Goal: Task Accomplishment & Management: Use online tool/utility

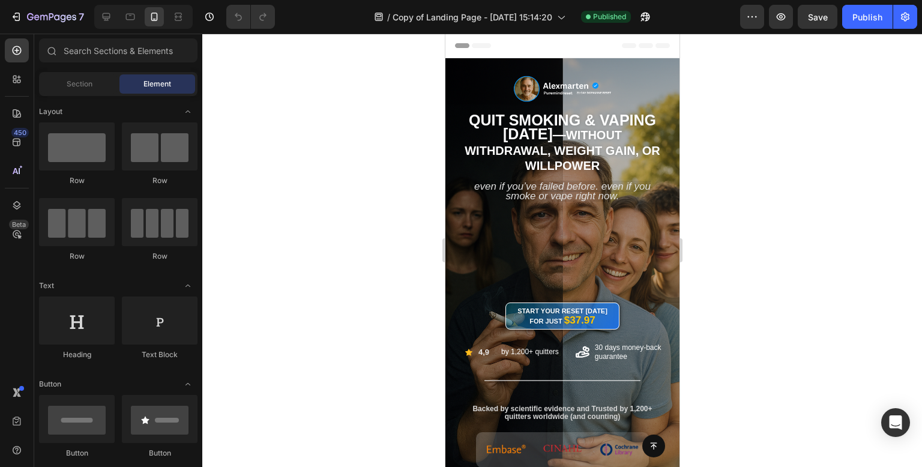
click at [814, 329] on div at bounding box center [561, 250] width 719 height 433
click at [357, 287] on div at bounding box center [561, 250] width 719 height 433
click at [329, 260] on div at bounding box center [561, 250] width 719 height 433
click at [641, 152] on span "Without Withdrawal, Weight Gain, or Willpower" at bounding box center [562, 150] width 196 height 44
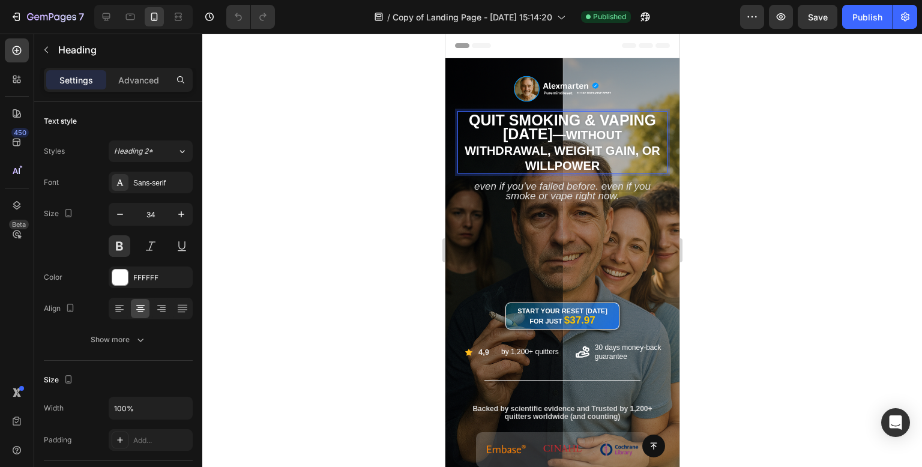
click at [584, 127] on p "Quit Smoking & Vaping [DATE] — Without Withdrawal, Weight Gain, or Willpower" at bounding box center [562, 142] width 208 height 60
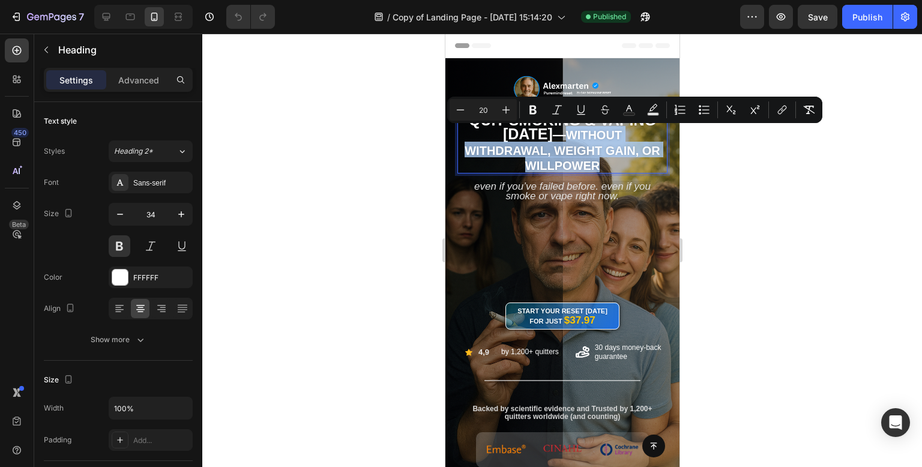
drag, startPoint x: 581, startPoint y: 133, endPoint x: 629, endPoint y: 169, distance: 60.8
click at [629, 169] on p "Quit Smoking & Vaping [DATE] — Without Withdrawal, Weight Gain, or Willpower" at bounding box center [562, 142] width 208 height 60
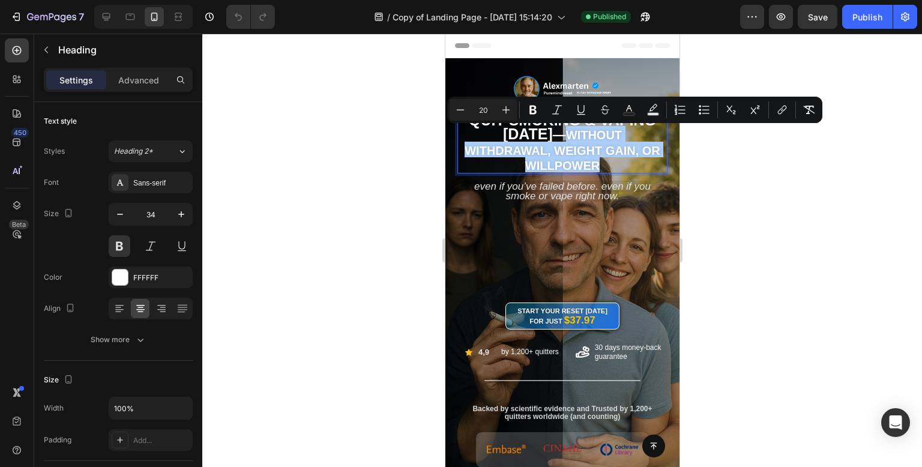
click at [406, 200] on div at bounding box center [561, 250] width 719 height 433
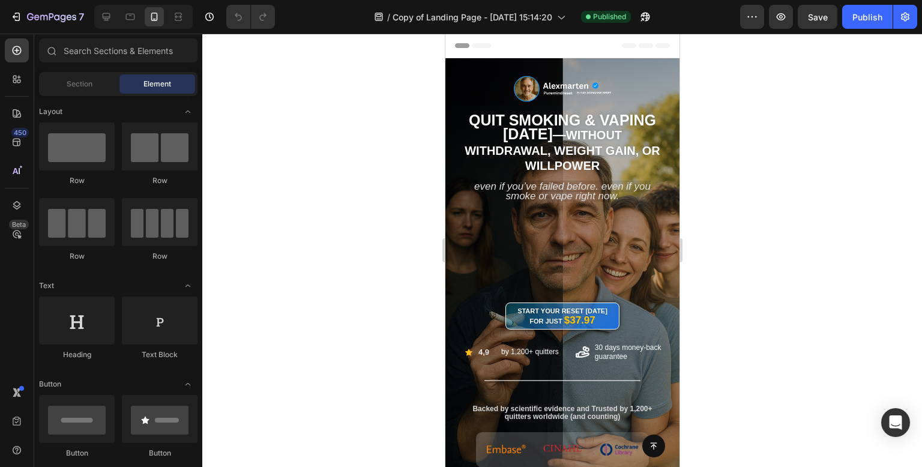
click at [387, 206] on div at bounding box center [561, 250] width 719 height 433
click at [313, 272] on div at bounding box center [561, 250] width 719 height 433
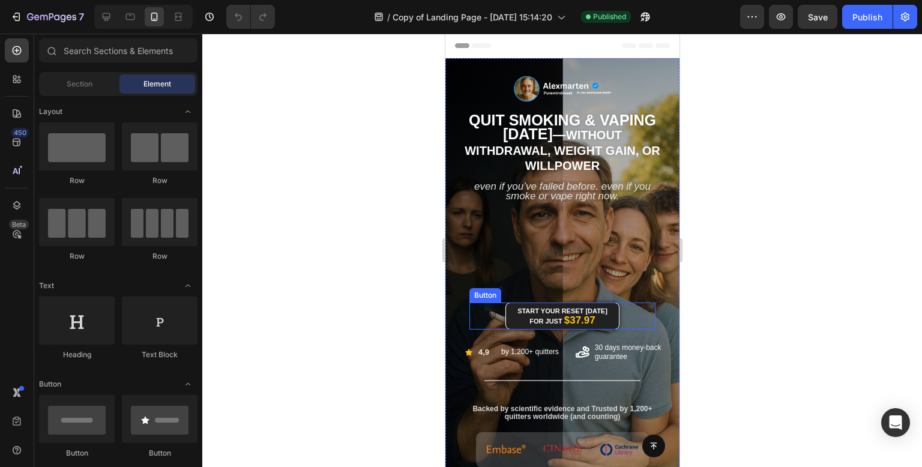
click at [603, 325] on link "Start Your Reset [DATE] for Just $37.97" at bounding box center [562, 315] width 114 height 27
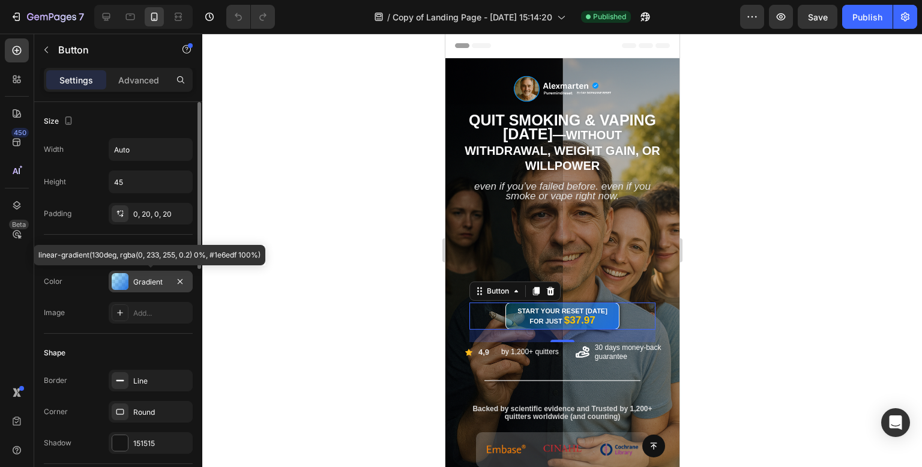
click at [144, 273] on div "Gradient" at bounding box center [151, 282] width 84 height 22
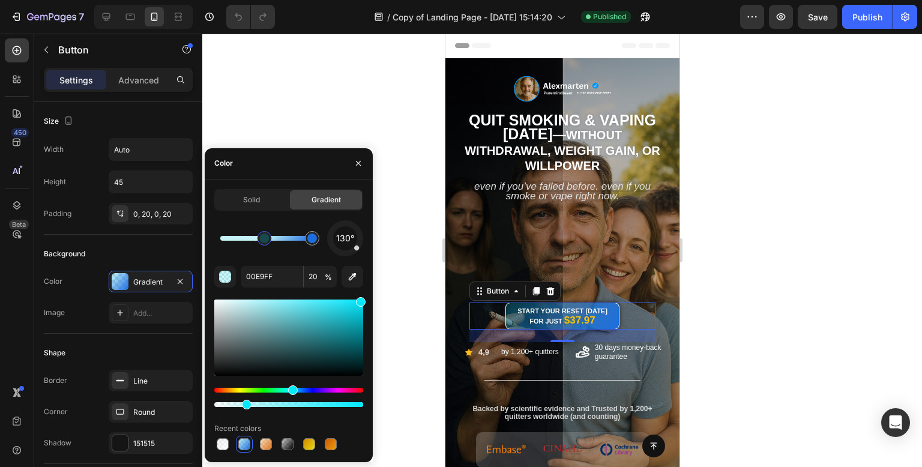
drag, startPoint x: 229, startPoint y: 243, endPoint x: 265, endPoint y: 247, distance: 36.2
click at [265, 247] on div at bounding box center [264, 238] width 22 height 22
type input "1E6EDF"
type input "100"
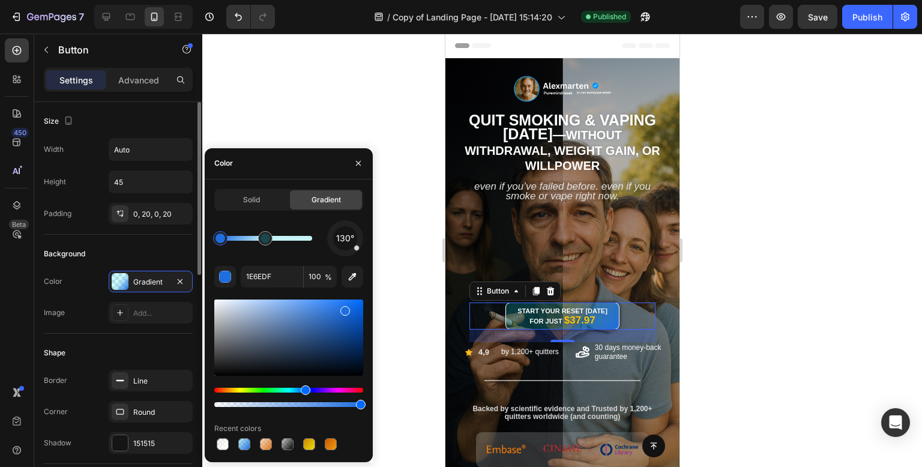
drag, startPoint x: 315, startPoint y: 241, endPoint x: 185, endPoint y: 255, distance: 131.0
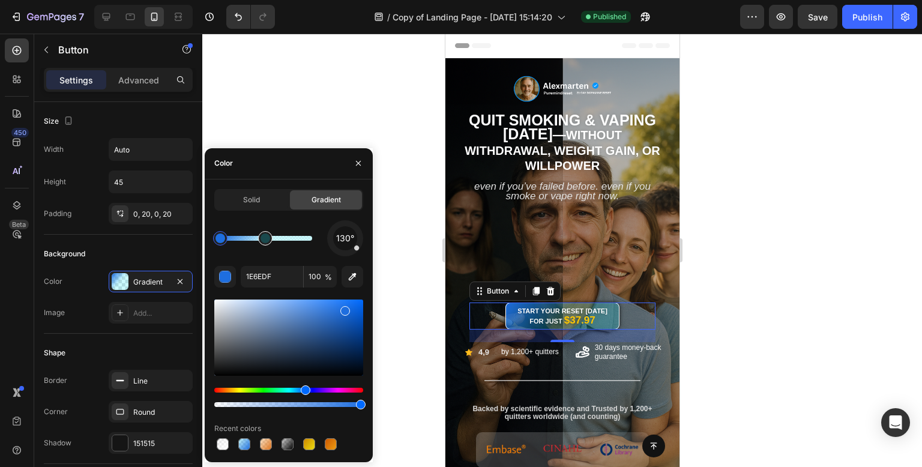
type input "00E9FF"
type input "20"
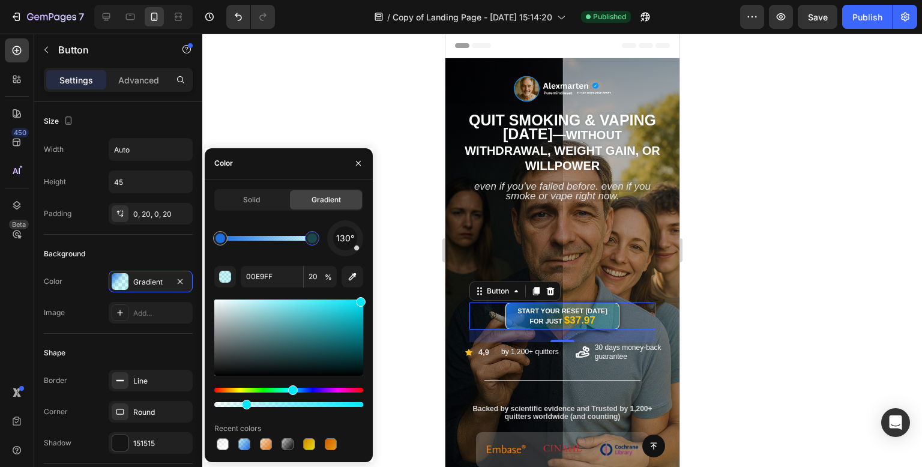
drag, startPoint x: 268, startPoint y: 237, endPoint x: 356, endPoint y: 242, distance: 88.3
click at [356, 241] on div "130°" at bounding box center [288, 238] width 149 height 36
type input "1E6EDF"
type input "100"
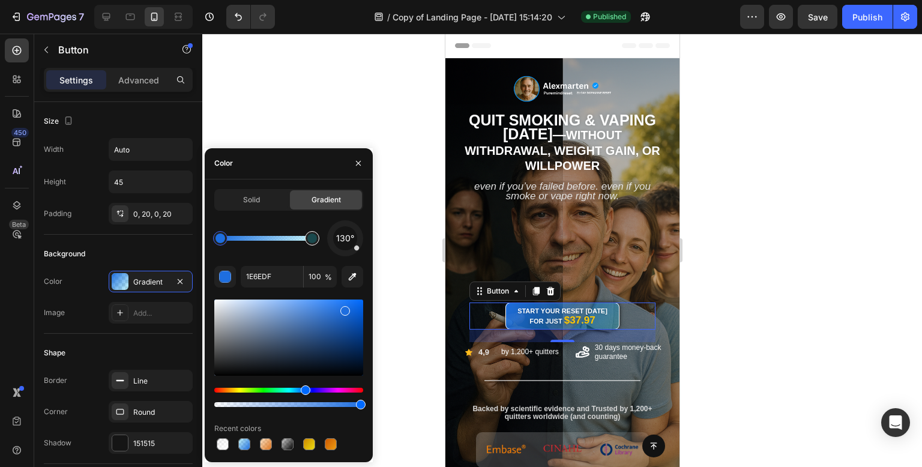
type input "00E9FF"
type input "20"
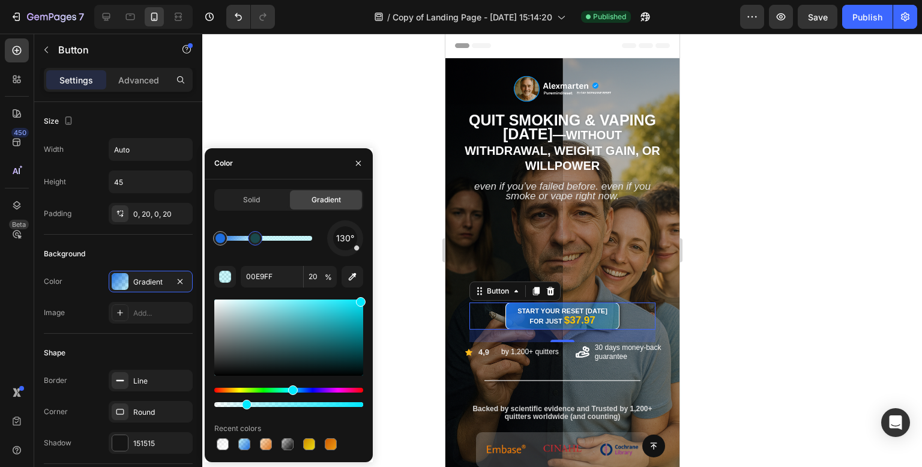
drag, startPoint x: 312, startPoint y: 242, endPoint x: 256, endPoint y: 244, distance: 56.4
click at [256, 243] on div at bounding box center [255, 238] width 10 height 10
type input "1E6EDF"
type input "100"
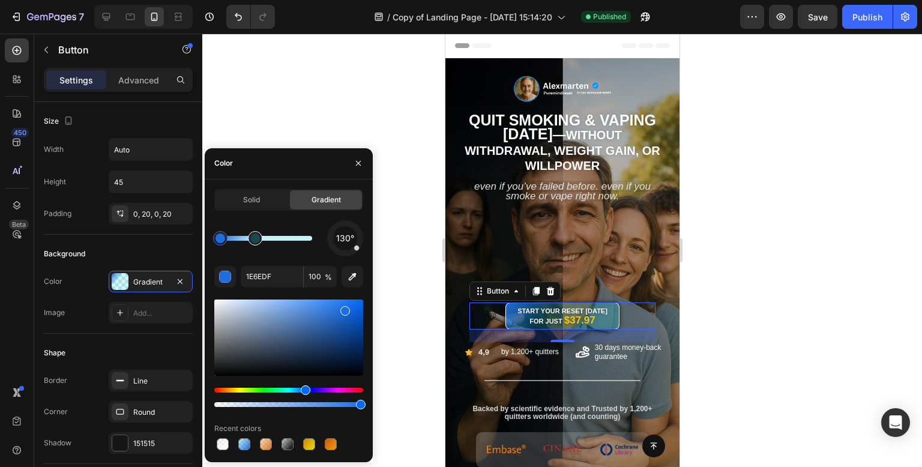
type input "00E9FF"
type input "20"
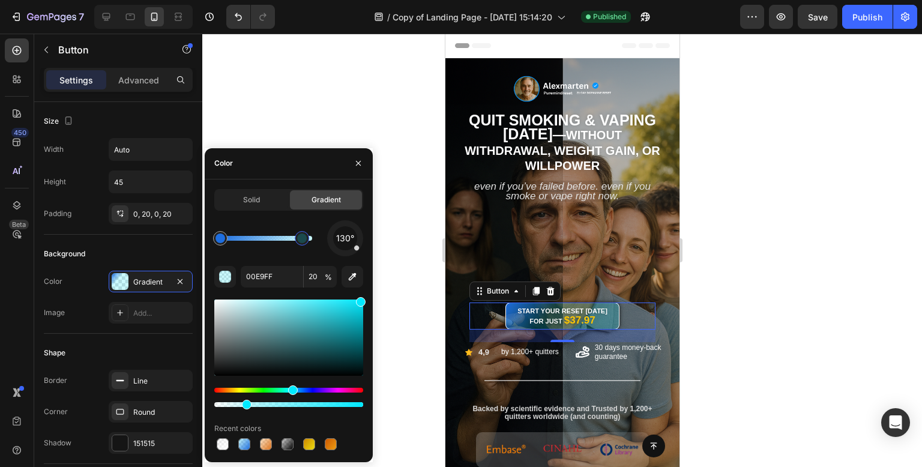
drag, startPoint x: 252, startPoint y: 242, endPoint x: 346, endPoint y: 240, distance: 94.2
click at [346, 240] on div "130°" at bounding box center [288, 238] width 149 height 36
type input "1E6EDF"
type input "100"
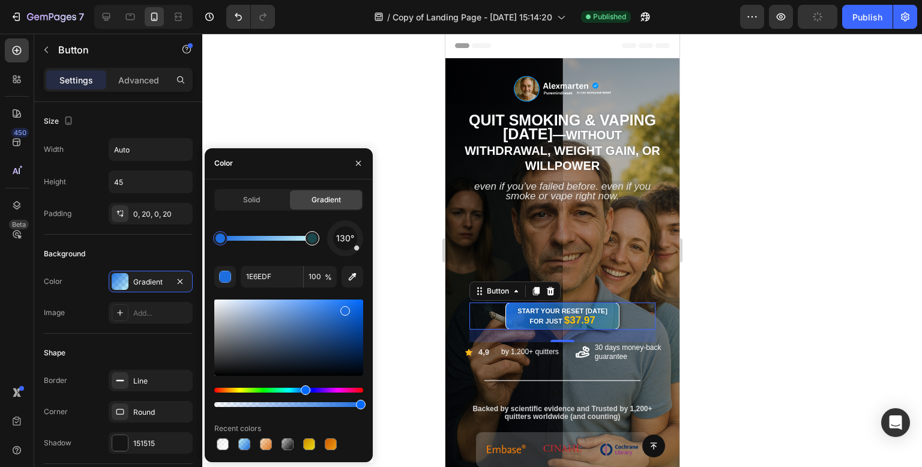
type input "00E9FF"
type input "20"
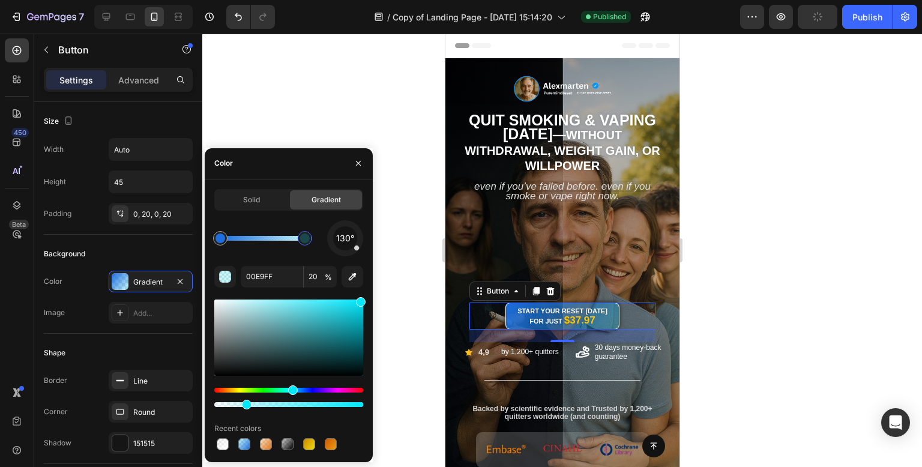
drag, startPoint x: 306, startPoint y: 243, endPoint x: 283, endPoint y: 241, distance: 22.9
click at [300, 241] on div at bounding box center [305, 238] width 10 height 10
type input "1E6EDF"
type input "100"
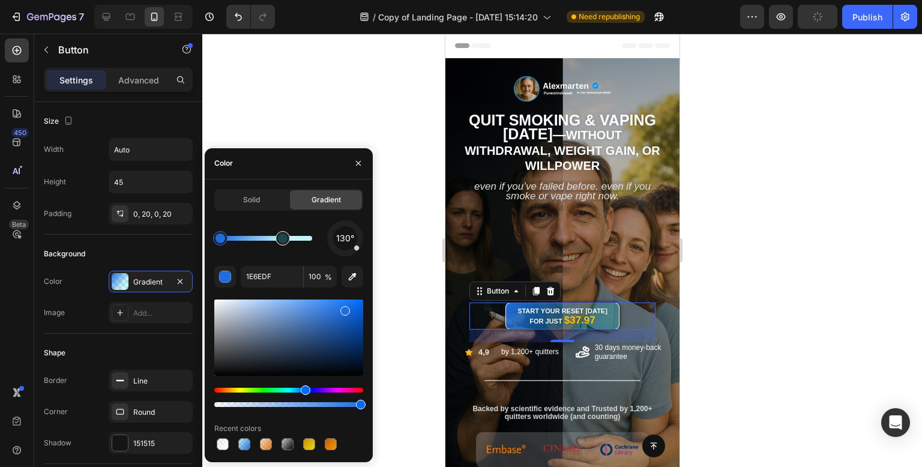
type input "00E9FF"
type input "20"
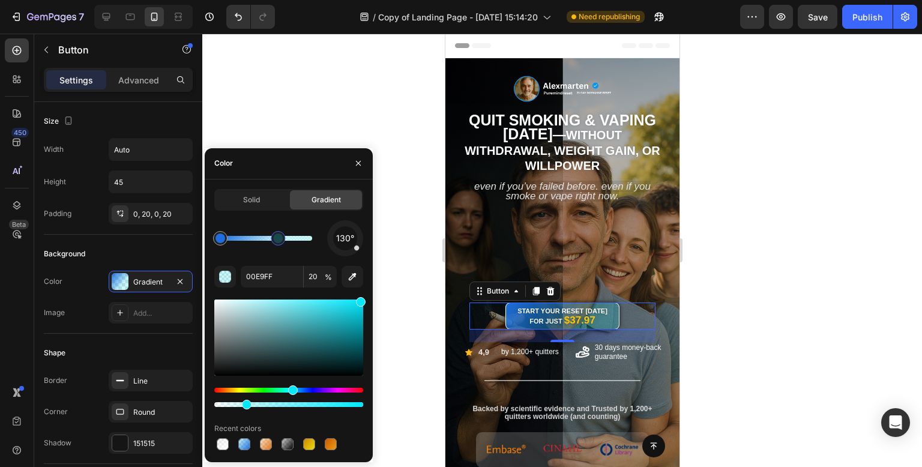
drag, startPoint x: 283, startPoint y: 241, endPoint x: 271, endPoint y: 243, distance: 12.8
click at [273, 243] on div at bounding box center [278, 238] width 10 height 10
type input "1E6EDF"
type input "100"
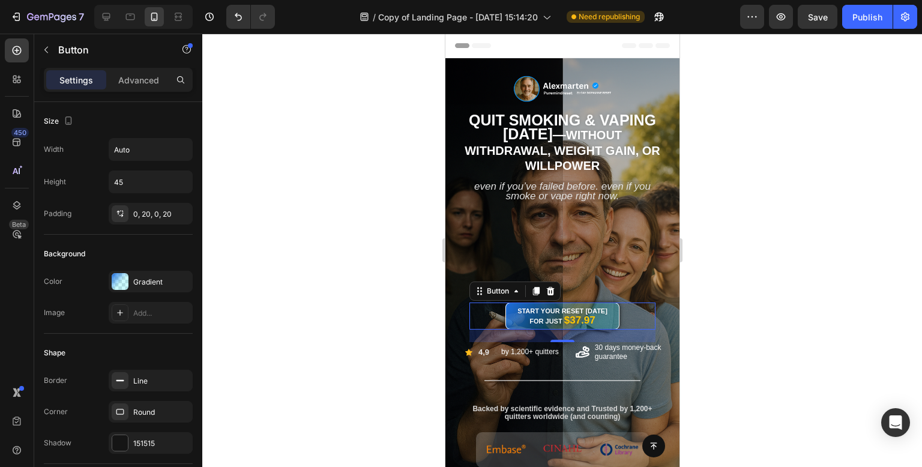
click at [377, 98] on div at bounding box center [561, 250] width 719 height 433
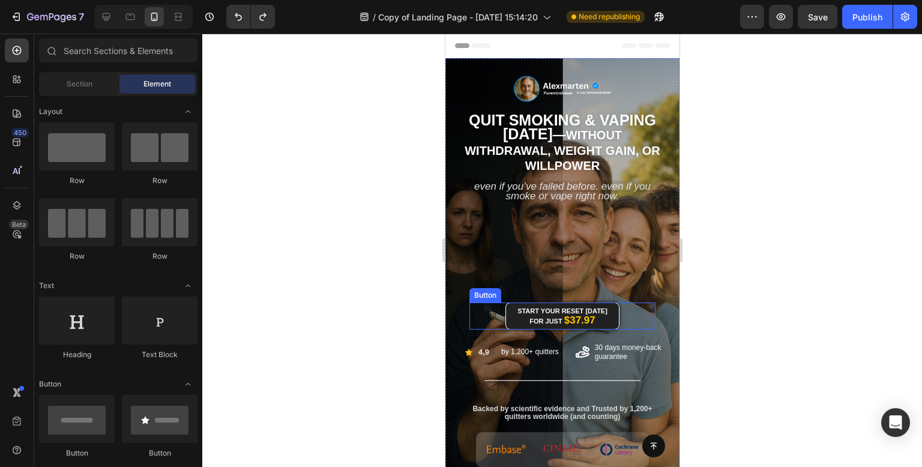
click at [612, 317] on link "Start Your Reset [DATE] for Just $37.97" at bounding box center [562, 315] width 114 height 27
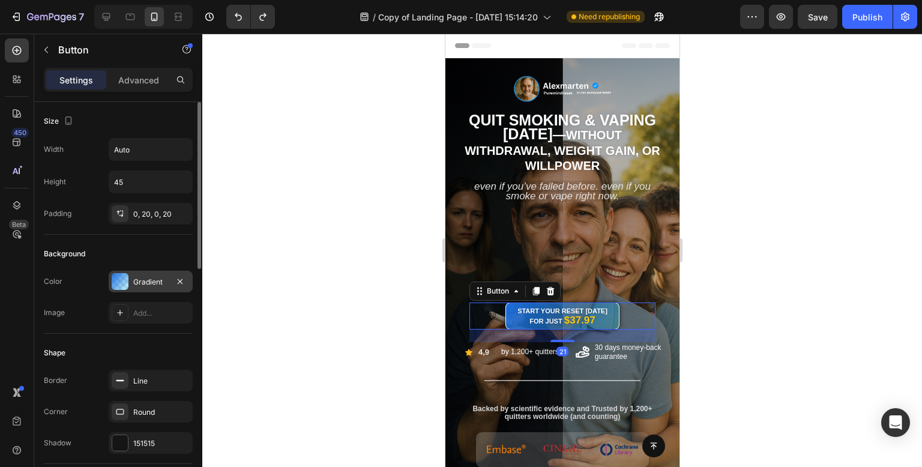
click at [128, 272] on div "Gradient" at bounding box center [151, 282] width 84 height 22
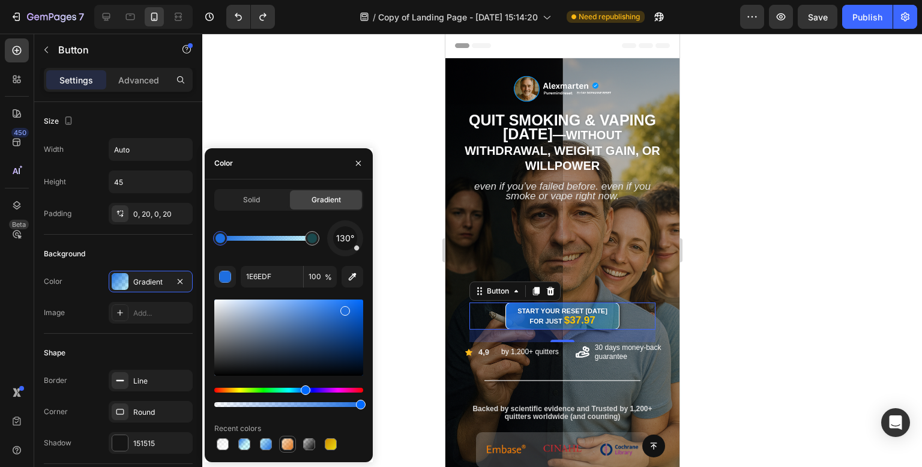
click at [290, 445] on div at bounding box center [287, 444] width 12 height 12
type input "FF8C00"
type input "20"
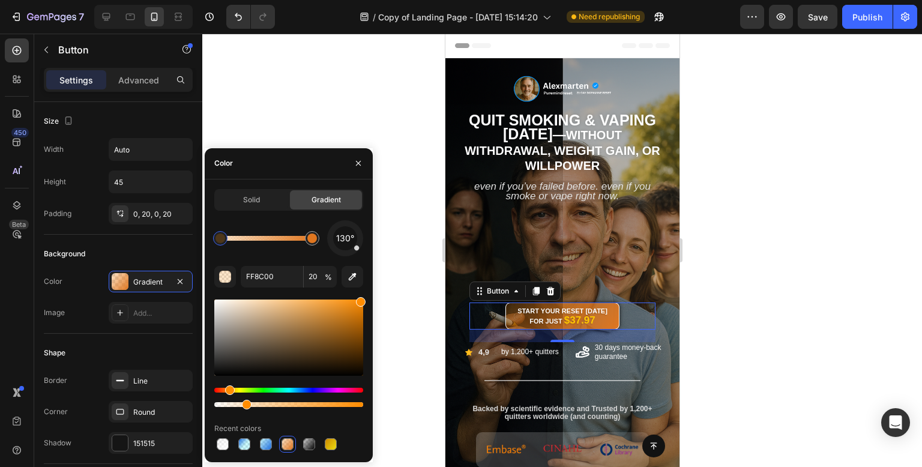
click at [319, 439] on div at bounding box center [288, 444] width 149 height 17
click at [336, 445] on div at bounding box center [331, 444] width 12 height 12
type input "CC8801"
type input "100"
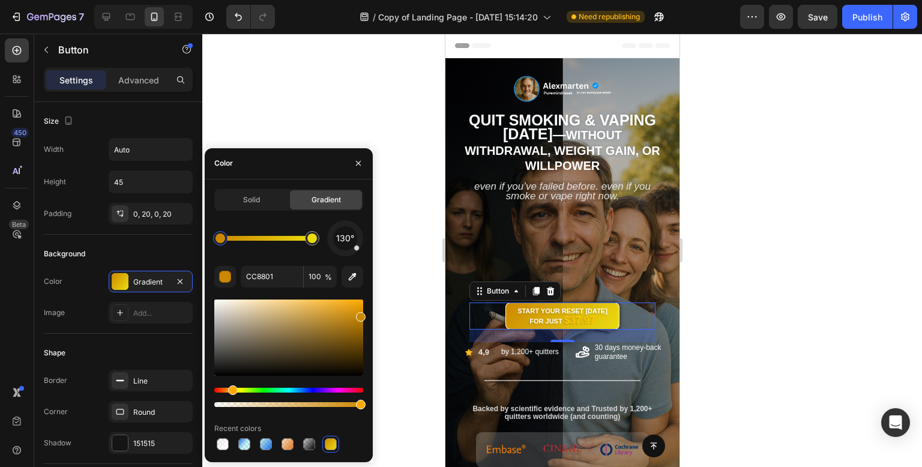
click at [299, 447] on div at bounding box center [288, 444] width 149 height 17
click at [301, 447] on div at bounding box center [309, 444] width 17 height 17
type input "383838"
type input "20"
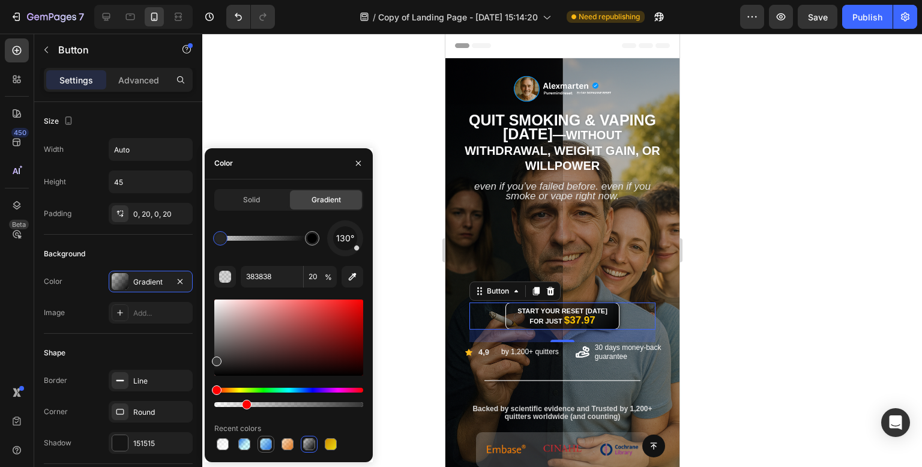
click at [268, 448] on div at bounding box center [266, 444] width 12 height 12
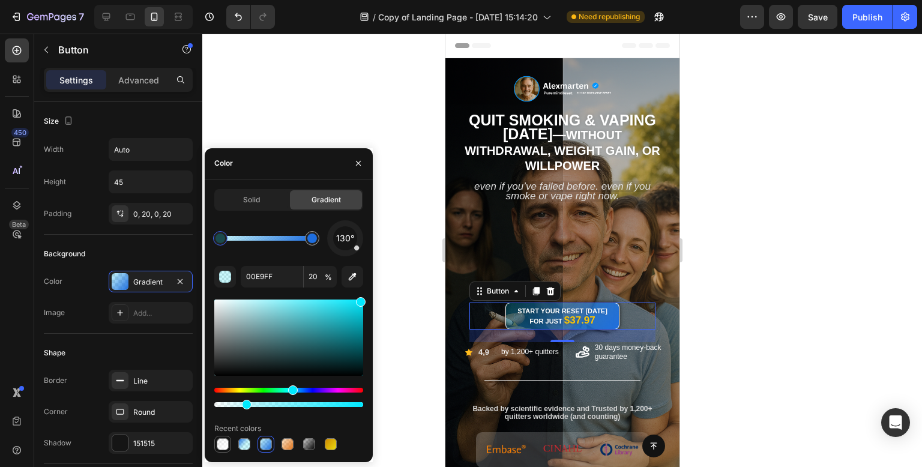
click at [227, 450] on div at bounding box center [222, 444] width 14 height 14
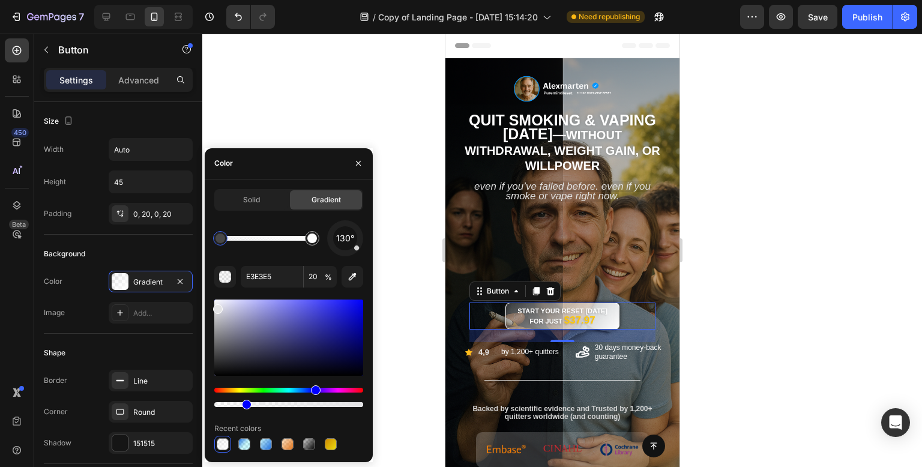
click at [298, 431] on div "Recent colors" at bounding box center [288, 428] width 149 height 19
click at [303, 452] on div "Solid Gradient 130° E3E3E5 20 % Recent colors" at bounding box center [289, 320] width 168 height 283
click at [306, 448] on div at bounding box center [309, 444] width 12 height 12
type input "383838"
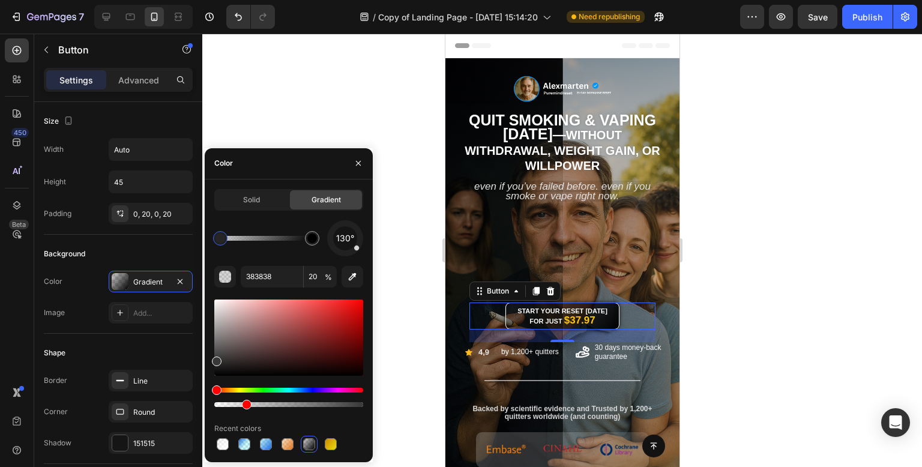
click at [328, 106] on div at bounding box center [561, 250] width 719 height 433
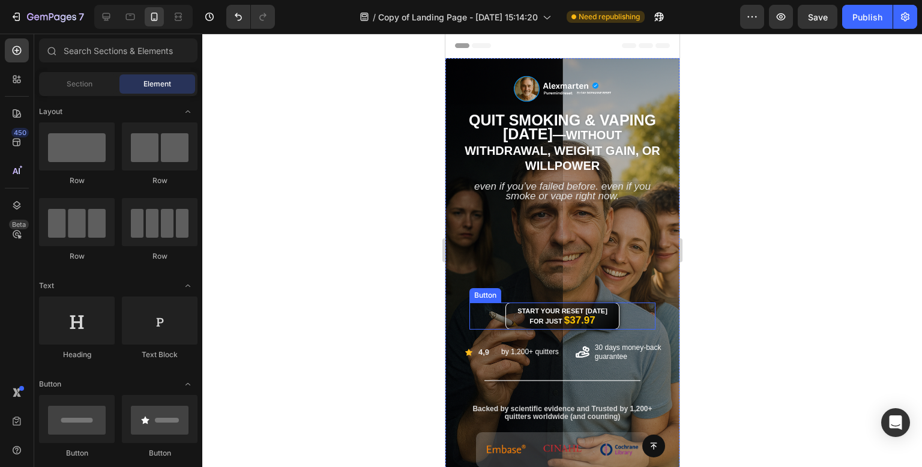
click at [615, 317] on div "Start Your Reset [DATE] for Just $37.97 Button" at bounding box center [562, 315] width 186 height 27
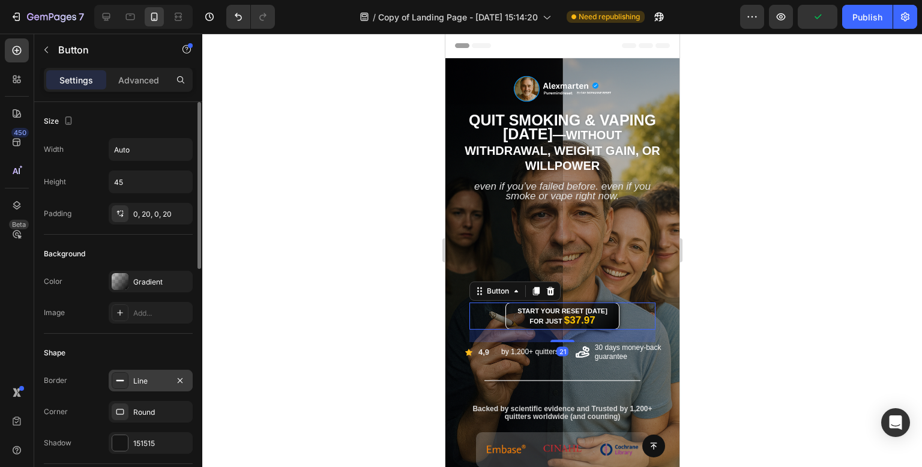
click at [161, 382] on div "Line" at bounding box center [150, 381] width 35 height 11
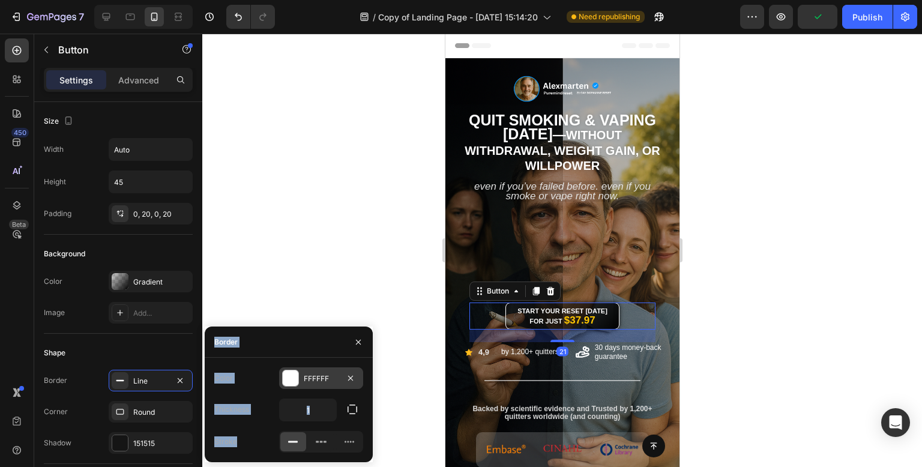
click at [329, 373] on div "FFFFFF" at bounding box center [321, 378] width 35 height 11
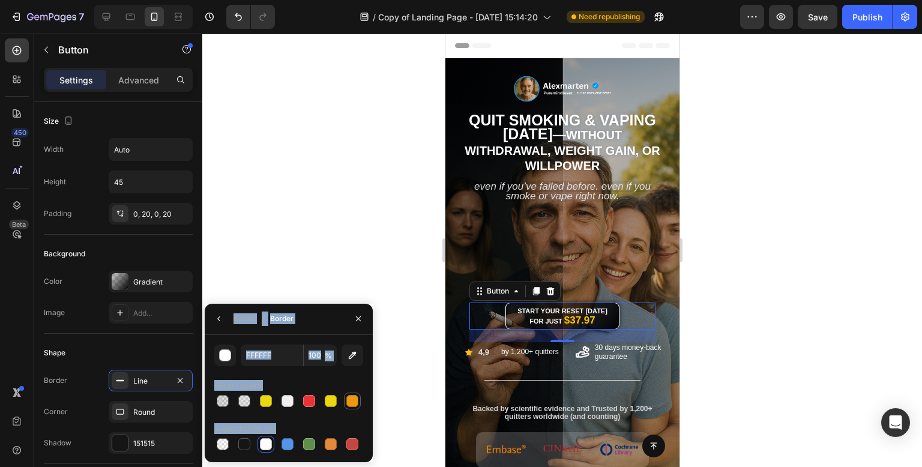
click at [353, 398] on div at bounding box center [352, 401] width 12 height 12
type input "EC9911"
click at [329, 247] on div at bounding box center [561, 250] width 719 height 433
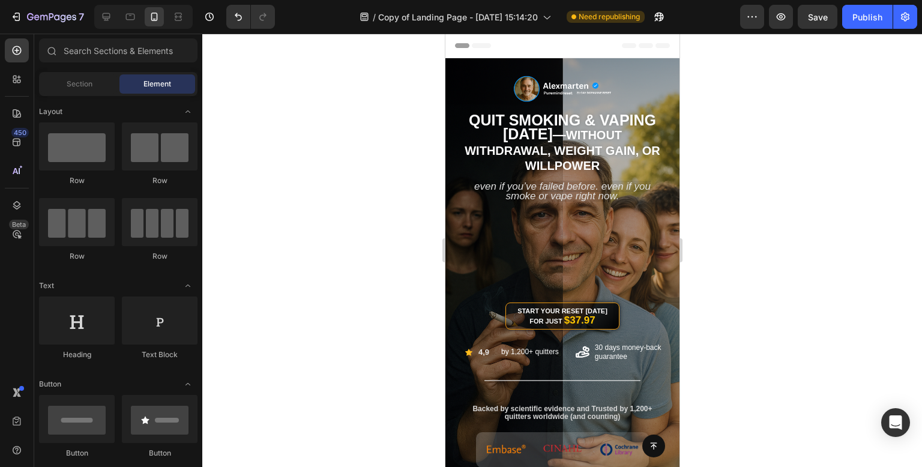
click at [329, 248] on div at bounding box center [561, 250] width 719 height 433
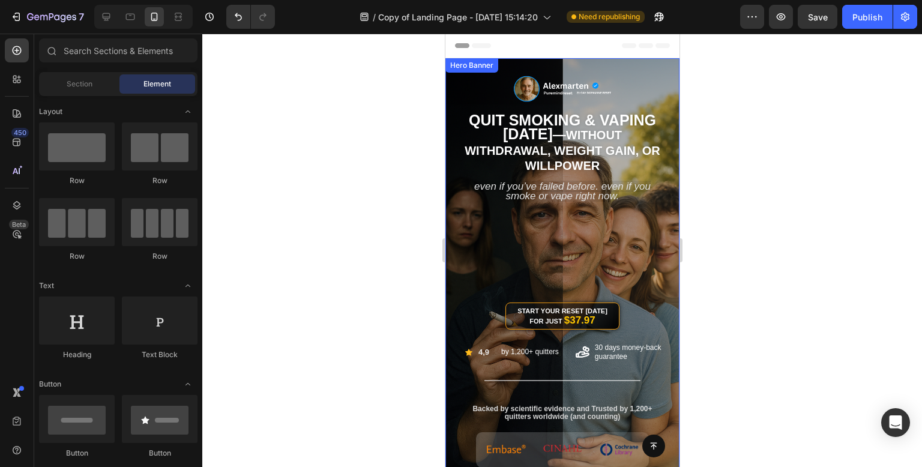
scroll to position [60, 0]
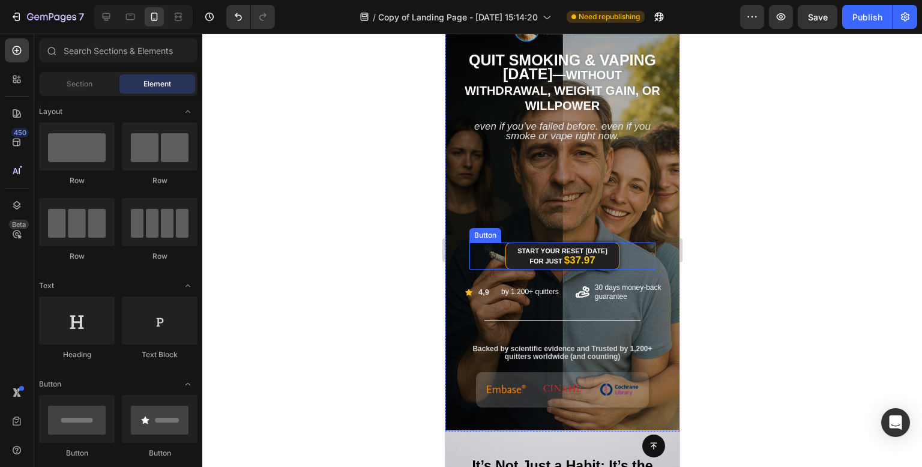
click at [609, 258] on link "Start Your Reset [DATE] for Just $37.97" at bounding box center [562, 255] width 114 height 27
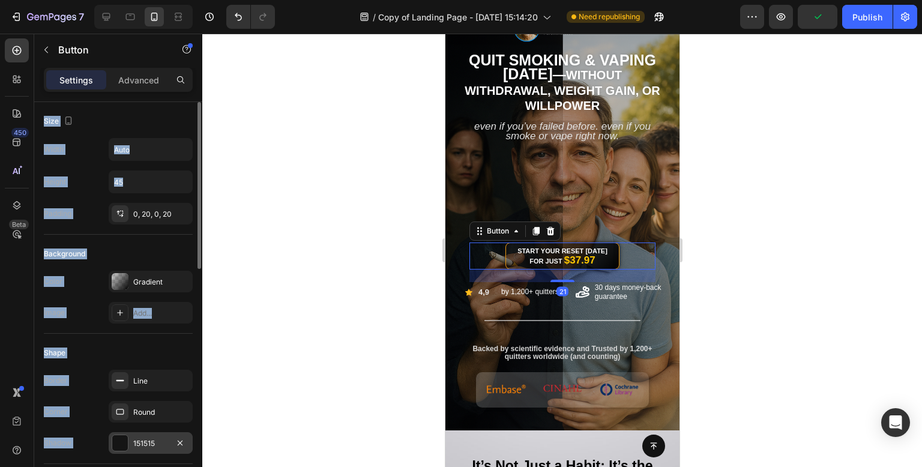
click at [145, 442] on div "151515" at bounding box center [150, 443] width 35 height 11
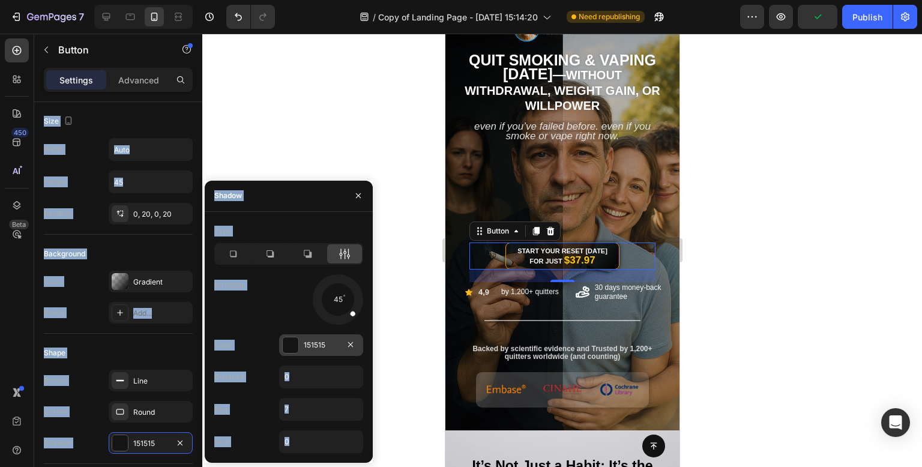
click at [300, 351] on div "151515" at bounding box center [321, 345] width 84 height 22
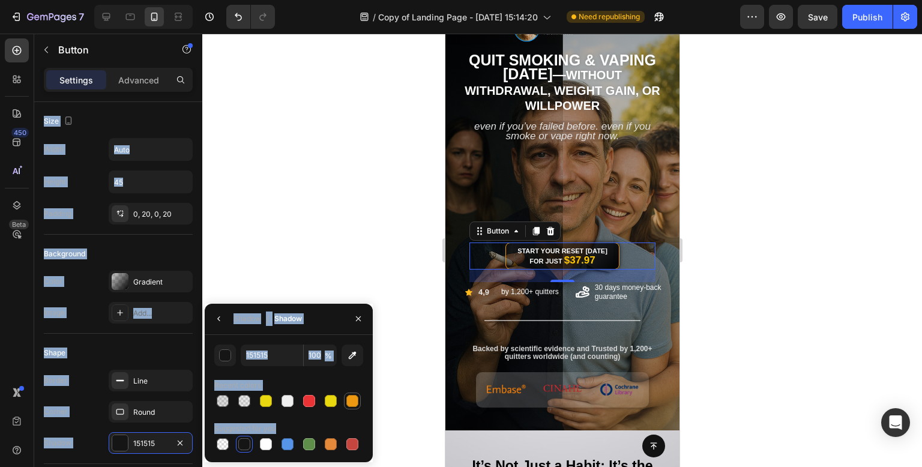
click at [347, 403] on div at bounding box center [352, 401] width 12 height 12
type input "EC9911"
click at [332, 193] on div at bounding box center [561, 250] width 719 height 433
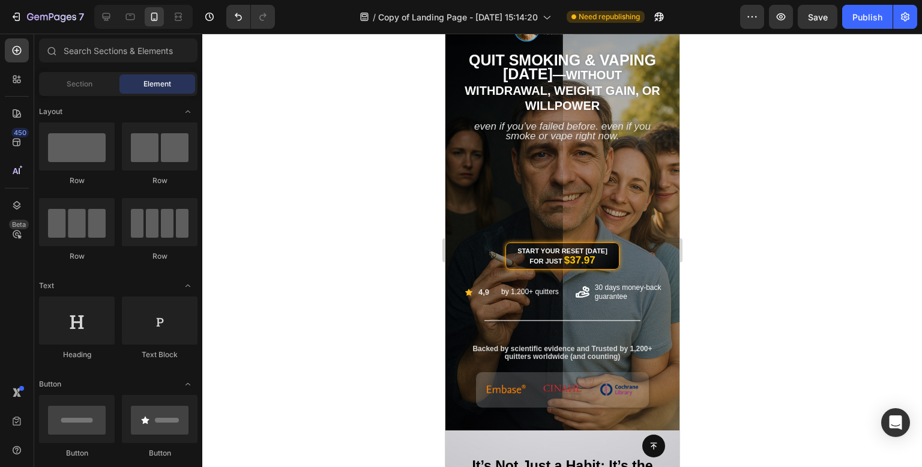
click at [332, 193] on div at bounding box center [561, 250] width 719 height 433
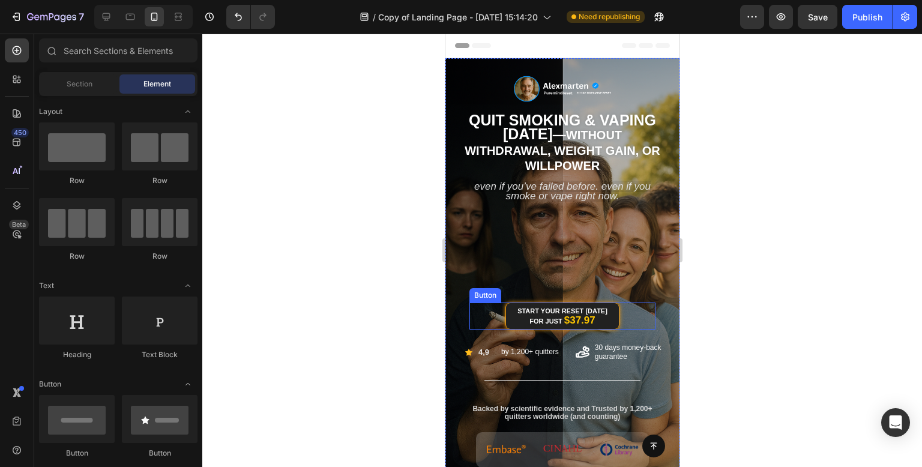
click at [605, 321] on link "Start Your Reset [DATE] for Just $37.97" at bounding box center [562, 315] width 114 height 27
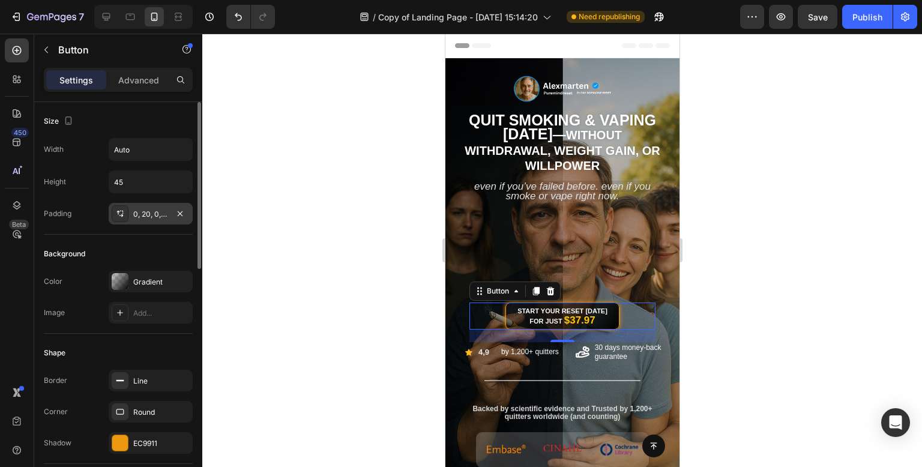
click at [151, 214] on div "0, 20, 0, 20" at bounding box center [150, 214] width 35 height 11
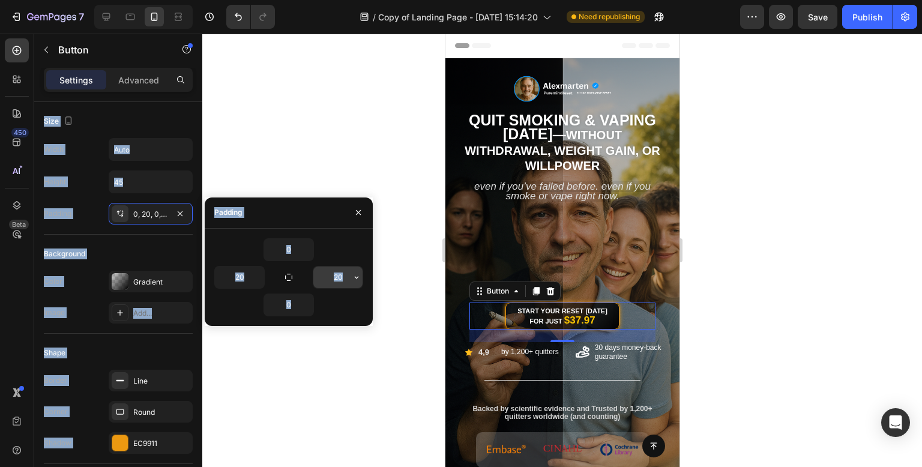
click at [343, 270] on input "20" at bounding box center [337, 277] width 49 height 22
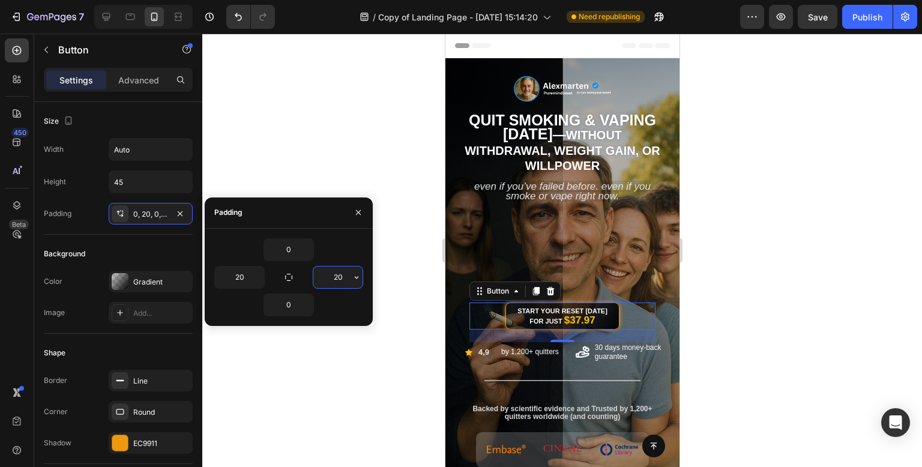
click at [346, 277] on input "20" at bounding box center [337, 277] width 49 height 22
type input "10"
click at [245, 272] on input "20" at bounding box center [239, 277] width 49 height 22
type input "10"
click at [315, 94] on div at bounding box center [561, 250] width 719 height 433
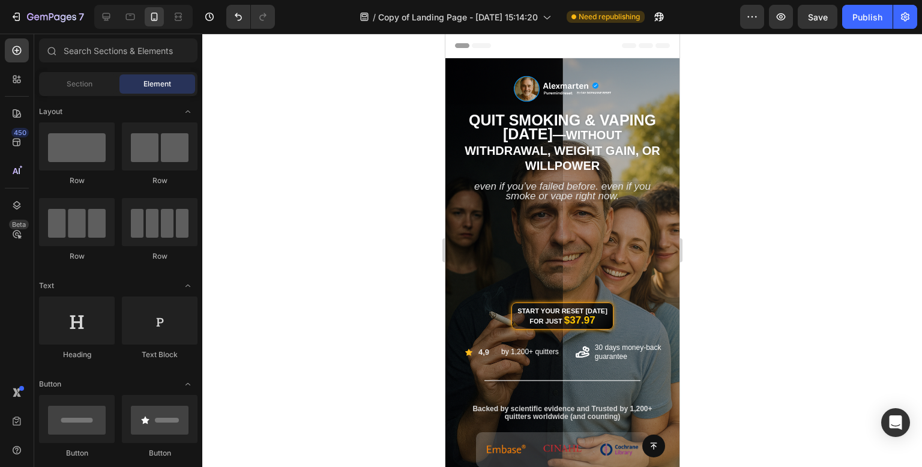
click at [315, 94] on div at bounding box center [561, 250] width 719 height 433
click at [865, 16] on div "Publish" at bounding box center [867, 17] width 30 height 13
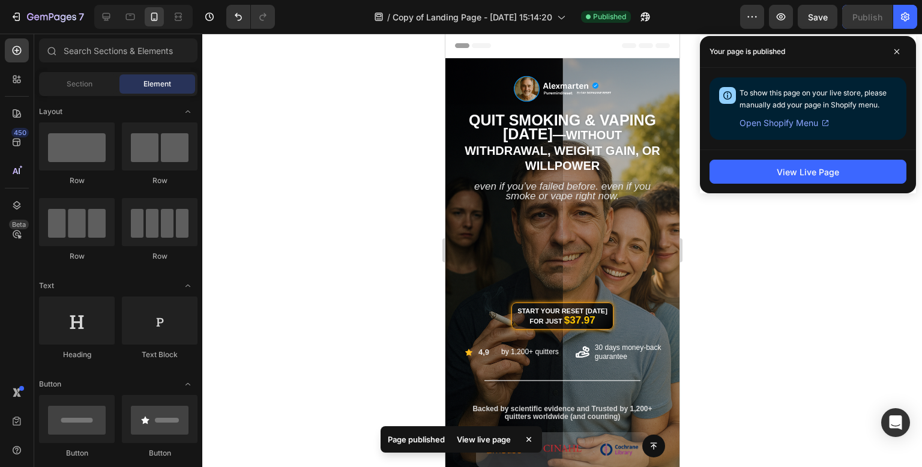
click at [250, 237] on div at bounding box center [561, 250] width 719 height 433
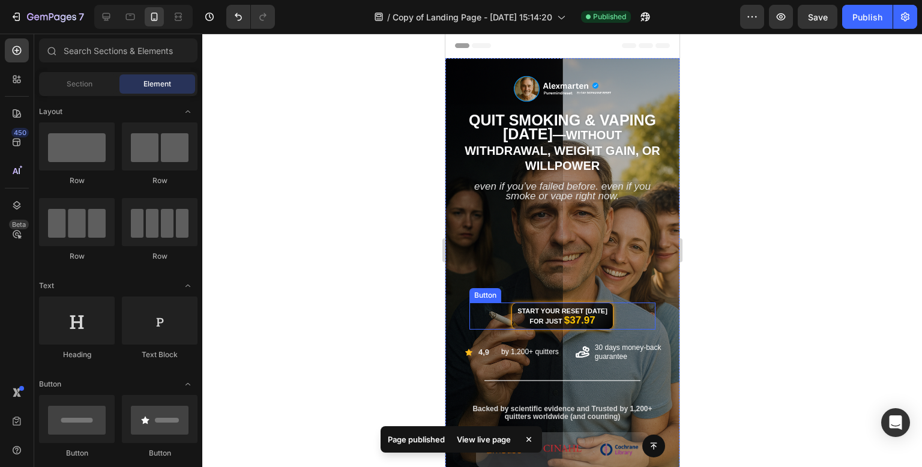
scroll to position [60, 0]
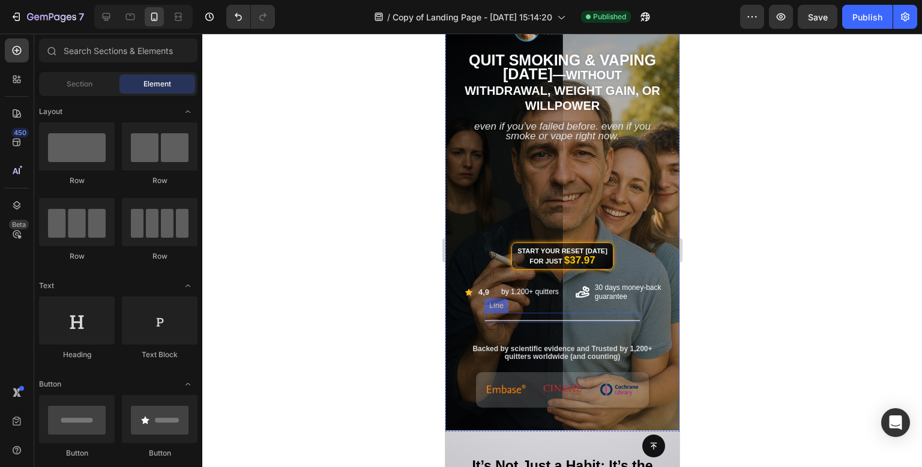
click at [587, 319] on div "Title Line" at bounding box center [562, 318] width 156 height 10
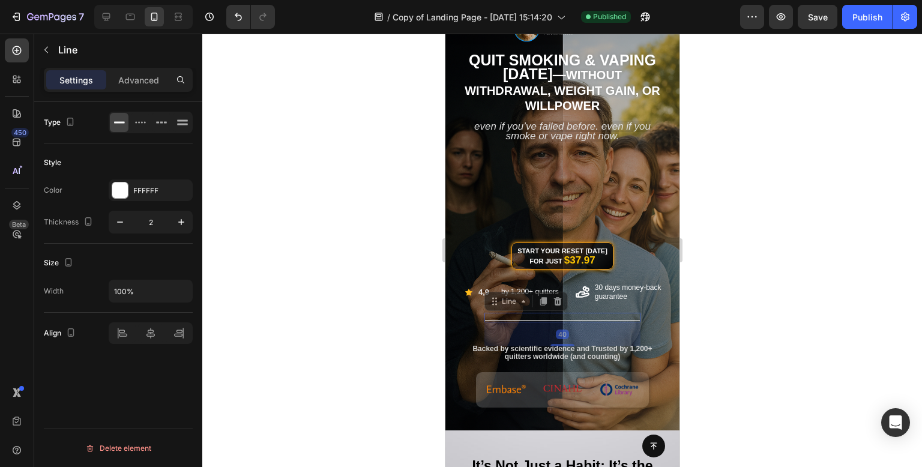
scroll to position [0, 0]
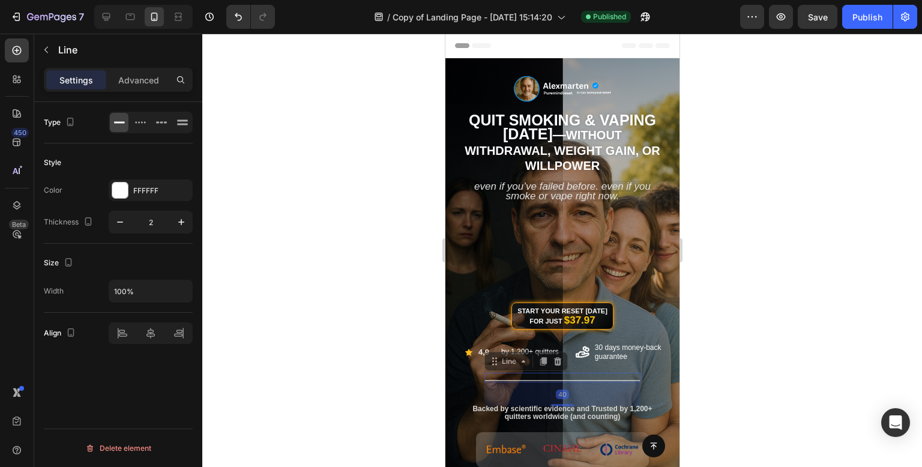
drag, startPoint x: 787, startPoint y: 305, endPoint x: 191, endPoint y: 302, distance: 596.4
click at [787, 305] on div at bounding box center [561, 250] width 719 height 433
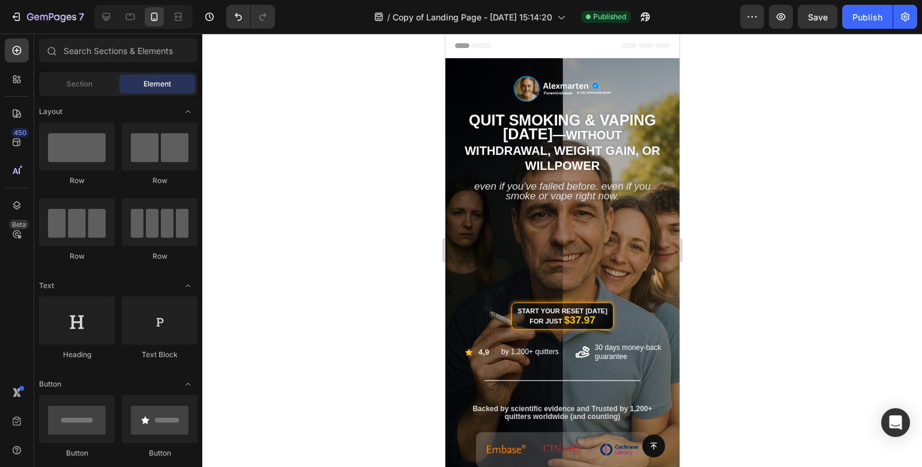
click at [738, 223] on div at bounding box center [561, 250] width 719 height 433
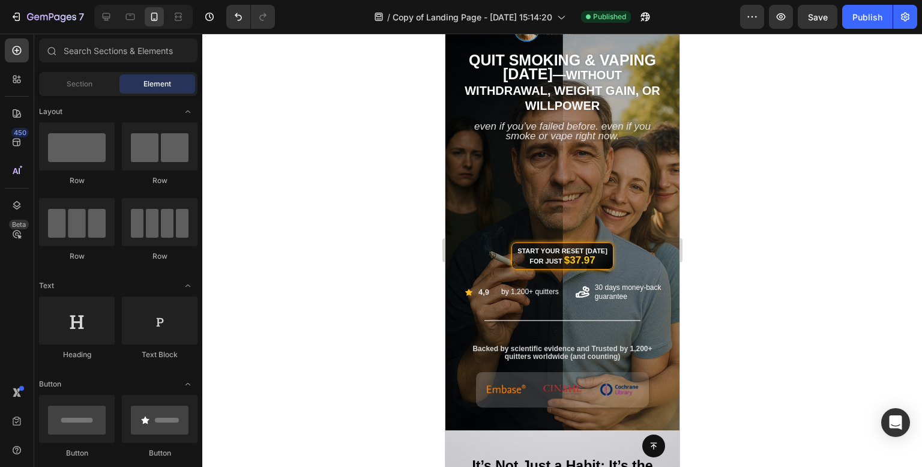
click at [790, 270] on div at bounding box center [561, 250] width 719 height 433
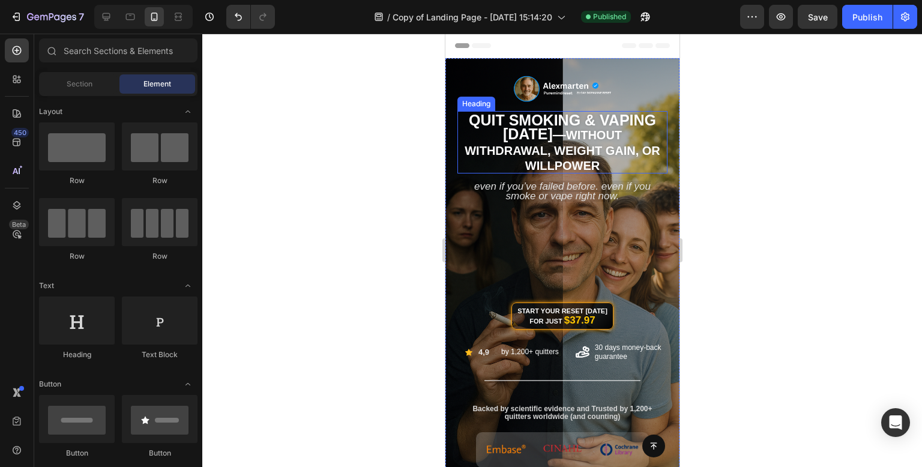
click at [614, 140] on span "Without Withdrawal, Weight Gain, or Willpower" at bounding box center [562, 150] width 196 height 44
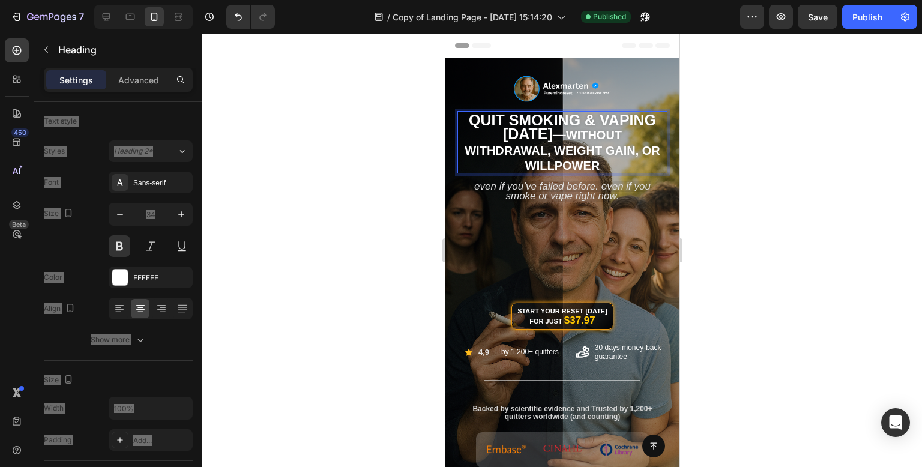
click at [586, 133] on span "Without Withdrawal, Weight Gain, or Willpower" at bounding box center [562, 150] width 196 height 44
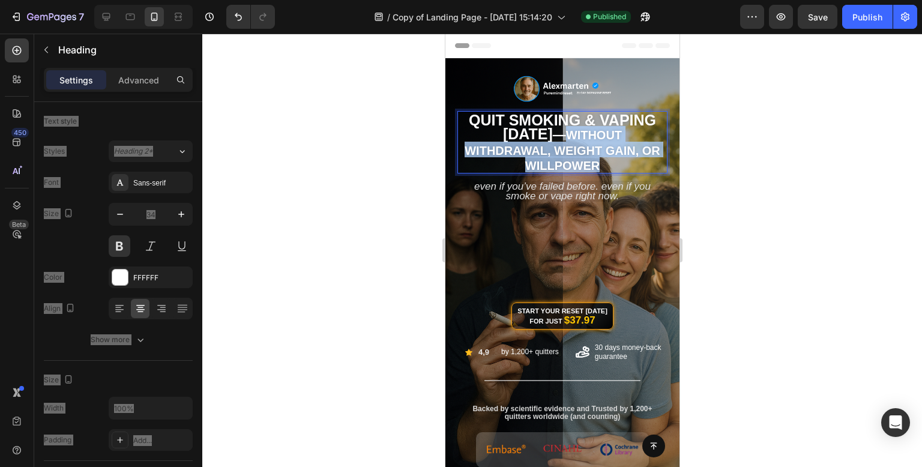
drag, startPoint x: 583, startPoint y: 133, endPoint x: 610, endPoint y: 160, distance: 38.2
click at [610, 160] on p "Quit Smoking & Vaping [DATE] — Without Withdrawal, Weight Gain, or Willpower" at bounding box center [562, 142] width 208 height 60
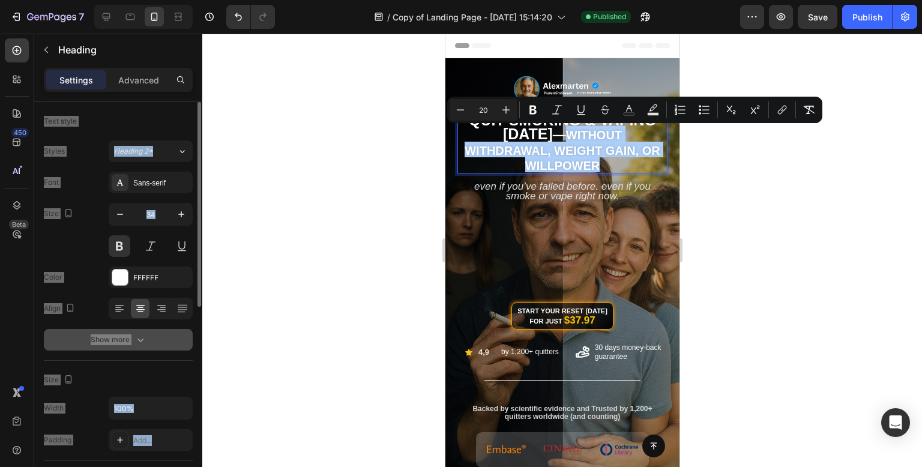
click at [142, 345] on button "Show more" at bounding box center [118, 340] width 149 height 22
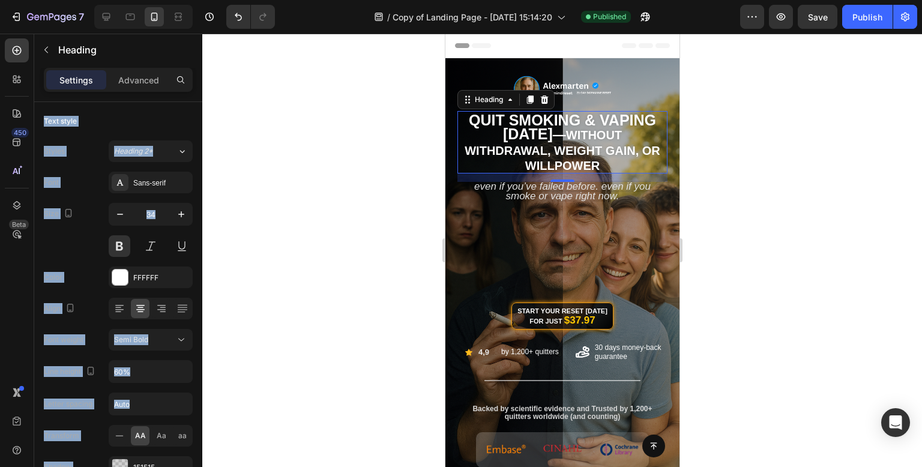
click at [320, 202] on div at bounding box center [561, 250] width 719 height 433
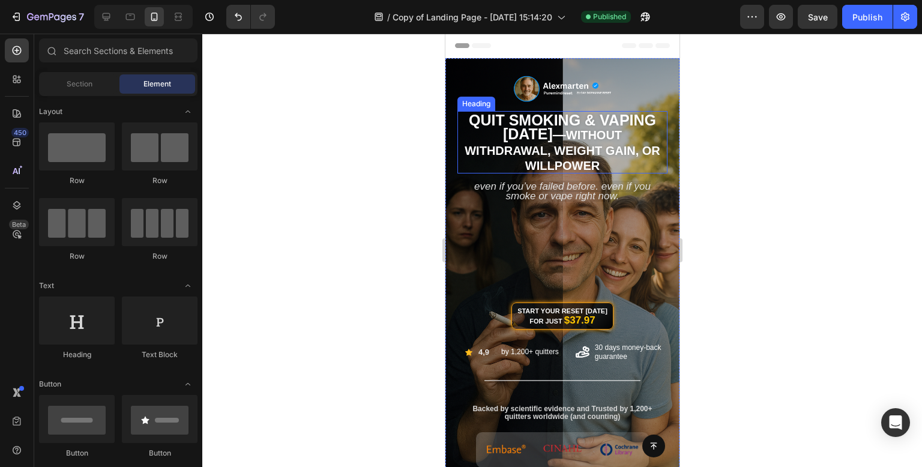
click at [567, 143] on span "Without Withdrawal, Weight Gain, or Willpower" at bounding box center [562, 150] width 196 height 44
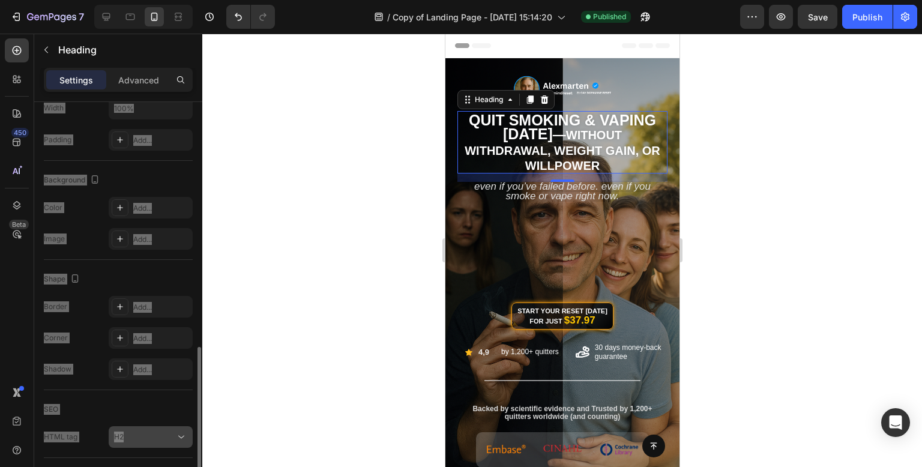
scroll to position [360, 0]
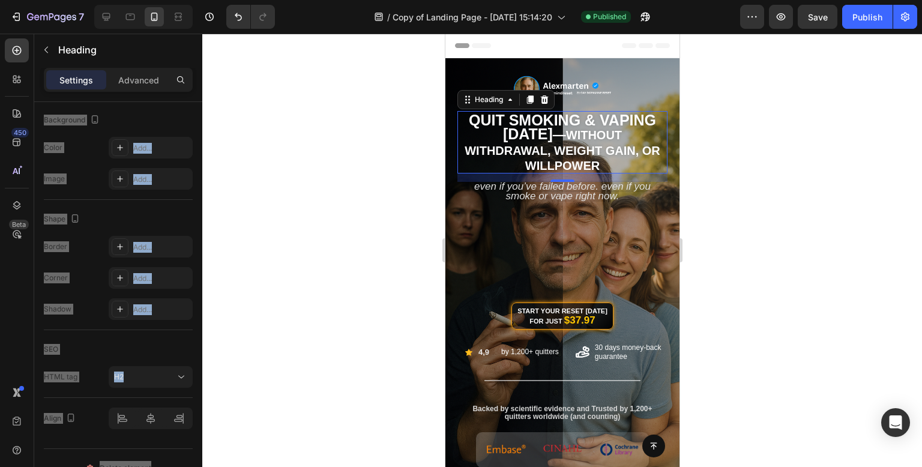
click at [332, 239] on div at bounding box center [561, 250] width 719 height 433
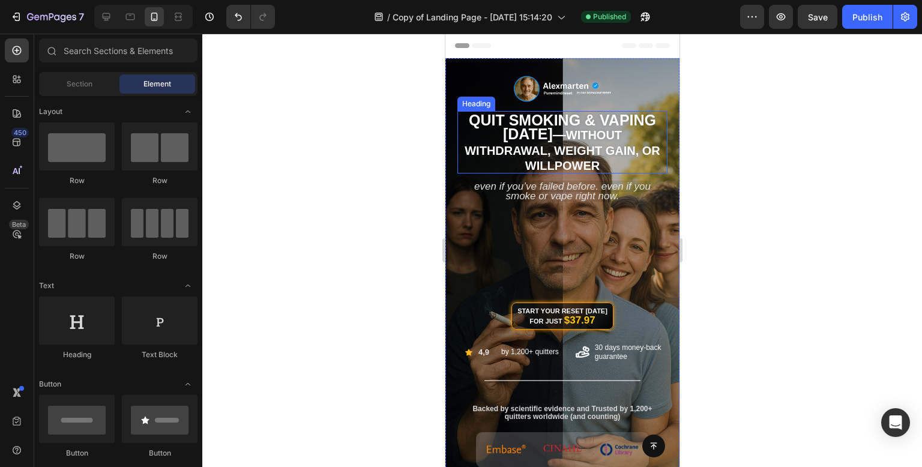
click at [586, 122] on span "Quit Smoking & Vaping [DATE]" at bounding box center [561, 127] width 187 height 31
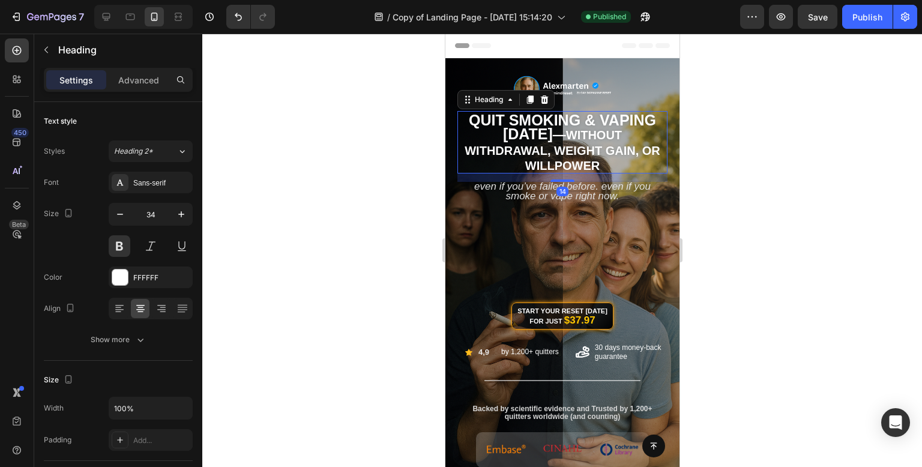
click at [341, 196] on div at bounding box center [561, 250] width 719 height 433
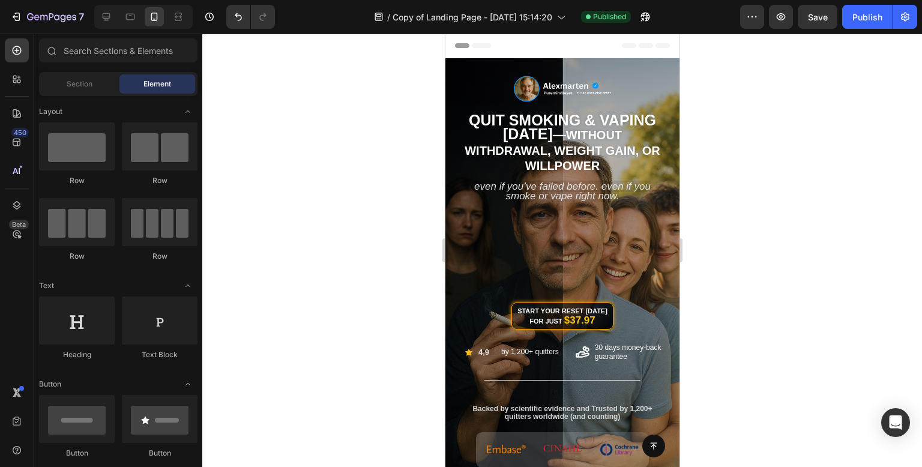
click at [341, 196] on div at bounding box center [561, 250] width 719 height 433
click at [520, 131] on span "Quit Smoking & Vaping [DATE]" at bounding box center [561, 127] width 187 height 31
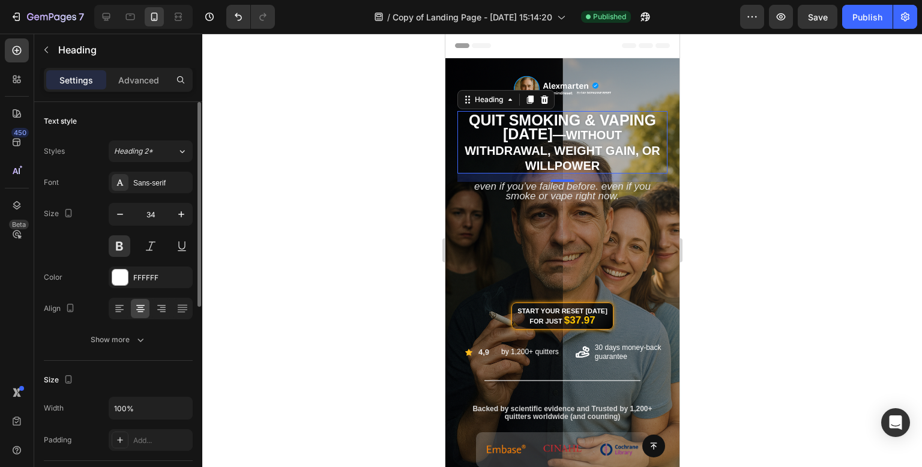
click at [125, 339] on div "Show more" at bounding box center [119, 340] width 56 height 12
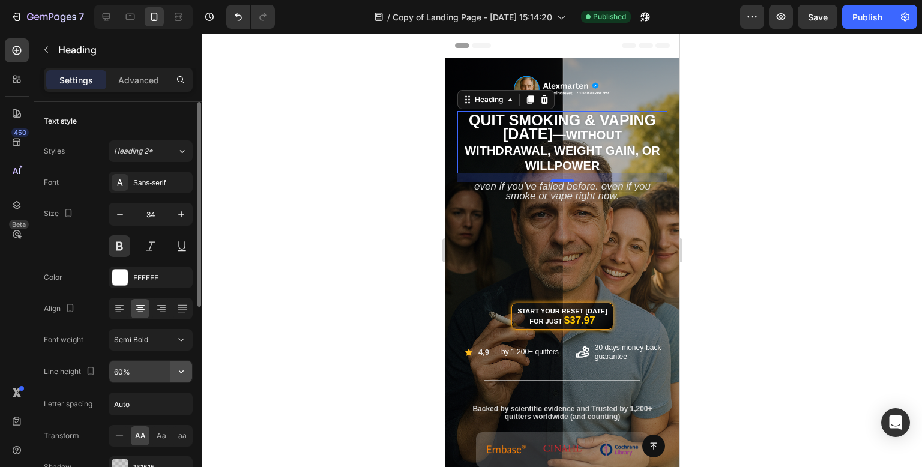
click at [180, 370] on icon "button" at bounding box center [181, 371] width 5 height 3
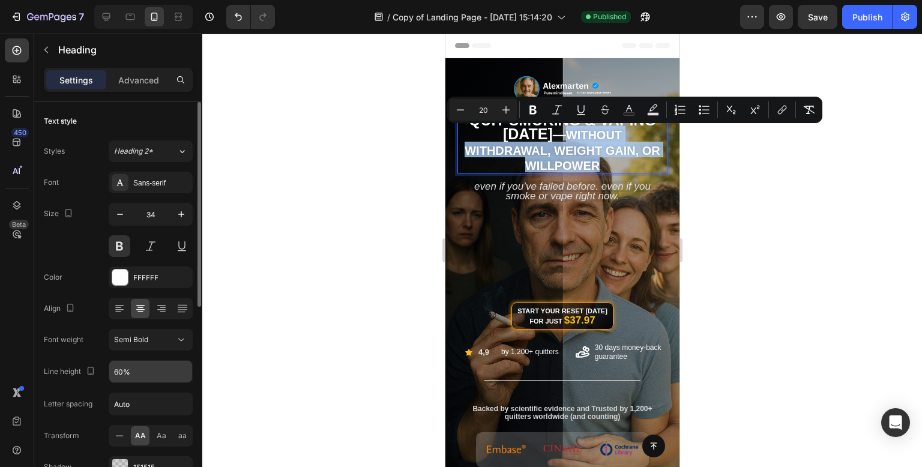
drag, startPoint x: 582, startPoint y: 137, endPoint x: 607, endPoint y: 159, distance: 33.2
click at [607, 159] on p "Quit Smoking & Vaping [DATE] — Without Withdrawal, Weight Gain, or Willpower" at bounding box center [562, 142] width 208 height 60
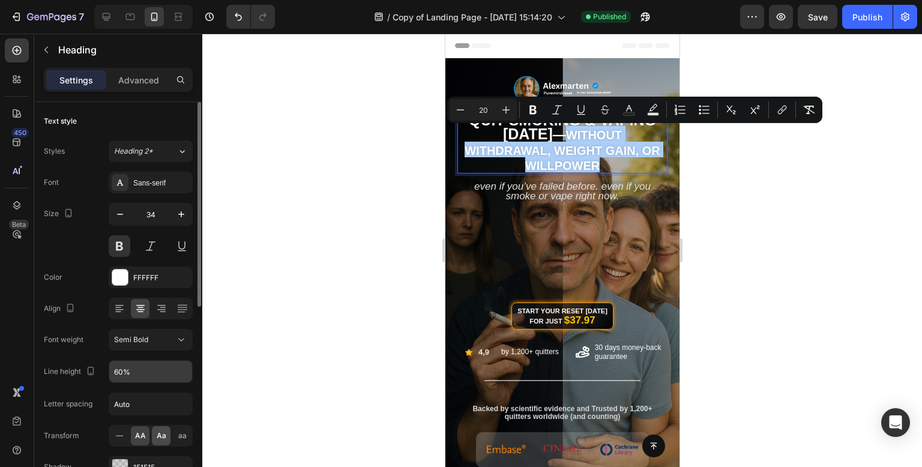
click at [160, 438] on span "Aa" at bounding box center [162, 435] width 10 height 11
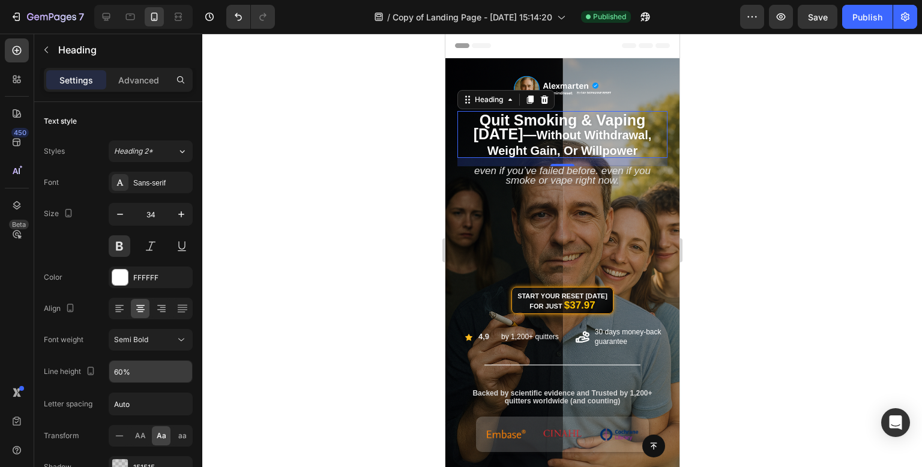
click at [390, 118] on div at bounding box center [561, 250] width 719 height 433
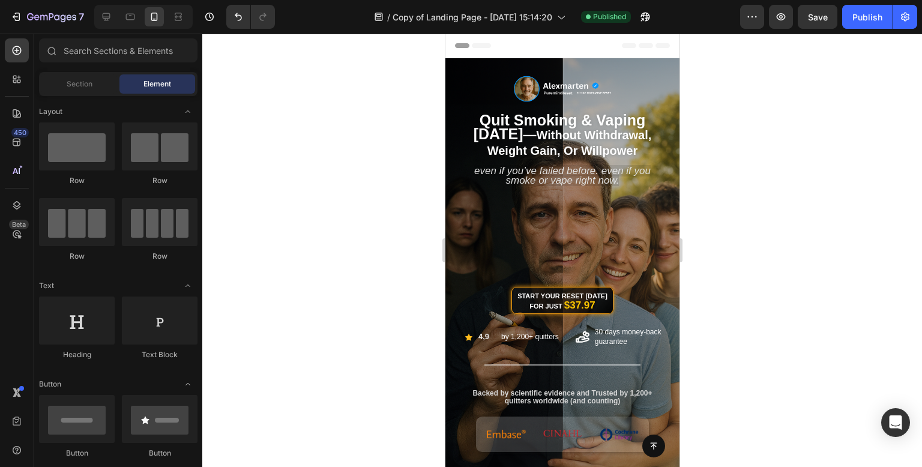
click at [390, 118] on div at bounding box center [561, 250] width 719 height 433
click at [583, 140] on span "Without Withdrawal, Weight Gain, or Willpower" at bounding box center [569, 142] width 164 height 28
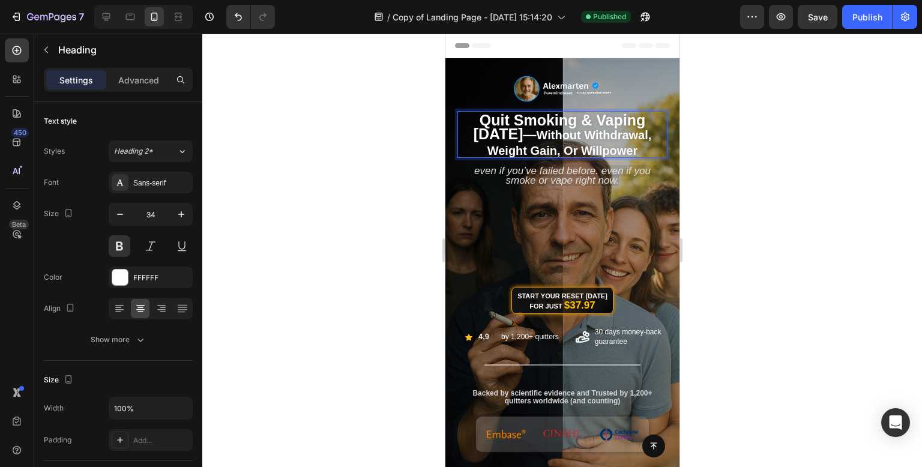
click at [635, 115] on span "Quit Smoking & Vaping [DATE]" at bounding box center [559, 127] width 172 height 31
click at [358, 176] on div at bounding box center [561, 250] width 719 height 433
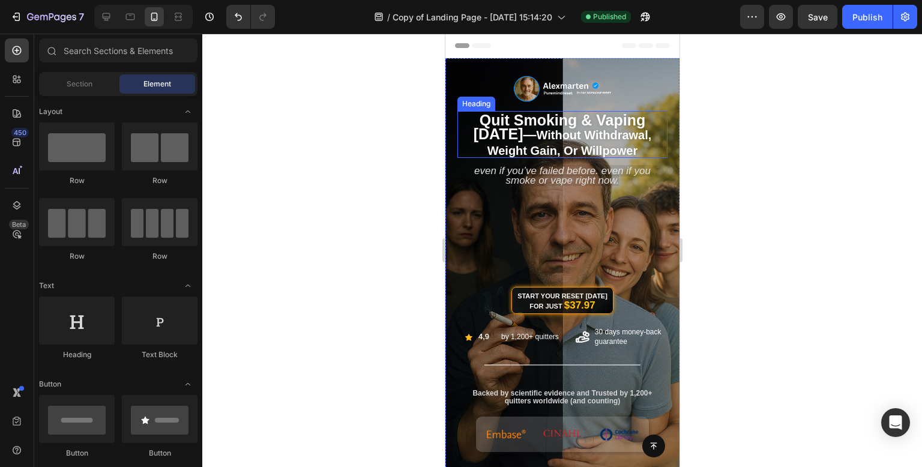
click at [536, 136] on span "—" at bounding box center [529, 134] width 13 height 15
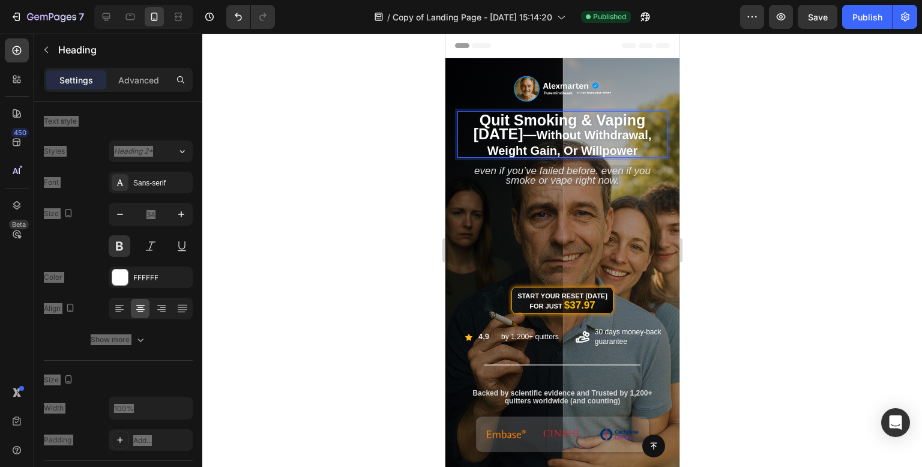
click at [536, 133] on span "—" at bounding box center [529, 134] width 13 height 15
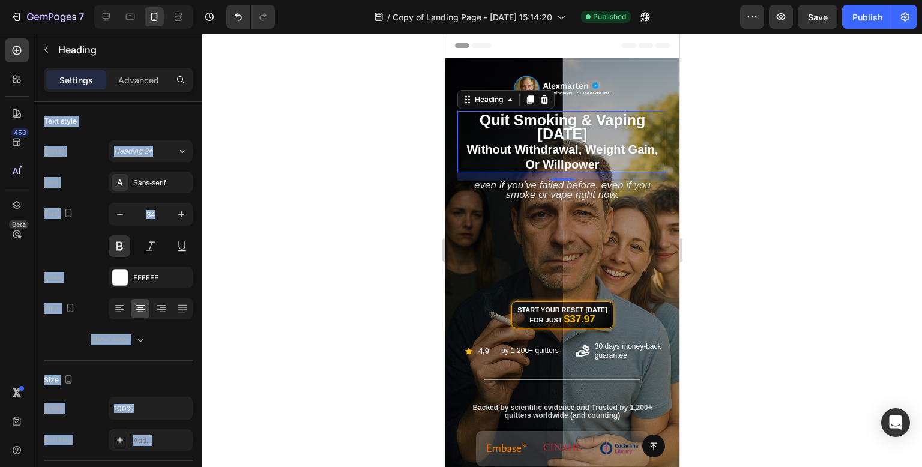
click at [760, 173] on div at bounding box center [561, 250] width 719 height 433
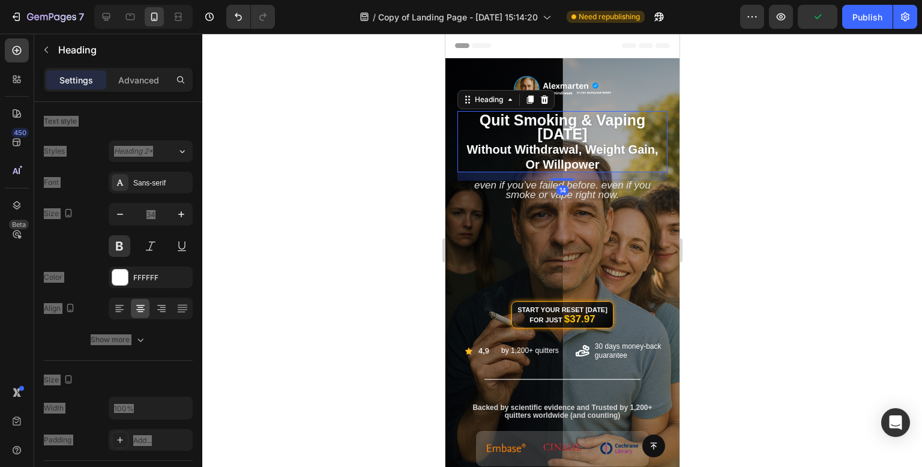
click at [587, 133] on span "[DATE]" at bounding box center [562, 133] width 50 height 17
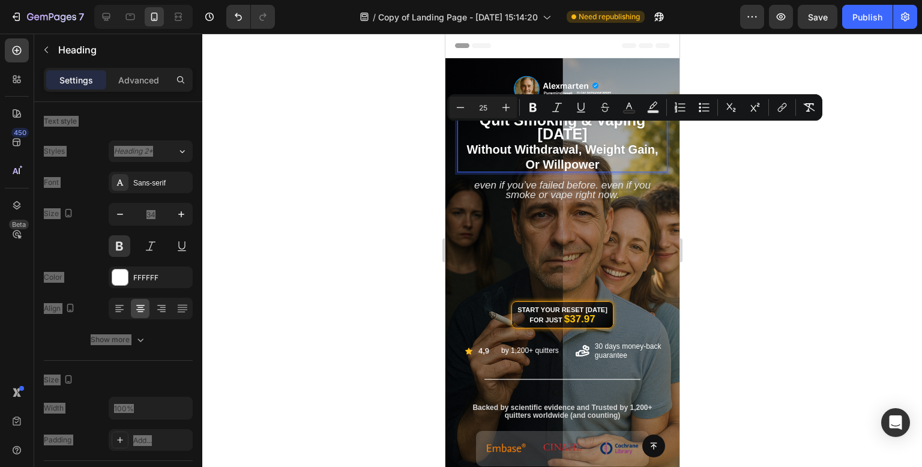
drag, startPoint x: 598, startPoint y: 136, endPoint x: 520, endPoint y: 136, distance: 78.0
click at [520, 136] on p "Quit Smoking & Vaping [DATE] Without Withdrawal, Weight Gain, or Willpower" at bounding box center [562, 141] width 208 height 59
click at [507, 101] on icon "Editor contextual toolbar" at bounding box center [506, 107] width 12 height 12
click at [508, 101] on icon "Editor contextual toolbar" at bounding box center [506, 107] width 12 height 12
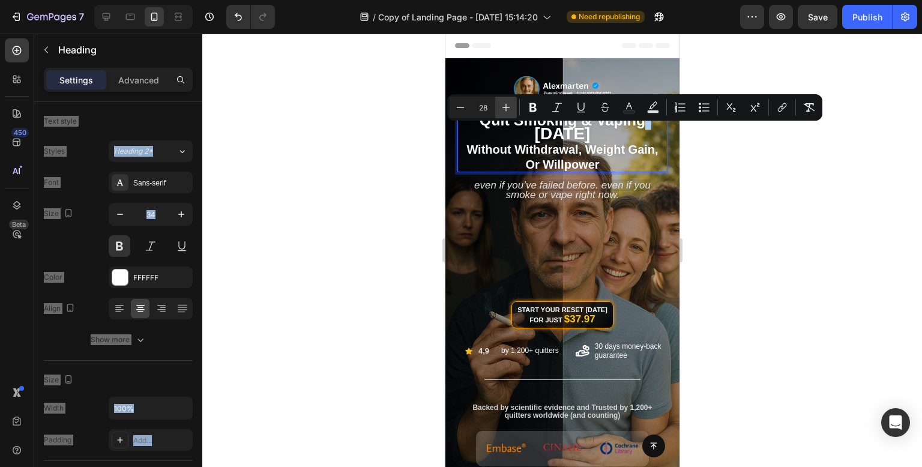
click at [508, 101] on icon "Editor contextual toolbar" at bounding box center [506, 107] width 12 height 12
type input "30"
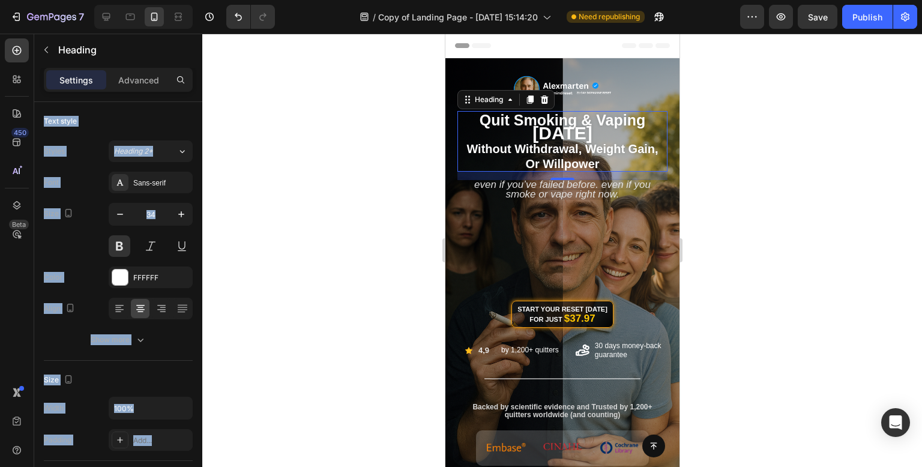
click at [302, 242] on div at bounding box center [561, 250] width 719 height 433
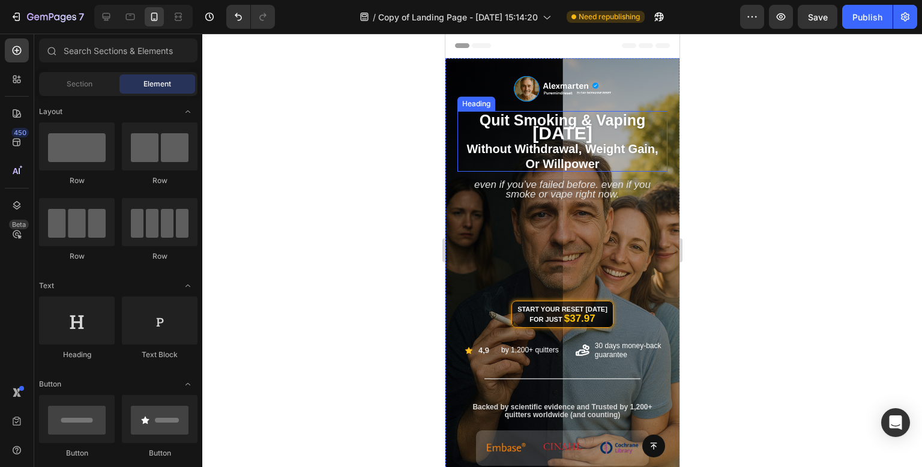
click at [560, 133] on span "[DATE]" at bounding box center [561, 133] width 59 height 20
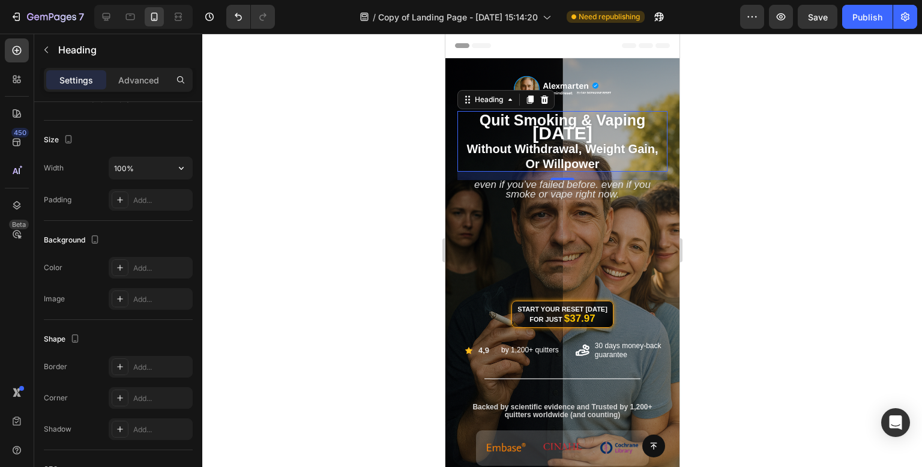
scroll to position [0, 0]
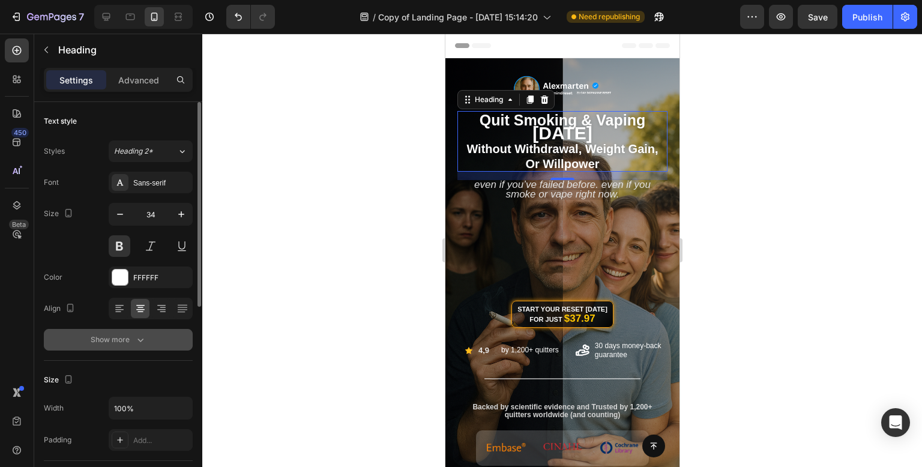
click at [138, 346] on button "Show more" at bounding box center [118, 340] width 149 height 22
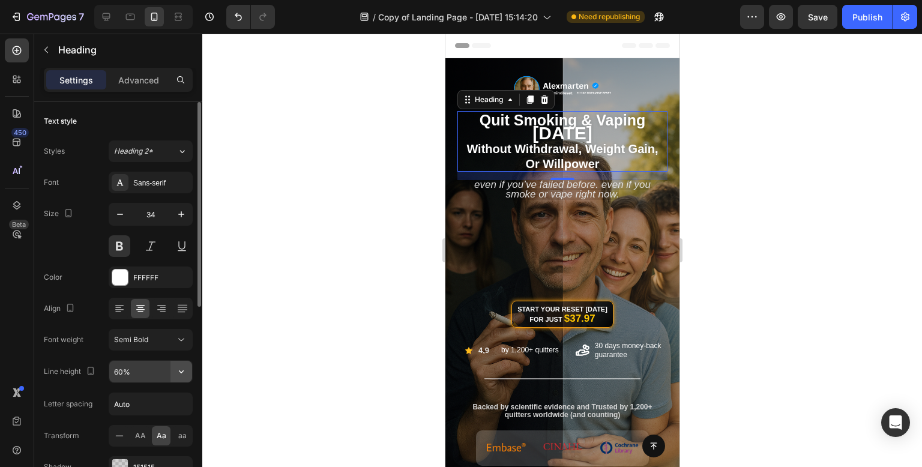
click at [182, 366] on icon "button" at bounding box center [181, 371] width 12 height 12
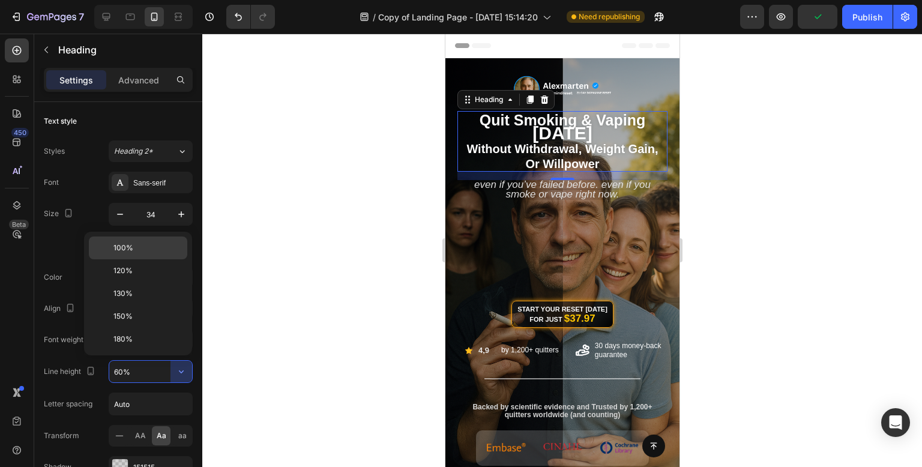
click at [156, 250] on p "100%" at bounding box center [147, 247] width 68 height 11
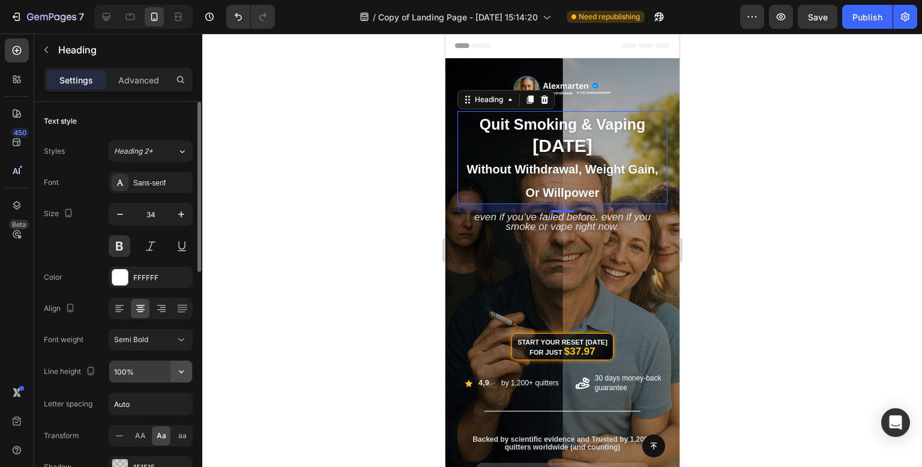
click at [185, 376] on icon "button" at bounding box center [181, 371] width 12 height 12
click at [122, 367] on input "100%" at bounding box center [150, 372] width 83 height 22
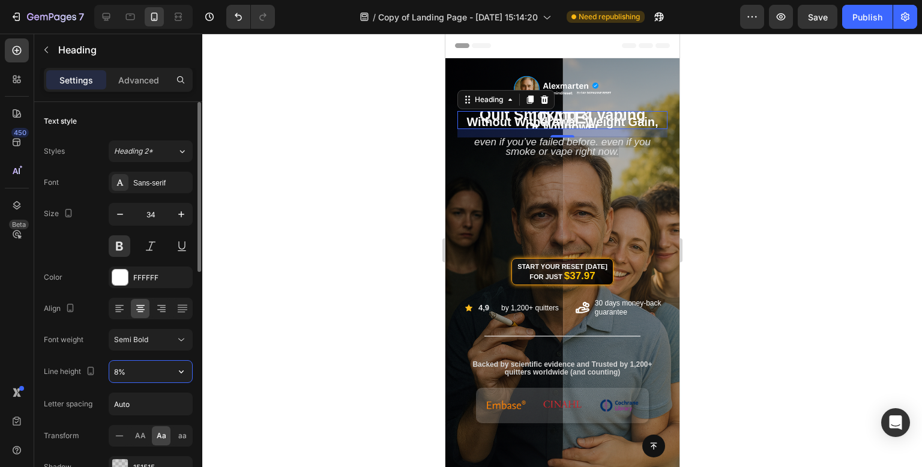
type input "80%"
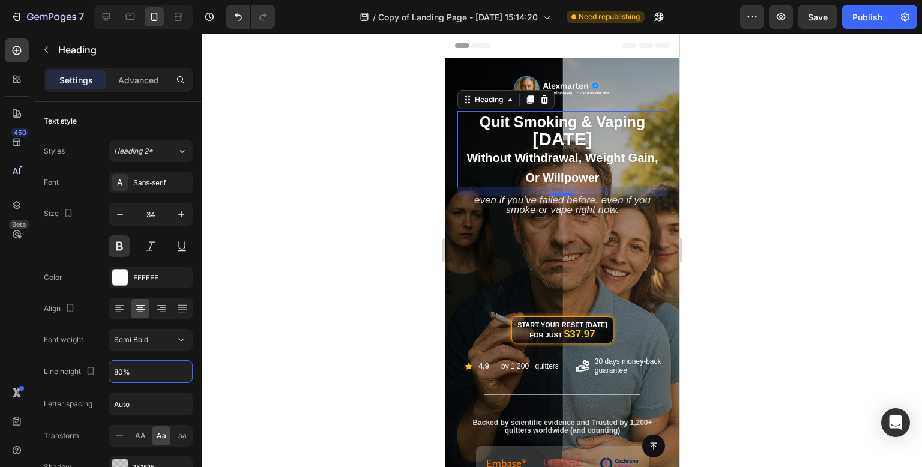
click at [313, 170] on div at bounding box center [561, 250] width 719 height 433
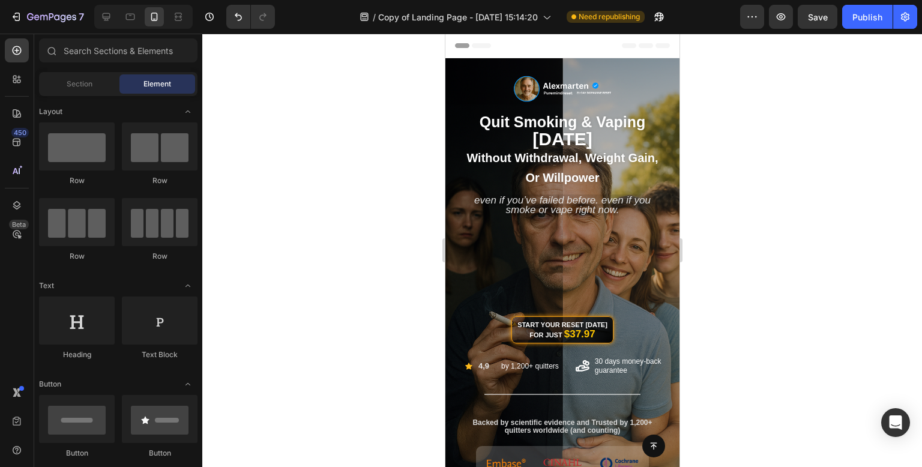
click at [313, 170] on div at bounding box center [561, 250] width 719 height 433
click at [600, 155] on span "Without Withdrawal, Weight Gain, or Willpower" at bounding box center [561, 167] width 191 height 32
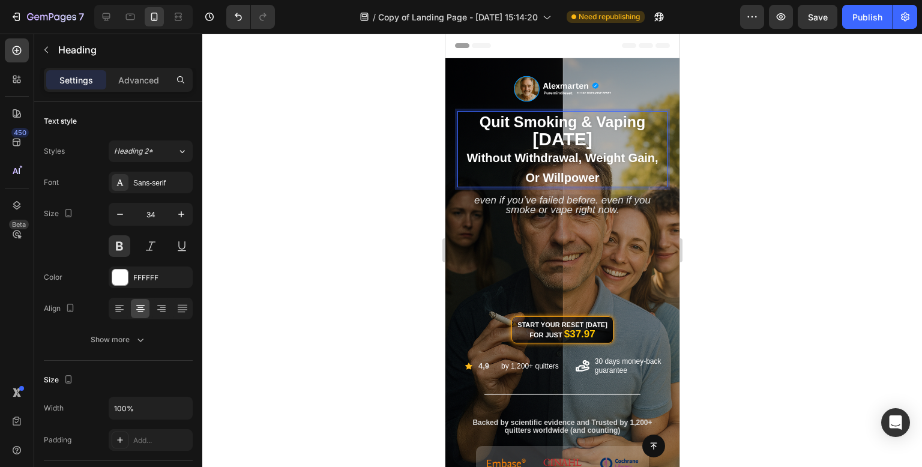
click at [581, 157] on span "Without Withdrawal, Weight Gain, or Willpower" at bounding box center [561, 167] width 191 height 32
click at [748, 125] on div at bounding box center [561, 250] width 719 height 433
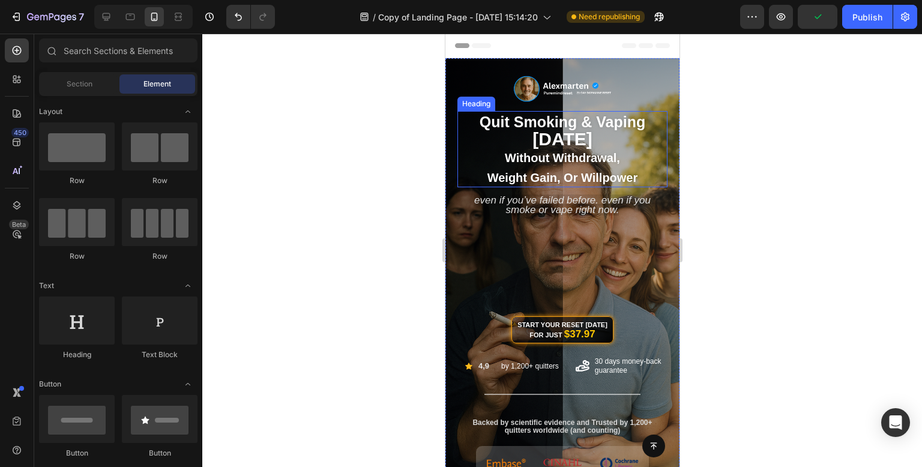
click at [625, 175] on span "Weight Gain, or Willpower" at bounding box center [562, 177] width 151 height 13
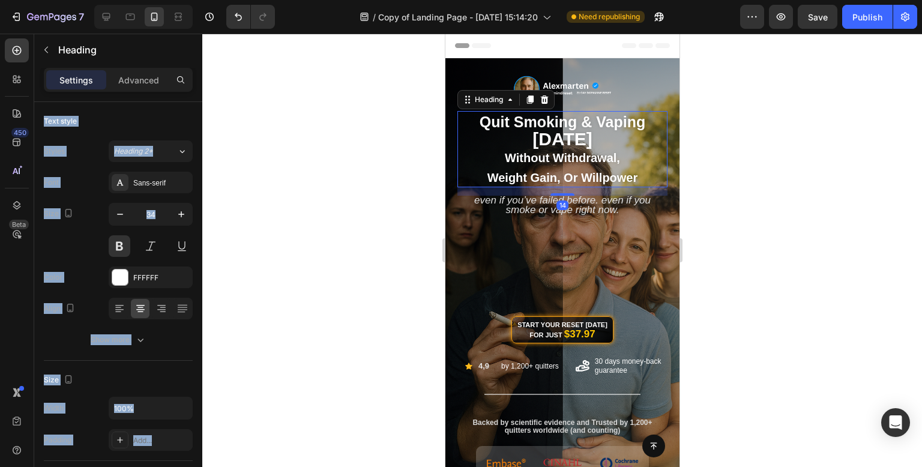
click at [790, 149] on div at bounding box center [561, 250] width 719 height 433
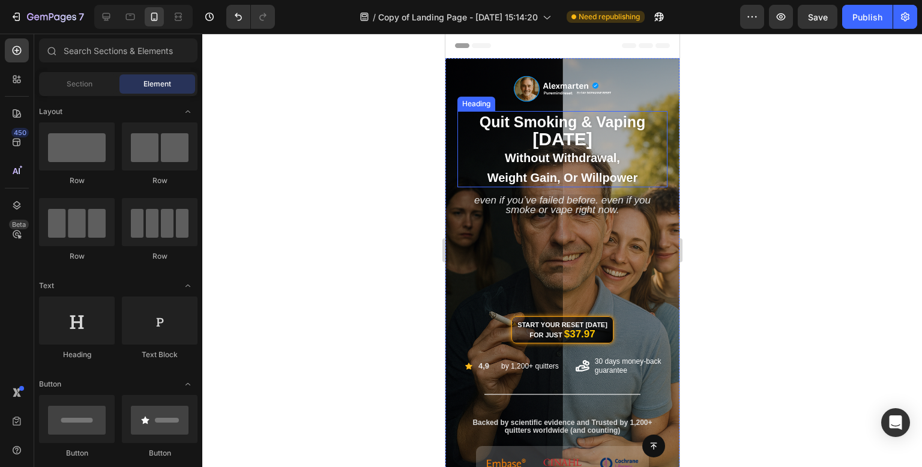
click at [581, 163] on span "Without Withdrawal," at bounding box center [561, 157] width 115 height 13
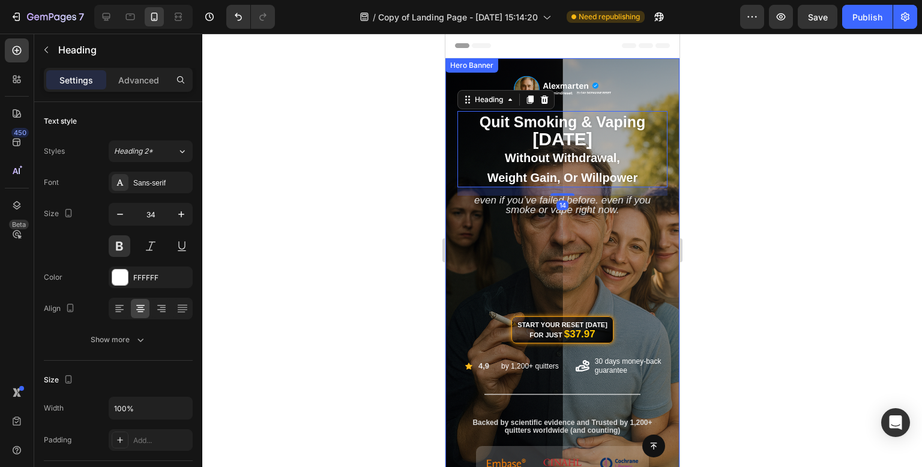
click at [734, 122] on div at bounding box center [561, 250] width 719 height 433
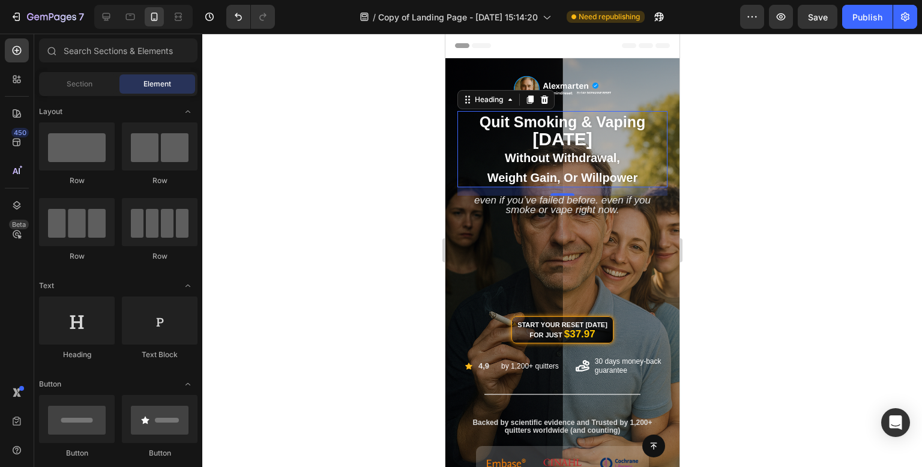
click at [535, 147] on p "⁠⁠⁠⁠⁠⁠⁠ Quit Smoking & Vaping [DATE] Without Withdrawal, Weight Gain, or Willpo…" at bounding box center [562, 149] width 208 height 74
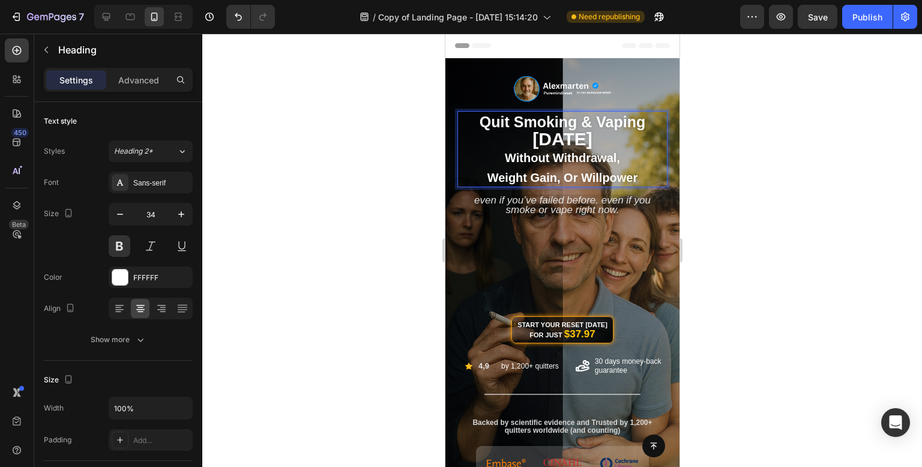
drag, startPoint x: 511, startPoint y: 140, endPoint x: 607, endPoint y: 142, distance: 95.4
click at [607, 142] on p "Quit Smoking & Vaping [DATE] Without Withdrawal, Weight Gain, or Willpower" at bounding box center [562, 149] width 208 height 74
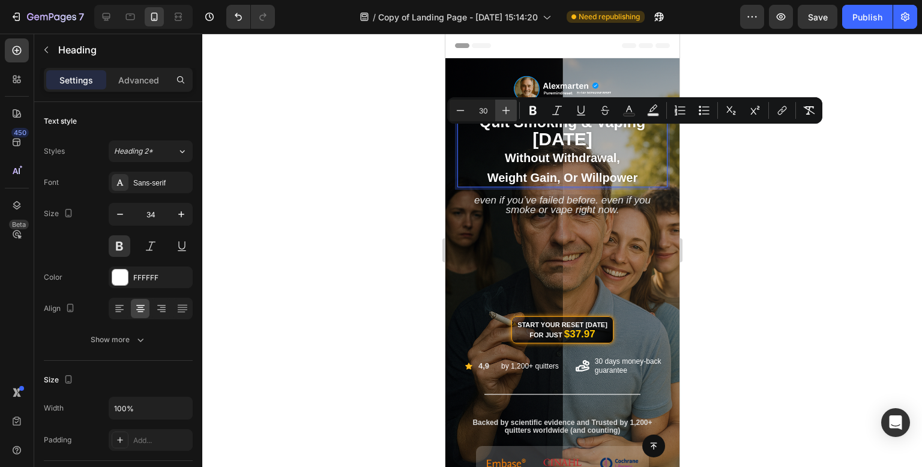
click at [506, 107] on icon "Editor contextual toolbar" at bounding box center [506, 111] width 8 height 8
type input "33"
click at [296, 166] on div at bounding box center [561, 250] width 719 height 433
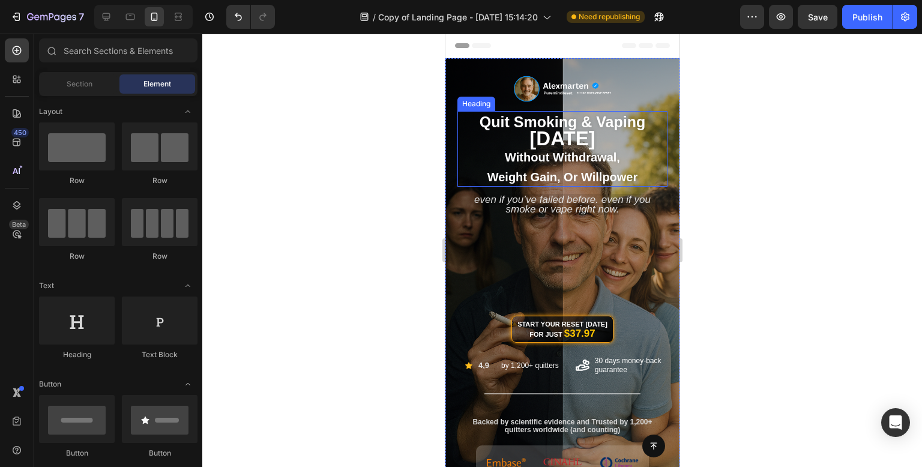
click at [559, 171] on span "Weight Gain, or Willpower" at bounding box center [562, 176] width 151 height 13
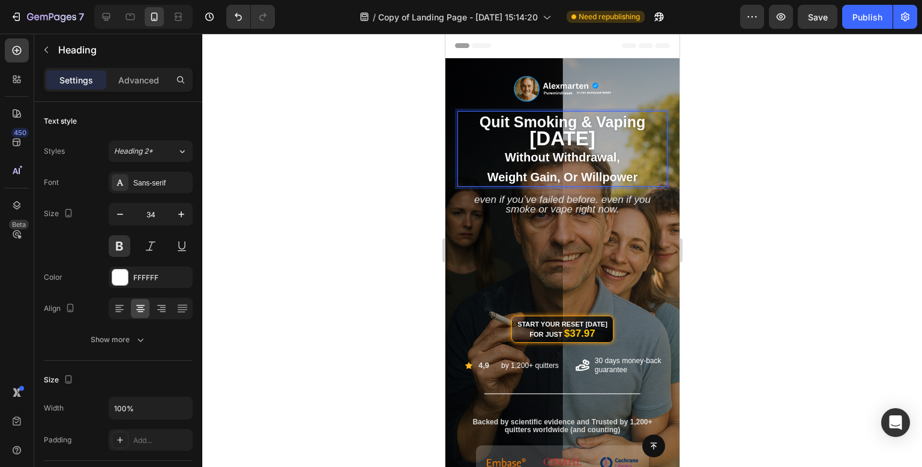
click at [612, 175] on span "Weight Gain, or Willpower" at bounding box center [562, 176] width 151 height 13
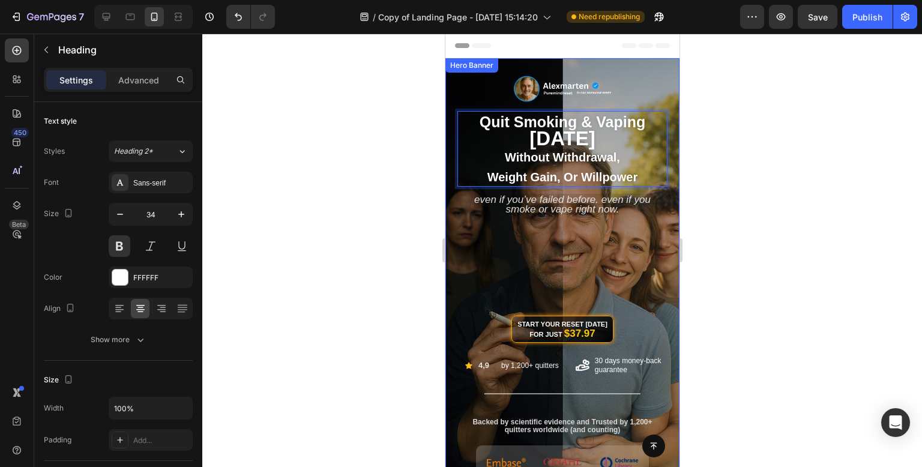
click at [717, 176] on div at bounding box center [561, 250] width 719 height 433
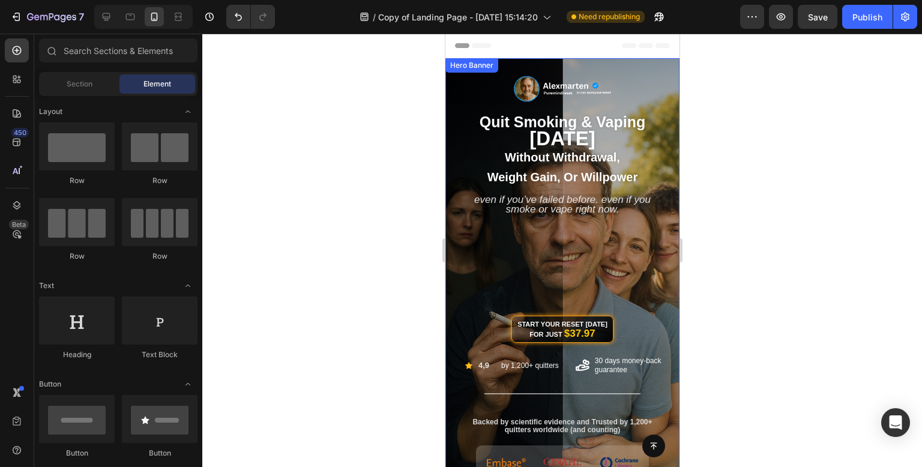
click at [744, 144] on div at bounding box center [561, 250] width 719 height 433
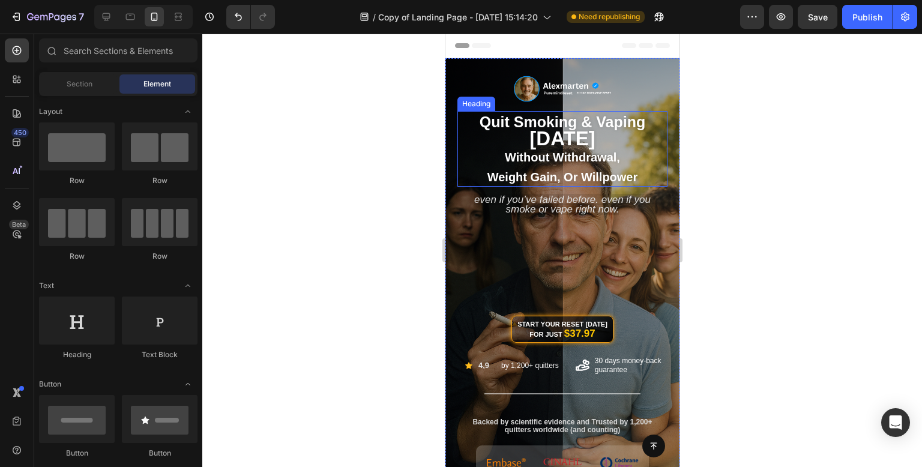
click at [586, 178] on span "Weight Gain, or Willpower" at bounding box center [562, 176] width 151 height 13
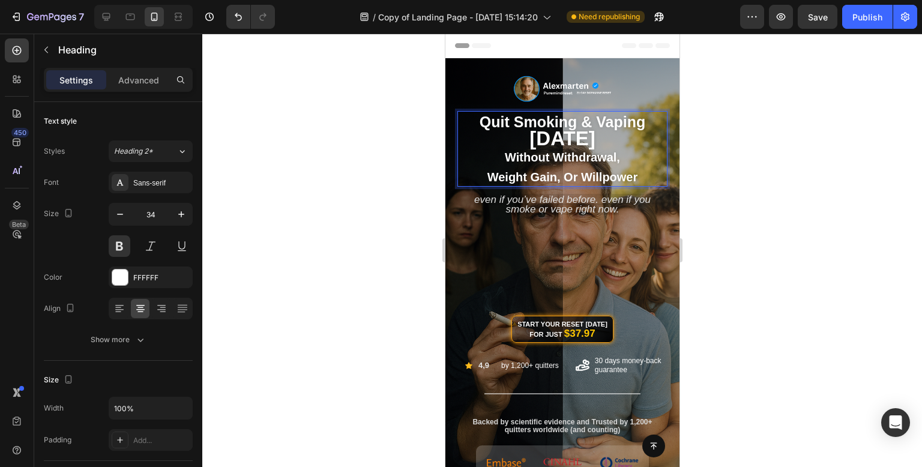
click at [479, 176] on p "Quit Smoking & Vaping [DATE] Without Withdrawal, Weight Gain, or Willpower" at bounding box center [562, 148] width 208 height 73
click at [740, 169] on div at bounding box center [561, 250] width 719 height 433
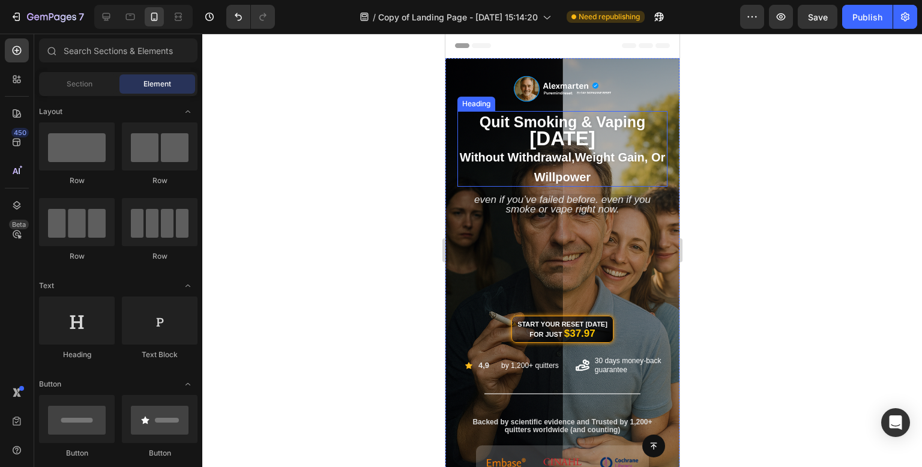
click at [590, 158] on span "Without Withdrawal,Weight Gain, or Willpower" at bounding box center [562, 167] width 206 height 32
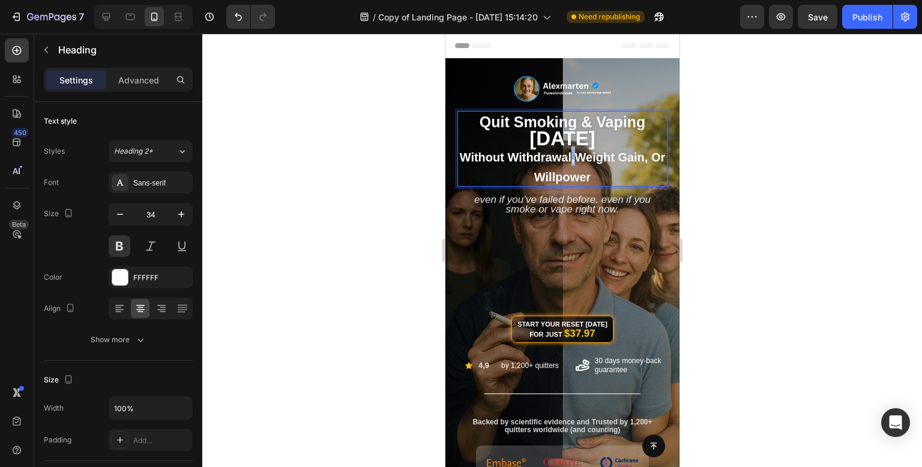
click at [578, 155] on span "Without Withdrawal,Weight Gain, or Willpower" at bounding box center [562, 167] width 206 height 32
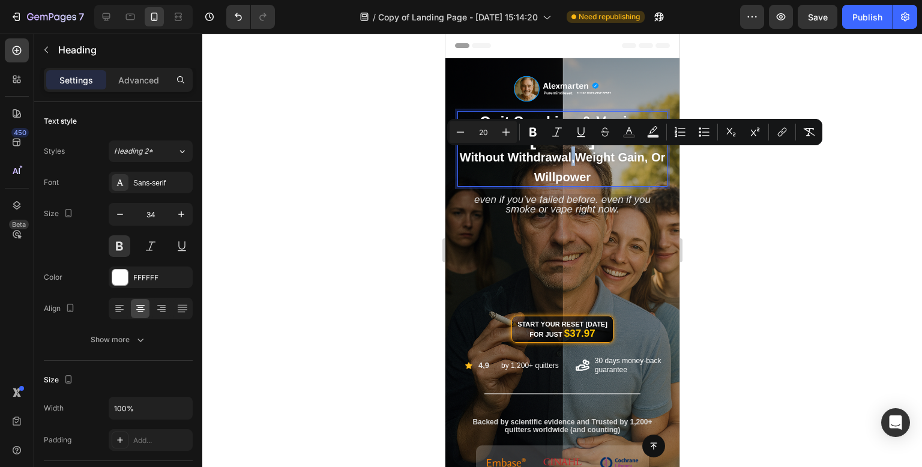
click at [579, 163] on span "Without Withdrawal,Weight Gain, or Willpower" at bounding box center [562, 167] width 206 height 32
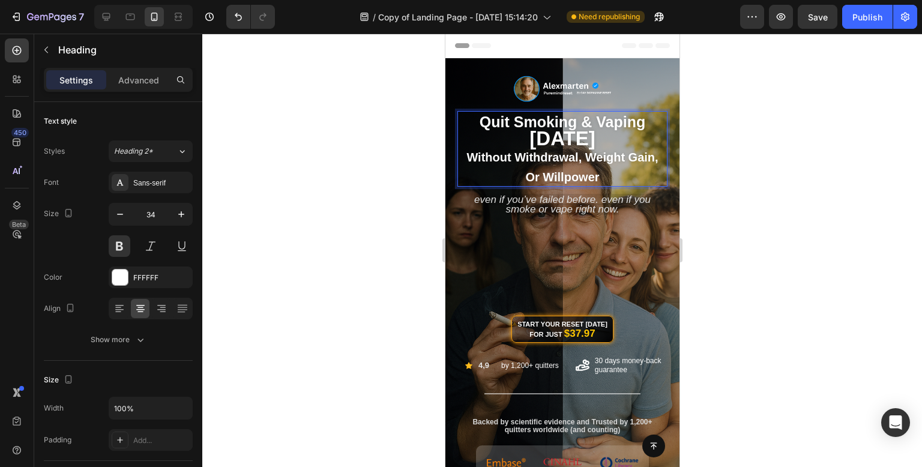
click at [773, 158] on div at bounding box center [561, 250] width 719 height 433
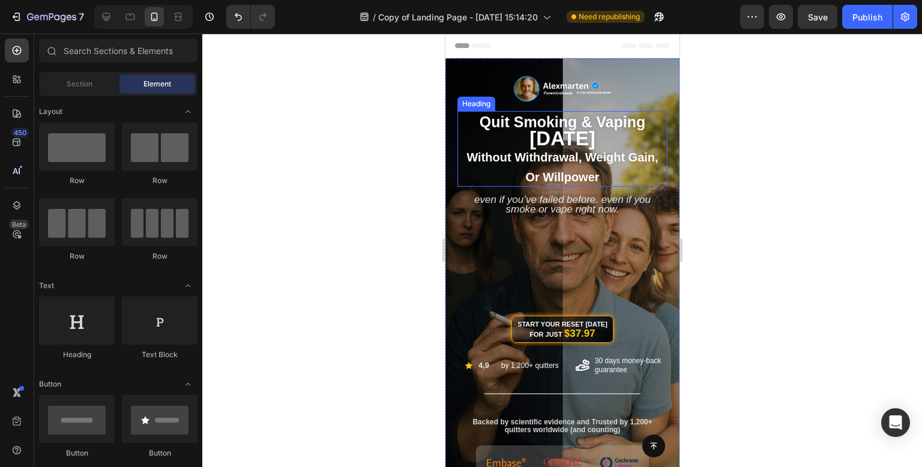
click at [619, 139] on p "⁠⁠⁠⁠⁠⁠⁠ Quit Smoking & Vaping [DATE] Without Withdrawal, Weight Gain, or Willpo…" at bounding box center [562, 148] width 208 height 73
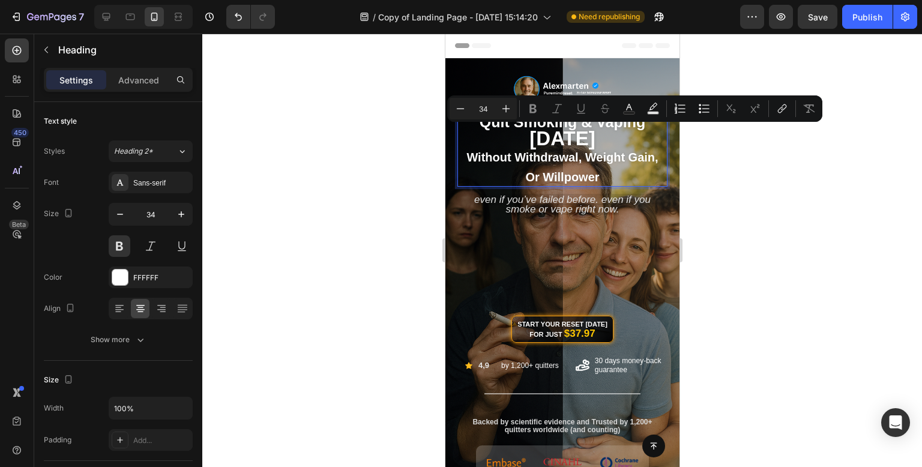
click at [608, 142] on p "Quit Smoking & Vaping [DATE] Without Withdrawal, Weight Gain, or Willpower" at bounding box center [562, 148] width 208 height 73
type input "33"
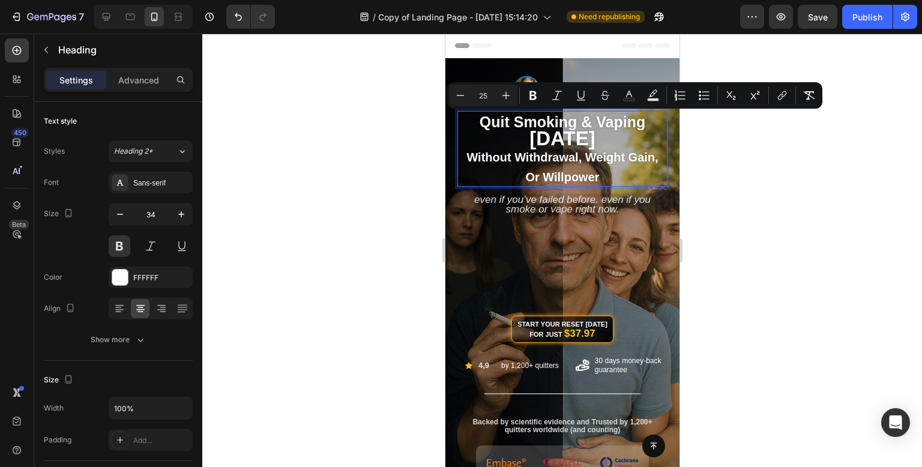
drag, startPoint x: 616, startPoint y: 139, endPoint x: 476, endPoint y: 122, distance: 140.2
click at [476, 122] on p "Quit Smoking & Vaping [DATE] Without Withdrawal, Weight Gain, or Willpower" at bounding box center [562, 148] width 208 height 73
click at [508, 89] on icon "Editor contextual toolbar" at bounding box center [506, 95] width 12 height 12
type input "27"
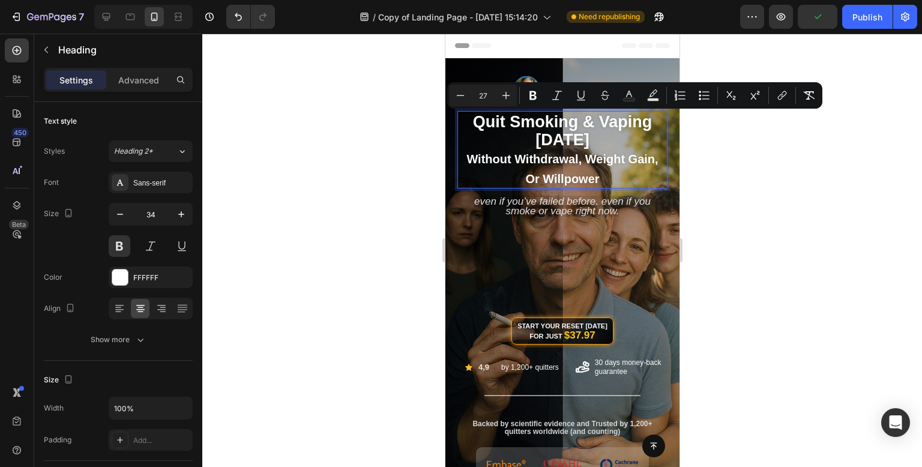
click at [579, 137] on span "[DATE]" at bounding box center [561, 140] width 53 height 18
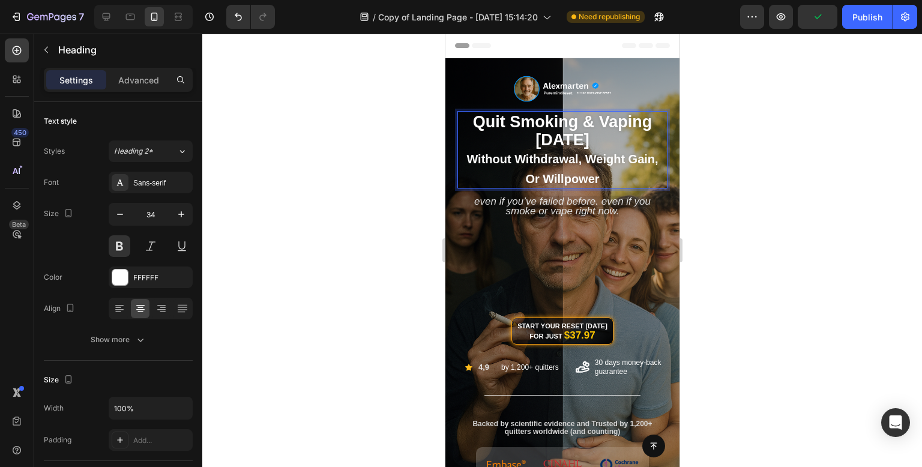
drag, startPoint x: 603, startPoint y: 140, endPoint x: 488, endPoint y: 131, distance: 115.0
click at [488, 131] on p "Quit Smoking & Vaping [DATE] Without Withdrawal, Weight Gain, or Willpower" at bounding box center [562, 149] width 208 height 75
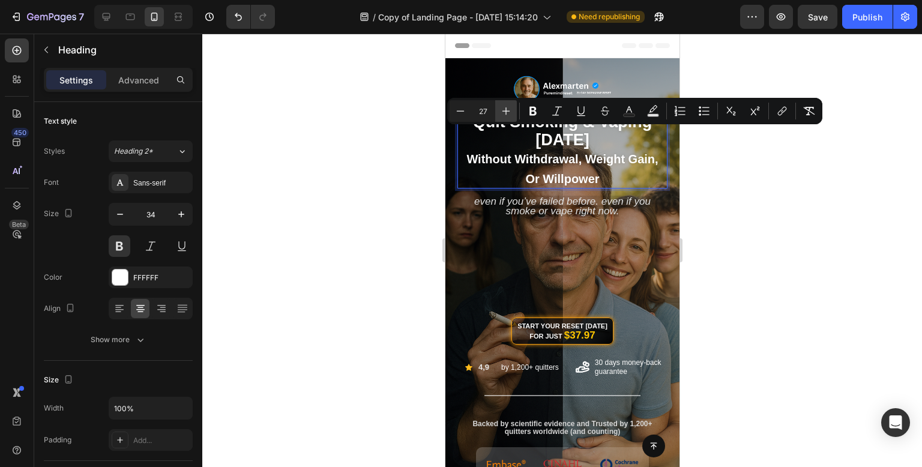
click at [514, 111] on button "Plus" at bounding box center [506, 111] width 22 height 22
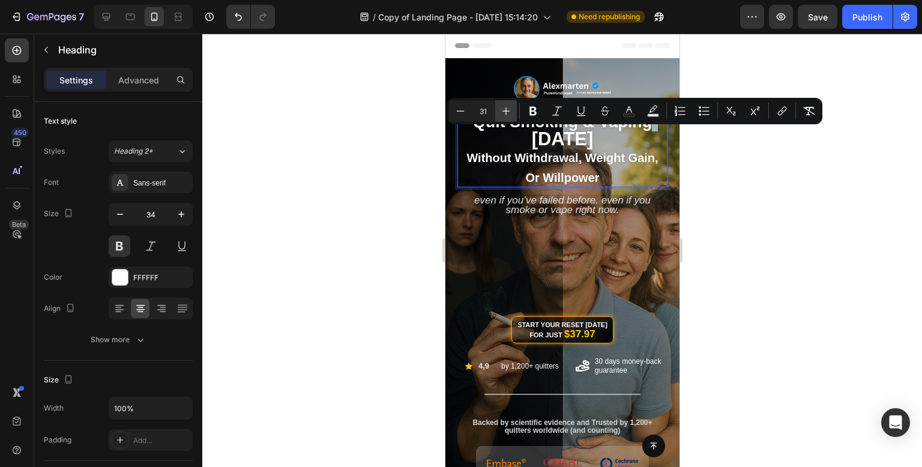
type input "32"
click at [424, 168] on div at bounding box center [561, 250] width 719 height 433
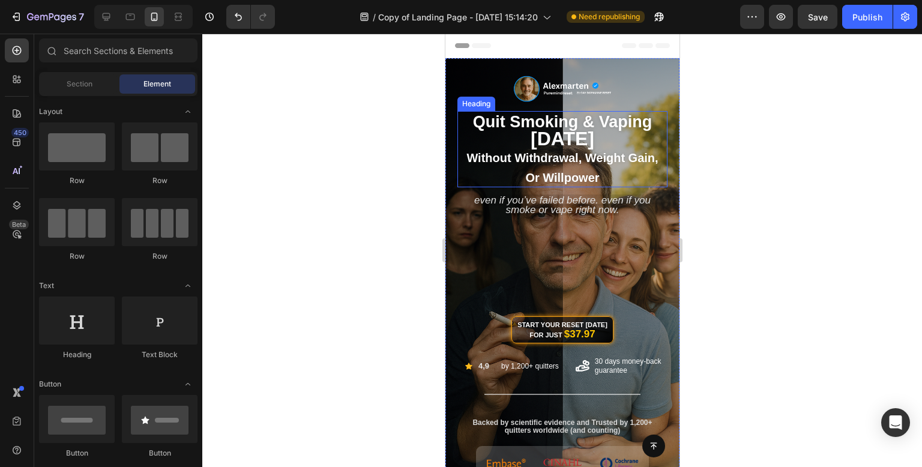
click at [580, 174] on span "Without Withdrawal, Weight Gain, or Willpower" at bounding box center [561, 167] width 191 height 32
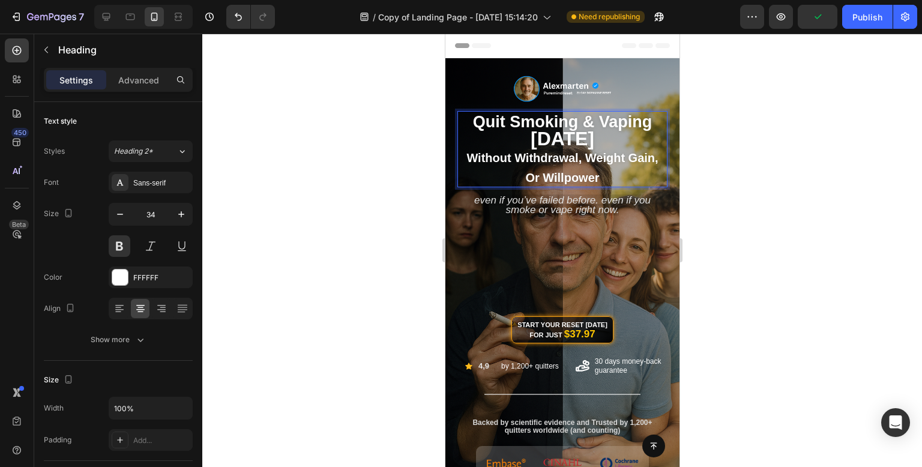
click at [619, 179] on p "Quit Smoking & Vaping [DATE] Without Withdrawal, Weight Gain, or Willpower" at bounding box center [562, 149] width 208 height 74
drag, startPoint x: 593, startPoint y: 179, endPoint x: 507, endPoint y: 176, distance: 85.9
click at [507, 176] on p "Quit Smoking & Vaping [DATE] Without Withdrawal, Weight Gain, or Willpower" at bounding box center [562, 149] width 208 height 74
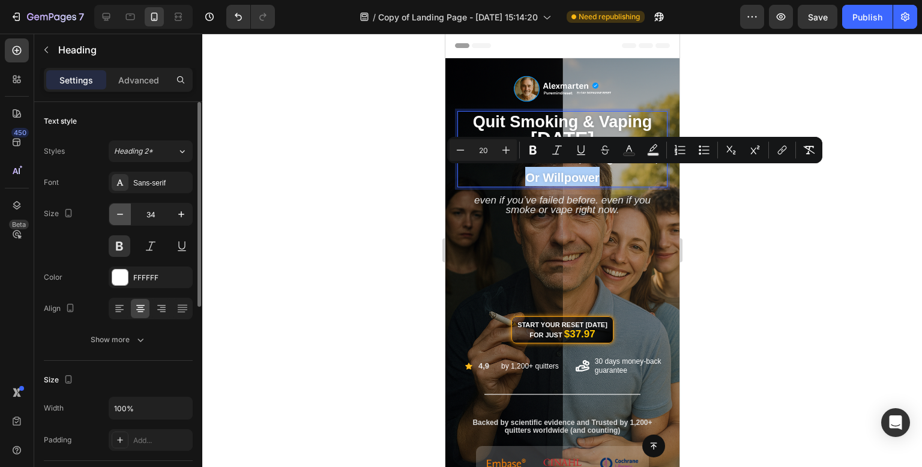
click at [117, 221] on button "button" at bounding box center [120, 214] width 22 height 22
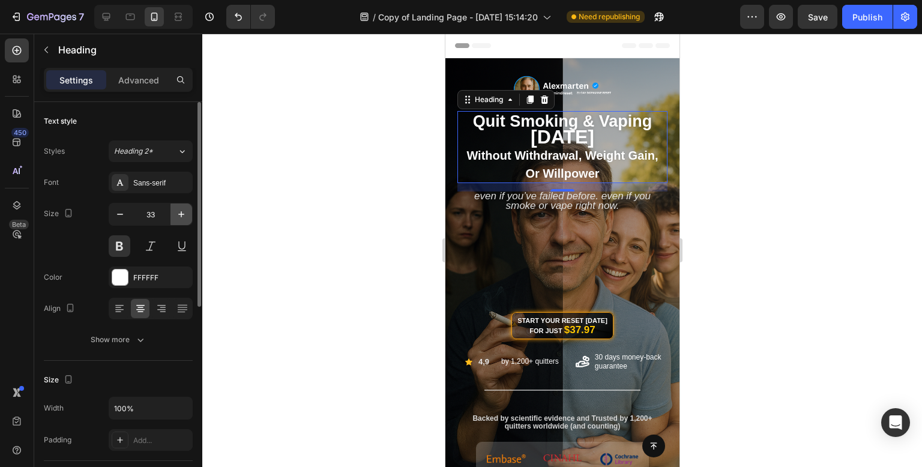
click at [186, 217] on icon "button" at bounding box center [181, 214] width 12 height 12
type input "34"
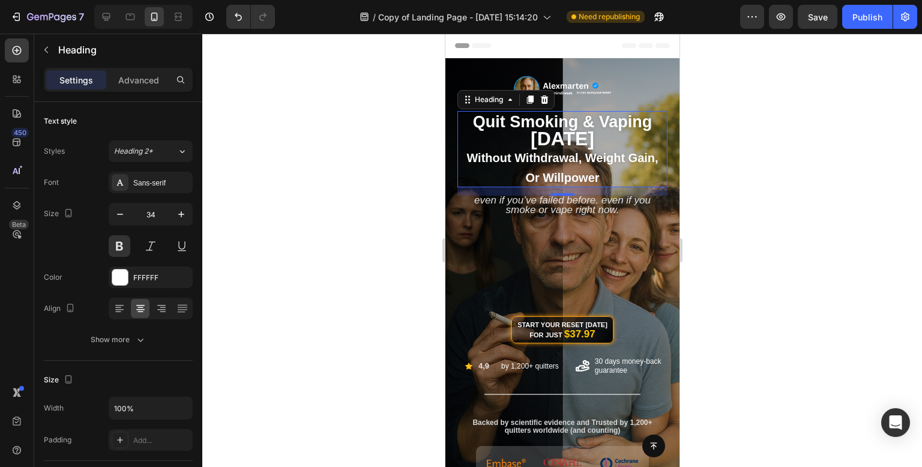
click at [397, 178] on div at bounding box center [561, 250] width 719 height 433
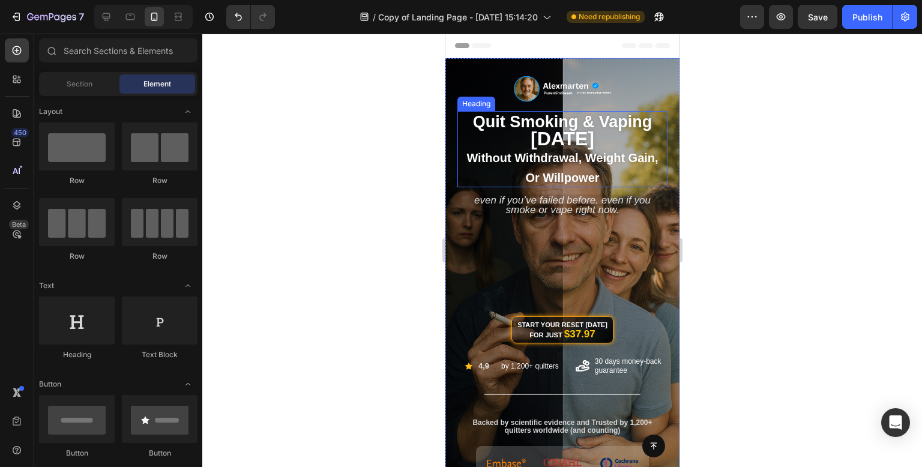
click at [548, 173] on span "Without Withdrawal, Weight Gain, or Willpower" at bounding box center [561, 167] width 191 height 32
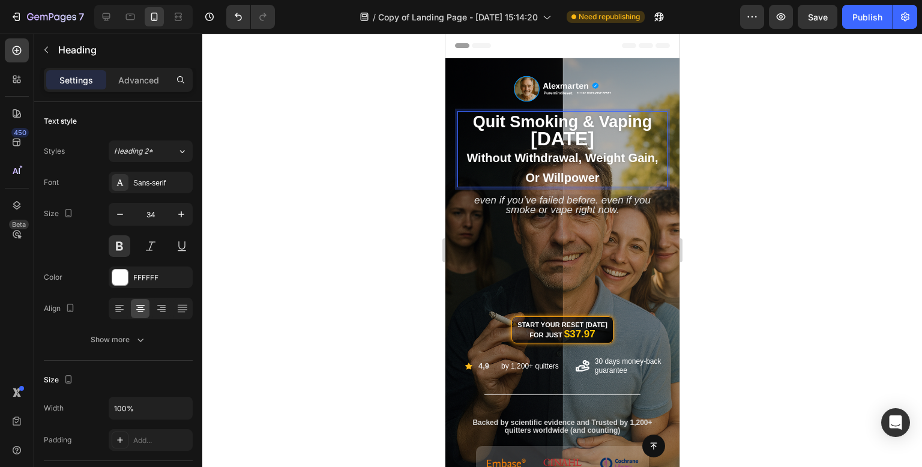
click at [598, 172] on p "Quit Smoking & Vaping [DATE] Without Withdrawal, Weight Gain, or Willpower" at bounding box center [562, 149] width 208 height 74
drag, startPoint x: 604, startPoint y: 178, endPoint x: 502, endPoint y: 175, distance: 101.4
click at [502, 175] on p "Quit Smoking & Vaping [DATE] Without Withdrawal, Weight Gain, or Willpower" at bounding box center [562, 149] width 208 height 74
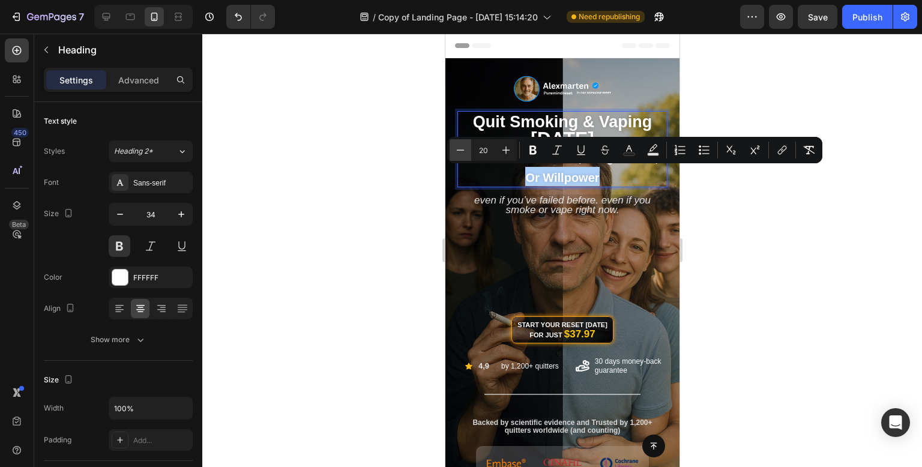
click at [465, 152] on icon "Editor contextual toolbar" at bounding box center [460, 150] width 12 height 12
drag, startPoint x: 465, startPoint y: 152, endPoint x: 2, endPoint y: 130, distance: 463.1
click at [465, 152] on icon "Editor contextual toolbar" at bounding box center [460, 150] width 12 height 12
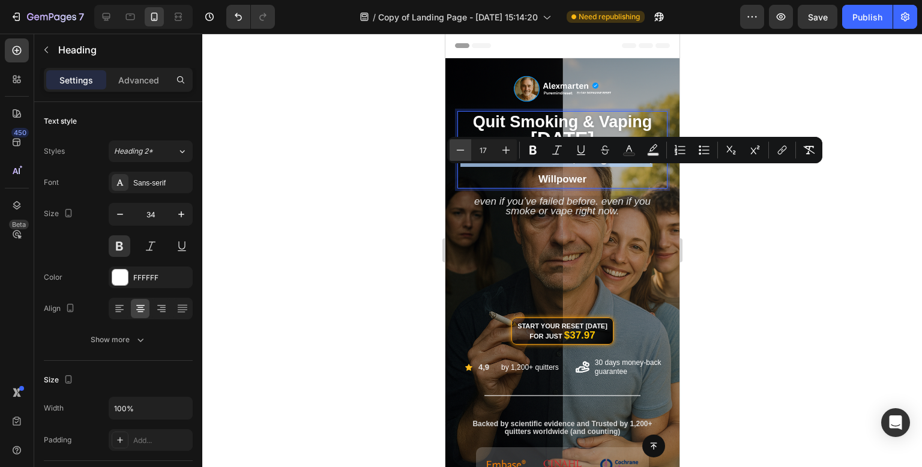
type input "16"
click at [423, 182] on div at bounding box center [561, 250] width 719 height 433
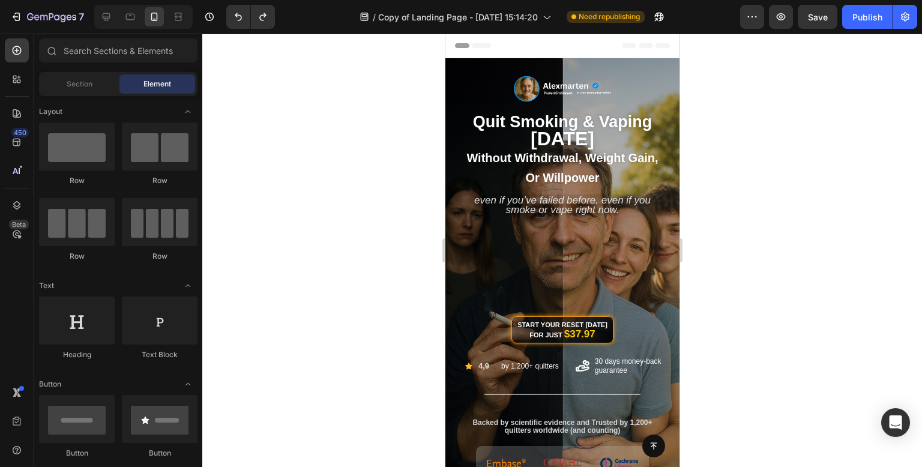
click at [373, 208] on div at bounding box center [561, 250] width 719 height 433
click at [557, 166] on h2 "quit smoking & vaping [DATE] without withdrawal, weight gain, or willpower" at bounding box center [562, 149] width 210 height 76
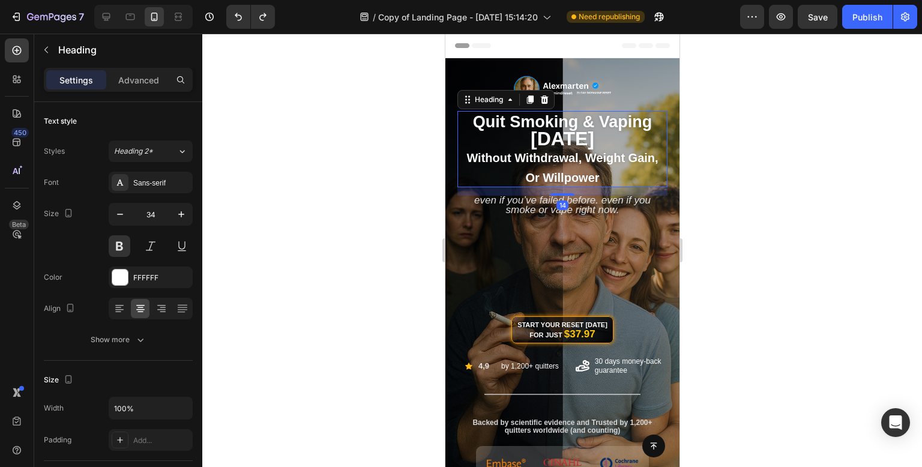
click at [557, 166] on h2 "quit smoking & vaping [DATE] without withdrawal, weight gain, or willpower" at bounding box center [562, 149] width 210 height 76
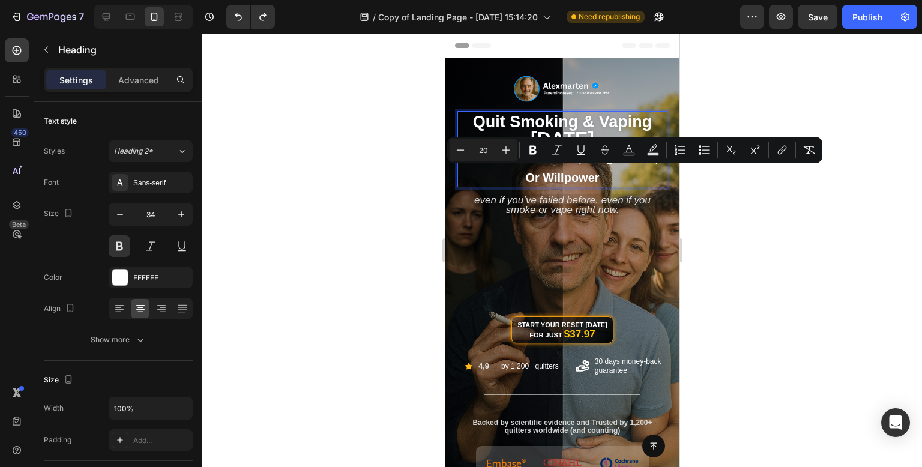
click at [585, 169] on span "without withdrawal, weight gain, or willpower" at bounding box center [561, 167] width 191 height 32
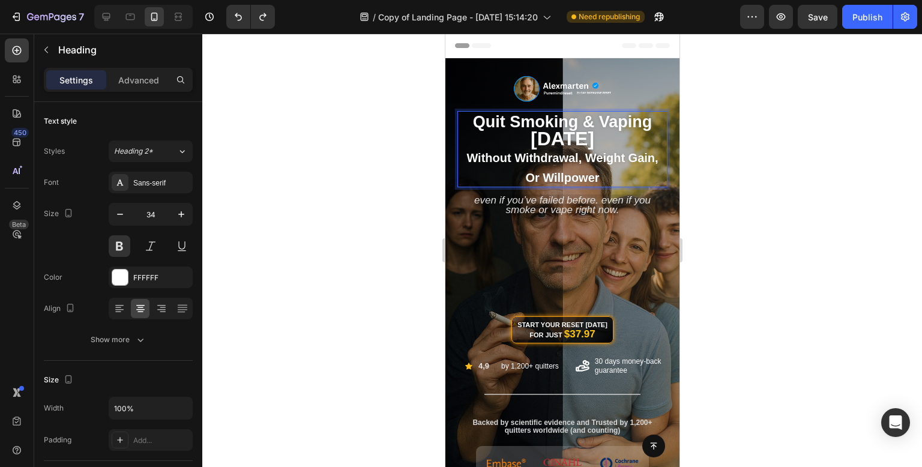
click at [610, 175] on p "quit smoking & vaping [DATE] without withdrawal, weight gain, or willpower" at bounding box center [562, 149] width 208 height 74
click at [838, 195] on div at bounding box center [561, 250] width 719 height 433
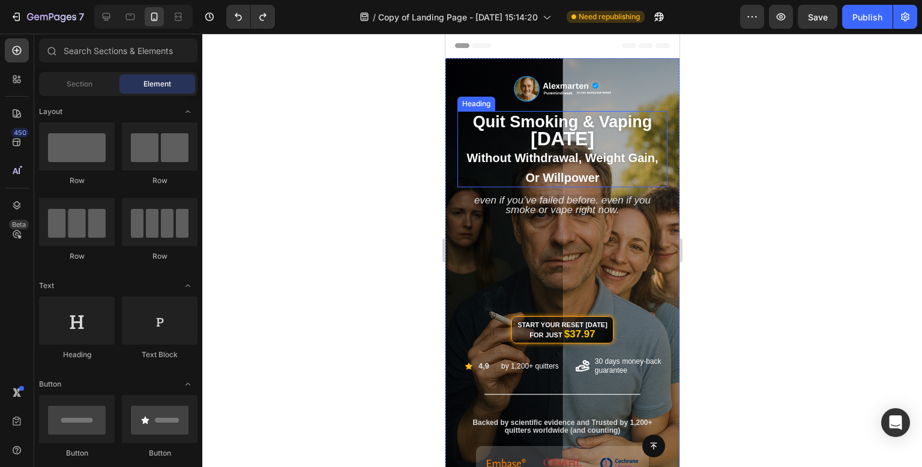
click at [560, 133] on span "[DATE]" at bounding box center [562, 139] width 64 height 22
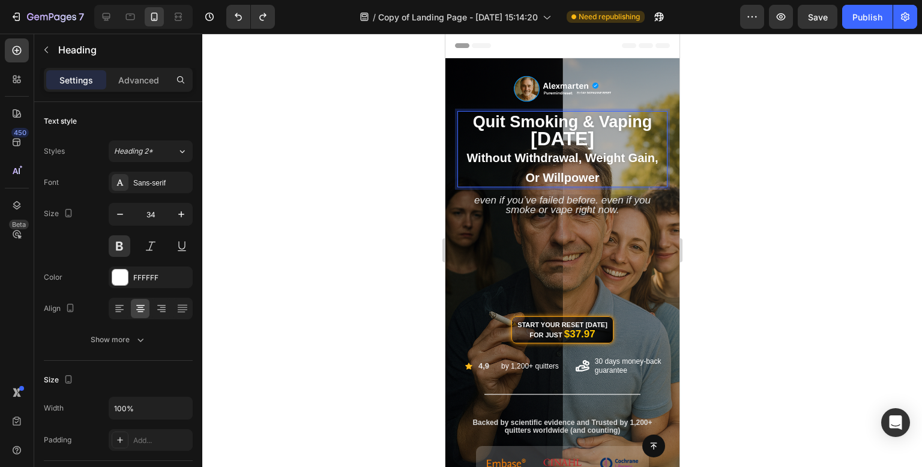
click at [536, 135] on span "[DATE]" at bounding box center [562, 139] width 64 height 22
click at [593, 137] on span "[DATE]" at bounding box center [562, 139] width 64 height 22
click at [766, 166] on div at bounding box center [561, 250] width 719 height 433
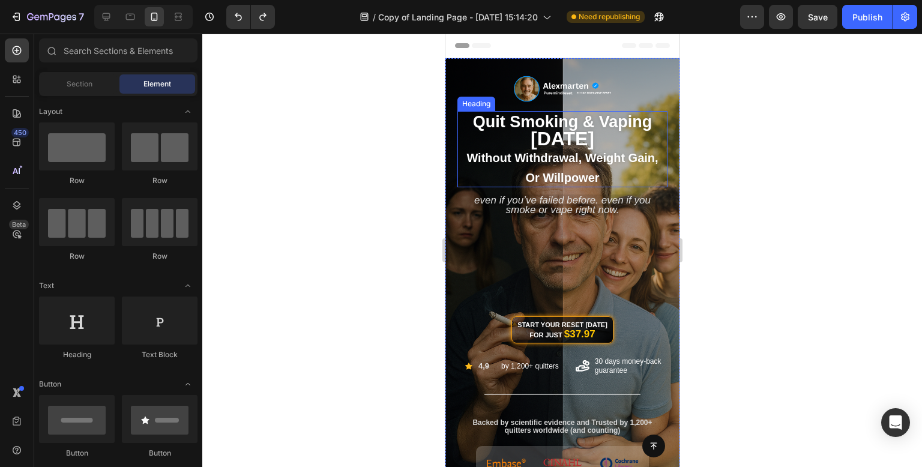
click at [579, 151] on span "without withdrawal, weight gain, or willpower" at bounding box center [561, 167] width 191 height 32
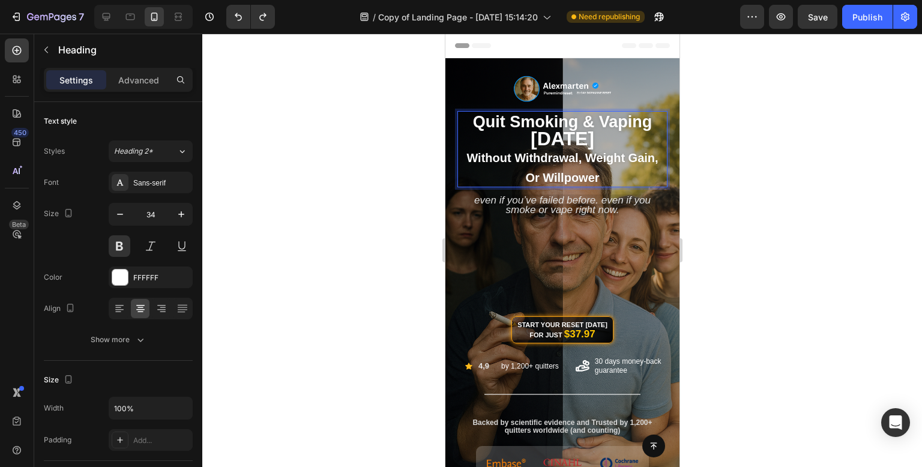
click at [604, 170] on p "quit smoking & vaping [DATE] without withdrawal, weight gain, or willpower" at bounding box center [562, 149] width 208 height 74
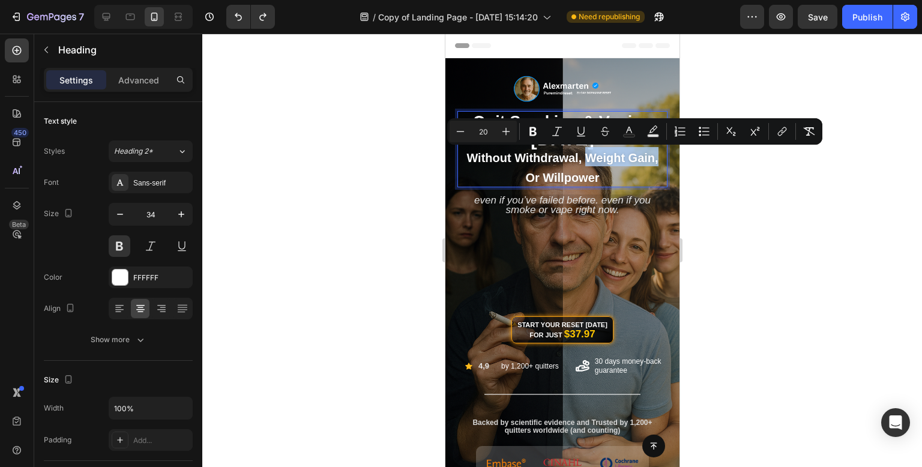
drag, startPoint x: 581, startPoint y: 159, endPoint x: 656, endPoint y: 164, distance: 74.6
click at [656, 164] on p "quit smoking & vaping [DATE] without withdrawal, weight gain, or willpower" at bounding box center [562, 149] width 208 height 74
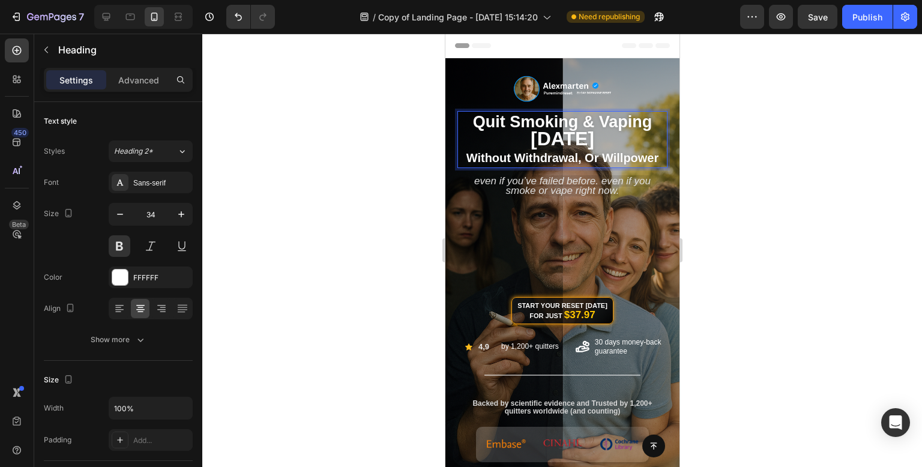
click at [799, 190] on div at bounding box center [561, 250] width 719 height 433
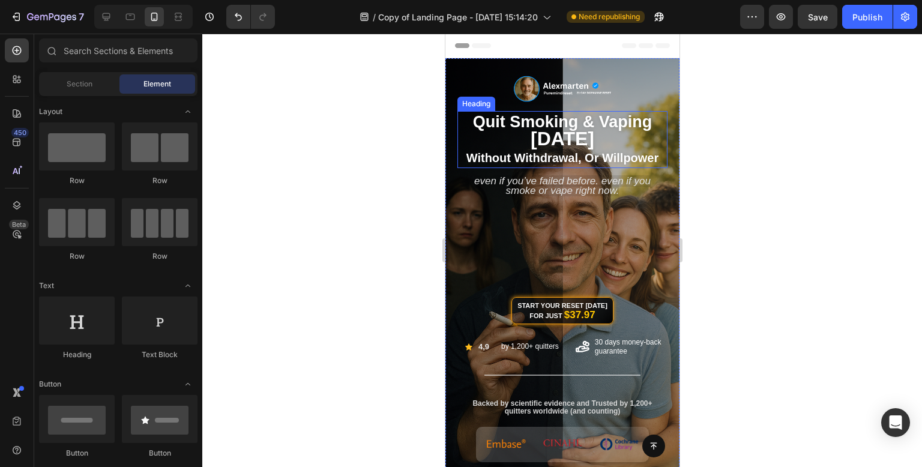
click at [603, 156] on span "without withdrawal, or willpower" at bounding box center [562, 157] width 193 height 13
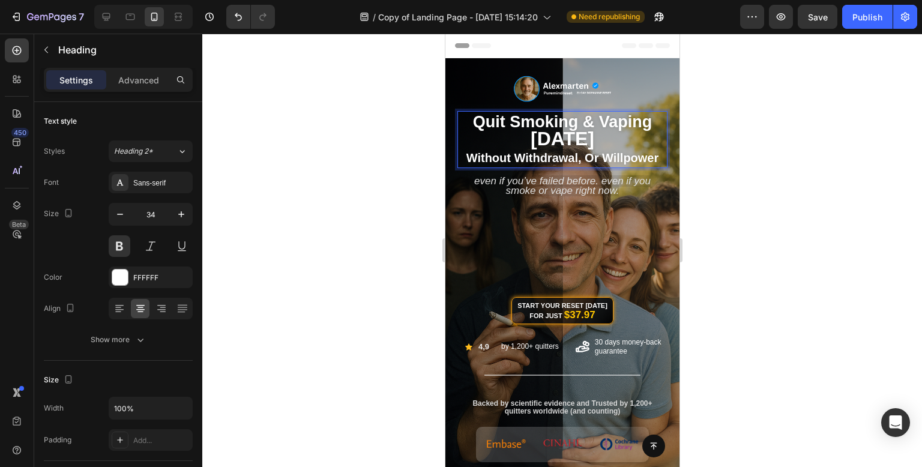
click at [583, 158] on span "without withdrawal, or willpower" at bounding box center [562, 157] width 193 height 13
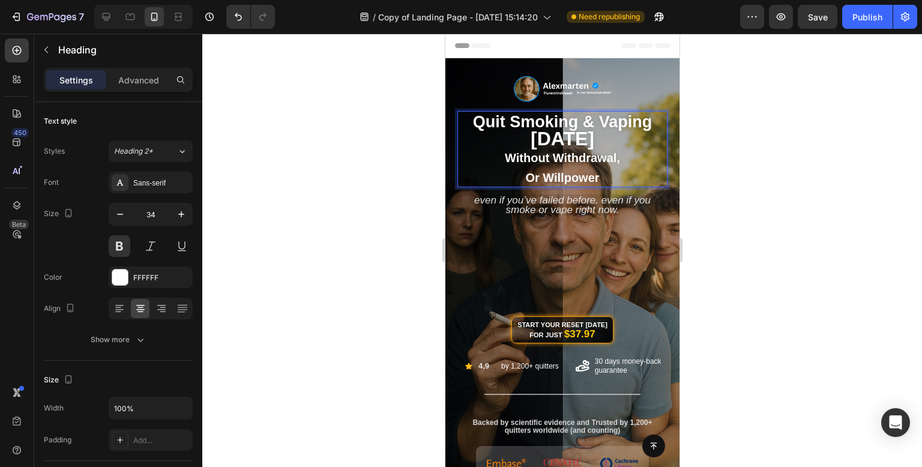
click at [715, 152] on div at bounding box center [561, 250] width 719 height 433
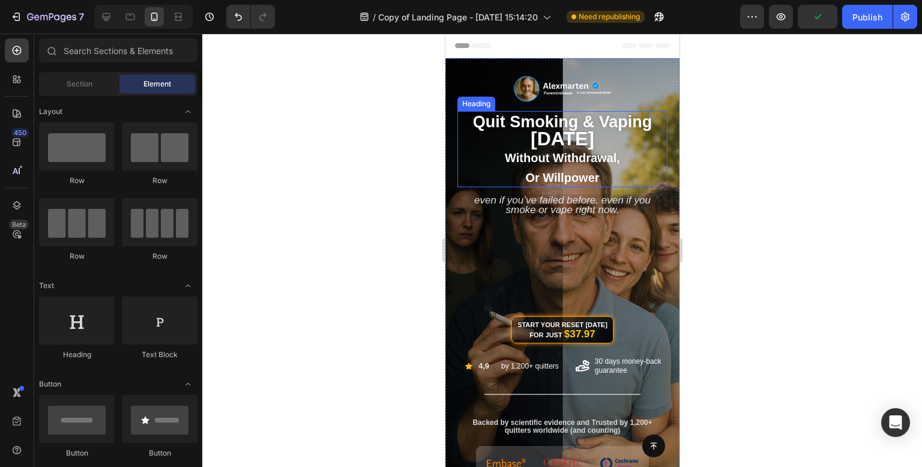
click at [578, 171] on span "or willpower" at bounding box center [561, 177] width 74 height 13
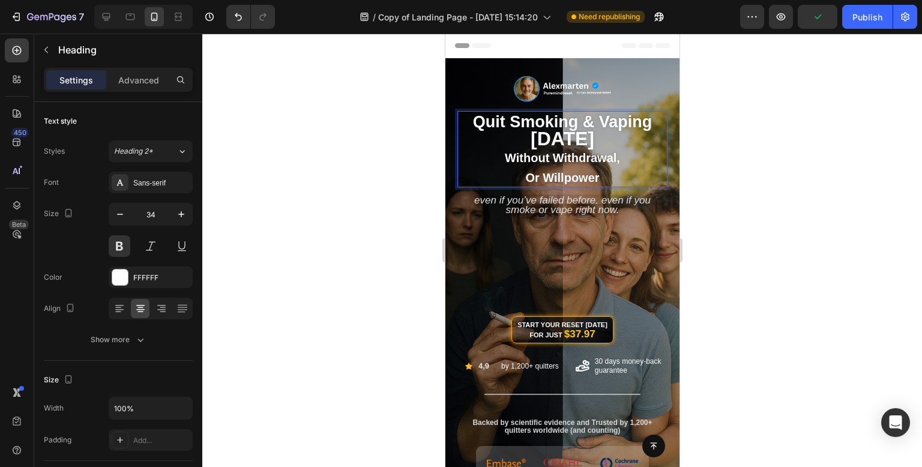
click at [748, 152] on div at bounding box center [561, 250] width 719 height 433
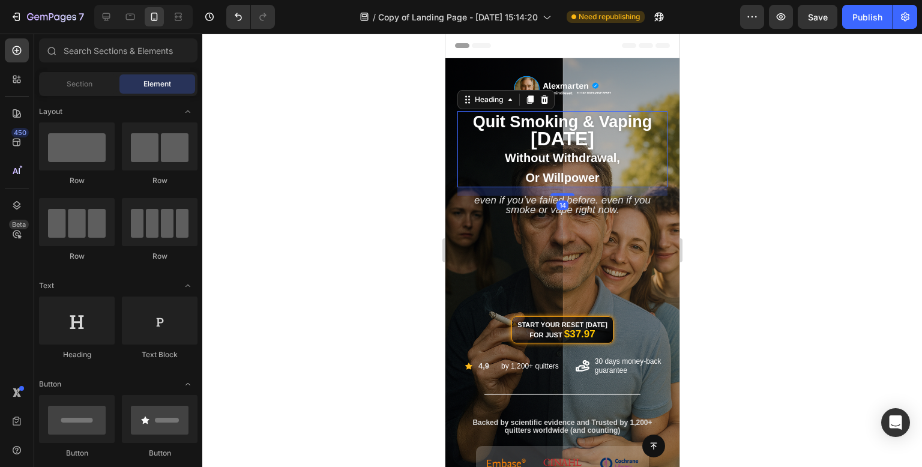
click at [556, 147] on p "⁠⁠⁠⁠⁠⁠⁠ quit smoking & vaping [DATE] without withdrawal, or willpower" at bounding box center [562, 149] width 208 height 74
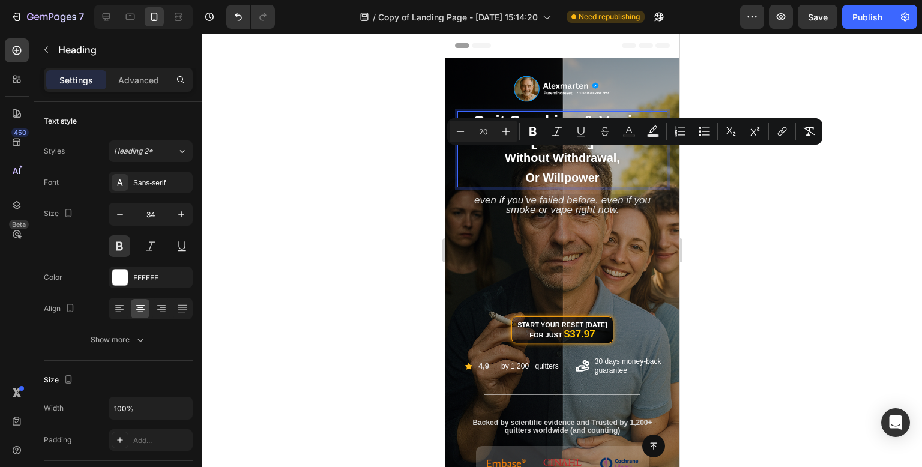
click at [872, 131] on div at bounding box center [561, 250] width 719 height 433
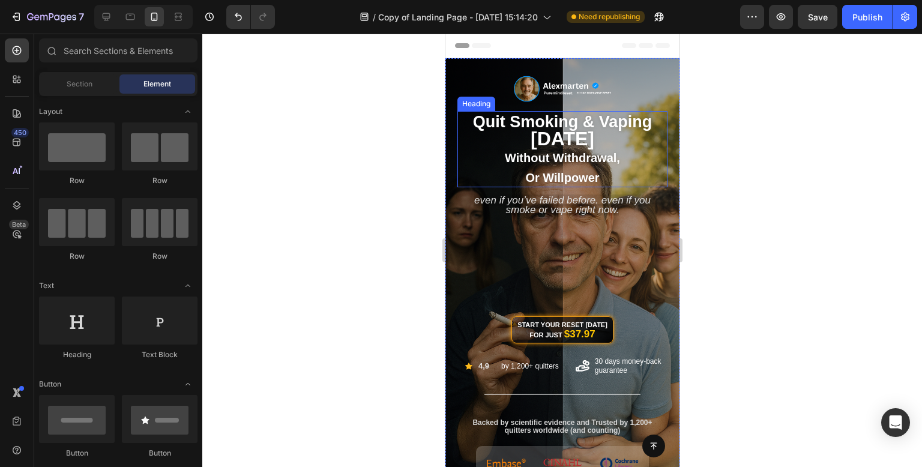
click at [593, 145] on span "[DATE]" at bounding box center [562, 139] width 64 height 22
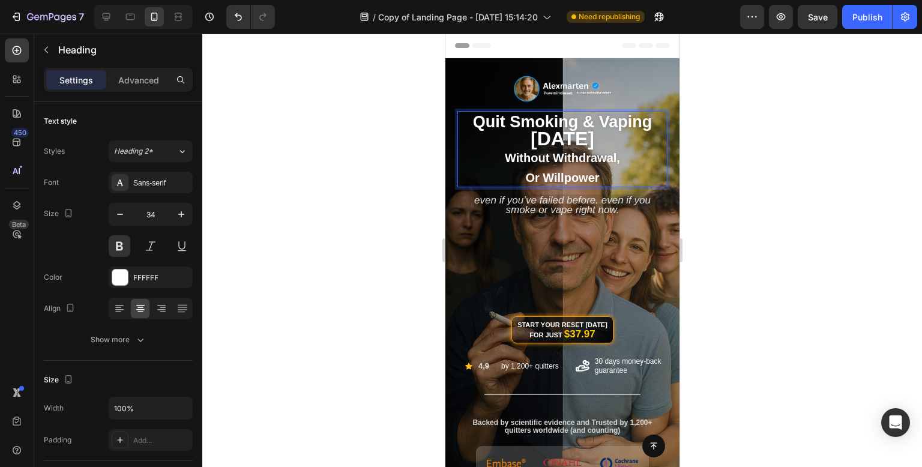
click at [593, 132] on span "[DATE]" at bounding box center [562, 139] width 64 height 22
click at [610, 133] on p "quit smoking & vaping [DATE] without withdrawal, or willpower" at bounding box center [562, 149] width 208 height 74
drag, startPoint x: 609, startPoint y: 133, endPoint x: 466, endPoint y: 122, distance: 143.2
click at [466, 122] on p "quit smoking & vaping [DATE] without withdrawal, or willpower" at bounding box center [562, 149] width 208 height 74
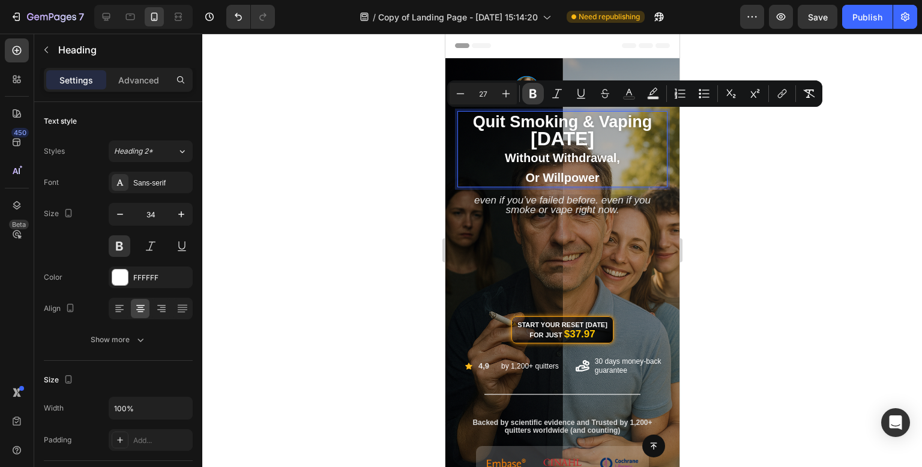
click at [535, 96] on icon "Editor contextual toolbar" at bounding box center [532, 93] width 7 height 9
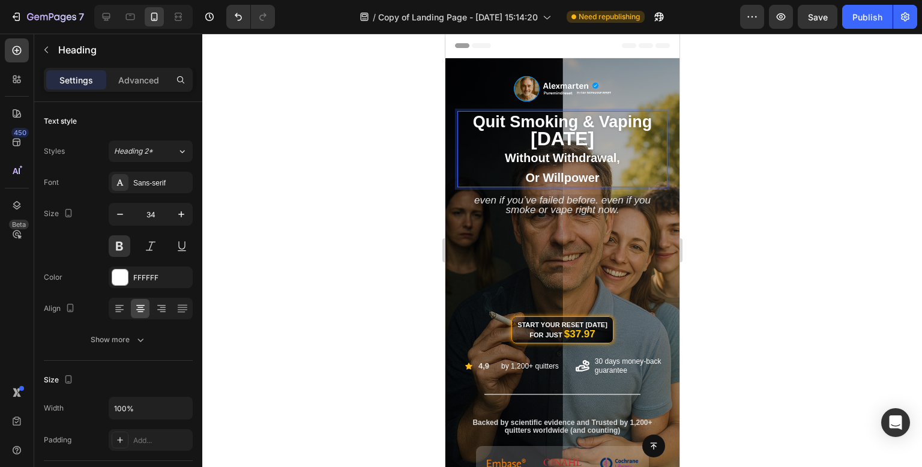
click at [557, 138] on strong "[DATE]" at bounding box center [562, 139] width 64 height 22
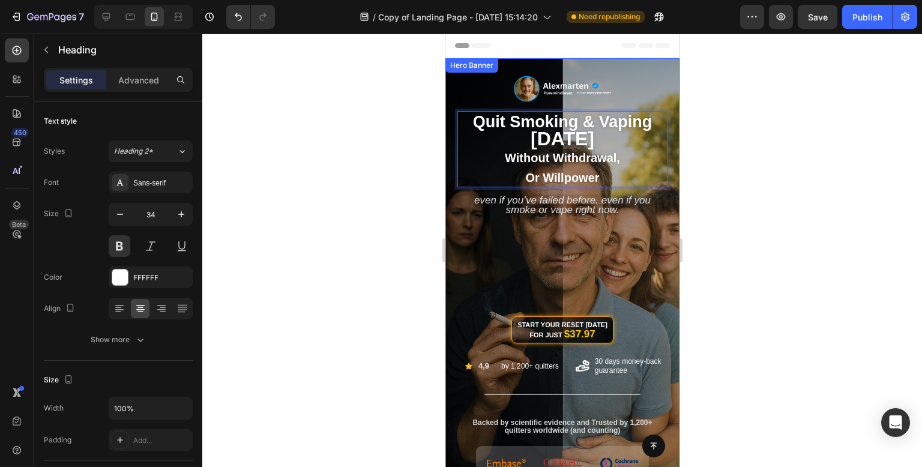
drag, startPoint x: 626, startPoint y: 134, endPoint x: 450, endPoint y: 116, distance: 176.7
click at [450, 116] on div "Image quit smoking & vaping [DATE] without withdrawal, or willpower Heading 14 …" at bounding box center [562, 263] width 234 height 410
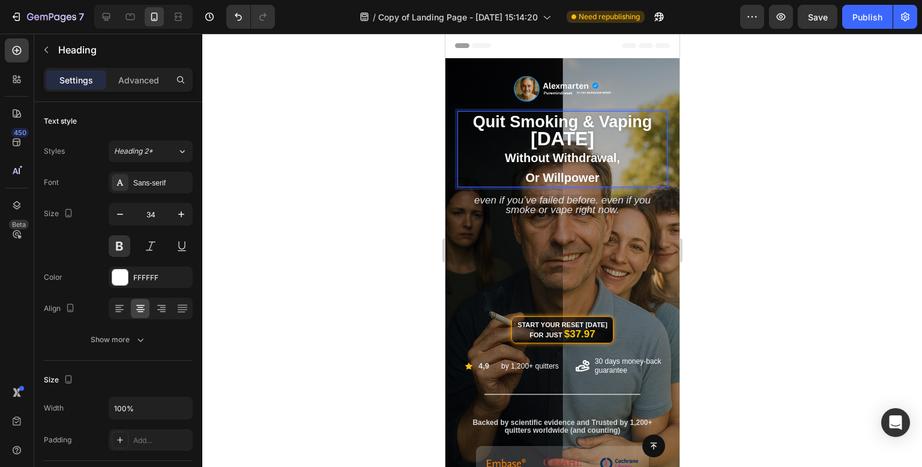
click at [551, 134] on strong "[DATE]" at bounding box center [562, 139] width 64 height 22
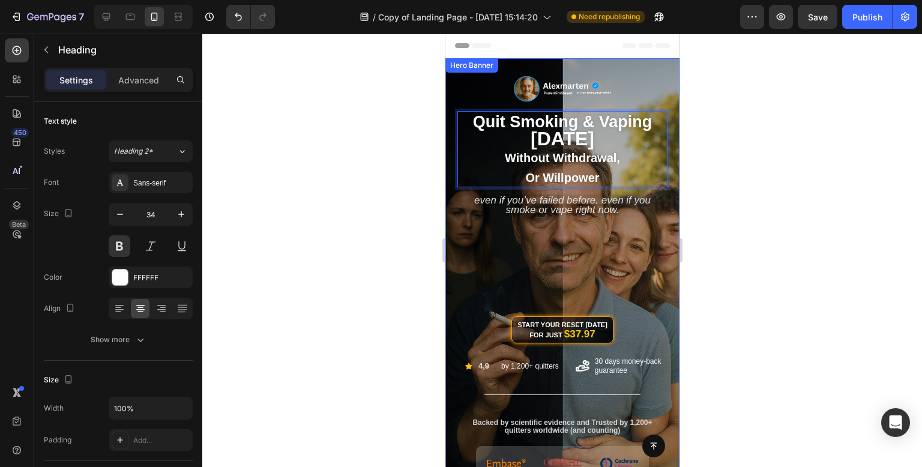
drag, startPoint x: 607, startPoint y: 140, endPoint x: 463, endPoint y: 113, distance: 146.4
click at [463, 113] on p "quit smoking & vaping [DATE] without withdrawal, or willpower" at bounding box center [562, 149] width 208 height 74
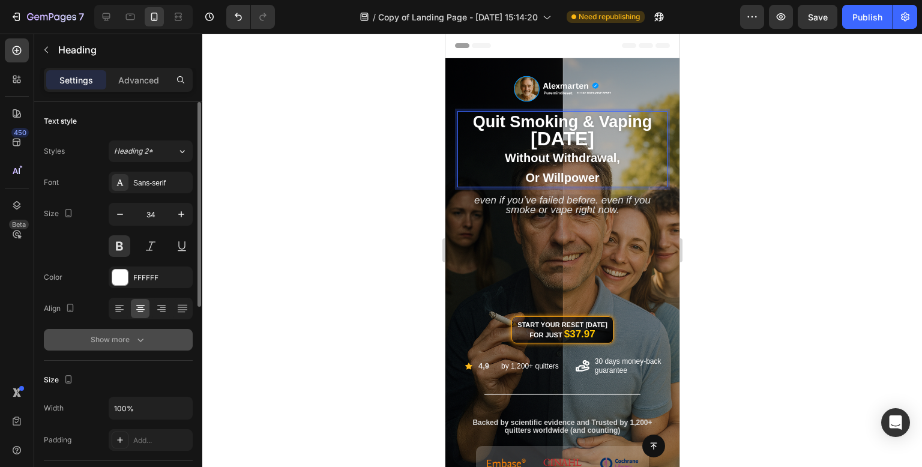
click at [139, 339] on icon "button" at bounding box center [140, 340] width 6 height 4
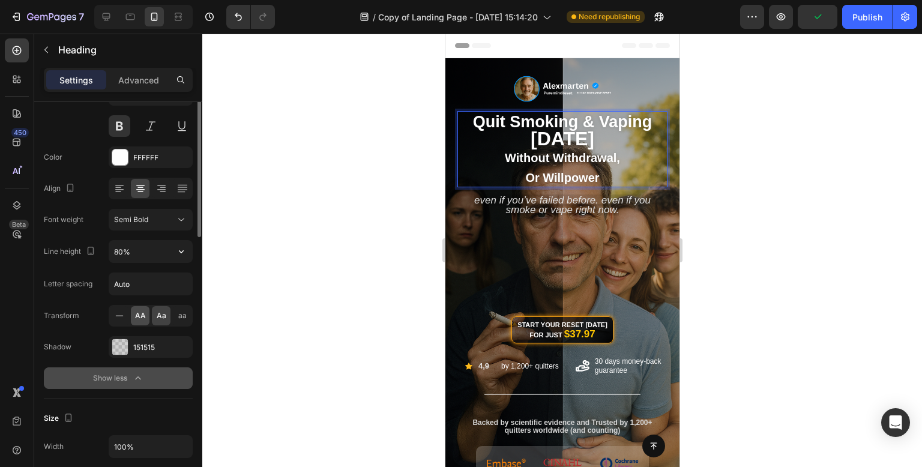
scroll to position [60, 0]
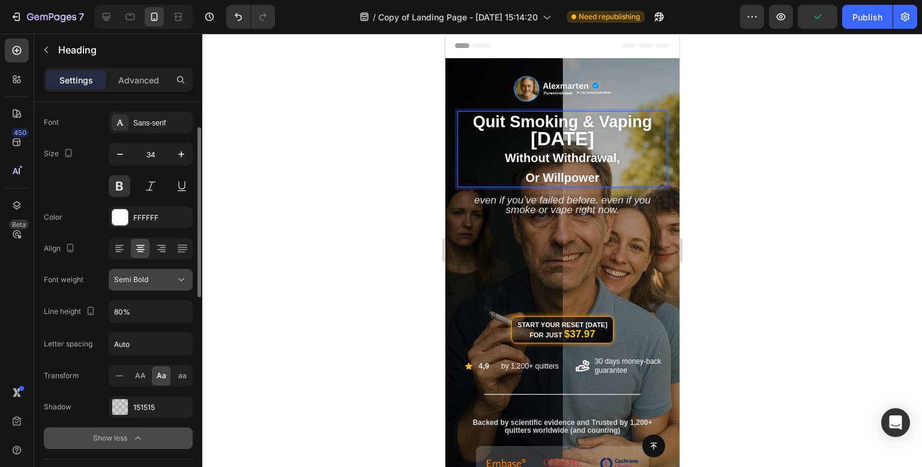
click at [160, 275] on div "Semi Bold" at bounding box center [144, 279] width 61 height 11
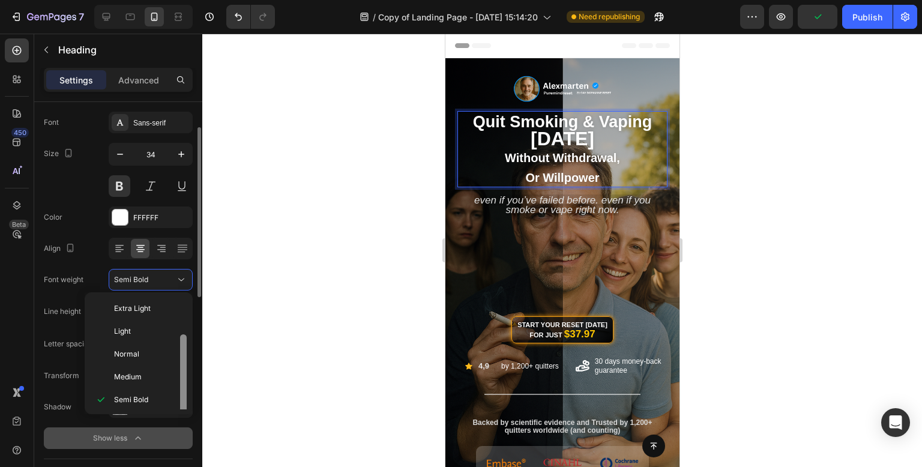
scroll to position [22, 0]
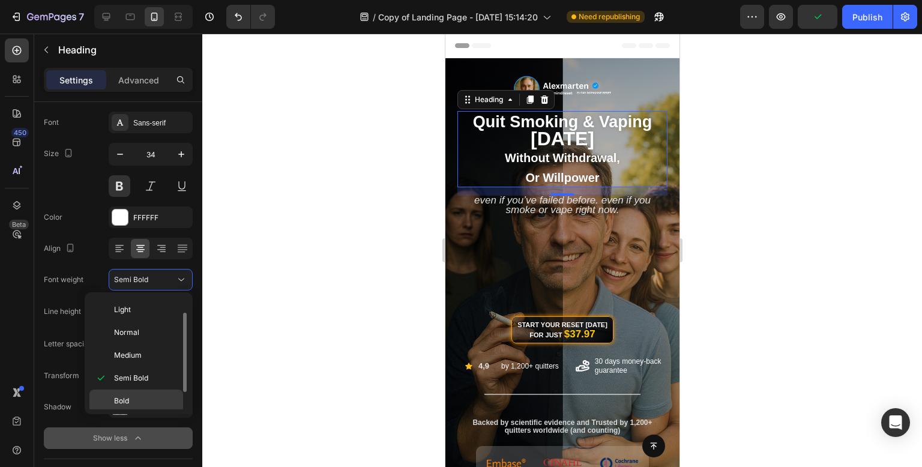
click at [154, 412] on div "Bold" at bounding box center [136, 423] width 94 height 23
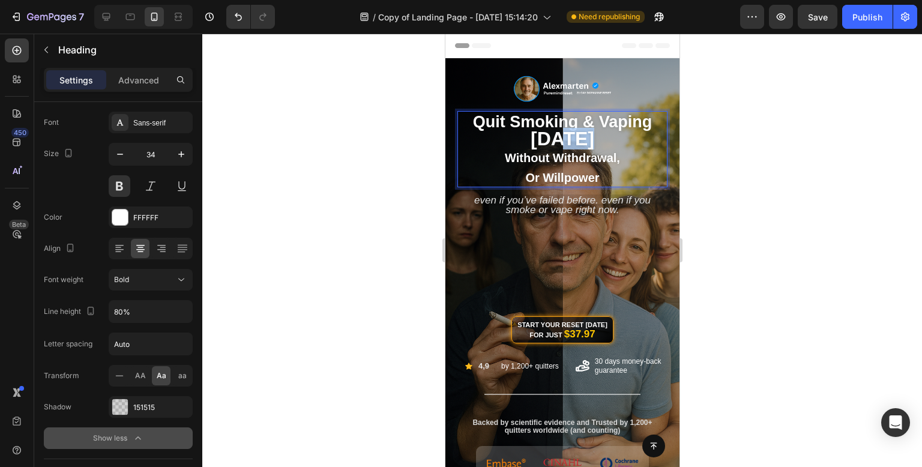
click at [545, 136] on strong "[DATE]" at bounding box center [562, 139] width 64 height 22
drag, startPoint x: 614, startPoint y: 136, endPoint x: 463, endPoint y: 127, distance: 150.9
click at [463, 127] on p "quit smoking & vaping [DATE] without withdrawal, or willpower" at bounding box center [562, 149] width 208 height 74
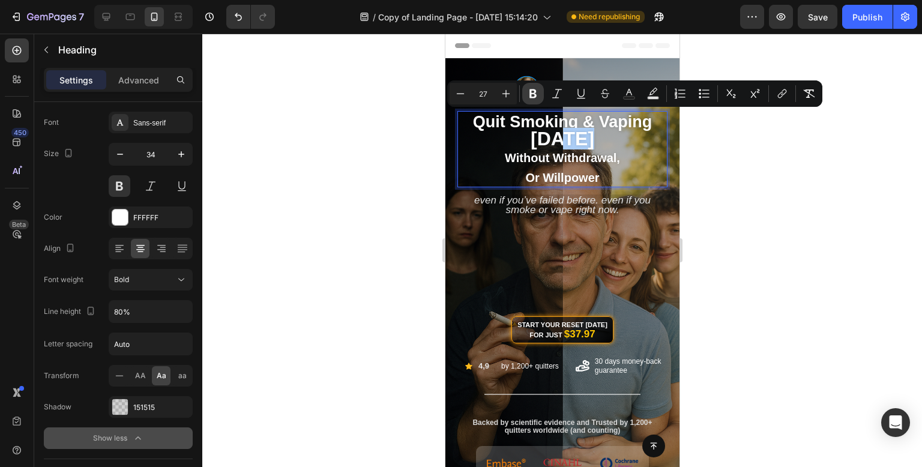
click at [530, 98] on icon "Editor contextual toolbar" at bounding box center [533, 94] width 12 height 12
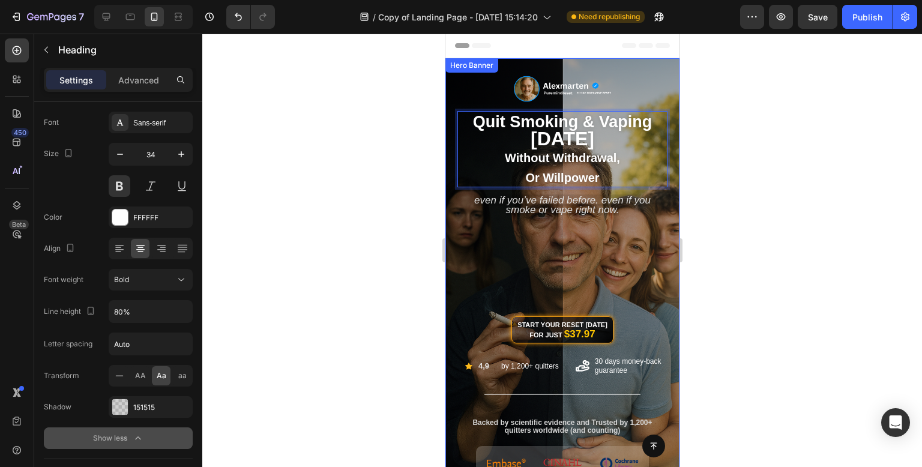
drag, startPoint x: 600, startPoint y: 143, endPoint x: 447, endPoint y: 123, distance: 154.4
click at [447, 123] on div "Image quit smoking & vaping [DATE] without withdrawal, or willpower Heading 14 …" at bounding box center [562, 263] width 234 height 410
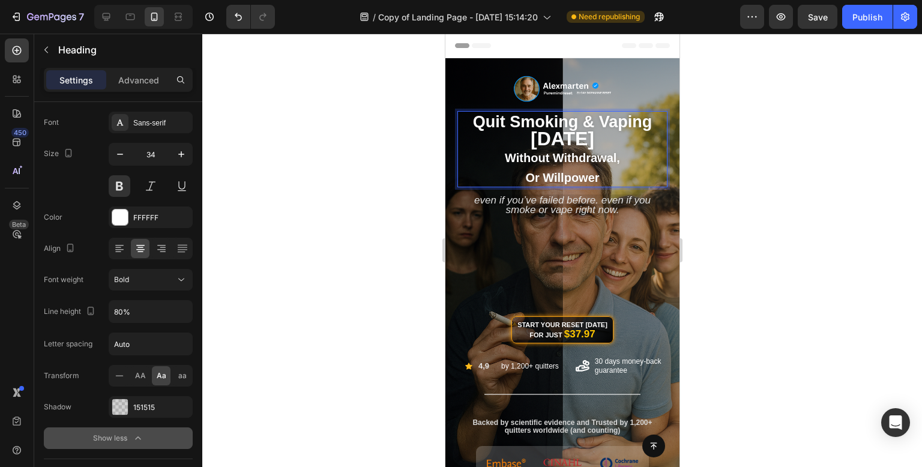
click at [593, 142] on span "[DATE]" at bounding box center [562, 139] width 64 height 22
drag, startPoint x: 625, startPoint y: 143, endPoint x: 463, endPoint y: 127, distance: 162.8
click at [463, 127] on p "quit smoking & vaping [DATE] without withdrawal, or willpower" at bounding box center [562, 149] width 208 height 74
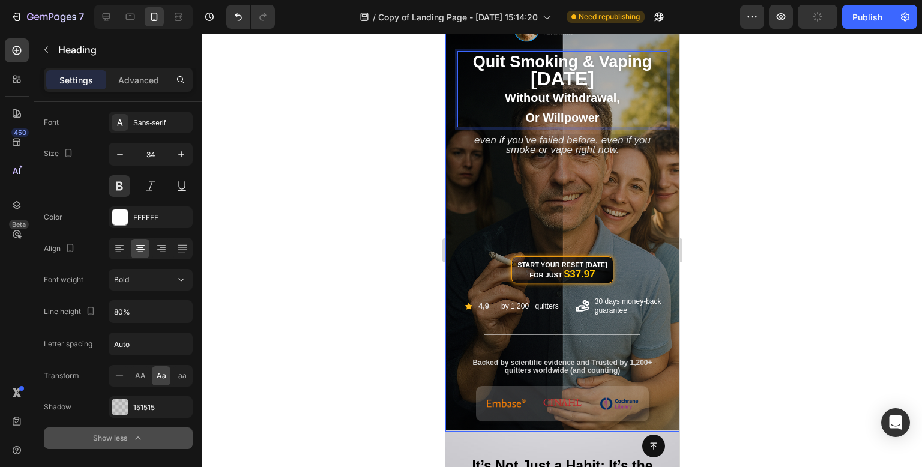
scroll to position [0, 0]
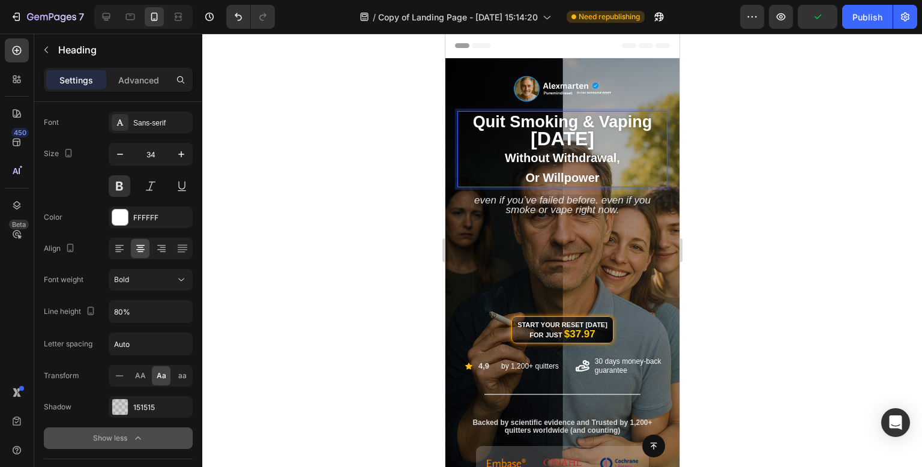
drag, startPoint x: 574, startPoint y: 136, endPoint x: 545, endPoint y: 134, distance: 28.9
click at [545, 134] on span "[DATE]" at bounding box center [562, 139] width 64 height 22
click at [547, 134] on span "[DATE]" at bounding box center [562, 139] width 64 height 22
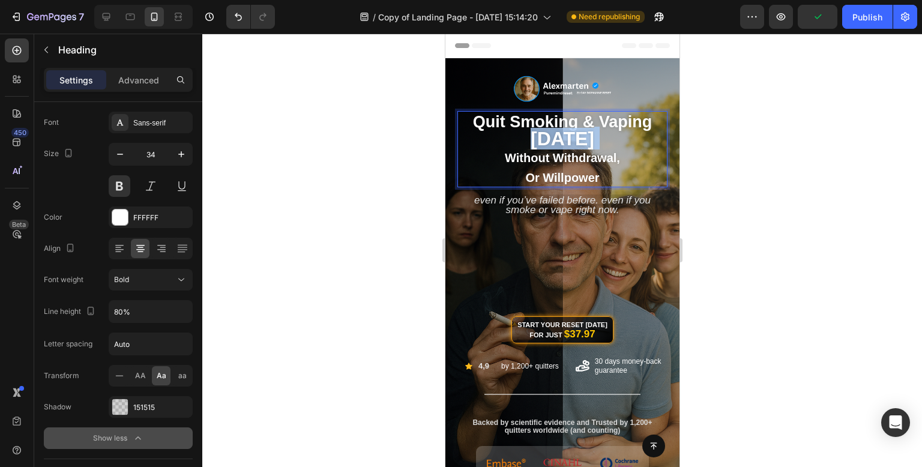
click at [547, 134] on span "[DATE]" at bounding box center [562, 139] width 64 height 22
click at [541, 125] on span "quit smoking & vaping" at bounding box center [561, 122] width 179 height 18
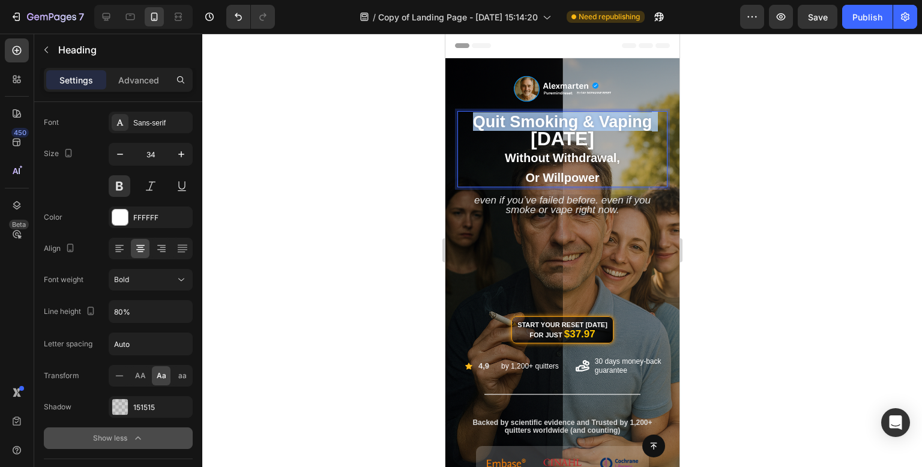
click at [541, 125] on span "quit smoking & vaping" at bounding box center [561, 122] width 179 height 18
click at [478, 122] on span "quit smoking & vaping" at bounding box center [561, 122] width 179 height 18
drag, startPoint x: 466, startPoint y: 126, endPoint x: 626, endPoint y: 139, distance: 160.1
click at [626, 139] on p "quit smoking & vaping [DATE] without withdrawal, or willpower" at bounding box center [562, 149] width 208 height 74
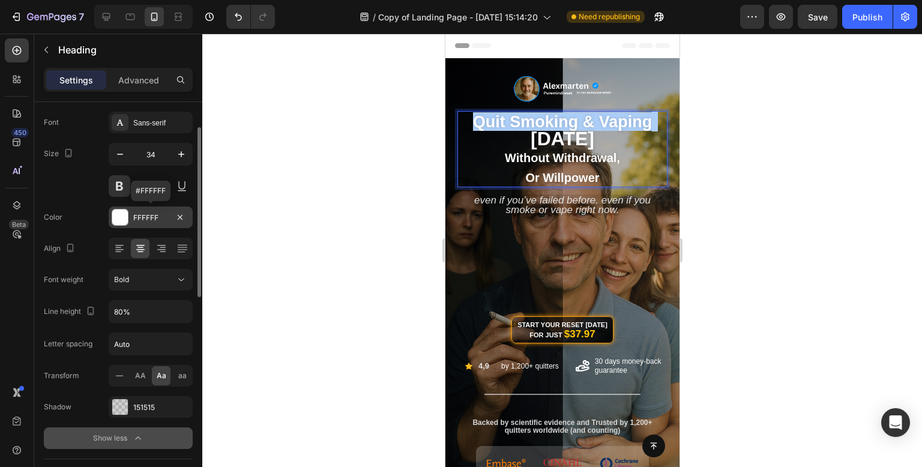
click at [128, 217] on div "FFFFFF" at bounding box center [151, 217] width 84 height 22
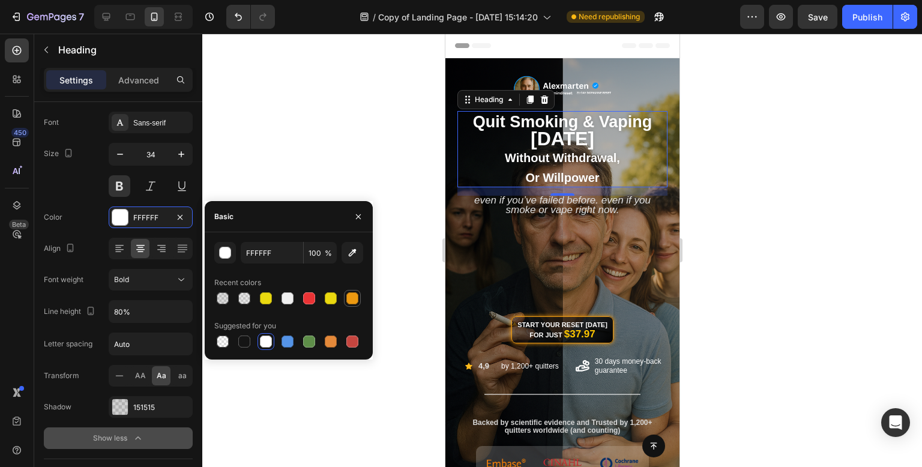
click at [350, 296] on div at bounding box center [352, 298] width 12 height 12
type input "EC9911"
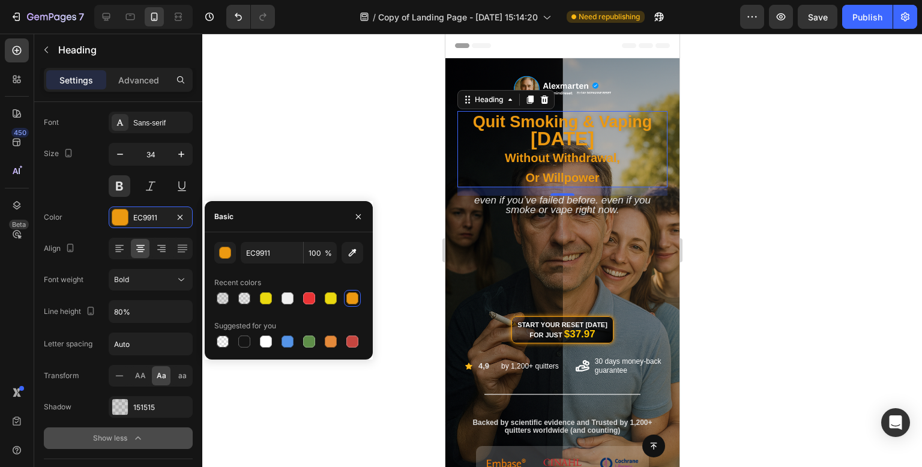
click at [323, 70] on div at bounding box center [561, 250] width 719 height 433
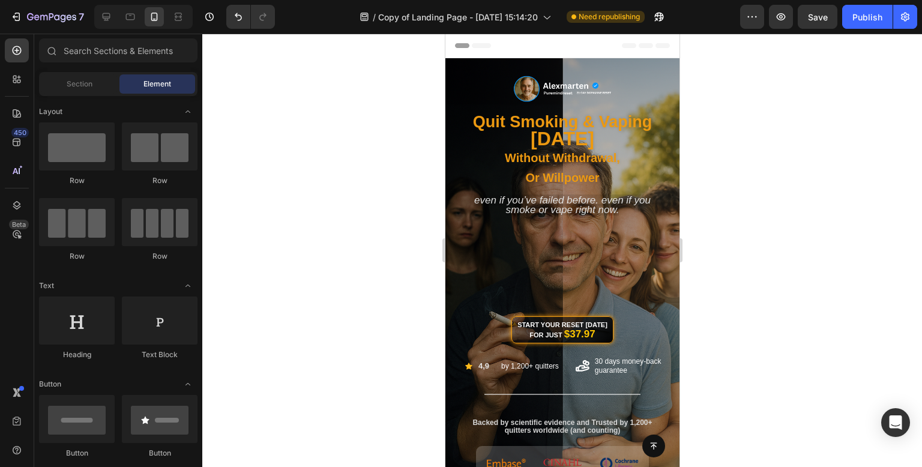
click at [323, 70] on div at bounding box center [561, 250] width 719 height 433
click at [556, 172] on span "or willpower" at bounding box center [561, 177] width 74 height 13
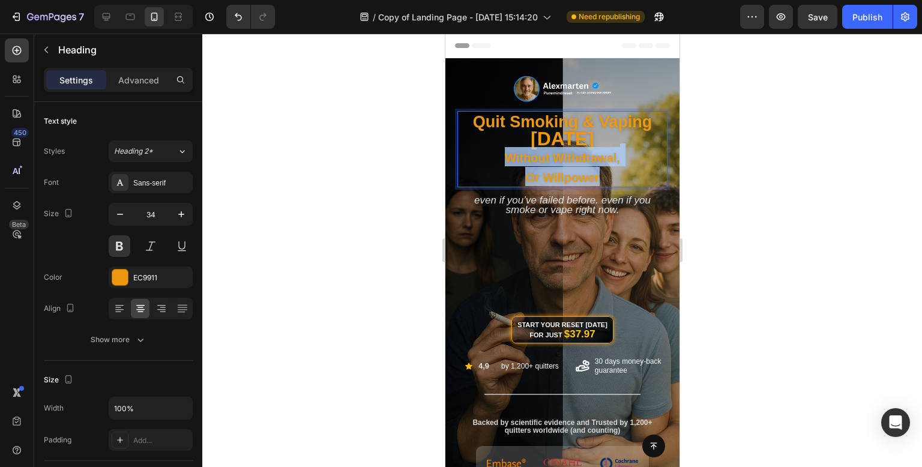
drag, startPoint x: 601, startPoint y: 179, endPoint x: 499, endPoint y: 161, distance: 102.9
click at [499, 161] on p "quit smoking & vaping [DATE] without withdrawal, or willpower" at bounding box center [562, 149] width 208 height 74
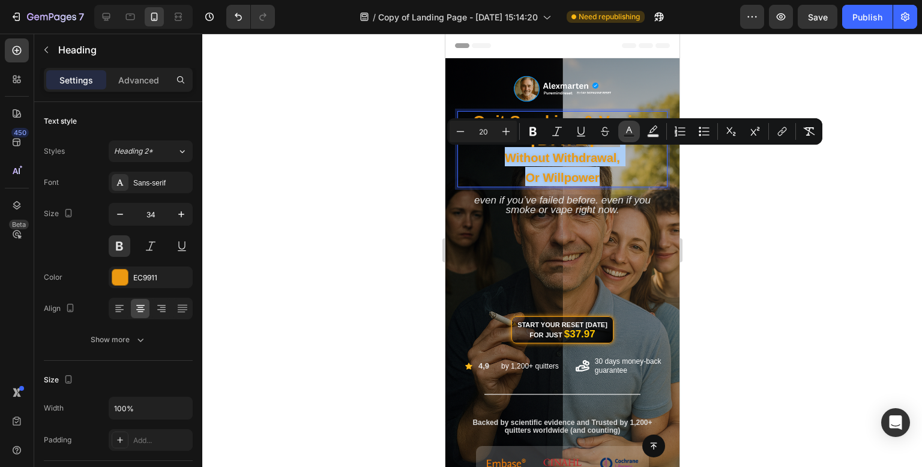
drag, startPoint x: 630, startPoint y: 132, endPoint x: 170, endPoint y: 146, distance: 460.4
click at [630, 132] on icon "Editor contextual toolbar" at bounding box center [629, 131] width 12 height 12
type input "EC9911"
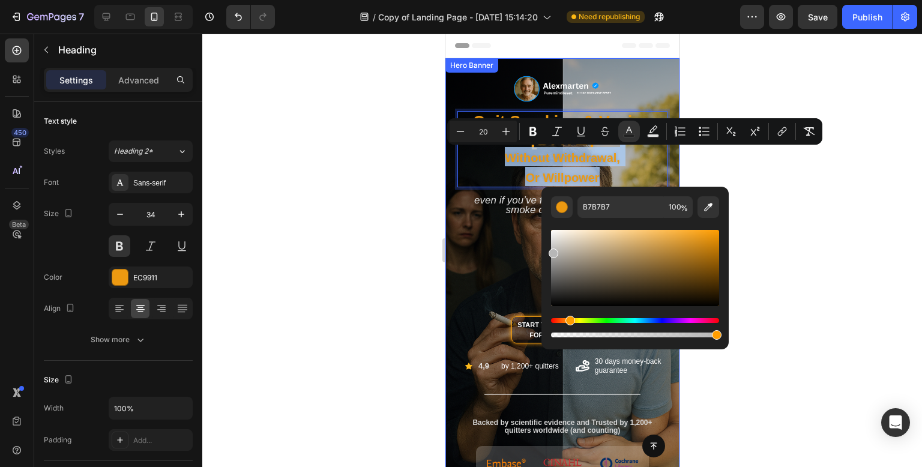
drag, startPoint x: 1003, startPoint y: 293, endPoint x: 519, endPoint y: 212, distance: 491.0
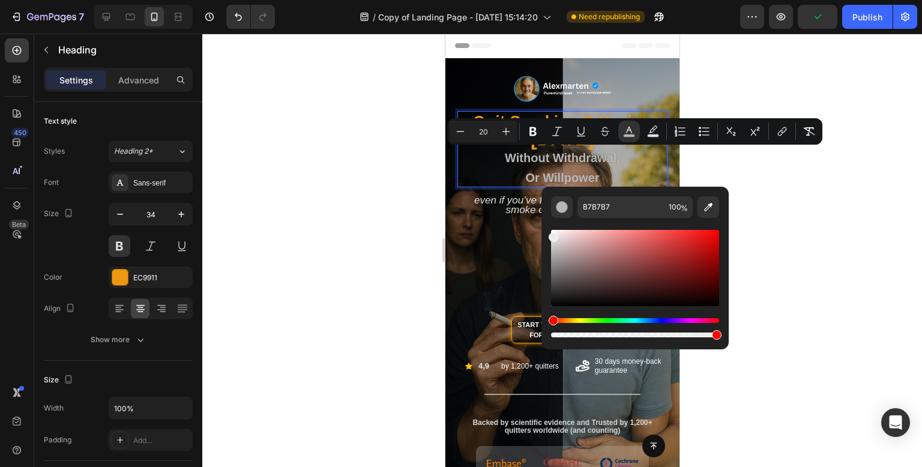
type input "EDEDED"
drag, startPoint x: 549, startPoint y: 244, endPoint x: 547, endPoint y: 235, distance: 9.2
click at [547, 235] on div "EDEDED 100 %" at bounding box center [634, 263] width 187 height 153
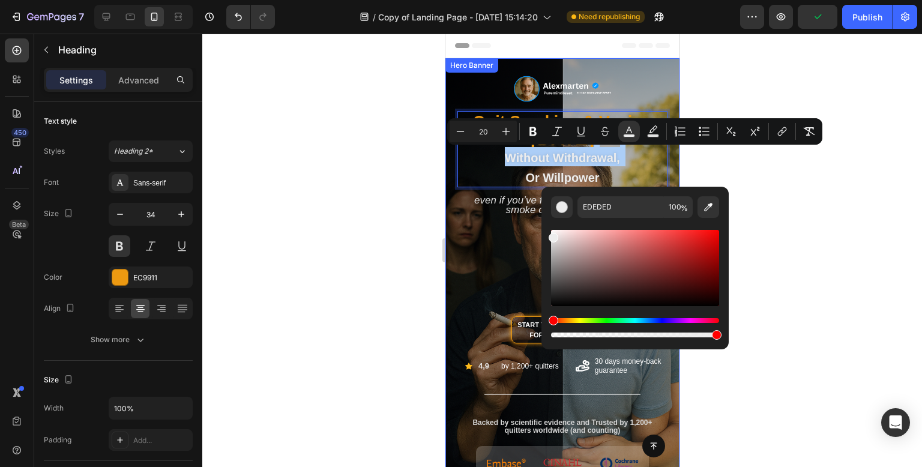
click at [355, 190] on div at bounding box center [561, 250] width 719 height 433
click at [356, 190] on div at bounding box center [561, 250] width 719 height 433
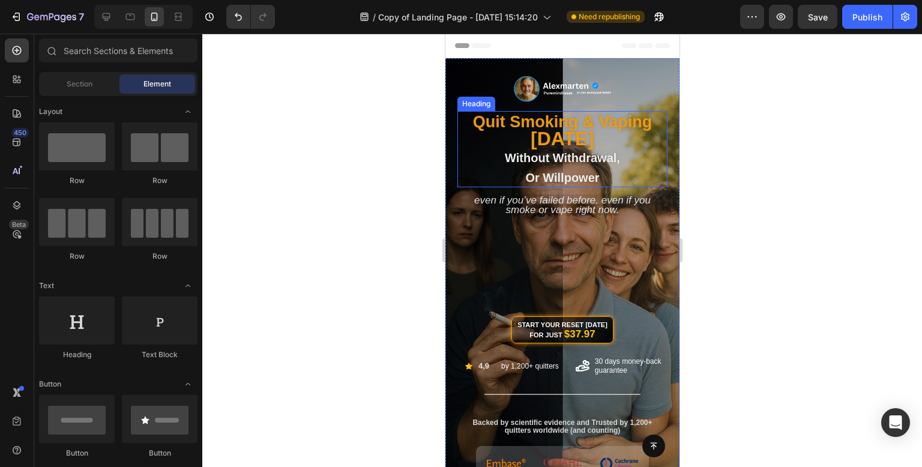
click at [745, 171] on div at bounding box center [561, 250] width 719 height 433
click at [582, 146] on p "⁠⁠⁠⁠⁠⁠⁠ quit smoking & vaping [DATE] without withdrawal, or willpower" at bounding box center [562, 149] width 208 height 74
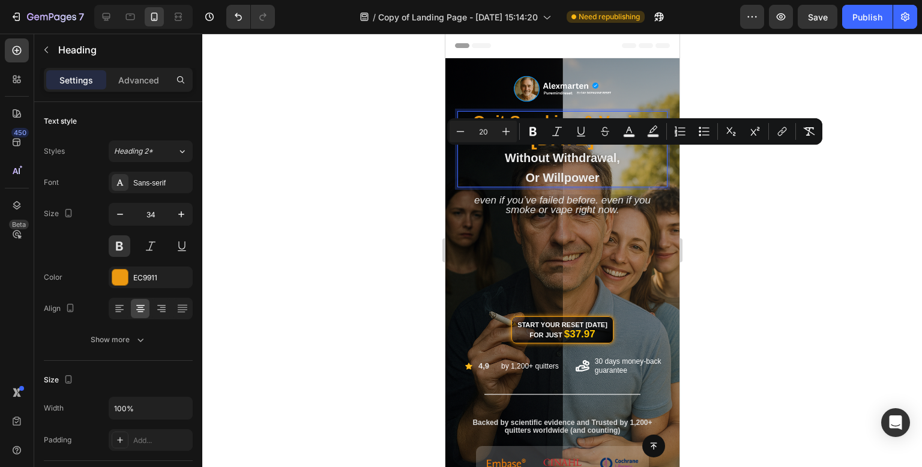
click at [826, 214] on div at bounding box center [561, 250] width 719 height 433
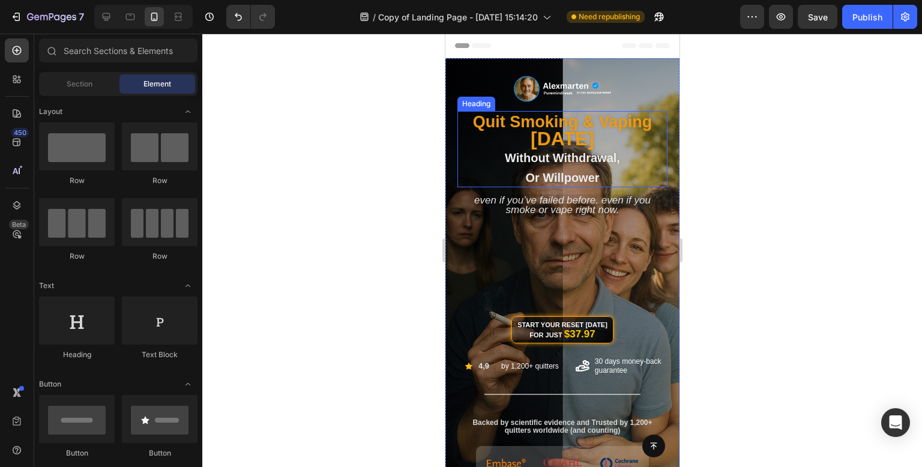
click at [564, 145] on p "⁠⁠⁠⁠⁠⁠⁠ quit smoking & vaping [DATE] without withdrawal, or willpower" at bounding box center [562, 149] width 208 height 74
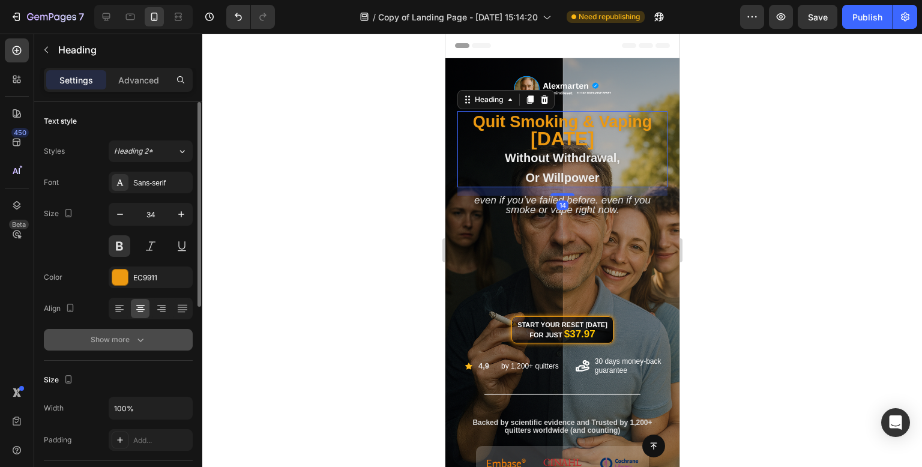
click at [140, 348] on button "Show more" at bounding box center [118, 340] width 149 height 22
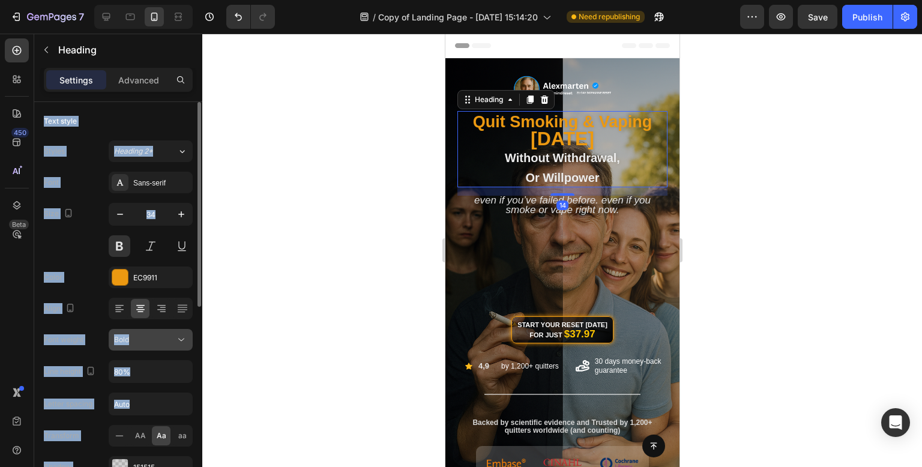
scroll to position [60, 0]
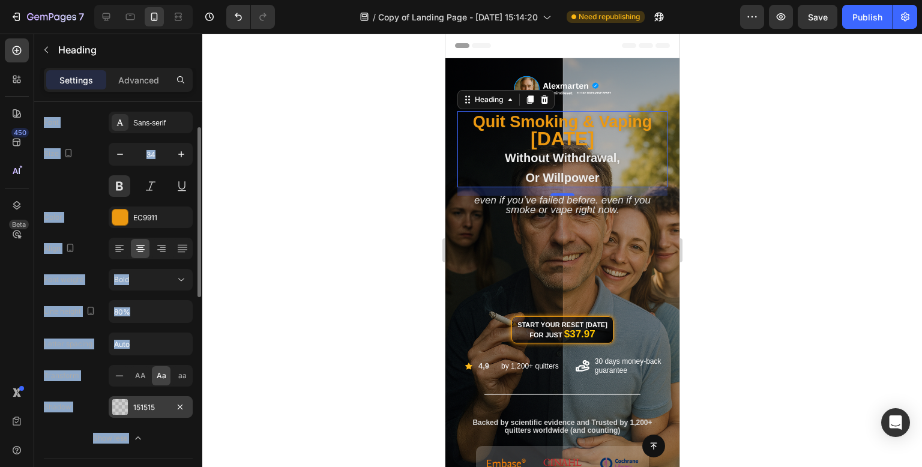
click at [155, 412] on div "151515" at bounding box center [151, 407] width 84 height 22
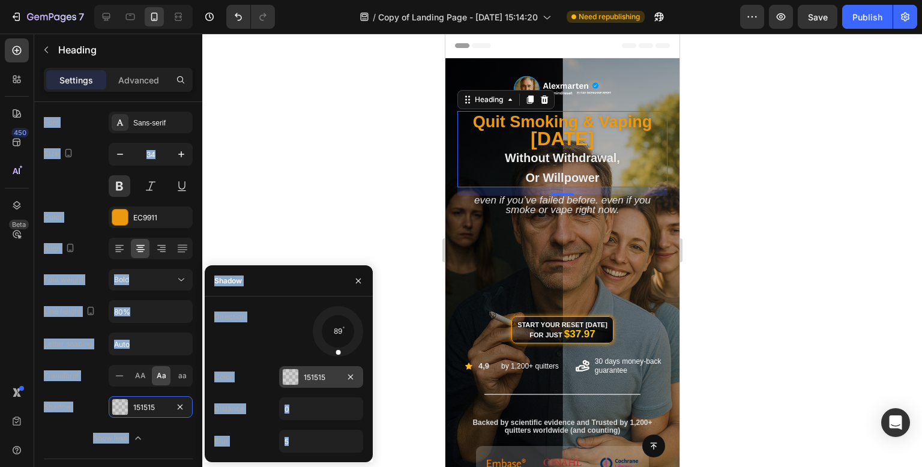
click at [296, 374] on div at bounding box center [291, 377] width 16 height 16
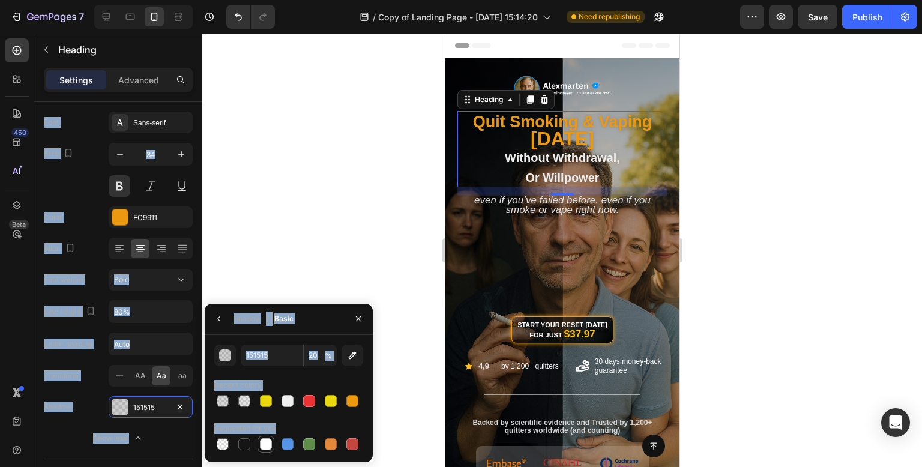
click at [266, 443] on div at bounding box center [266, 444] width 12 height 12
type input "FFFFFF"
type input "100"
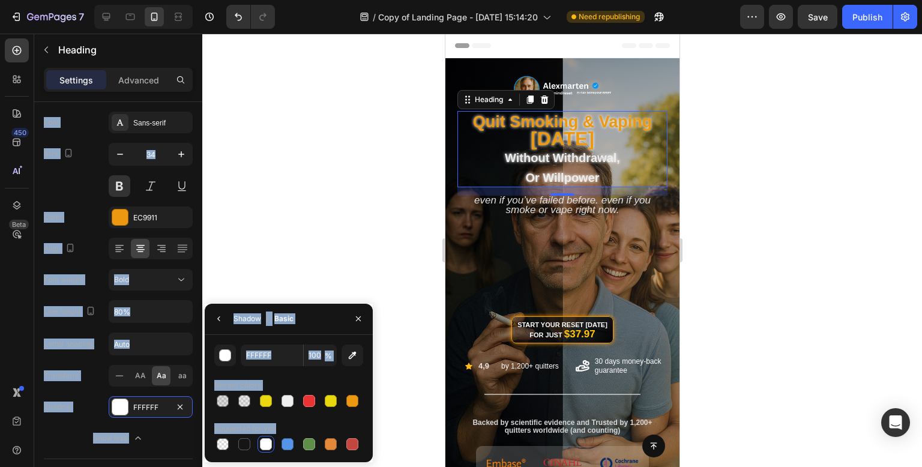
click at [254, 320] on div "Shadow" at bounding box center [247, 318] width 28 height 11
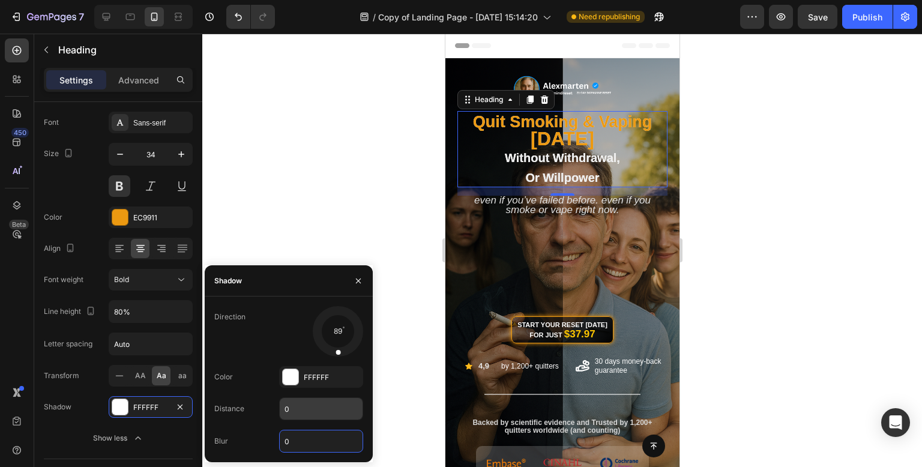
type input "0"
click at [324, 403] on input "0" at bounding box center [321, 409] width 83 height 22
type input "1"
click at [307, 404] on input "1" at bounding box center [321, 409] width 83 height 22
type input "2"
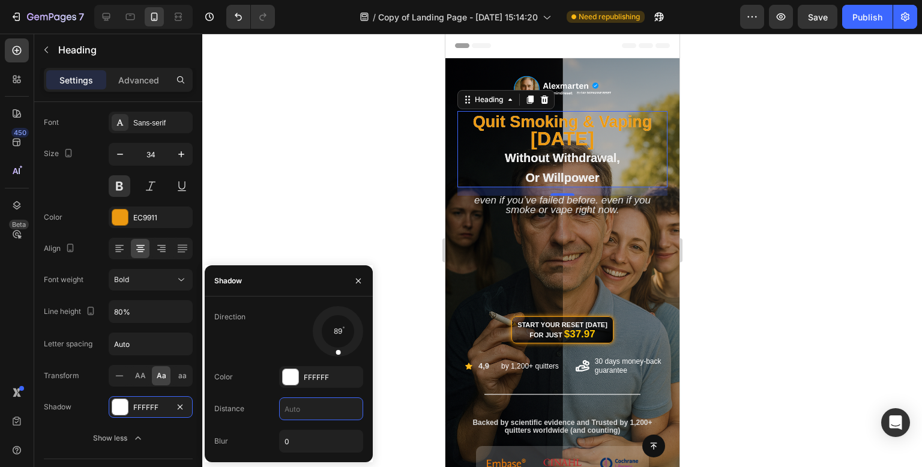
click at [308, 118] on div at bounding box center [561, 250] width 719 height 433
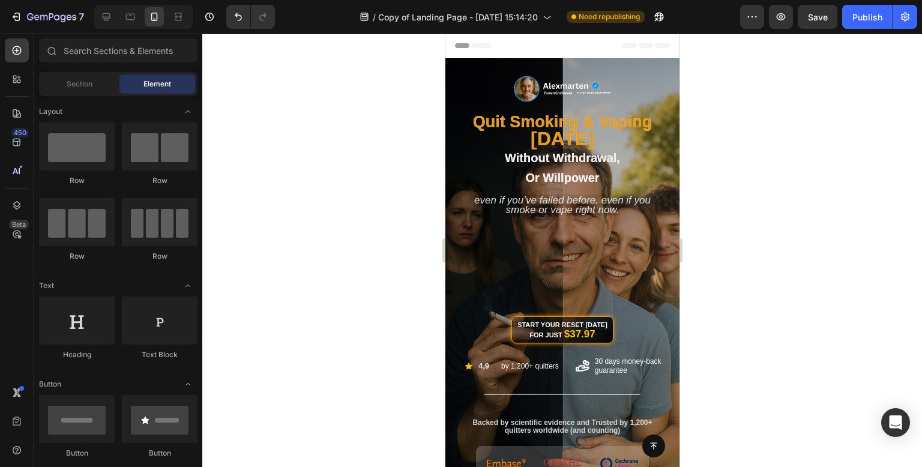
click at [308, 118] on div at bounding box center [561, 250] width 719 height 433
click at [593, 132] on span "[DATE]" at bounding box center [562, 139] width 64 height 22
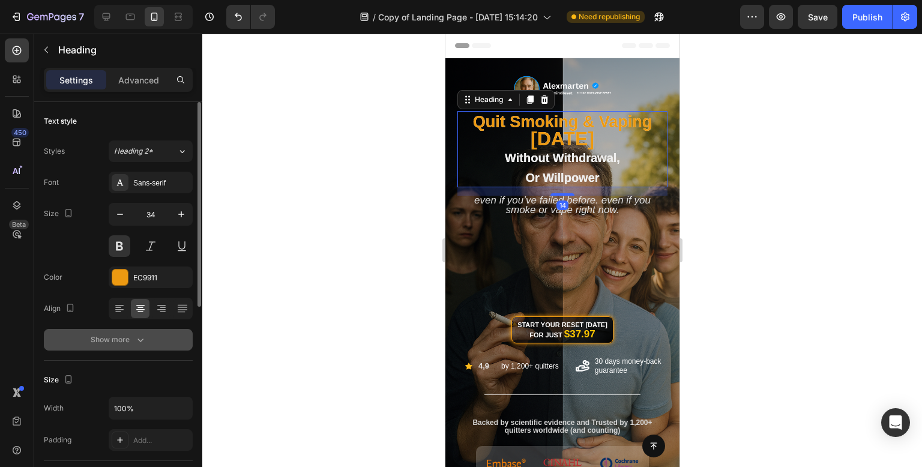
click at [130, 349] on button "Show more" at bounding box center [118, 340] width 149 height 22
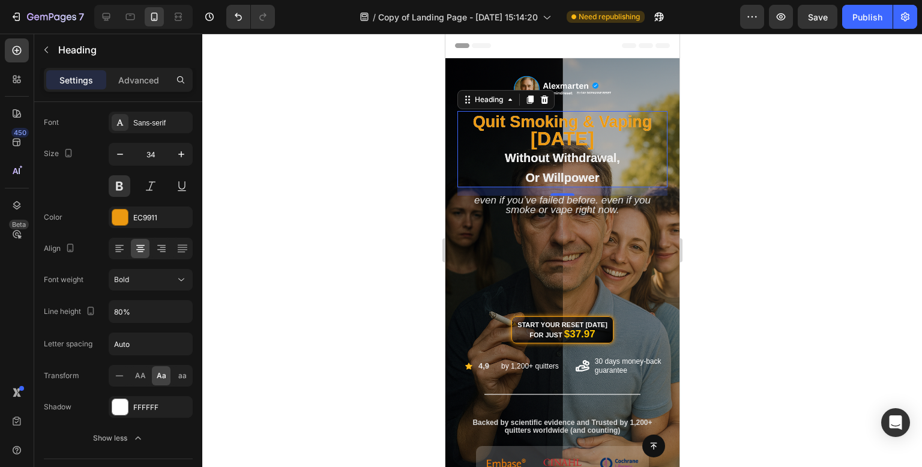
click at [341, 205] on div at bounding box center [561, 250] width 719 height 433
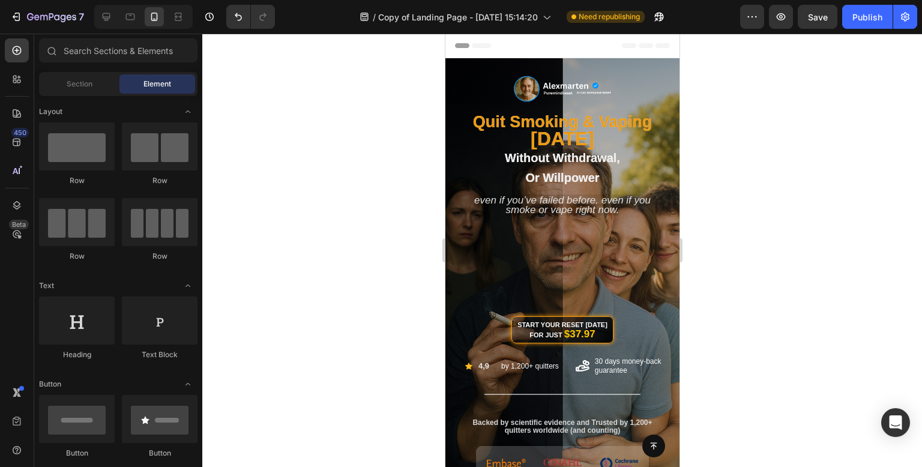
click at [341, 205] on div at bounding box center [561, 250] width 719 height 433
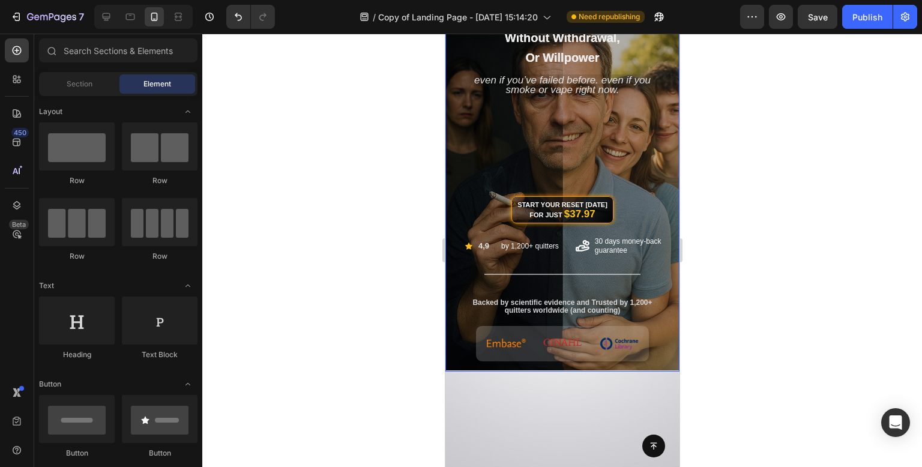
scroll to position [0, 0]
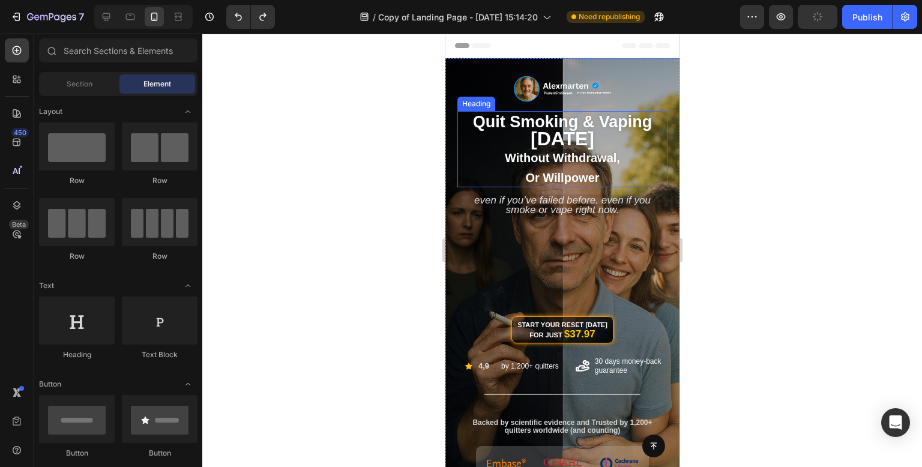
click at [593, 137] on span "[DATE]" at bounding box center [562, 139] width 64 height 22
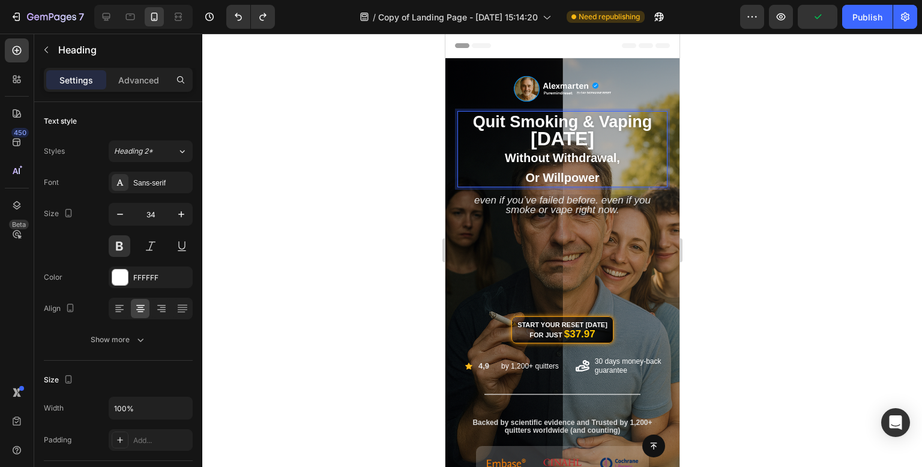
click at [593, 137] on span "[DATE]" at bounding box center [562, 139] width 64 height 22
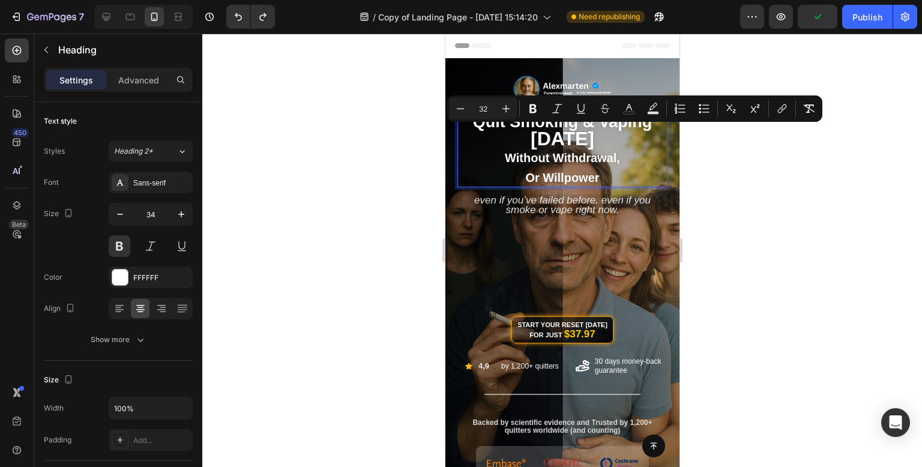
click at [614, 142] on p "quit smoking & vaping [DATE] without withdrawal, or willpower" at bounding box center [562, 149] width 208 height 74
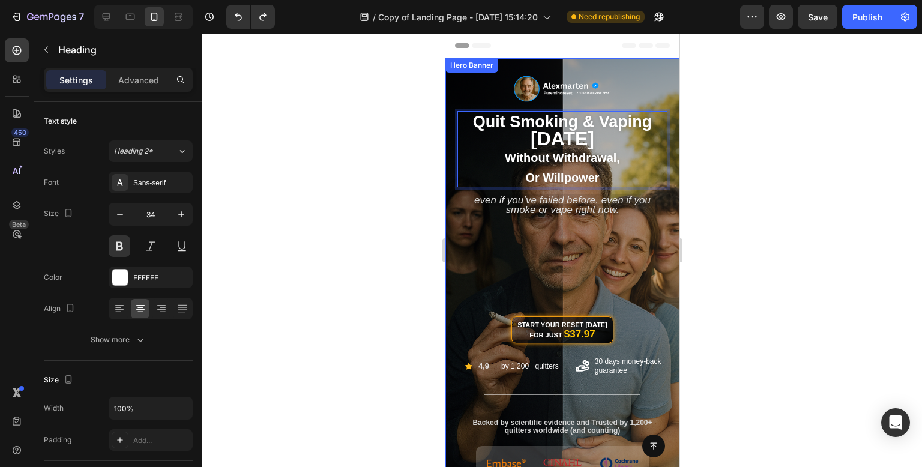
drag, startPoint x: 617, startPoint y: 143, endPoint x: 460, endPoint y: 105, distance: 162.3
click at [460, 105] on div "Image quit smoking & vaping [DATE] without withdrawal, or willpower Heading 14 …" at bounding box center [562, 279] width 216 height 358
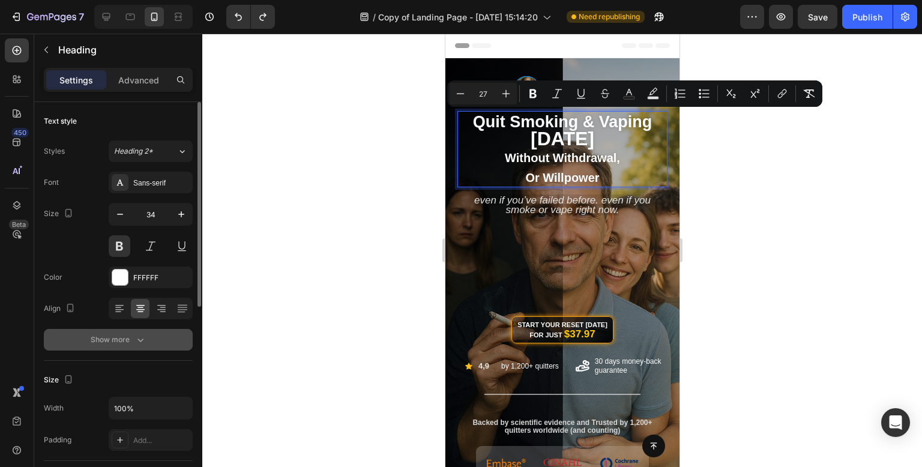
click at [151, 329] on button "Show more" at bounding box center [118, 340] width 149 height 22
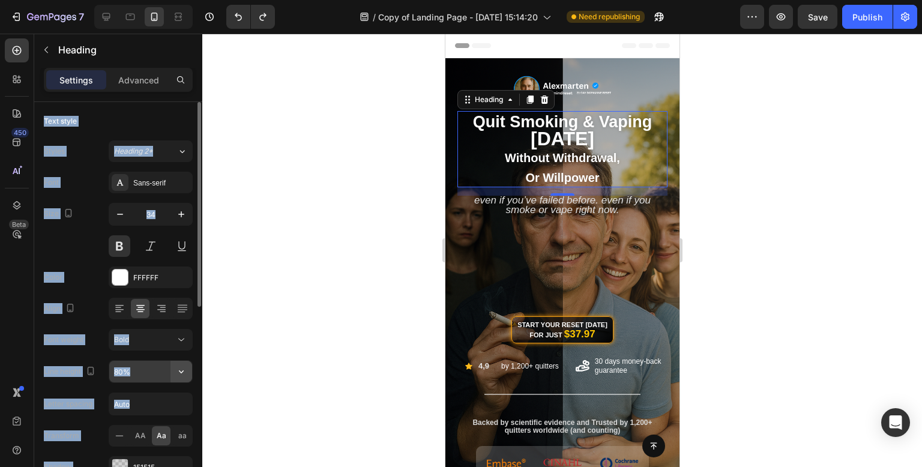
click at [185, 368] on icon "button" at bounding box center [181, 371] width 12 height 12
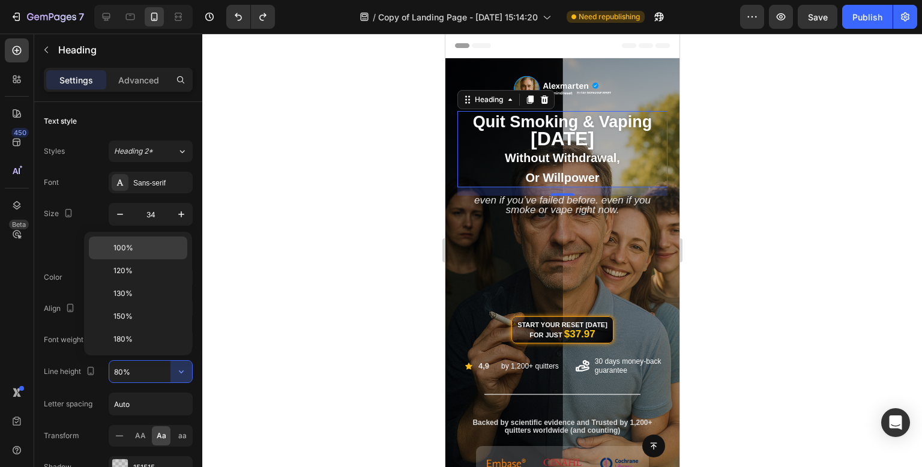
click at [154, 248] on p "100%" at bounding box center [147, 247] width 68 height 11
type input "100%"
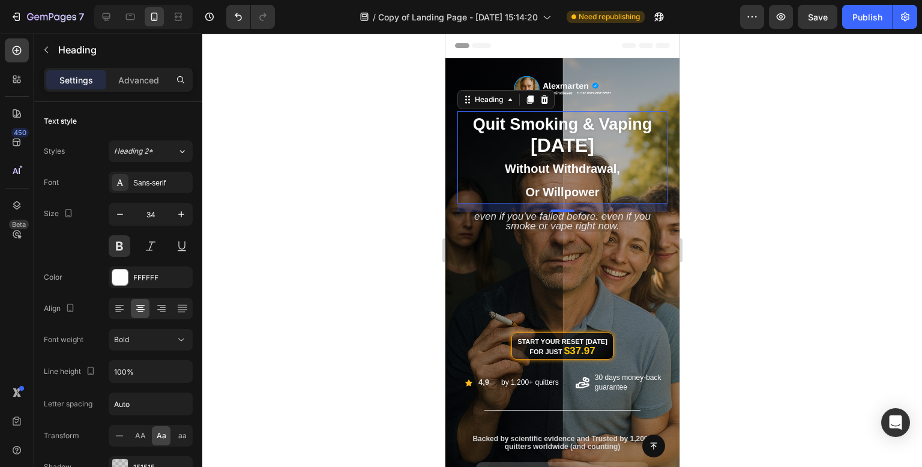
click at [337, 182] on div at bounding box center [561, 250] width 719 height 433
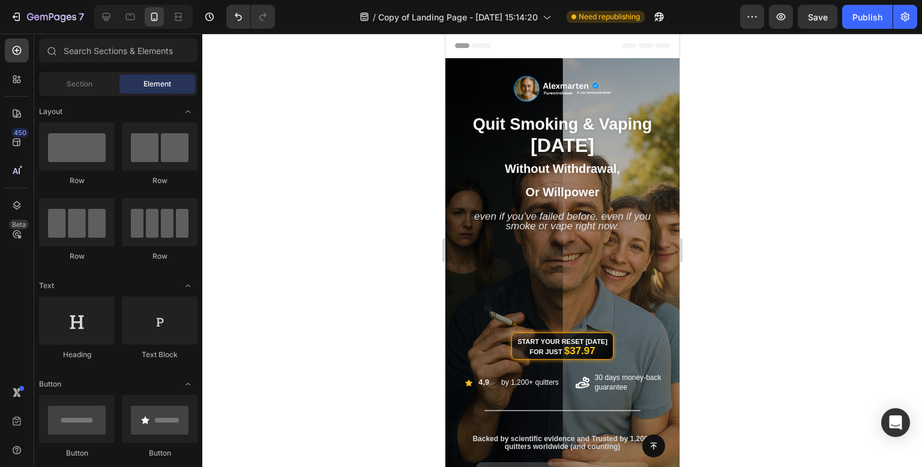
click at [337, 182] on div at bounding box center [561, 250] width 719 height 433
click at [571, 181] on p "⁠⁠⁠⁠⁠⁠⁠ quit smoking & vaping [DATE] without withdrawal, or willpower" at bounding box center [562, 157] width 208 height 90
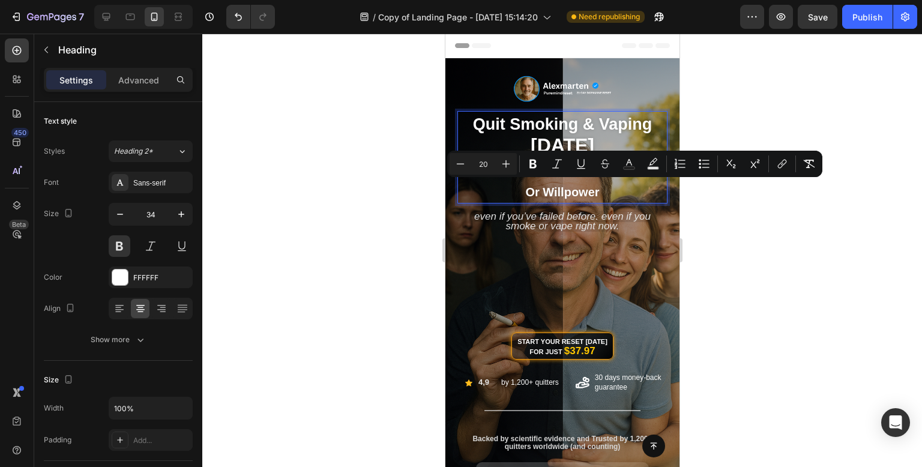
click at [601, 192] on p "quit smoking & vaping [DATE] without withdrawal, or willpower" at bounding box center [562, 157] width 208 height 90
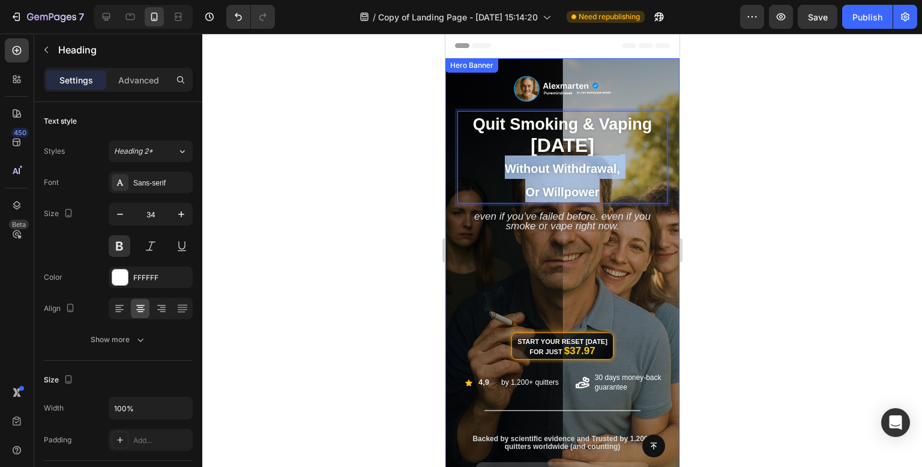
drag, startPoint x: 609, startPoint y: 195, endPoint x: 445, endPoint y: 154, distance: 169.4
click at [445, 154] on div "Image quit smoking & vaping [DATE] without withdrawal, or willpower Heading 14 …" at bounding box center [562, 271] width 234 height 426
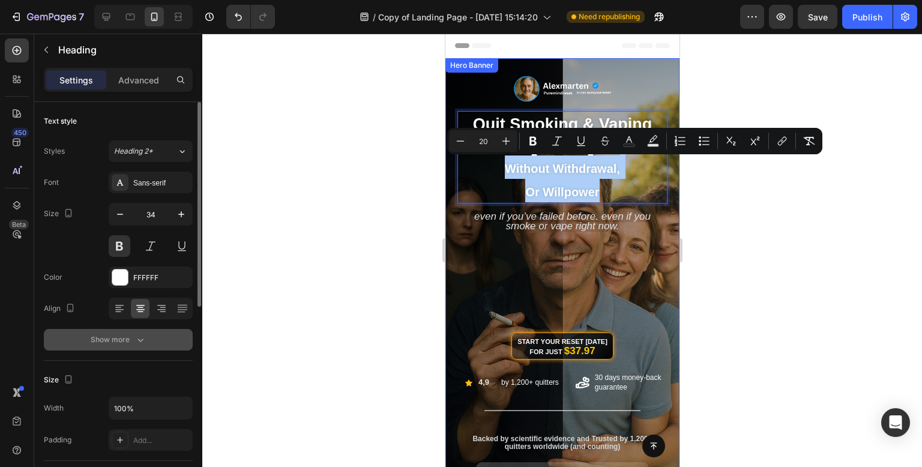
click at [155, 331] on button "Show more" at bounding box center [118, 340] width 149 height 22
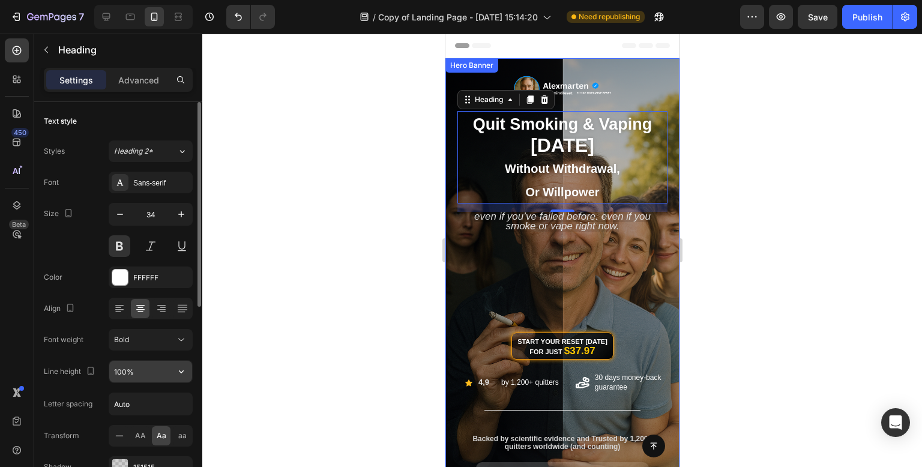
click at [152, 370] on input "100%" at bounding box center [150, 372] width 83 height 22
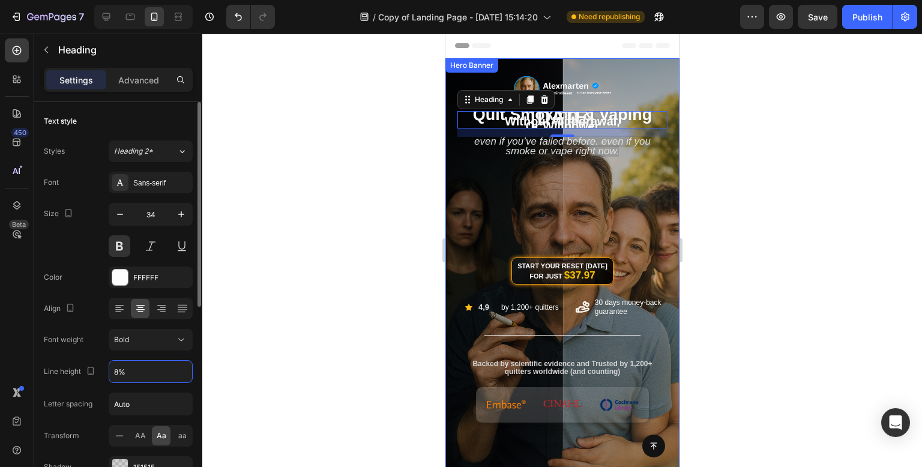
type input "80%"
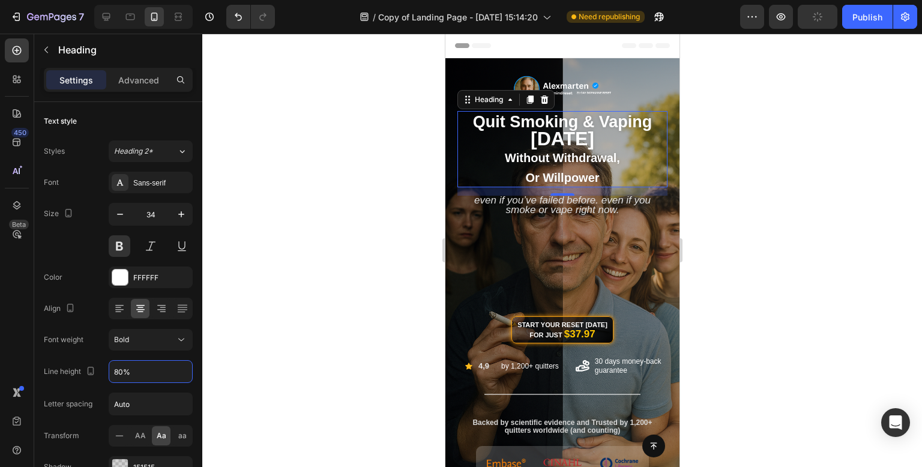
click at [423, 161] on div at bounding box center [561, 250] width 719 height 433
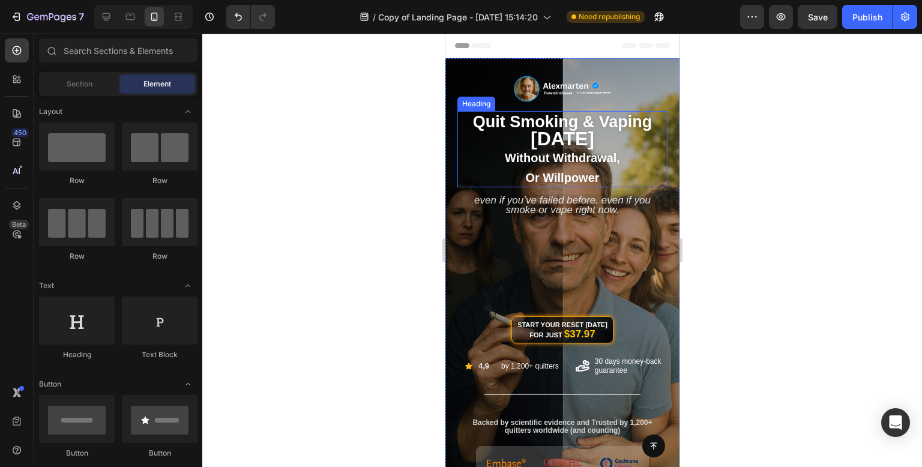
click at [594, 161] on span "without withdrawal," at bounding box center [561, 157] width 115 height 13
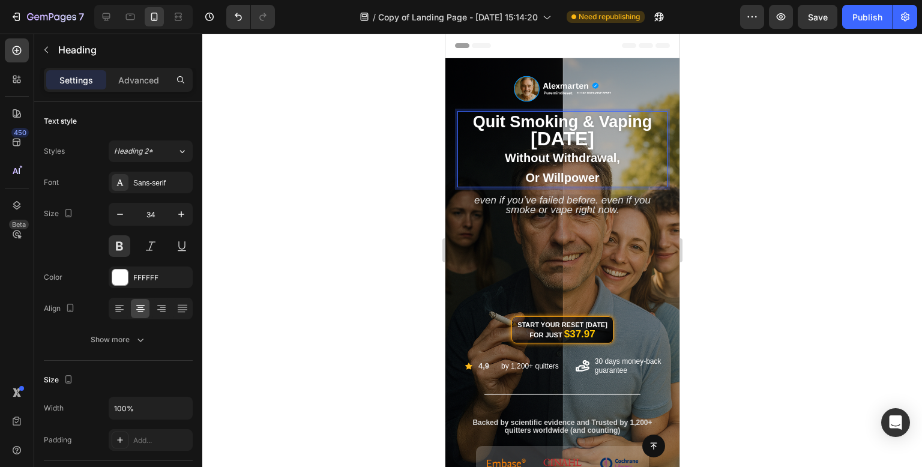
click at [761, 135] on div at bounding box center [561, 250] width 719 height 433
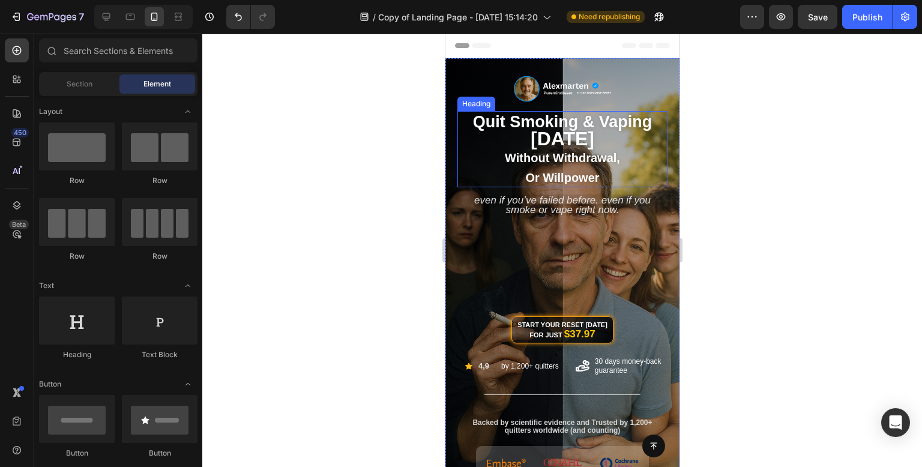
click at [587, 155] on span "without withdrawal," at bounding box center [561, 157] width 115 height 13
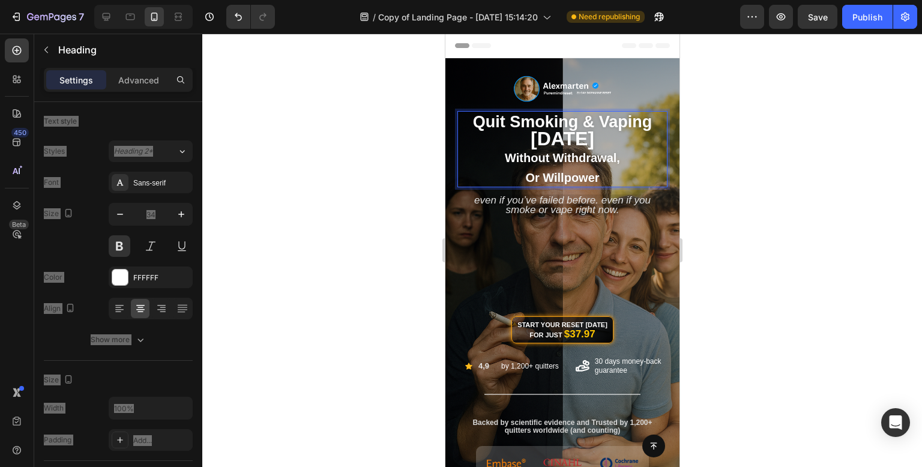
click at [593, 140] on span "[DATE]" at bounding box center [562, 139] width 64 height 22
drag, startPoint x: 605, startPoint y: 137, endPoint x: 472, endPoint y: 138, distance: 132.6
click at [472, 138] on p "quit smoking & vaping [DATE] without withdrawal, or willpower" at bounding box center [562, 149] width 208 height 74
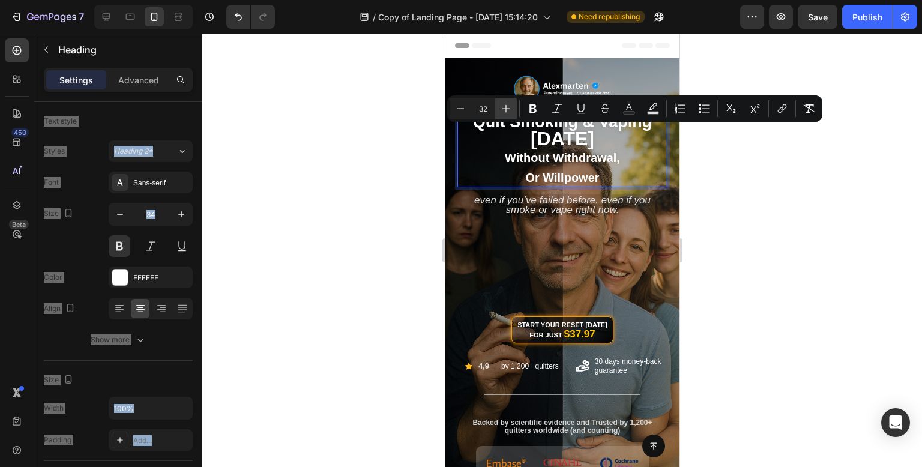
click at [508, 112] on icon "Editor contextual toolbar" at bounding box center [506, 109] width 12 height 12
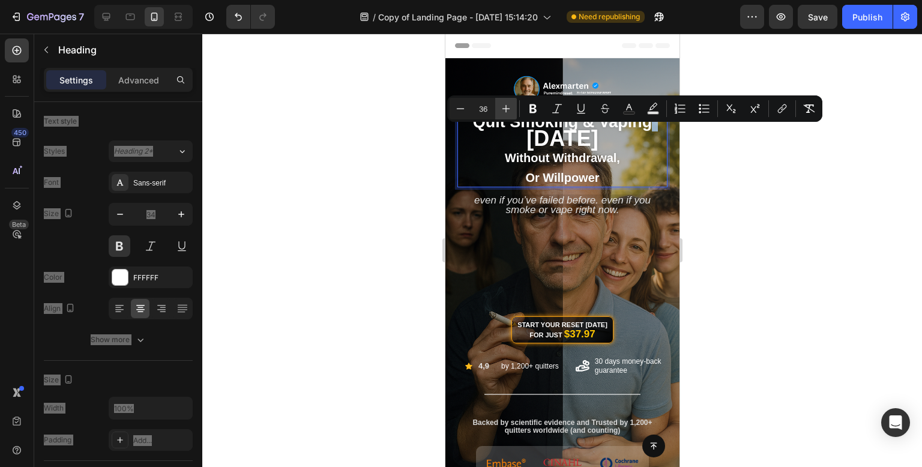
type input "37"
click at [317, 211] on div at bounding box center [561, 250] width 719 height 433
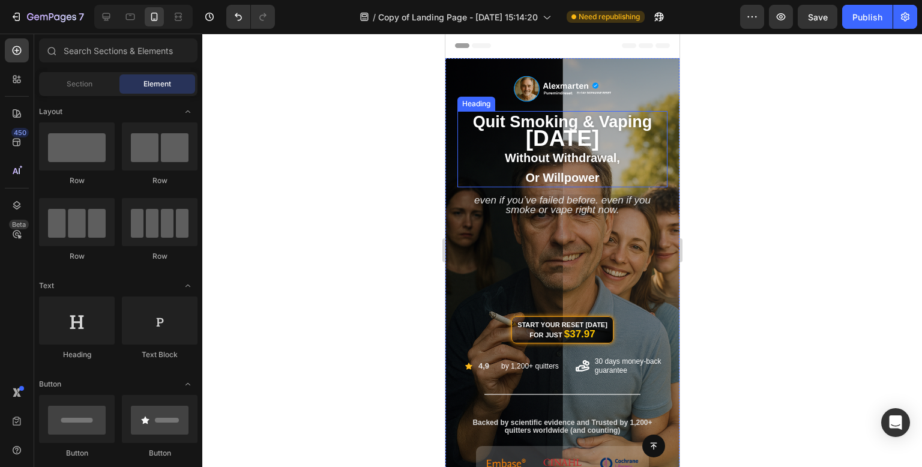
click at [578, 142] on span "[DATE]" at bounding box center [562, 138] width 74 height 25
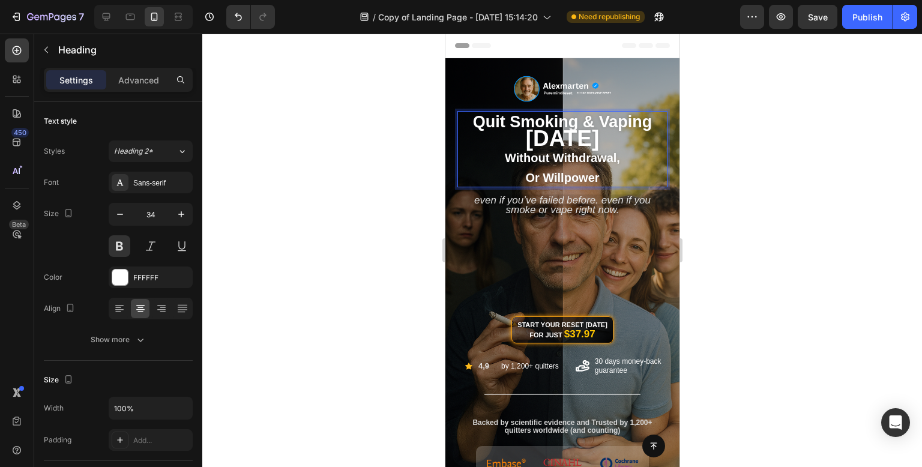
drag, startPoint x: 611, startPoint y: 139, endPoint x: 481, endPoint y: 138, distance: 130.2
click at [481, 138] on p "quit smoking & vaping [DATE] without withdrawal, or willpower" at bounding box center [562, 149] width 208 height 74
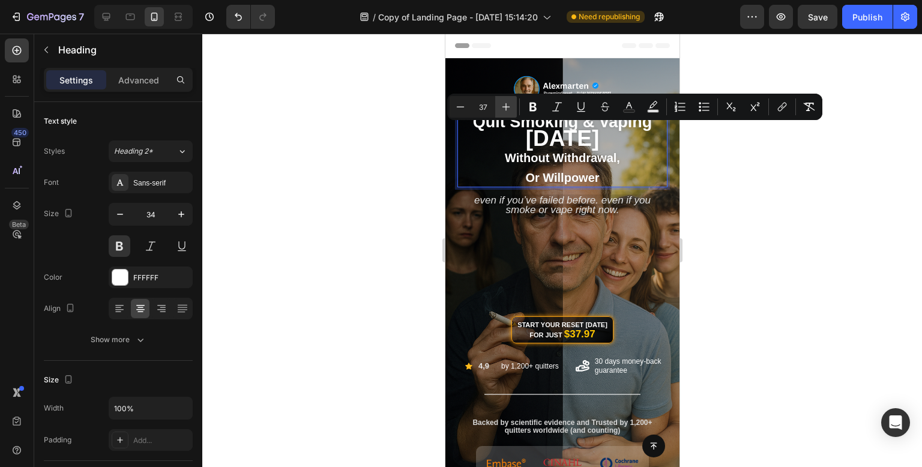
click at [513, 109] on button "Plus" at bounding box center [506, 107] width 22 height 22
type input "39"
click at [334, 191] on div at bounding box center [561, 250] width 719 height 433
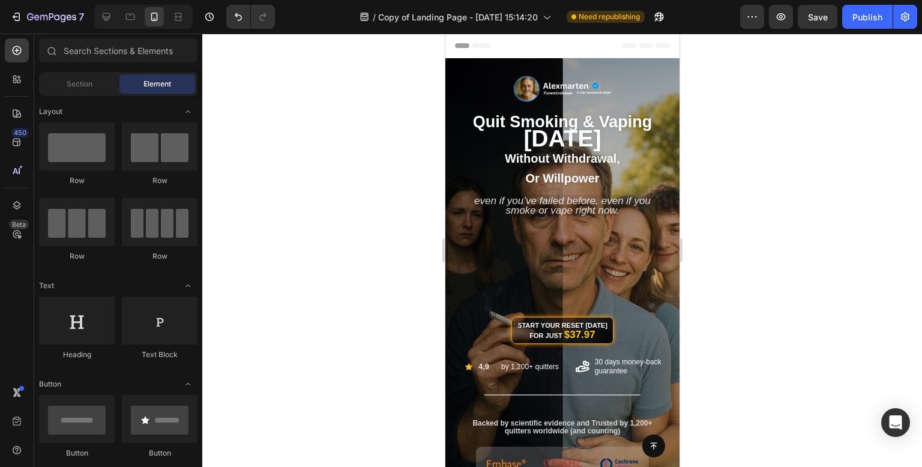
click at [777, 150] on div at bounding box center [561, 250] width 719 height 433
click at [573, 152] on span "without withdrawal," at bounding box center [561, 158] width 115 height 13
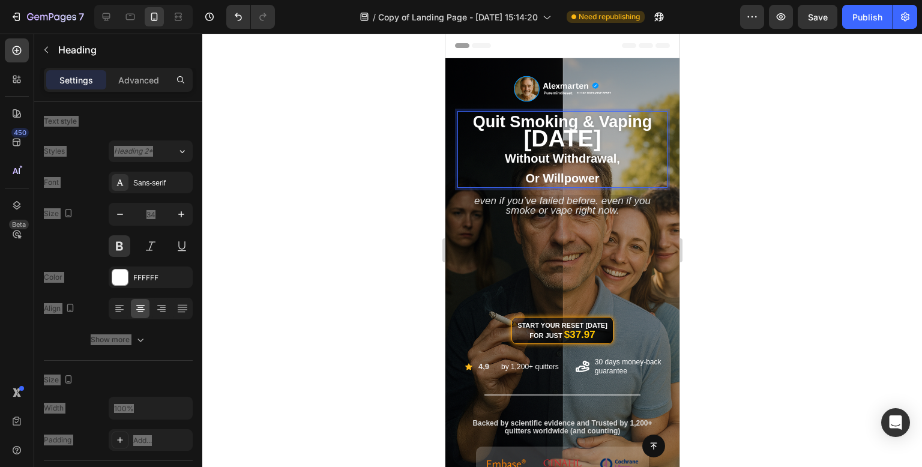
click at [599, 127] on span "[DATE]" at bounding box center [561, 138] width 77 height 26
drag, startPoint x: 622, startPoint y: 140, endPoint x: 461, endPoint y: 124, distance: 161.6
click at [461, 124] on p "quit smoking & vaping [DATE] without withdrawal, or willpower" at bounding box center [562, 149] width 208 height 74
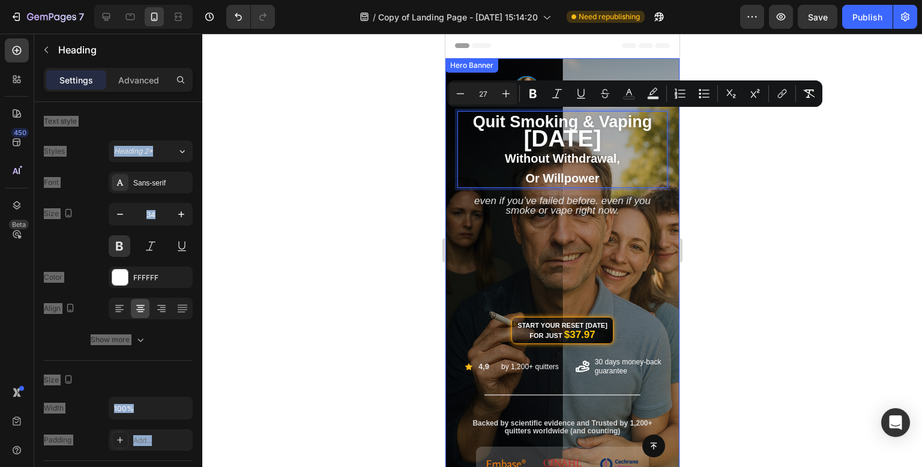
click at [389, 139] on div at bounding box center [561, 250] width 719 height 433
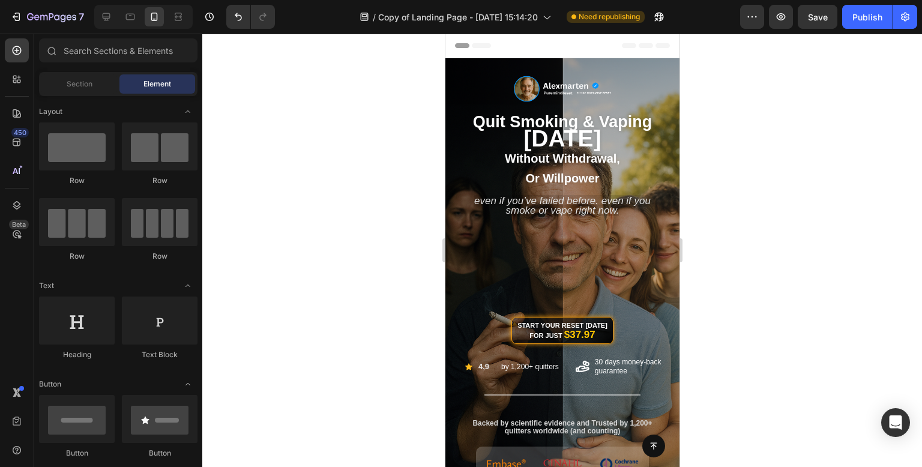
click at [534, 155] on span "without withdrawal," at bounding box center [561, 158] width 115 height 13
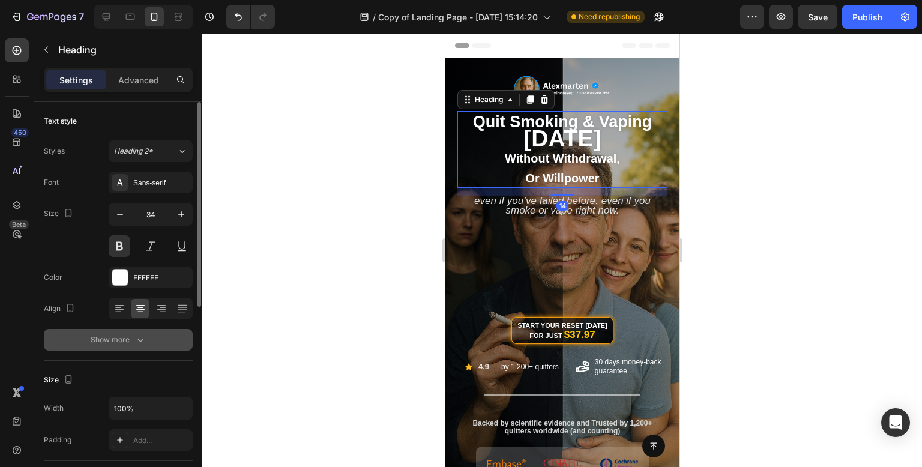
click at [133, 343] on div "Show more" at bounding box center [119, 340] width 56 height 12
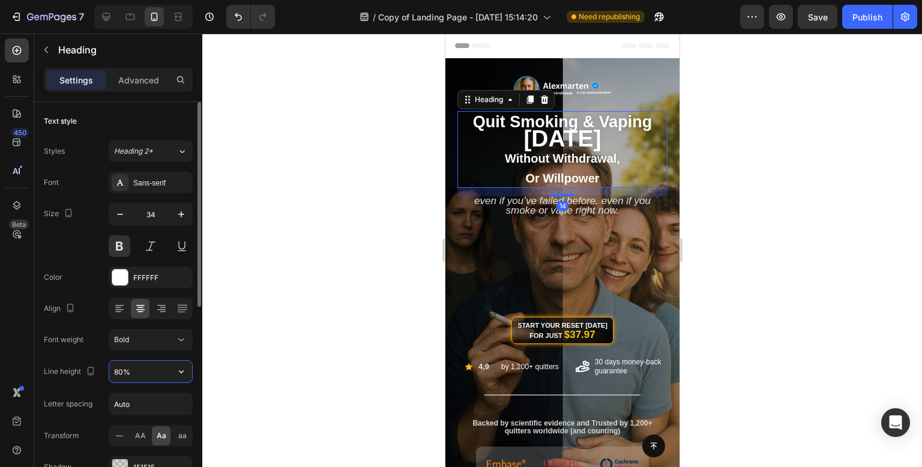
click at [131, 361] on input "80%" at bounding box center [150, 372] width 83 height 22
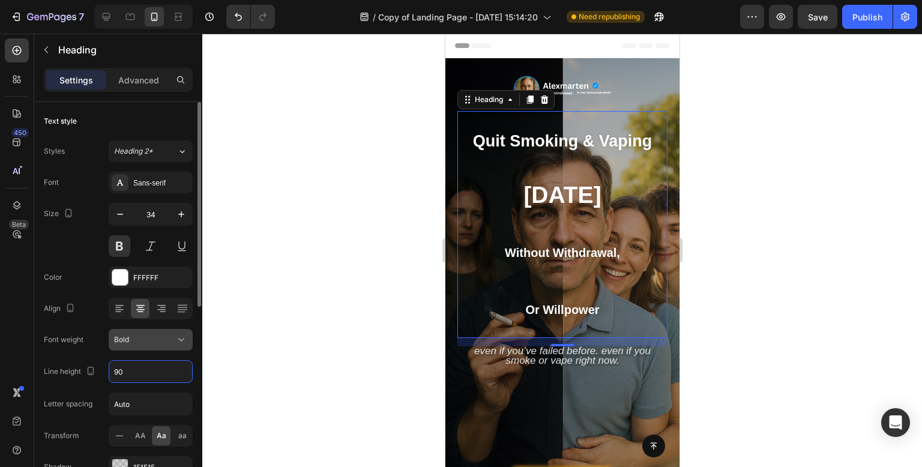
type input "9"
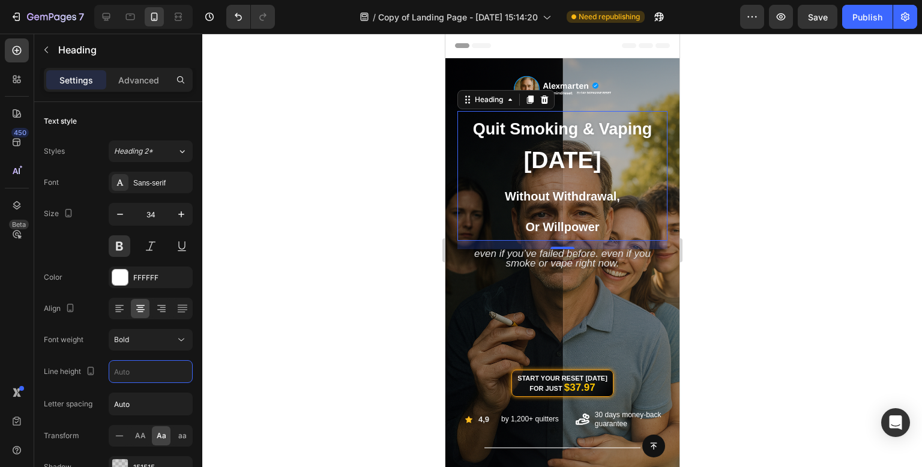
click at [259, 348] on div at bounding box center [561, 250] width 719 height 433
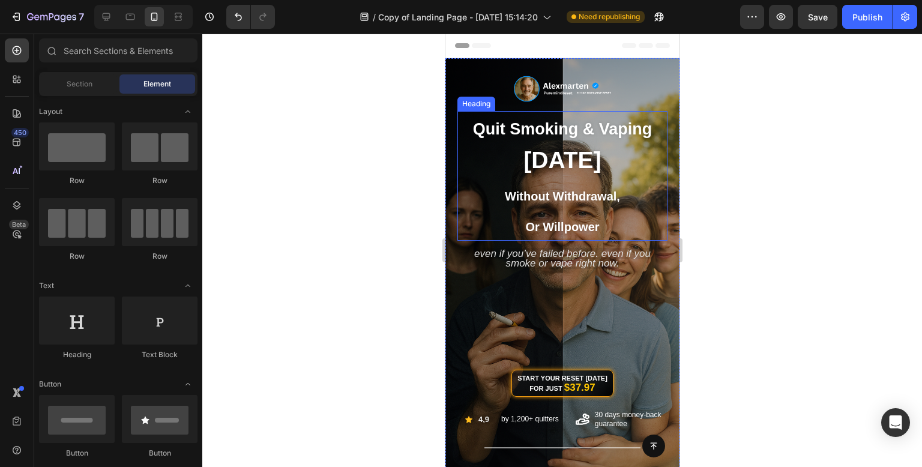
click at [589, 139] on p "⁠⁠⁠⁠⁠⁠⁠ quit smoking & vaping [DATE] without withdrawal, or willpower" at bounding box center [562, 175] width 208 height 127
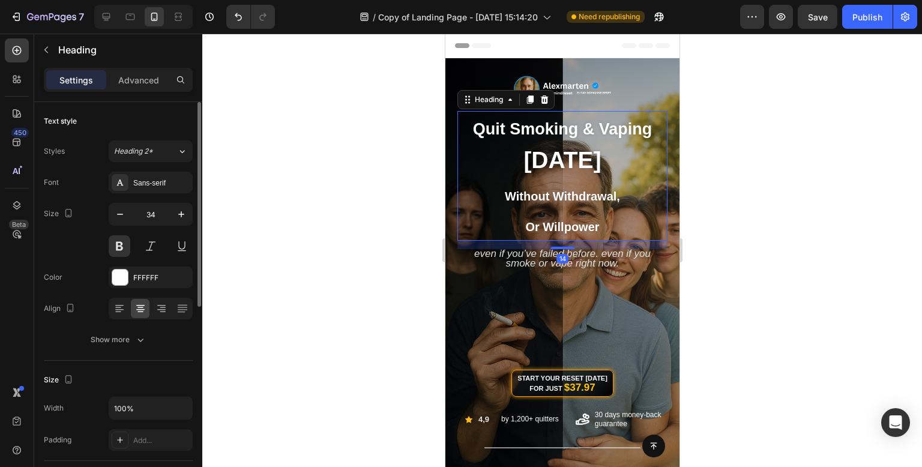
scroll to position [60, 0]
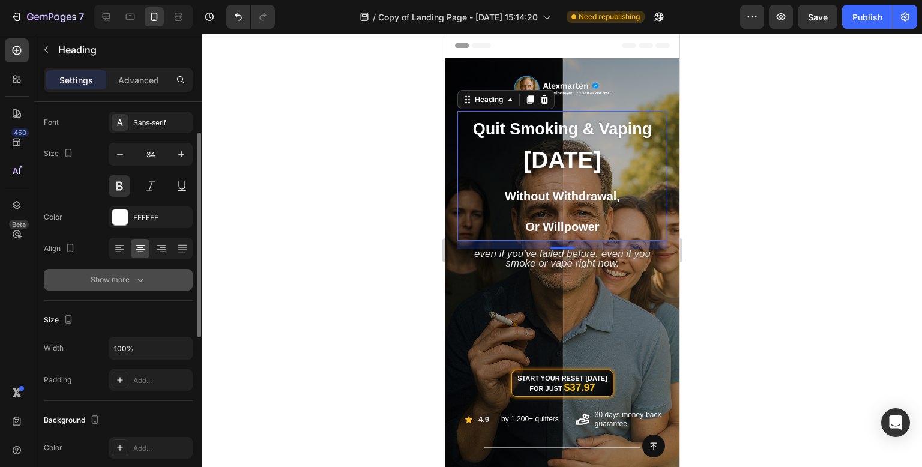
click at [137, 282] on icon "button" at bounding box center [140, 280] width 12 height 12
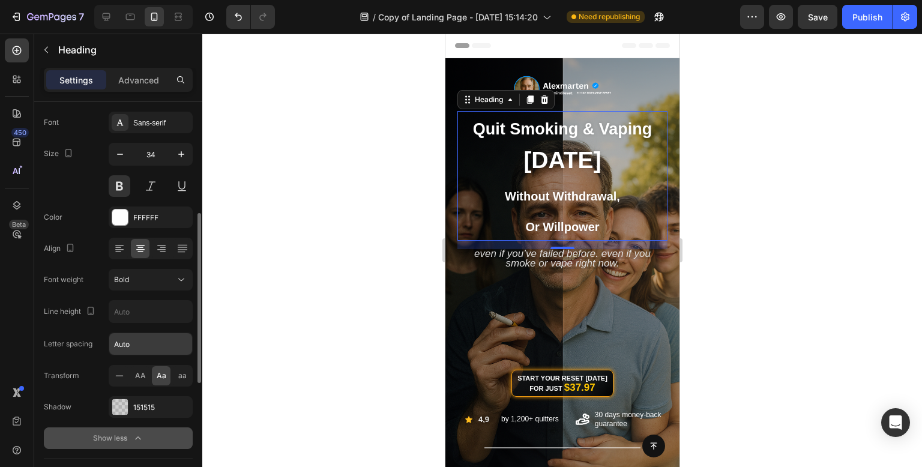
scroll to position [120, 0]
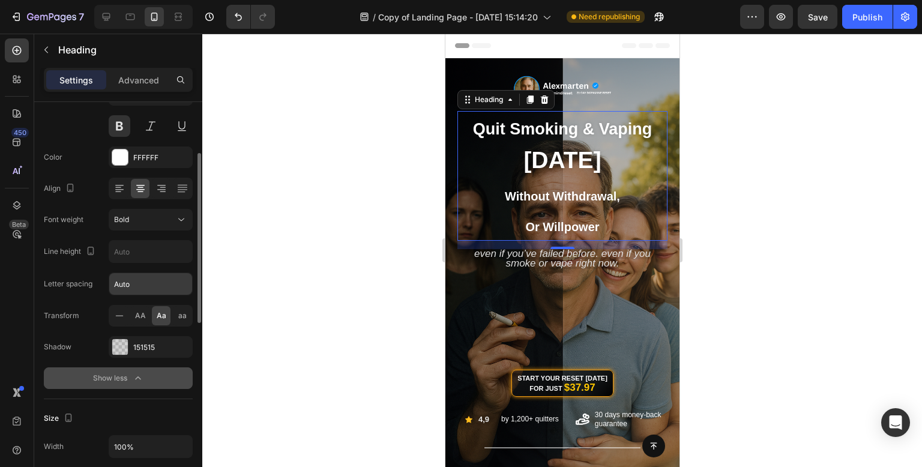
click at [151, 290] on input "Auto" at bounding box center [150, 284] width 83 height 22
click at [145, 287] on input "Auto" at bounding box center [150, 284] width 83 height 22
click at [96, 296] on div "Font Sans-serif Size 34 Color FFFFFF Align Font weight Bold Line height Letter …" at bounding box center [118, 220] width 149 height 337
click at [168, 277] on input "Auto" at bounding box center [150, 284] width 83 height 22
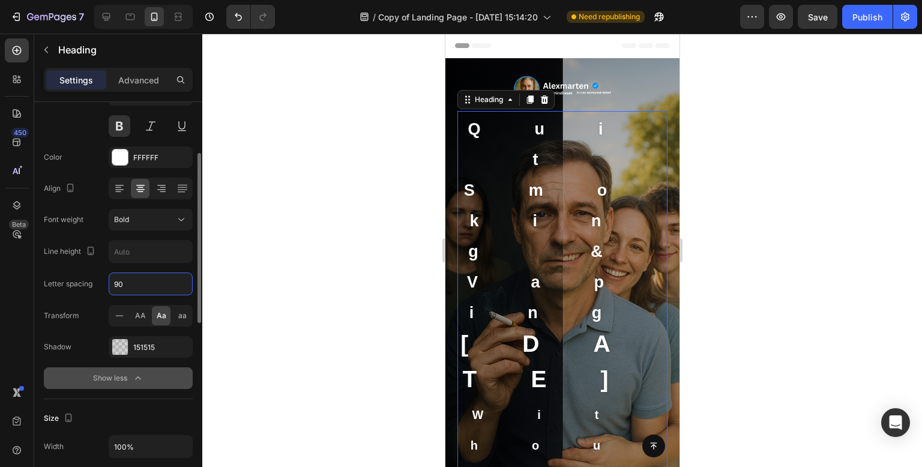
type input "9"
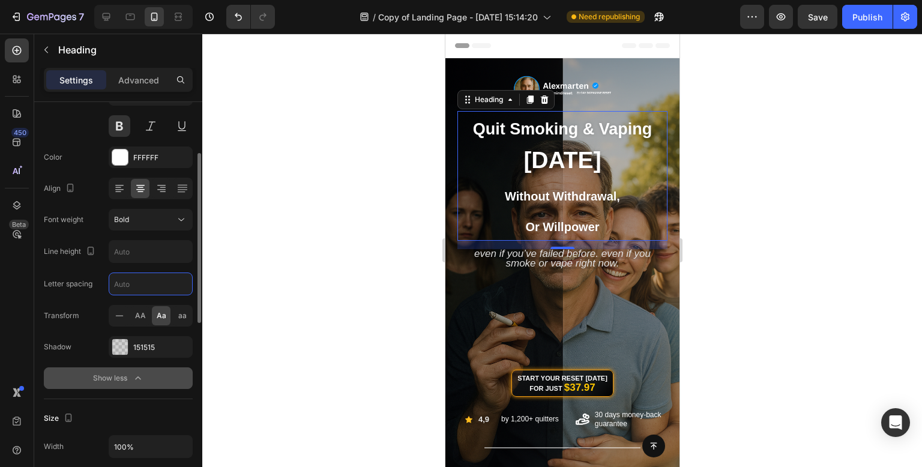
click at [91, 302] on div "Font Sans-serif Size 34 Color FFFFFF Align Font weight Bold Line height Letter …" at bounding box center [118, 220] width 149 height 337
click at [156, 245] on input "text" at bounding box center [150, 252] width 83 height 22
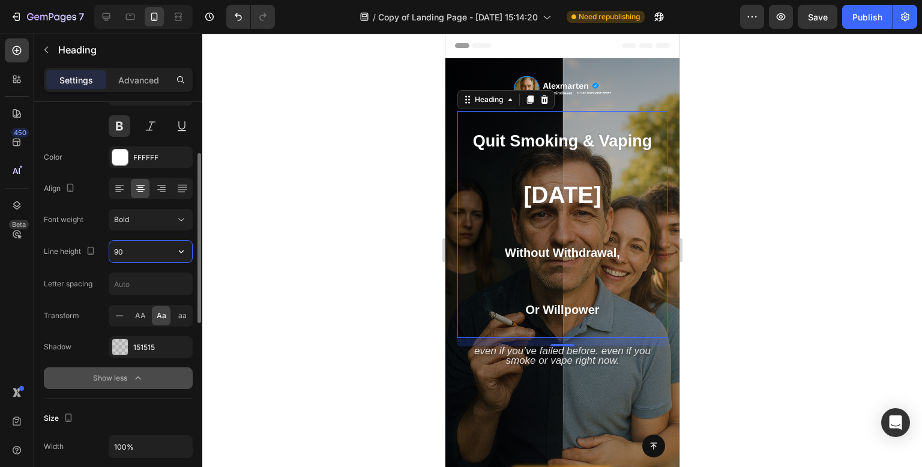
type input "90%"
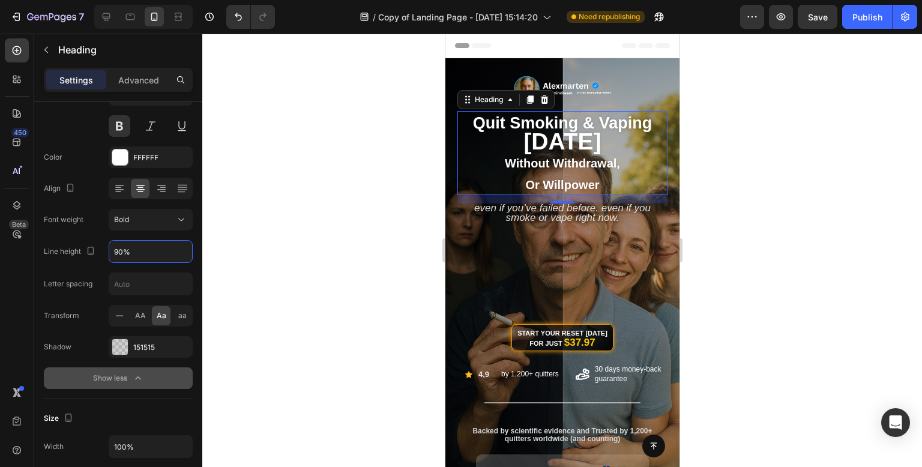
click at [403, 205] on div at bounding box center [561, 250] width 719 height 433
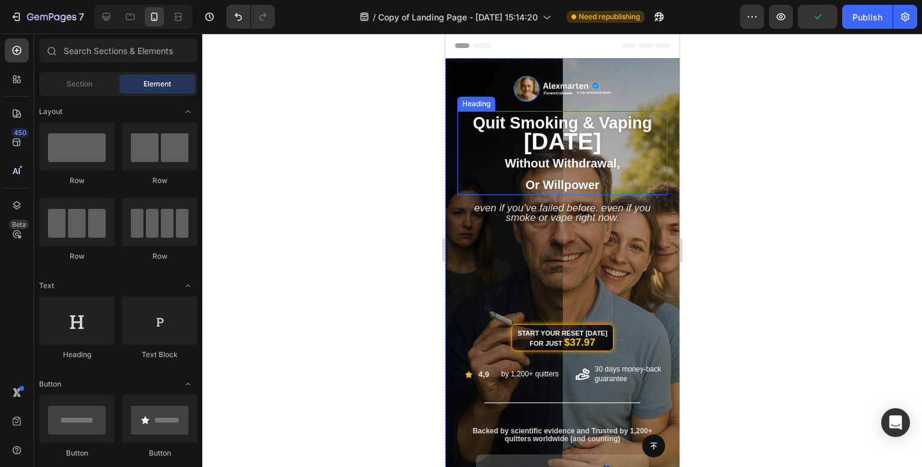
click at [600, 182] on p "⁠⁠⁠⁠⁠⁠⁠ quit smoking & vaping [DATE] without withdrawal, or willpower" at bounding box center [562, 153] width 208 height 82
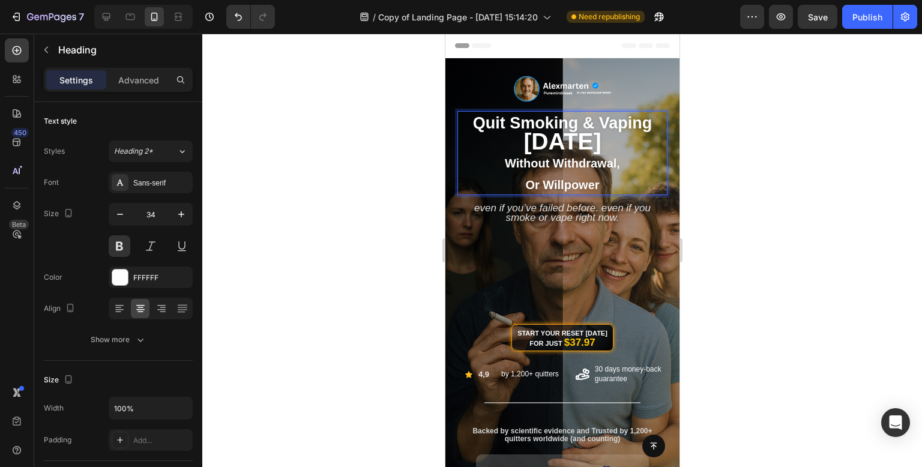
click at [592, 185] on span "or willpower" at bounding box center [561, 184] width 74 height 13
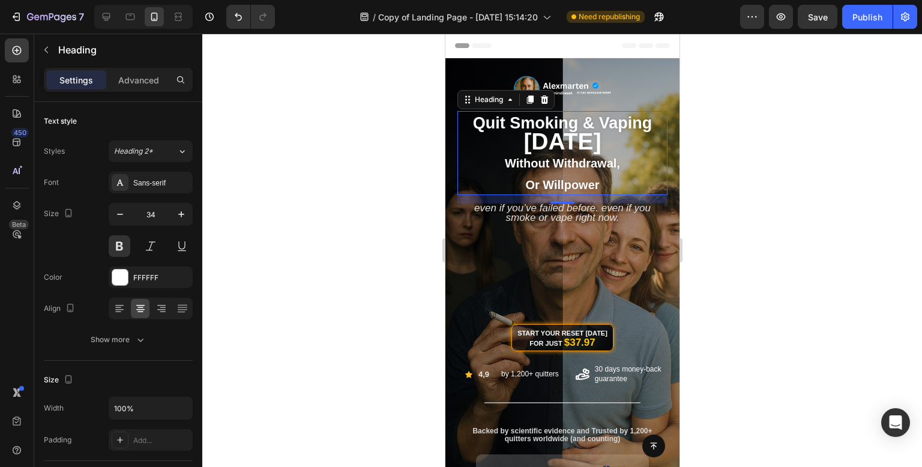
click at [863, 163] on div at bounding box center [561, 250] width 719 height 433
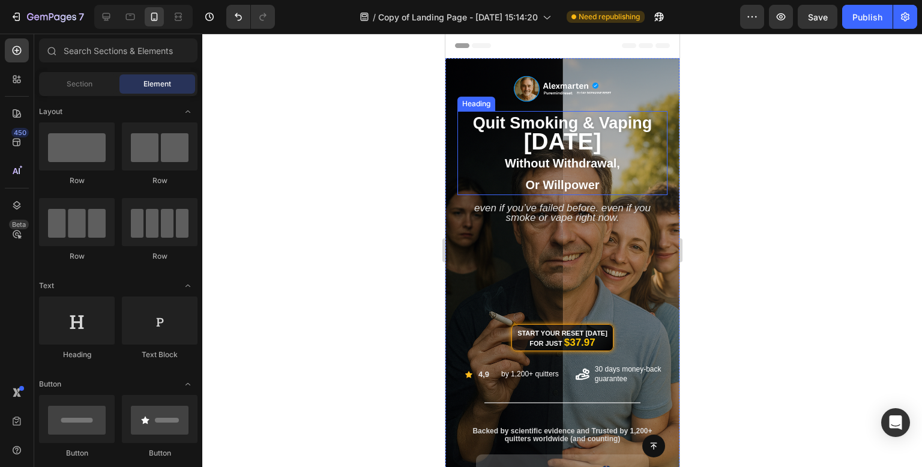
click at [590, 178] on span "or willpower" at bounding box center [561, 184] width 74 height 13
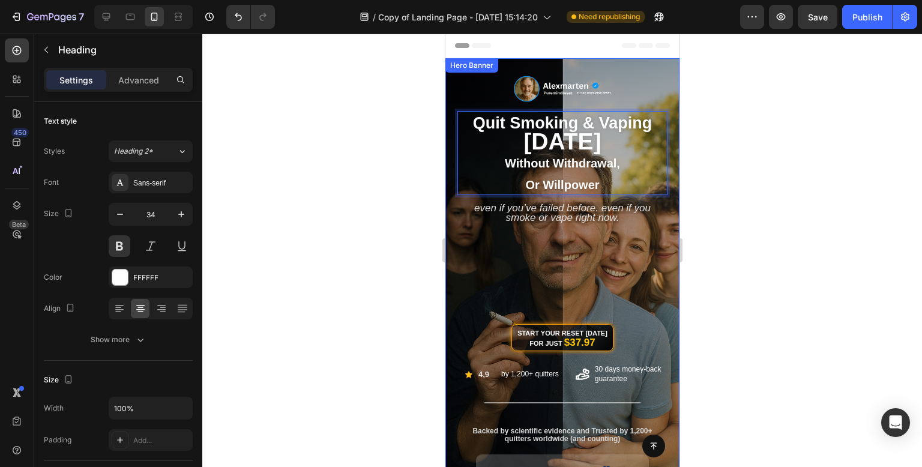
click at [779, 155] on div at bounding box center [561, 250] width 719 height 433
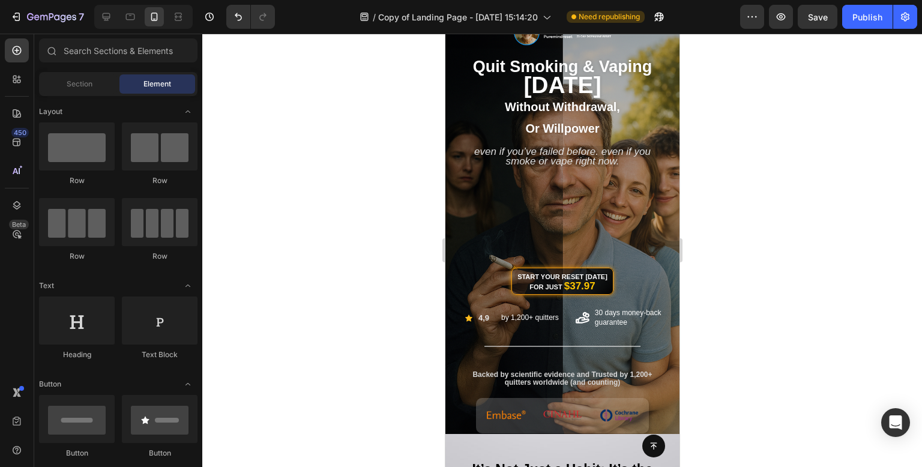
scroll to position [42, 0]
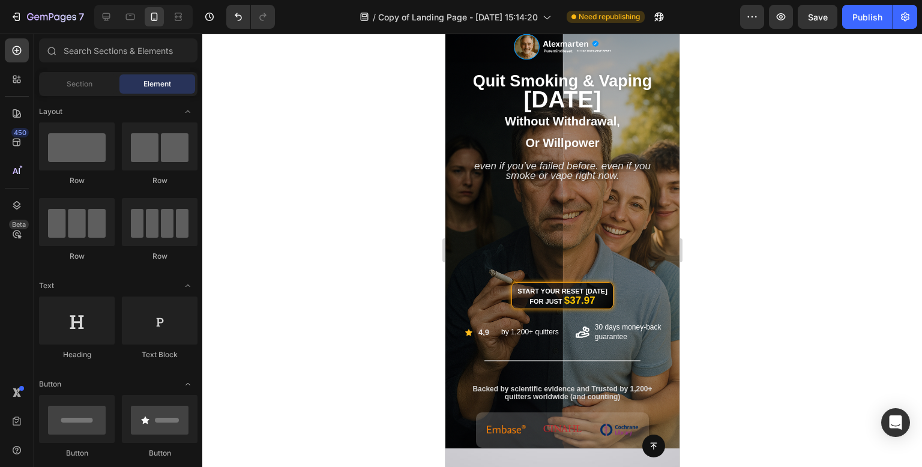
click at [746, 91] on div at bounding box center [561, 250] width 719 height 433
click at [542, 136] on span "or willpower" at bounding box center [561, 142] width 74 height 13
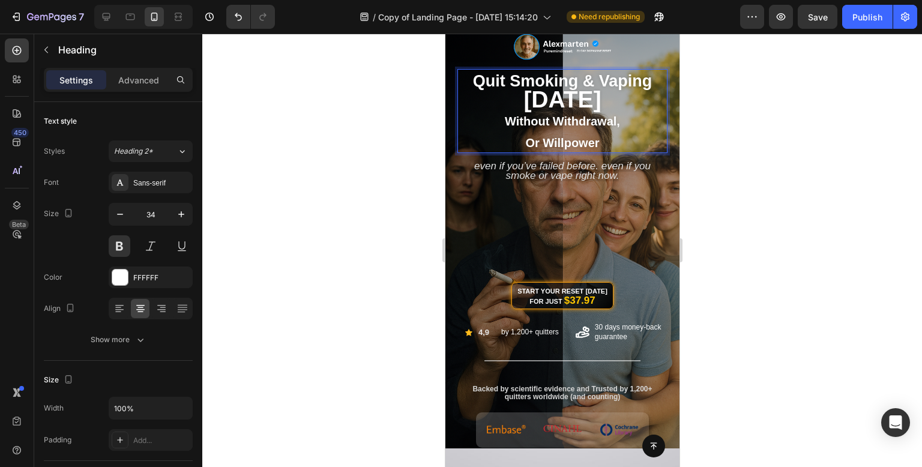
click at [601, 140] on p "quit smoking & vaping [DATE] without withdrawal, or willpower" at bounding box center [562, 111] width 208 height 82
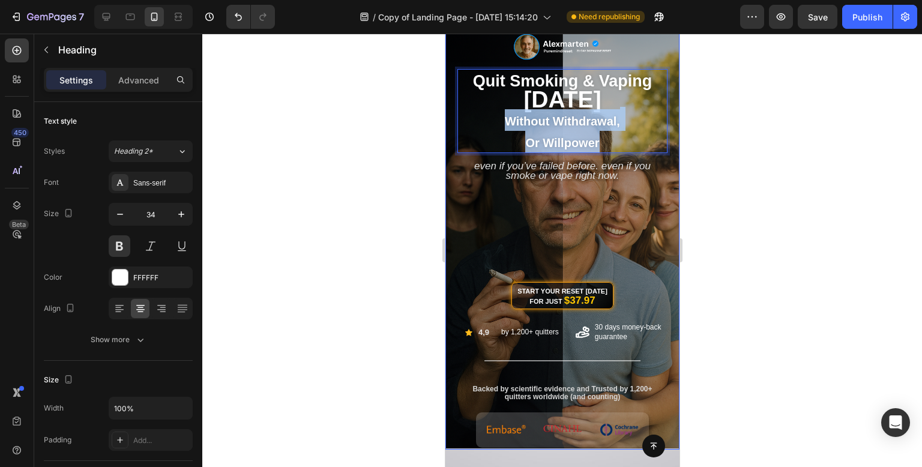
drag, startPoint x: 609, startPoint y: 142, endPoint x: 451, endPoint y: 113, distance: 160.9
click at [451, 113] on div "Image quit smoking & vaping [DATE] without withdrawal, or willpower Heading 14 …" at bounding box center [562, 225] width 234 height 418
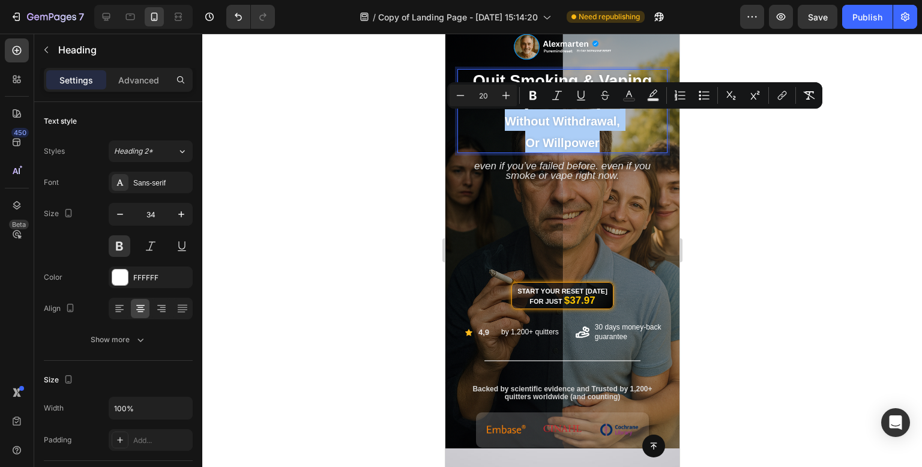
click at [755, 211] on div at bounding box center [561, 250] width 719 height 433
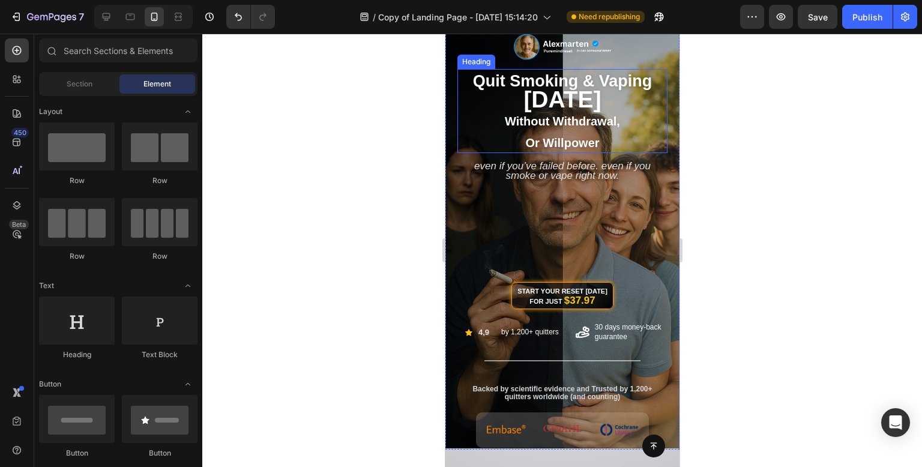
click at [593, 117] on span "without withdrawal," at bounding box center [561, 121] width 115 height 13
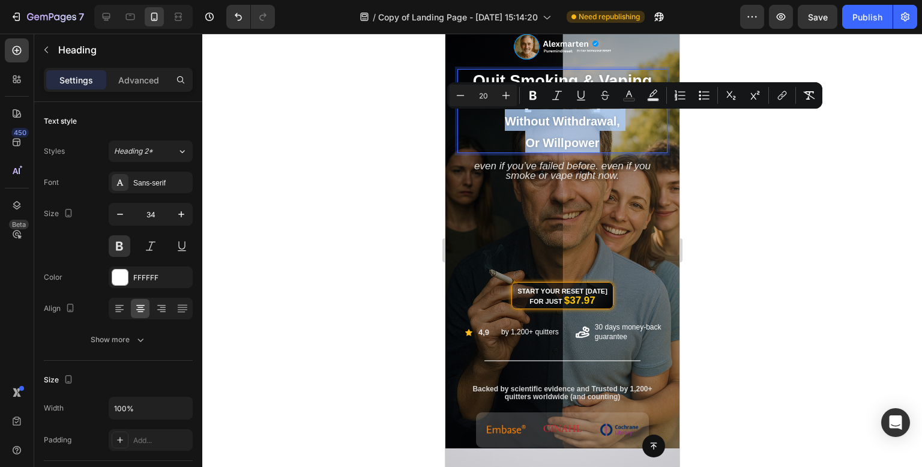
drag, startPoint x: 610, startPoint y: 147, endPoint x: 882, endPoint y: 160, distance: 272.1
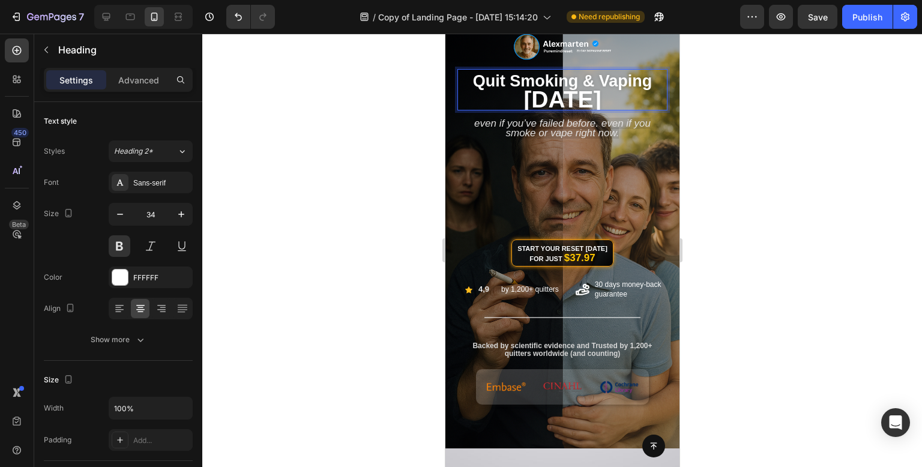
scroll to position [1, 0]
click at [824, 149] on div at bounding box center [561, 250] width 719 height 433
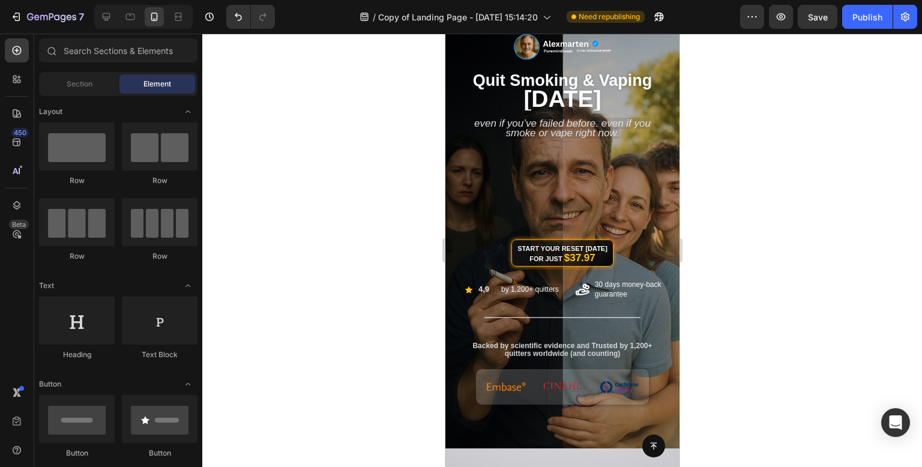
click at [371, 193] on div at bounding box center [561, 250] width 719 height 433
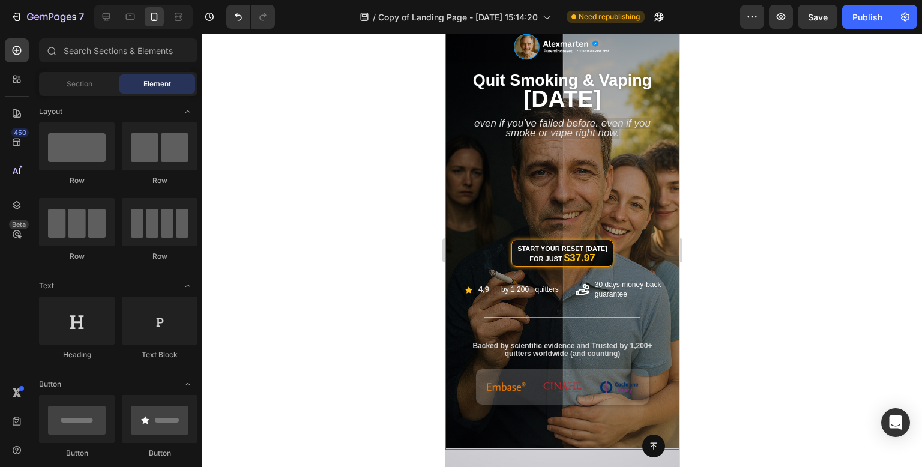
scroll to position [0, 0]
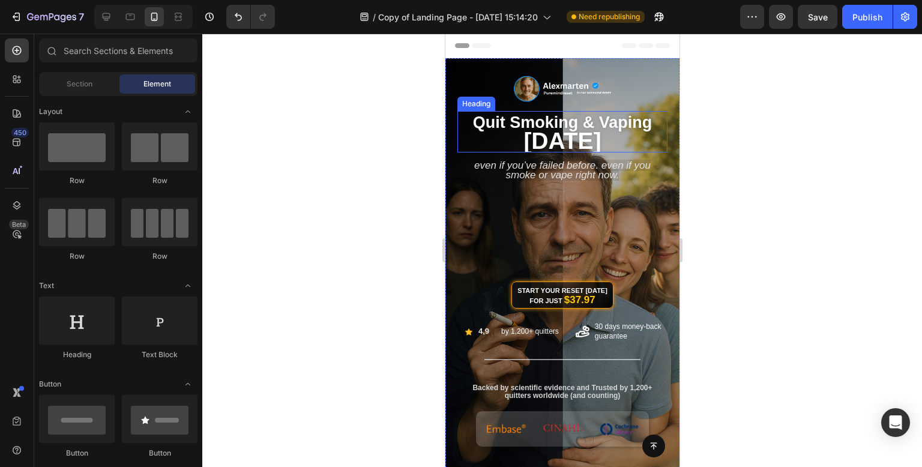
click at [600, 137] on span "[DATE]" at bounding box center [561, 141] width 77 height 26
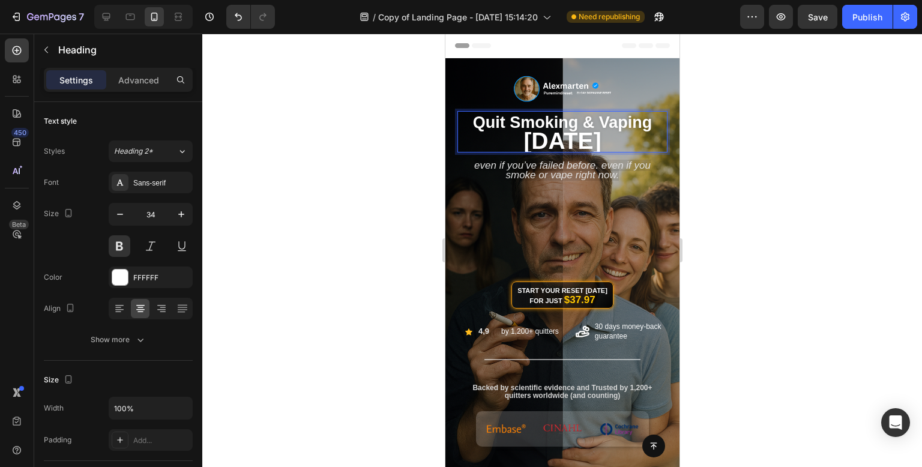
click at [706, 117] on div at bounding box center [561, 250] width 719 height 433
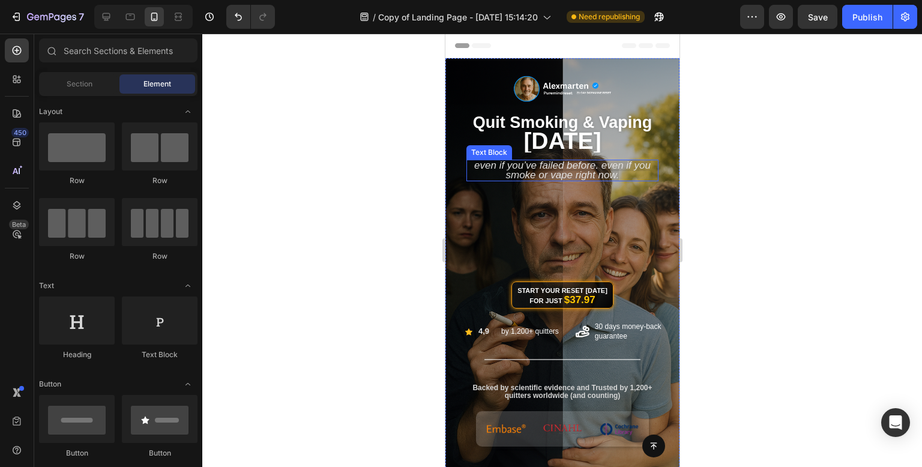
click at [586, 175] on span "Even if you’ve failed before. Even if you smoke or vape right now." at bounding box center [561, 170] width 176 height 21
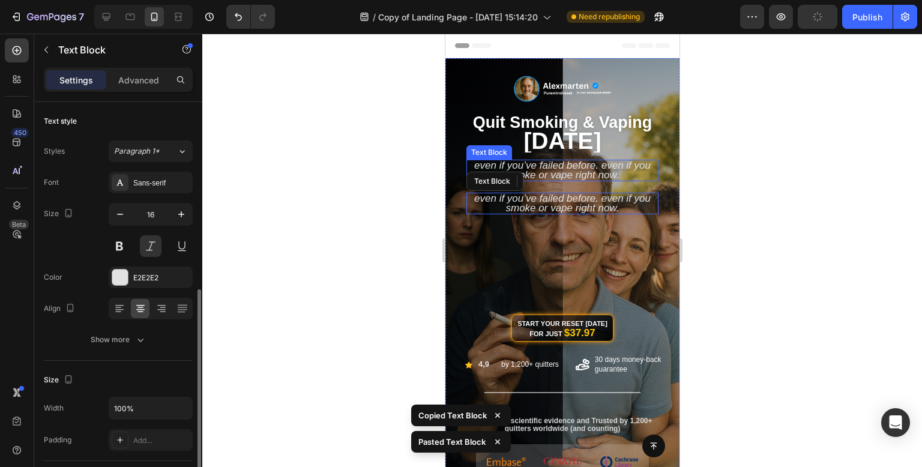
scroll to position [120, 0]
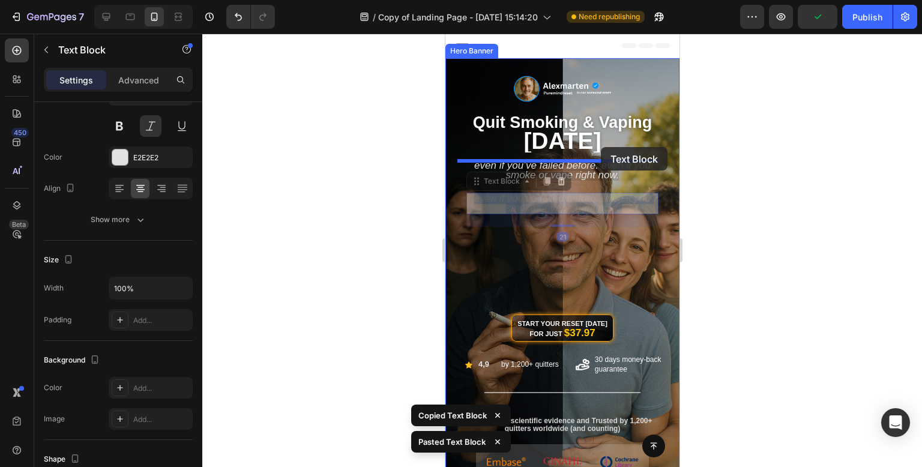
drag, startPoint x: 592, startPoint y: 200, endPoint x: 600, endPoint y: 147, distance: 54.1
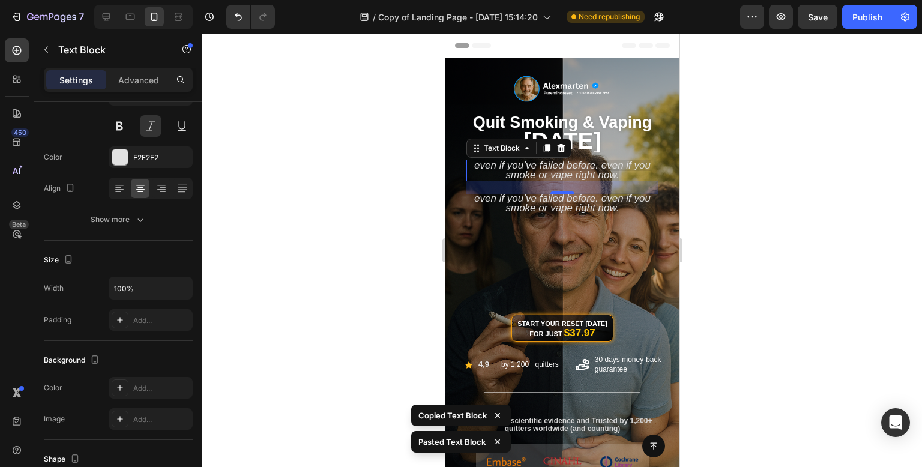
click at [848, 177] on div at bounding box center [561, 250] width 719 height 433
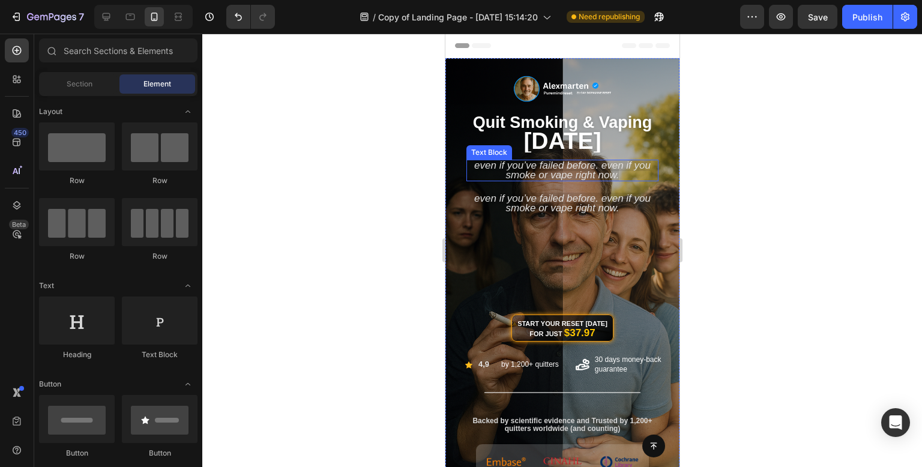
click at [550, 168] on span "Even if you’ve failed before. Even if you smoke or vape right now." at bounding box center [561, 170] width 176 height 21
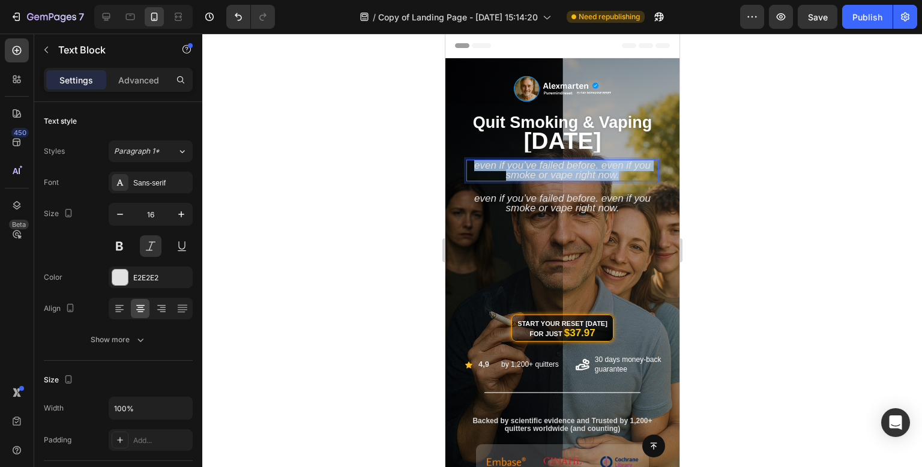
click at [550, 168] on span "Even if you’ve failed before. Even if you smoke or vape right now." at bounding box center [561, 170] width 176 height 21
click at [316, 139] on div at bounding box center [561, 250] width 719 height 433
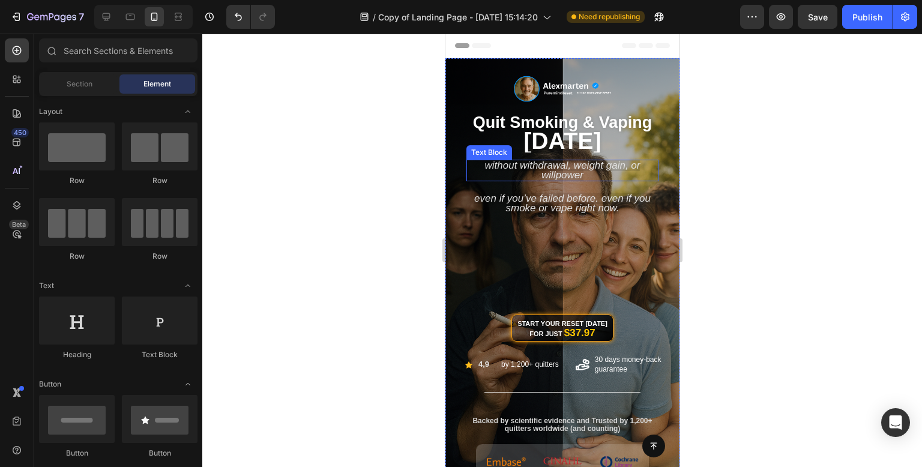
click at [599, 164] on span "Without Withdrawal, Weight Gain, or Willpower" at bounding box center [561, 170] width 155 height 21
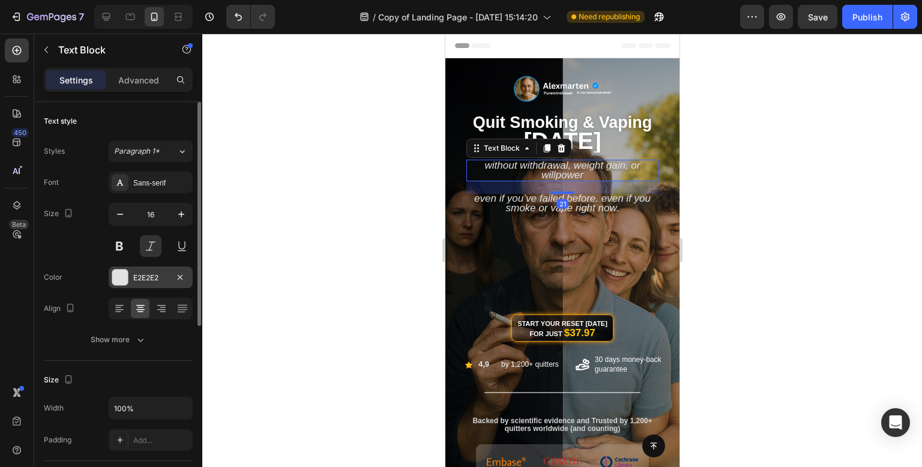
click at [116, 276] on div at bounding box center [120, 277] width 16 height 16
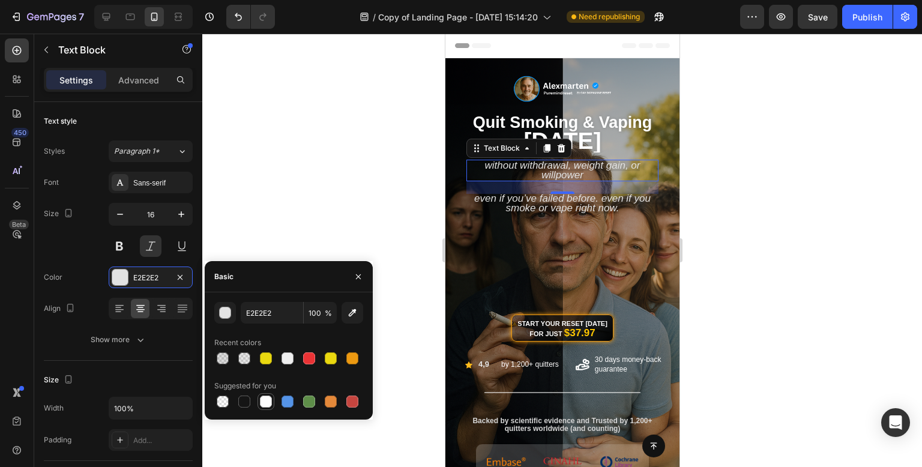
click at [264, 405] on div at bounding box center [266, 401] width 12 height 12
type input "FFFFFF"
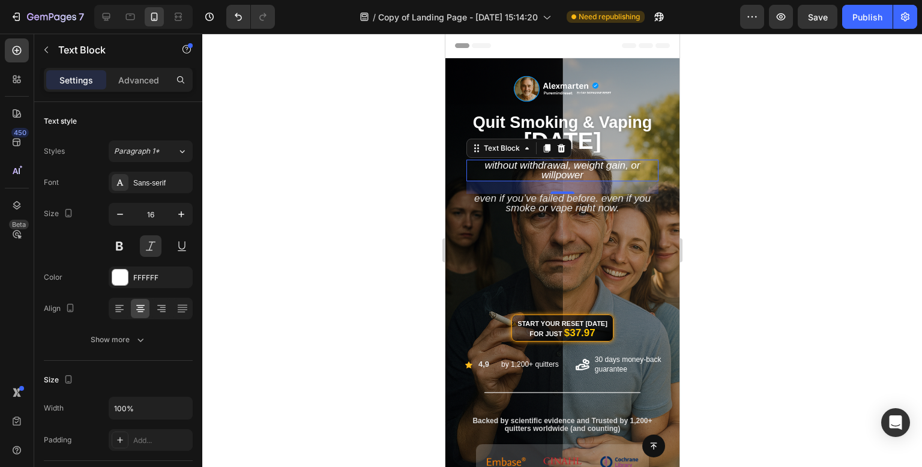
click at [379, 114] on div at bounding box center [561, 250] width 719 height 433
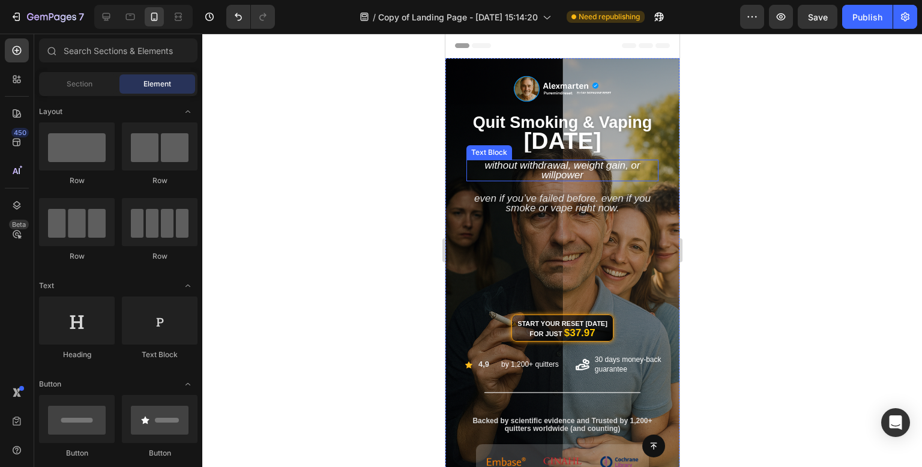
click at [587, 164] on span "Without Withdrawal, Weight Gain, or Willpower" at bounding box center [561, 170] width 155 height 21
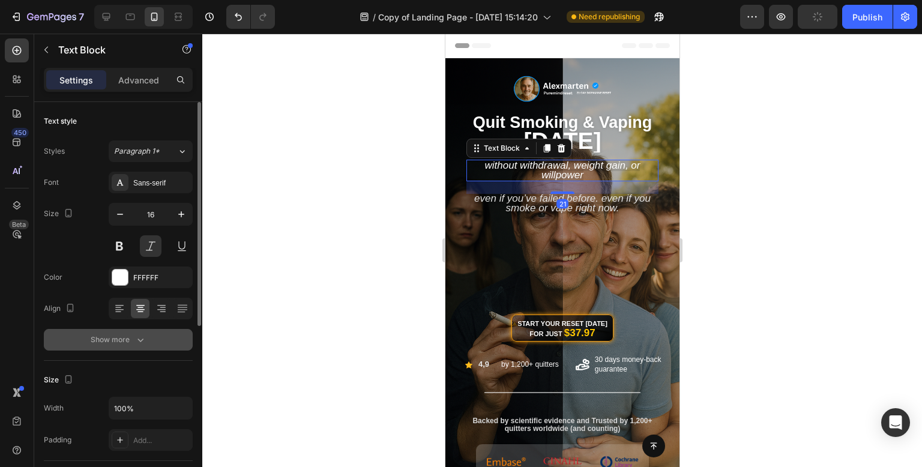
click at [112, 337] on div "Show more" at bounding box center [119, 340] width 56 height 12
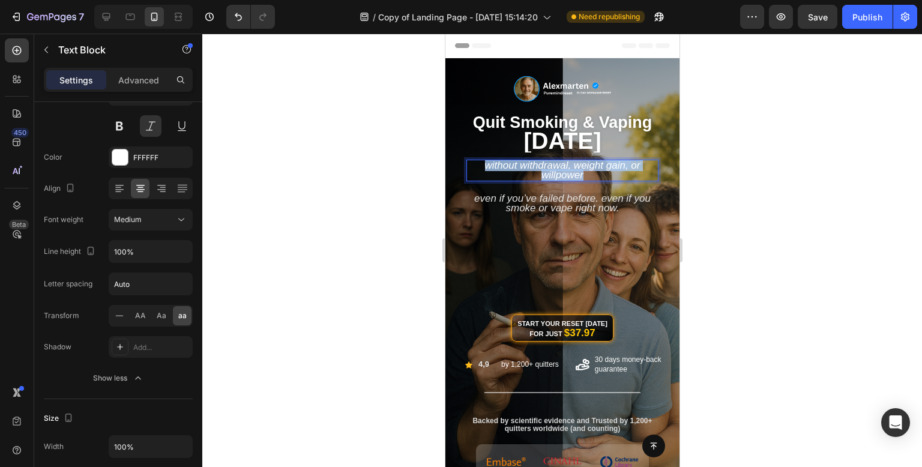
click at [501, 169] on span "Without Withdrawal, Weight Gain, or Willpower" at bounding box center [561, 170] width 155 height 21
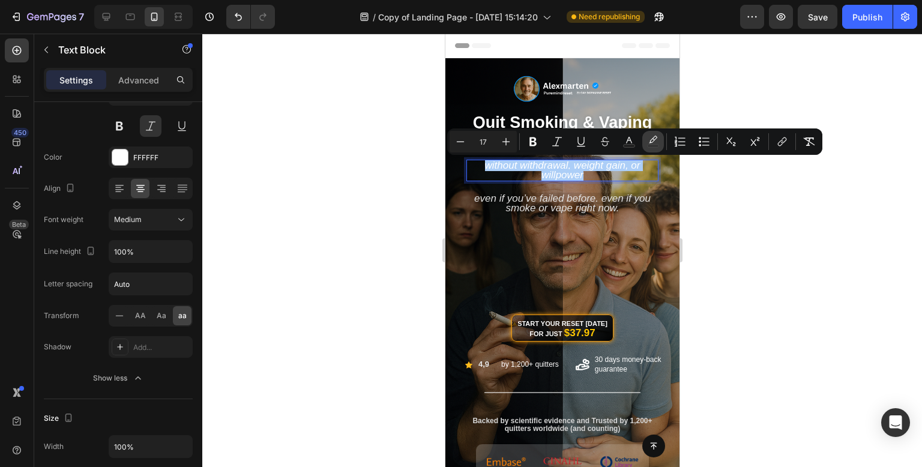
click at [653, 150] on button "color" at bounding box center [653, 142] width 22 height 22
type input "000000"
type input "10"
drag, startPoint x: 169, startPoint y: 134, endPoint x: 653, endPoint y: 146, distance: 484.4
click at [653, 146] on rect "Editor contextual toolbar" at bounding box center [652, 146] width 11 height 3
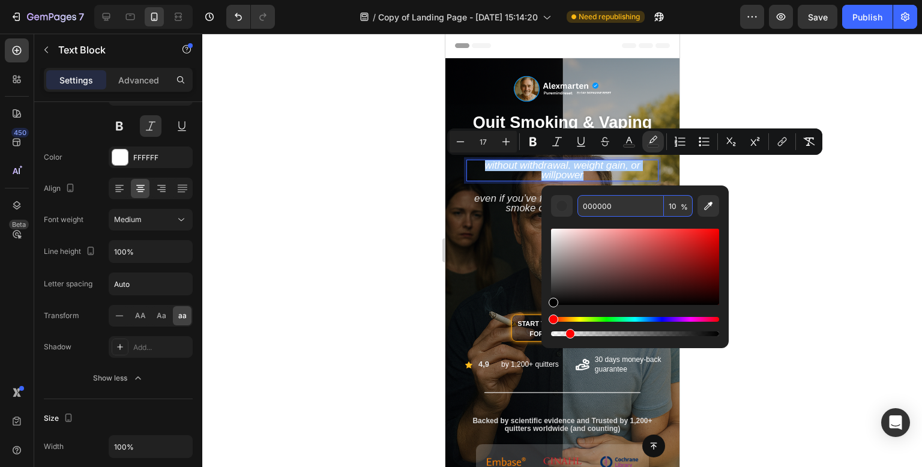
click at [679, 208] on input "10" at bounding box center [678, 206] width 29 height 22
type input "10"
click at [799, 184] on div at bounding box center [561, 250] width 719 height 433
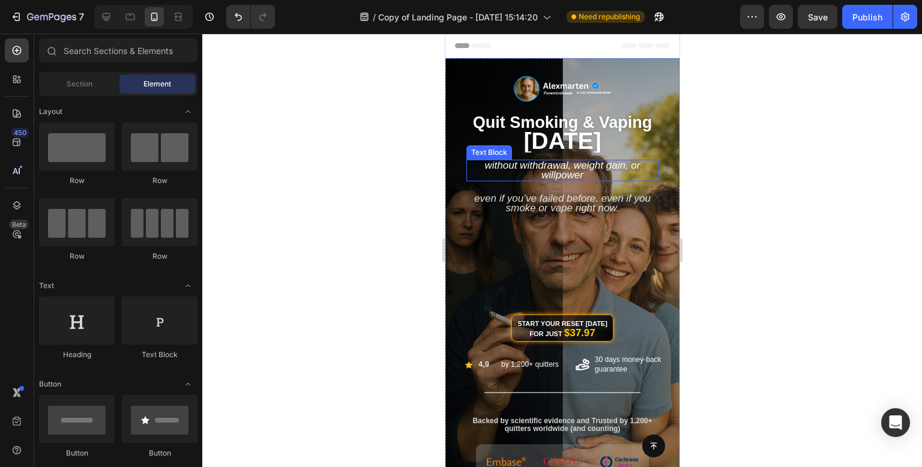
click at [583, 169] on span "Without Withdrawal, Weight Gain, or Willpower" at bounding box center [561, 170] width 155 height 21
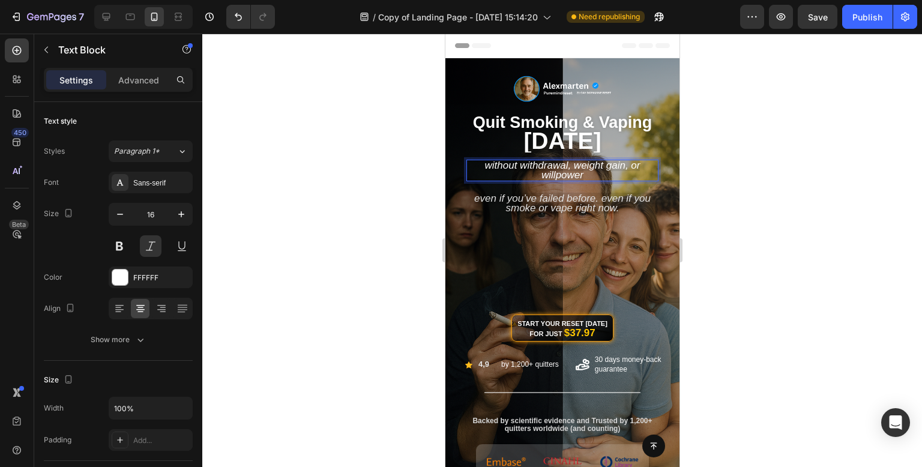
click at [583, 169] on span "Without Withdrawal, Weight Gain, or Willpower" at bounding box center [561, 170] width 155 height 21
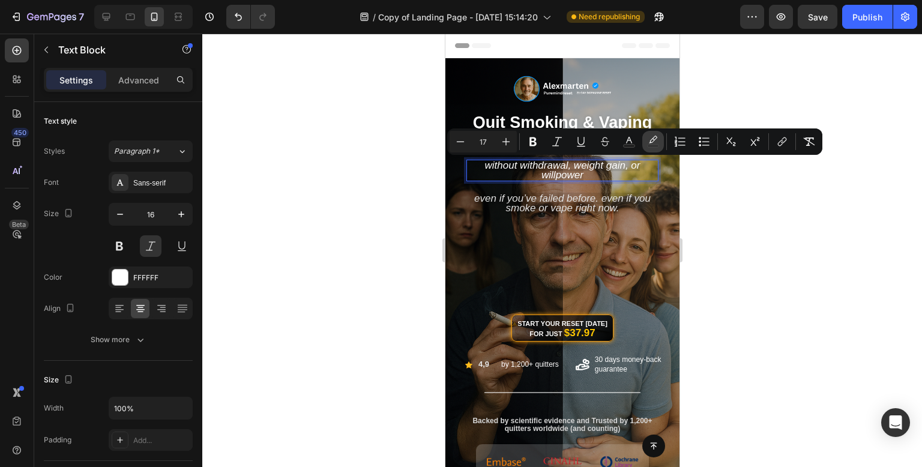
click at [658, 145] on rect "Editor contextual toolbar" at bounding box center [652, 146] width 11 height 3
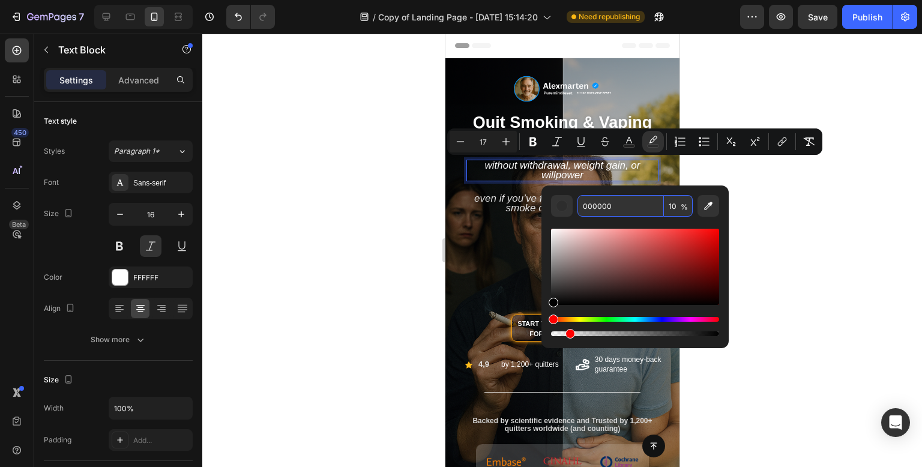
click at [679, 205] on input "10" at bounding box center [678, 206] width 29 height 22
type input "0"
click at [379, 211] on div at bounding box center [561, 250] width 719 height 433
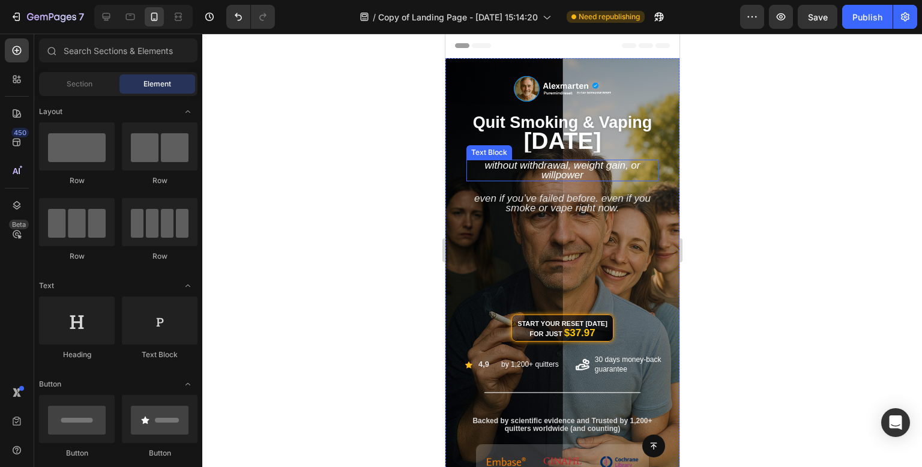
click at [550, 176] on span "Without Withdrawal, Weight Gain, or Willpower" at bounding box center [561, 170] width 155 height 21
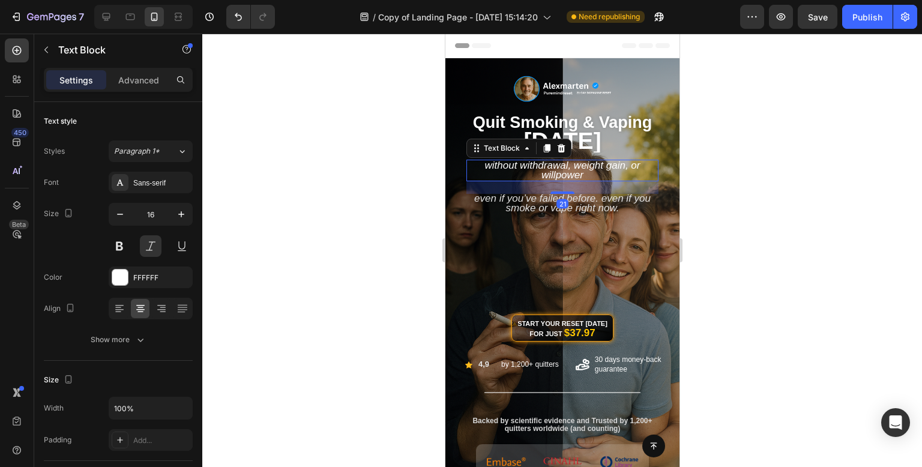
click at [326, 108] on div at bounding box center [561, 250] width 719 height 433
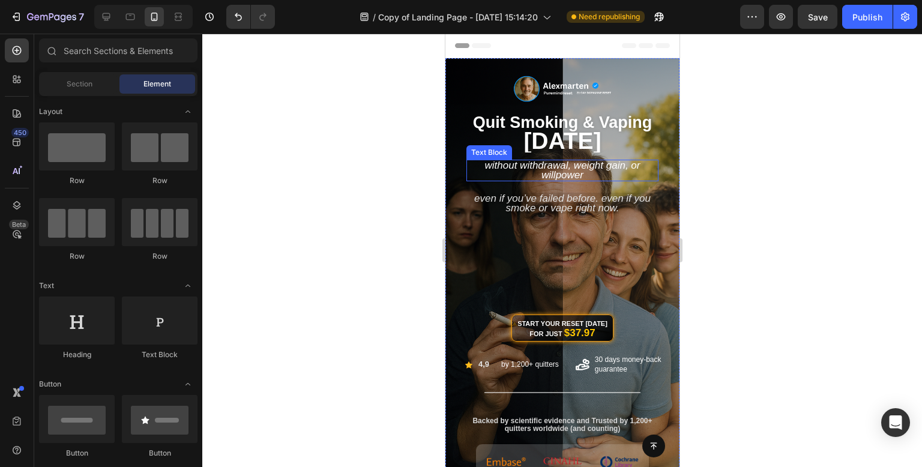
click at [555, 181] on div "Without Withdrawal, Weight Gain, or Willpower" at bounding box center [562, 171] width 192 height 22
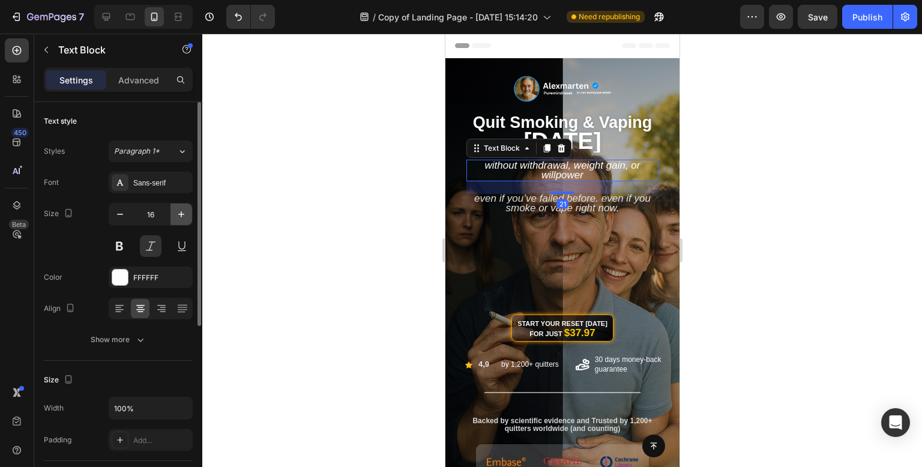
click at [177, 214] on icon "button" at bounding box center [181, 214] width 12 height 12
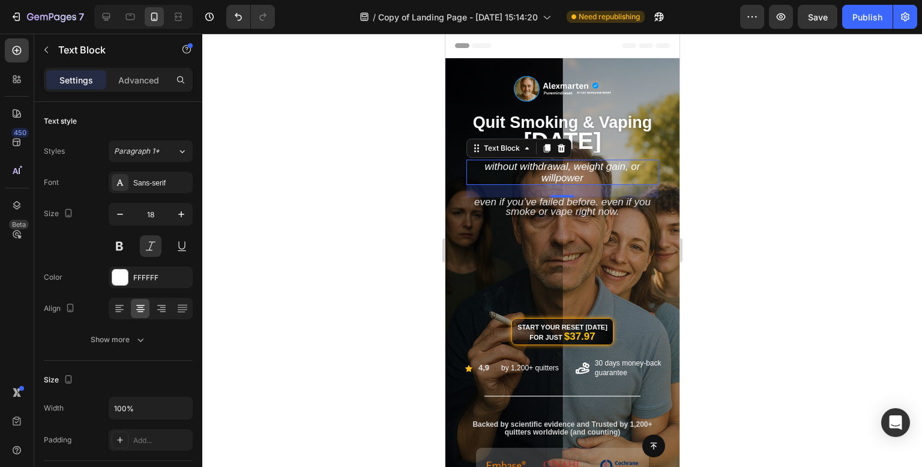
drag, startPoint x: 120, startPoint y: 214, endPoint x: 367, endPoint y: 169, distance: 251.3
click at [120, 214] on icon "button" at bounding box center [120, 214] width 6 height 1
type input "17"
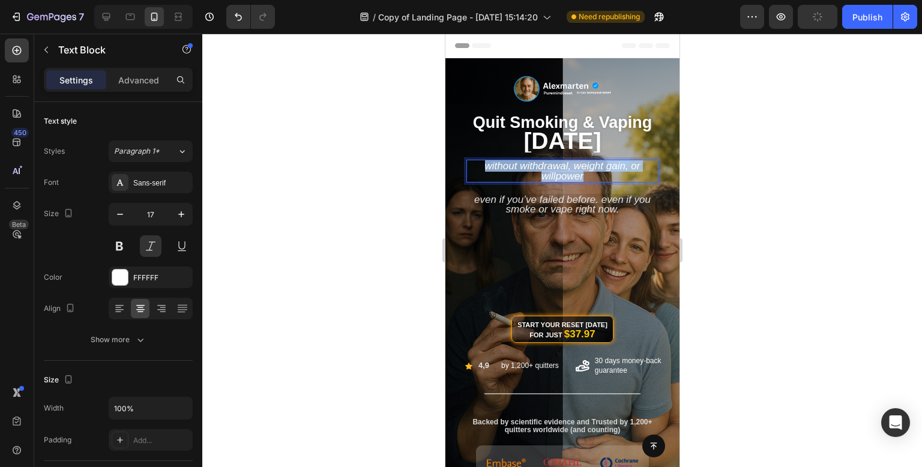
click at [607, 172] on p "Without Withdrawal, Weight Gain, or Willpower" at bounding box center [562, 171] width 190 height 20
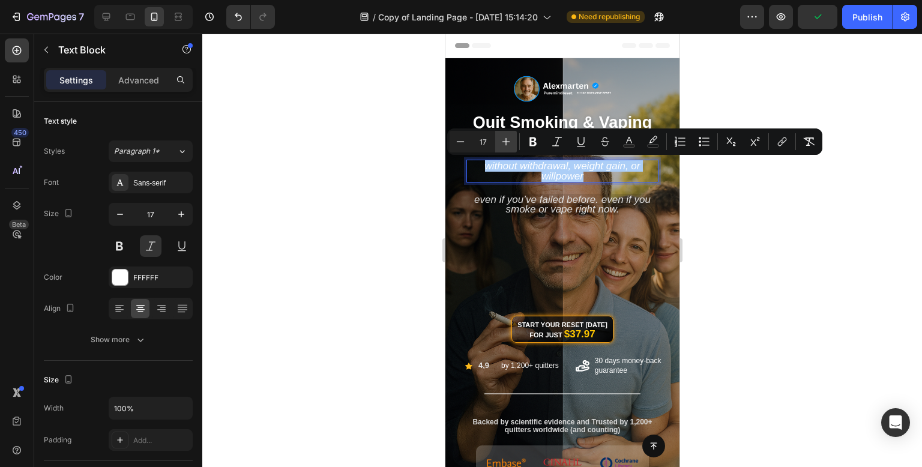
click at [509, 137] on icon "Editor contextual toolbar" at bounding box center [506, 142] width 12 height 12
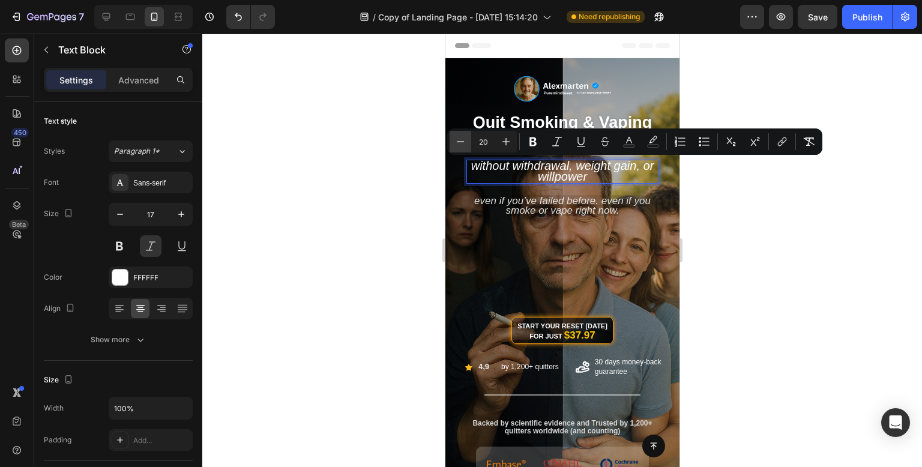
click at [461, 149] on button "Minus" at bounding box center [460, 142] width 22 height 22
click at [505, 140] on icon "Editor contextual toolbar" at bounding box center [506, 142] width 12 height 12
type input "20"
click at [811, 234] on div at bounding box center [561, 250] width 719 height 433
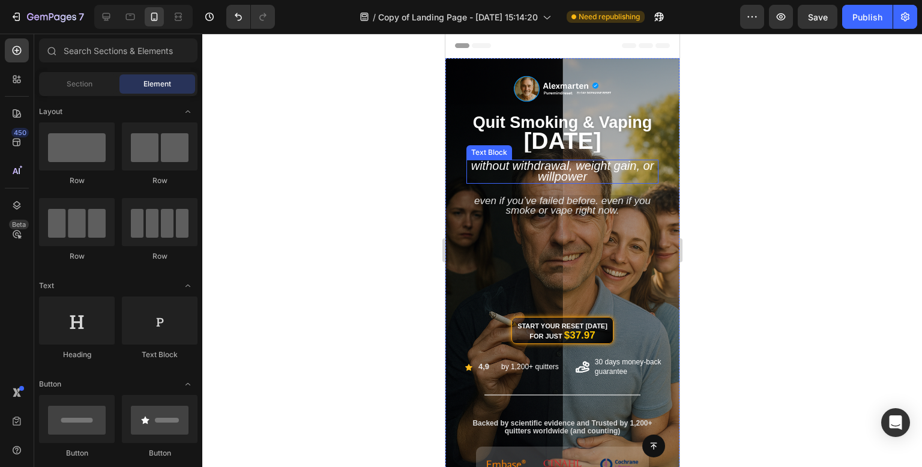
click at [565, 169] on span "Without Withdrawal, Weight Gain, or Willpower" at bounding box center [561, 171] width 183 height 24
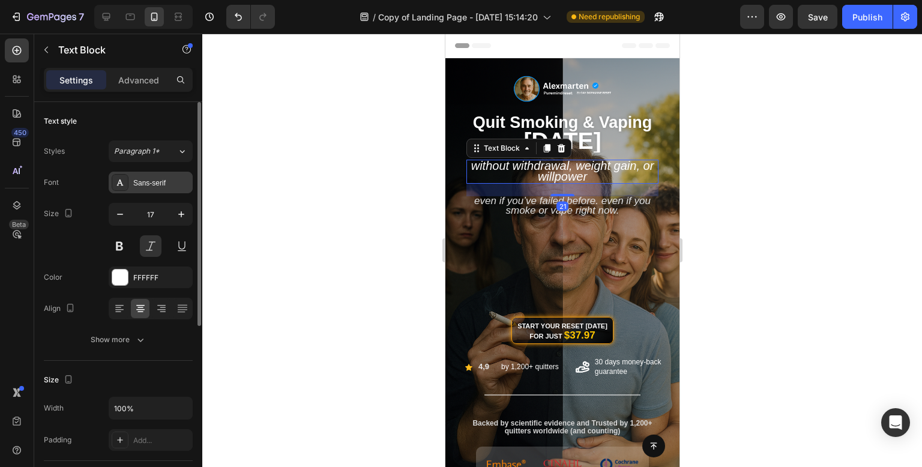
click at [167, 190] on div "Sans-serif" at bounding box center [151, 183] width 84 height 22
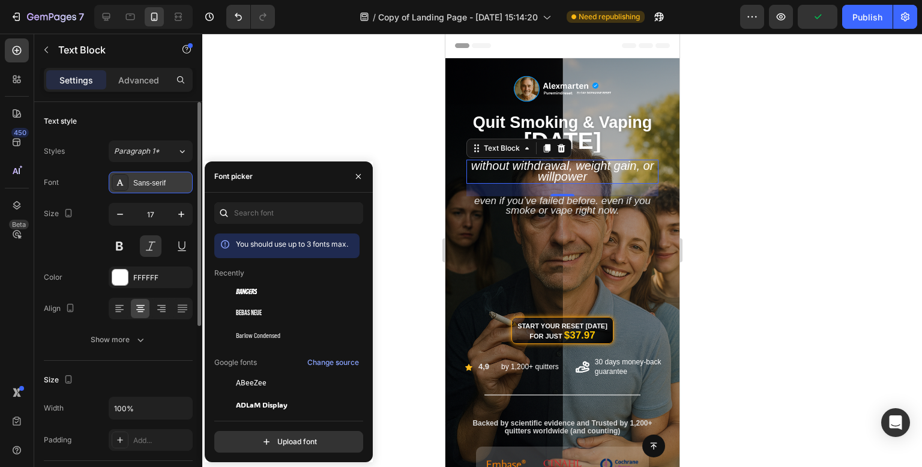
click at [167, 190] on div "Sans-serif" at bounding box center [151, 183] width 84 height 22
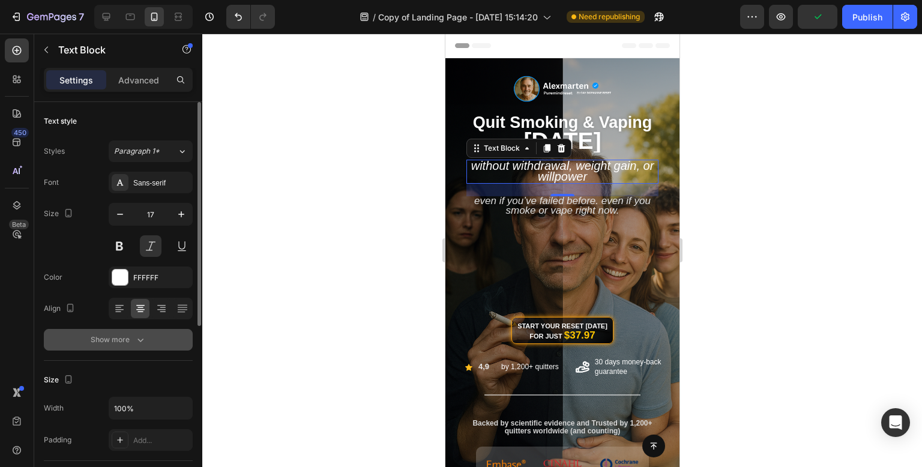
click at [140, 336] on icon "button" at bounding box center [140, 340] width 12 height 12
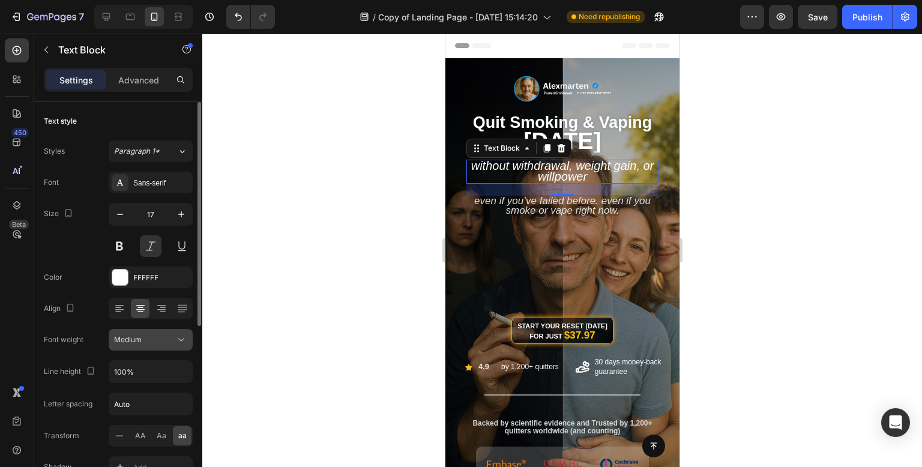
click at [176, 334] on icon at bounding box center [181, 340] width 12 height 12
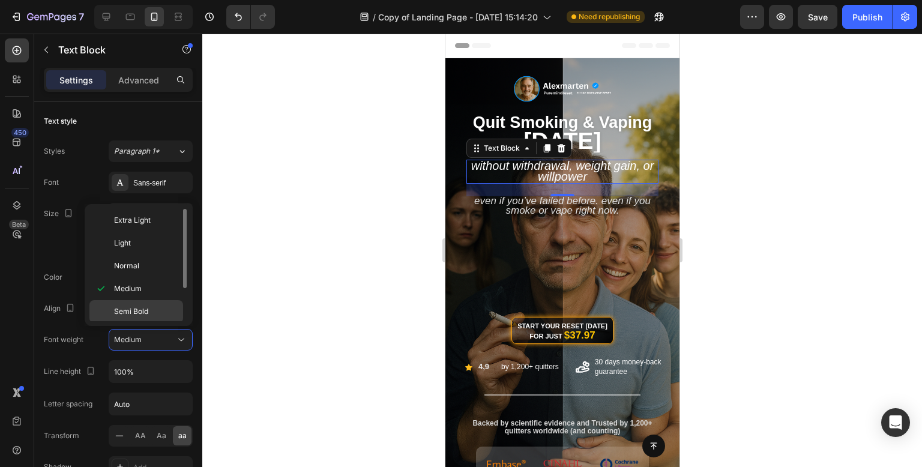
click at [170, 309] on p "Semi Bold" at bounding box center [146, 311] width 64 height 11
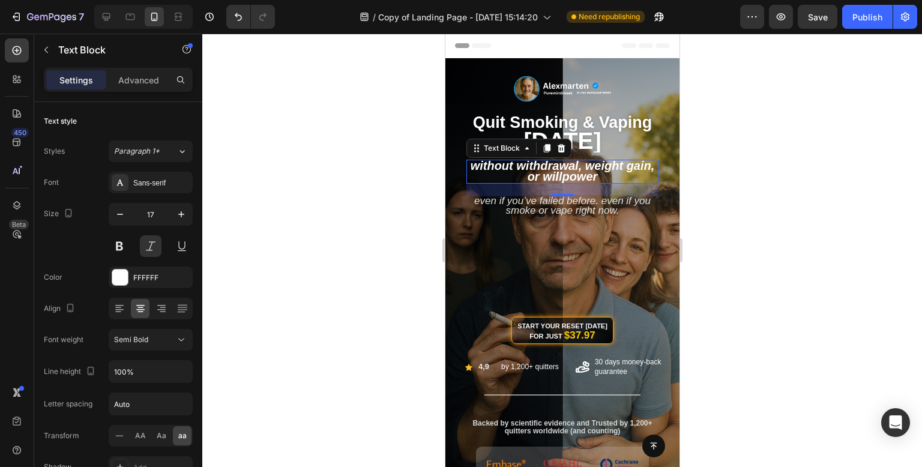
click at [386, 205] on div at bounding box center [561, 250] width 719 height 433
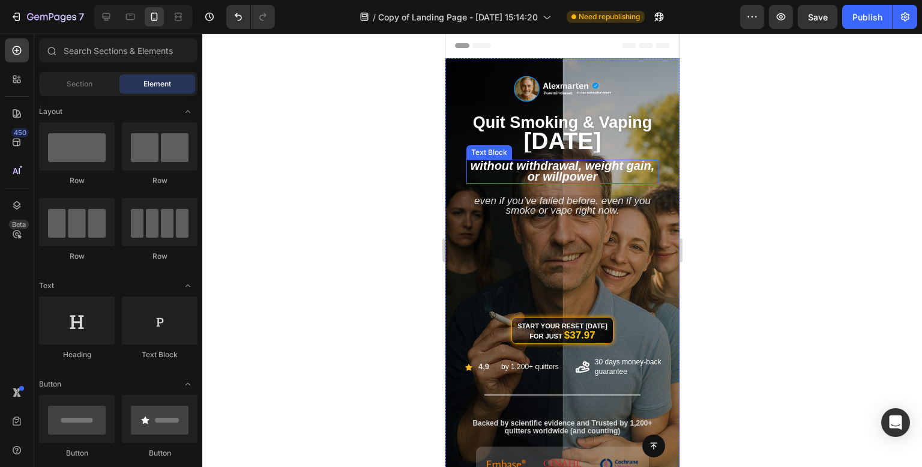
click at [583, 169] on span "Without Withdrawal, Weight Gain, or Willpower" at bounding box center [562, 171] width 184 height 24
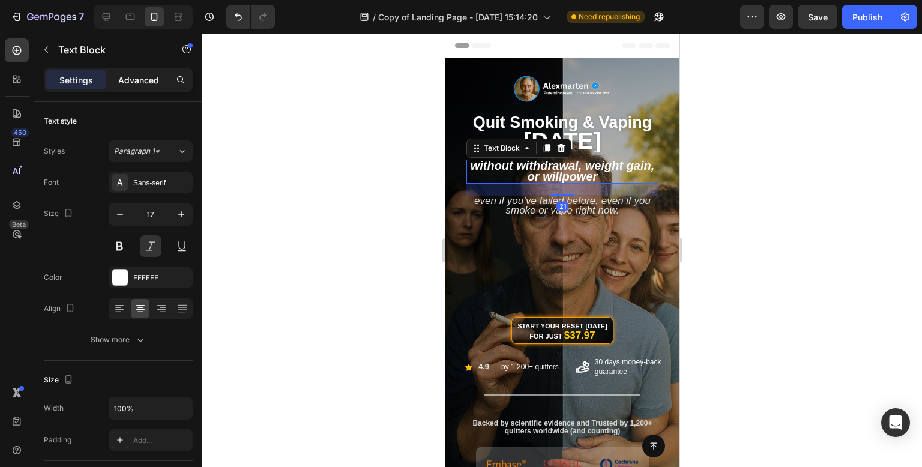
click at [153, 85] on p "Advanced" at bounding box center [138, 80] width 41 height 13
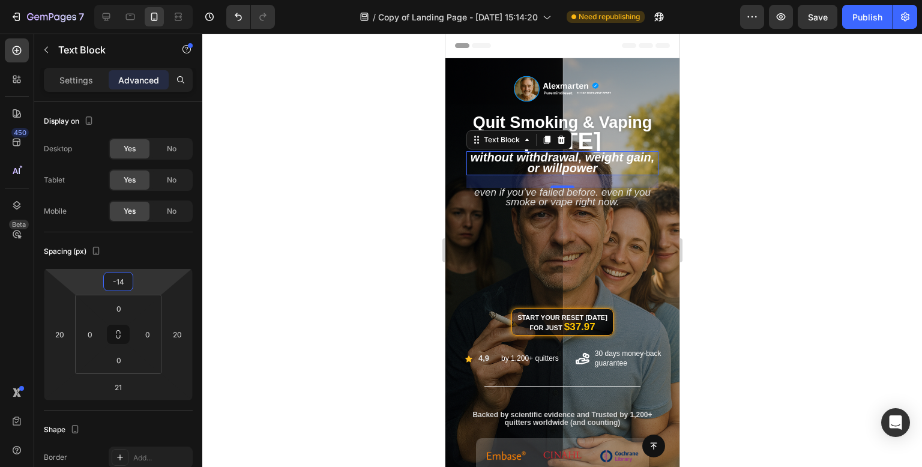
type input "-12"
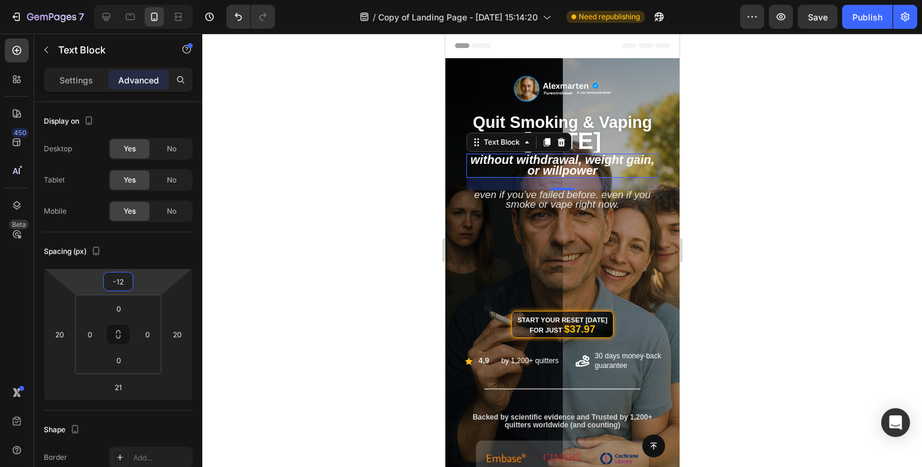
drag, startPoint x: 137, startPoint y: 275, endPoint x: 130, endPoint y: 278, distance: 7.2
click at [130, 0] on html "7 Version history / Copy of Landing Page - [DATE] 15:14:20 Need republishing Pr…" at bounding box center [461, 0] width 922 height 0
click at [349, 183] on div at bounding box center [561, 250] width 719 height 433
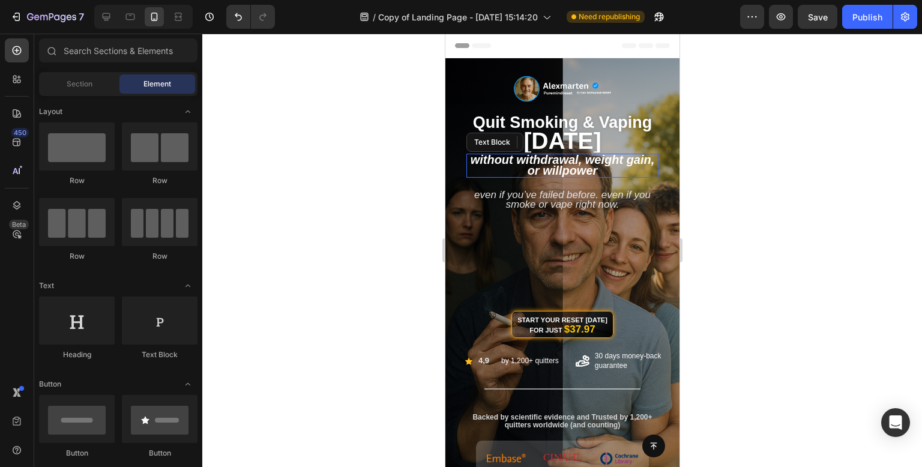
click at [350, 183] on div at bounding box center [561, 250] width 719 height 433
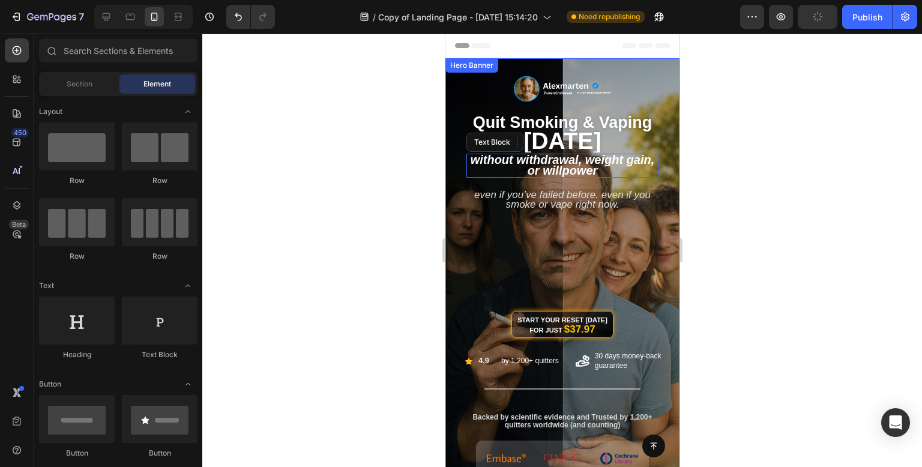
click at [646, 274] on div "Start Your Reset [DATE] for Just $37.97 Button" at bounding box center [562, 286] width 216 height 127
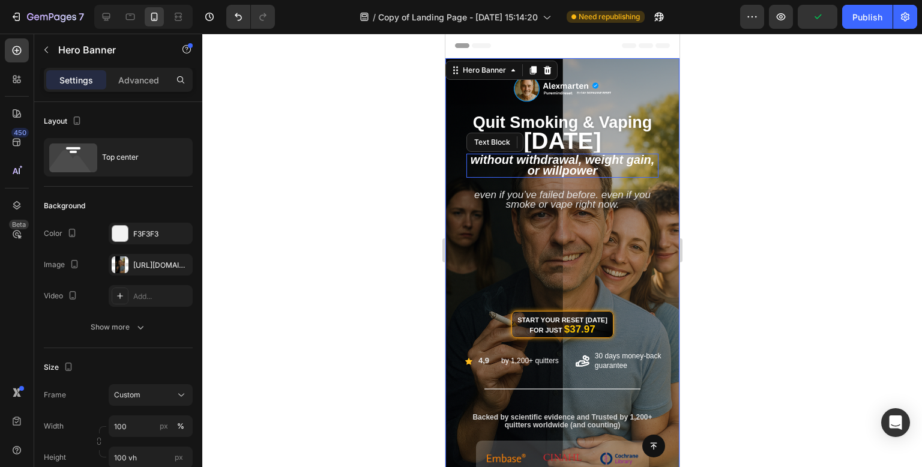
click at [377, 255] on div at bounding box center [561, 250] width 719 height 433
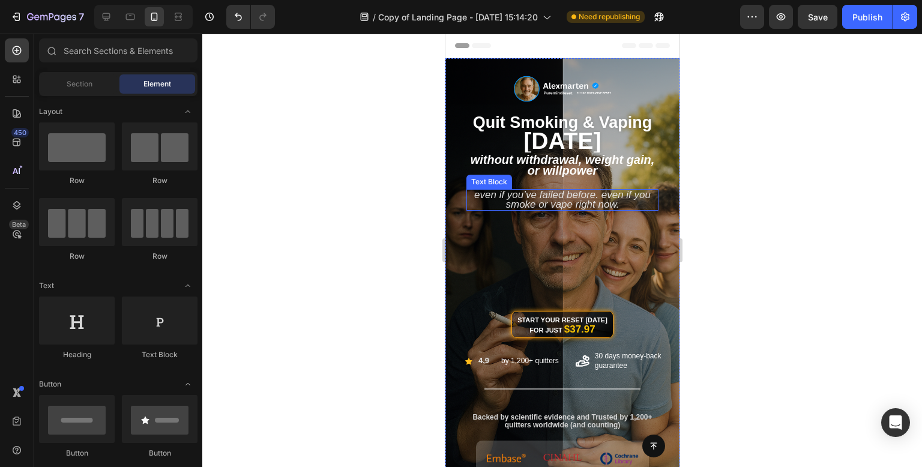
click at [604, 204] on span "Even if you’ve failed before. Even if you smoke or vape right now." at bounding box center [561, 199] width 176 height 21
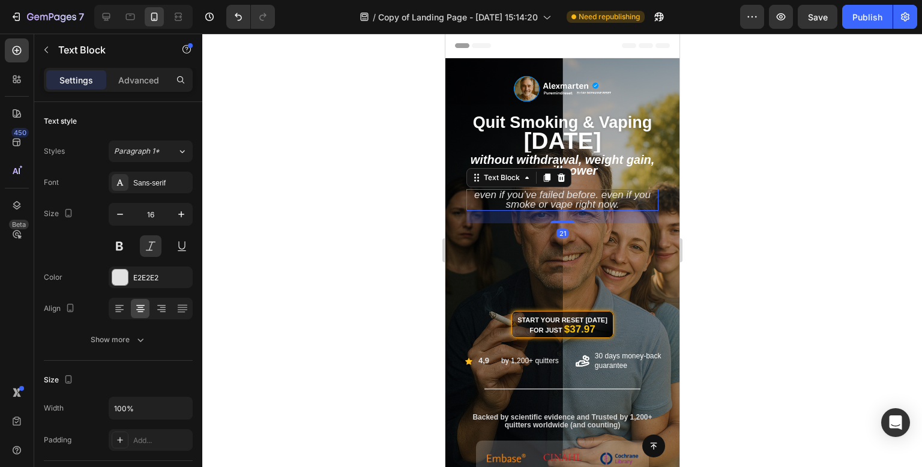
click at [604, 204] on span "Even if you’ve failed before. Even if you smoke or vape right now." at bounding box center [561, 199] width 176 height 21
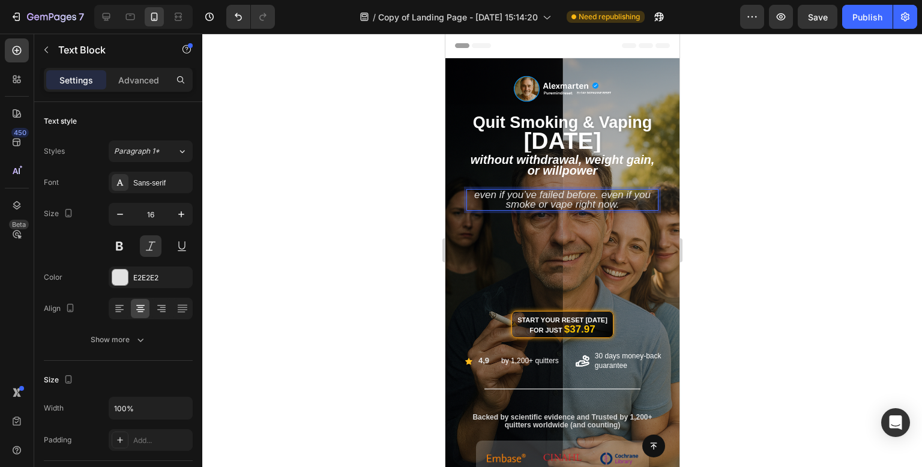
click at [595, 194] on span "Even if you’ve failed before. Even if you smoke or vape right now." at bounding box center [561, 199] width 176 height 21
click at [802, 150] on div at bounding box center [561, 250] width 719 height 433
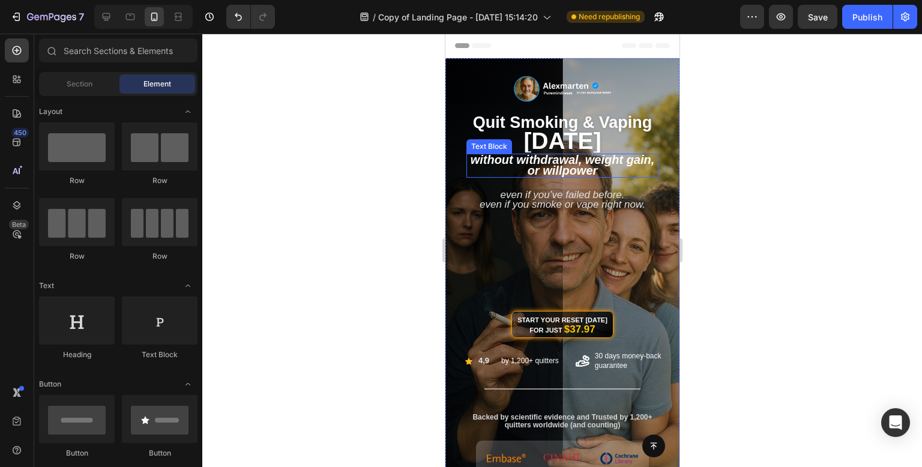
click at [616, 164] on span "Without Withdrawal, Weight Gain, or Willpower" at bounding box center [562, 165] width 184 height 24
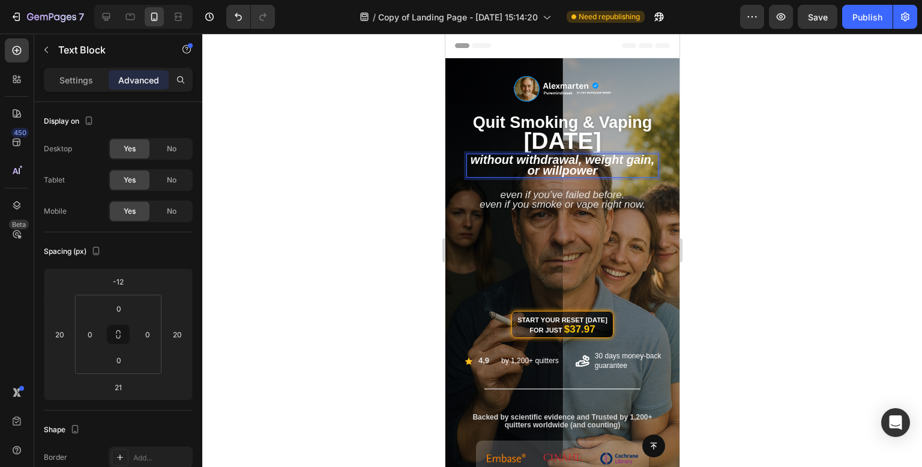
click at [597, 159] on span "Without Withdrawal, Weight Gain, or Willpower" at bounding box center [562, 165] width 184 height 24
click at [772, 116] on div at bounding box center [561, 250] width 719 height 433
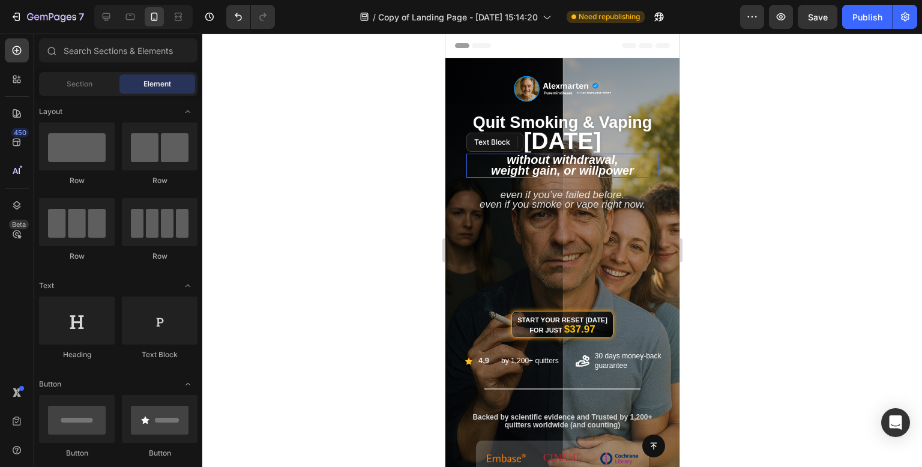
drag, startPoint x: 772, startPoint y: 116, endPoint x: 210, endPoint y: 192, distance: 566.8
click at [772, 116] on div at bounding box center [561, 250] width 719 height 433
click at [382, 227] on div at bounding box center [561, 250] width 719 height 433
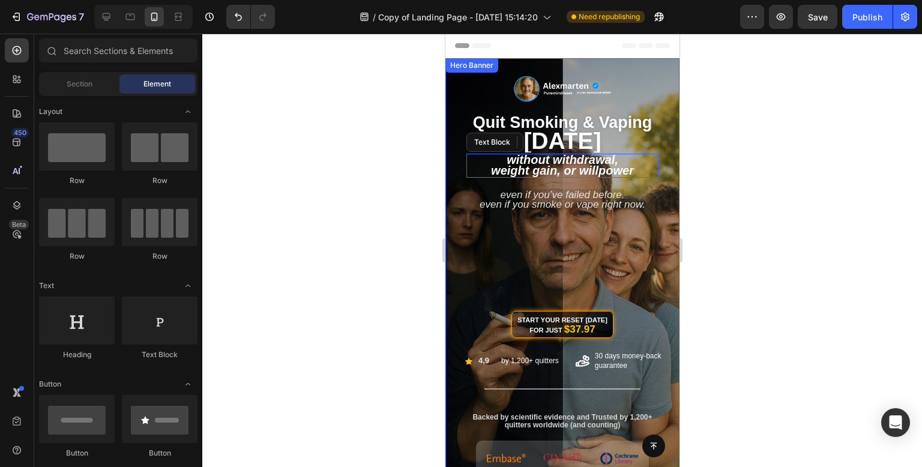
click at [521, 235] on div "Start Your Reset [DATE] for Just $37.97 Button" at bounding box center [562, 286] width 216 height 127
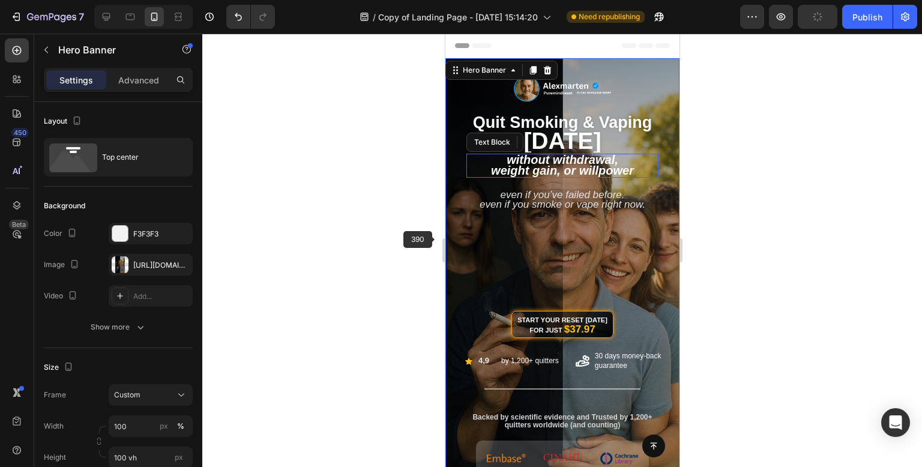
click at [407, 231] on div at bounding box center [561, 250] width 719 height 433
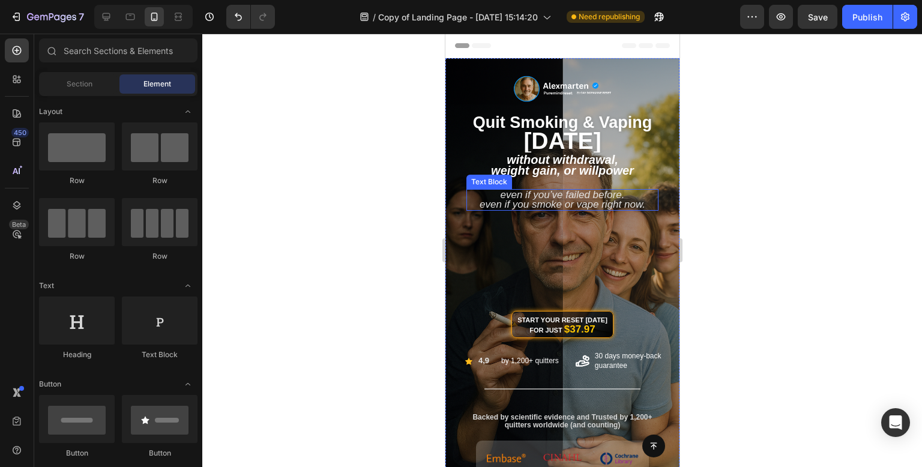
click at [625, 202] on span "Even if you smoke or vape right now." at bounding box center [562, 204] width 166 height 11
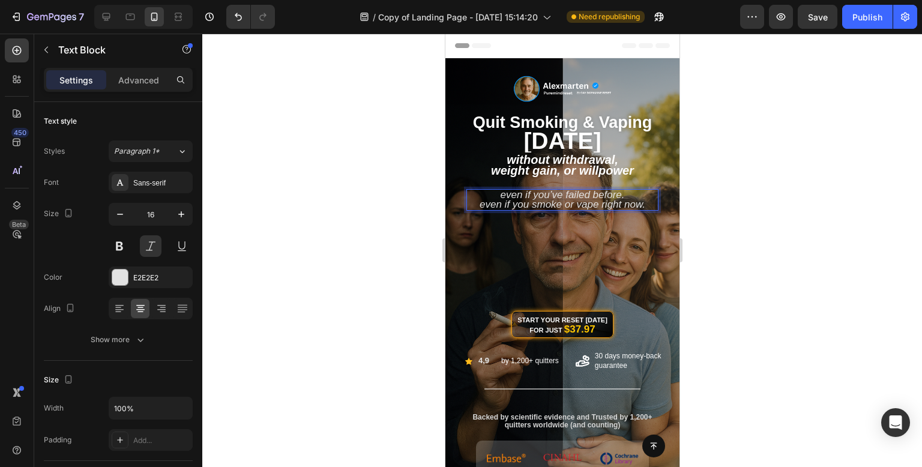
click at [471, 207] on p "Even if you smoke or vape right now." at bounding box center [562, 205] width 190 height 10
click at [727, 171] on div at bounding box center [561, 250] width 719 height 433
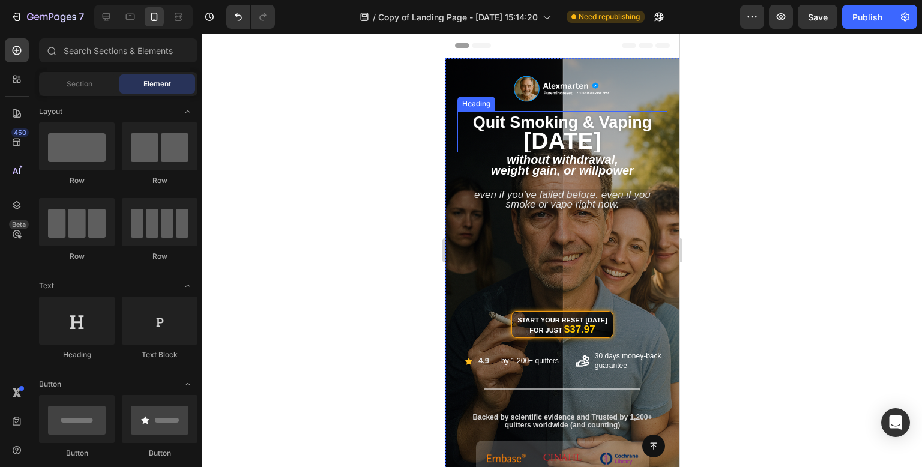
click at [588, 136] on span "[DATE]" at bounding box center [561, 141] width 77 height 26
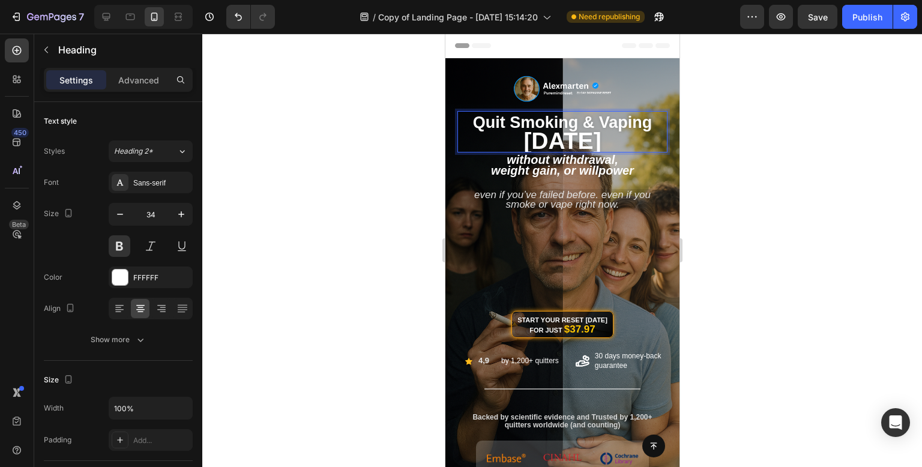
drag, startPoint x: 622, startPoint y: 143, endPoint x: 531, endPoint y: 149, distance: 91.4
click at [531, 149] on p "quit smoking & vaping [DATE]" at bounding box center [562, 131] width 208 height 39
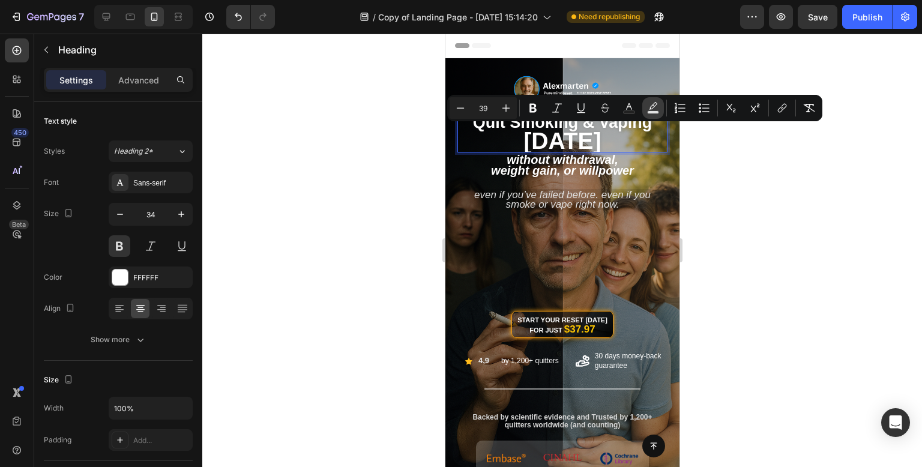
click at [652, 111] on rect "Editor contextual toolbar" at bounding box center [652, 112] width 11 height 3
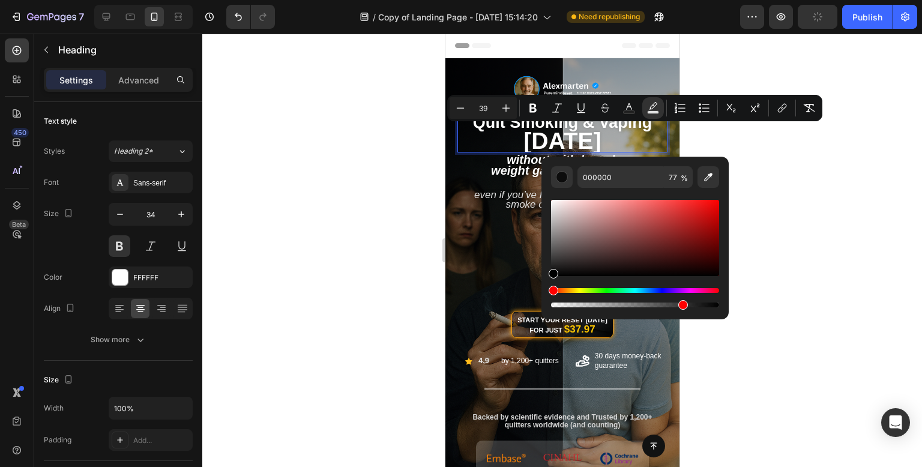
click at [567, 291] on div "Hue" at bounding box center [635, 290] width 168 height 5
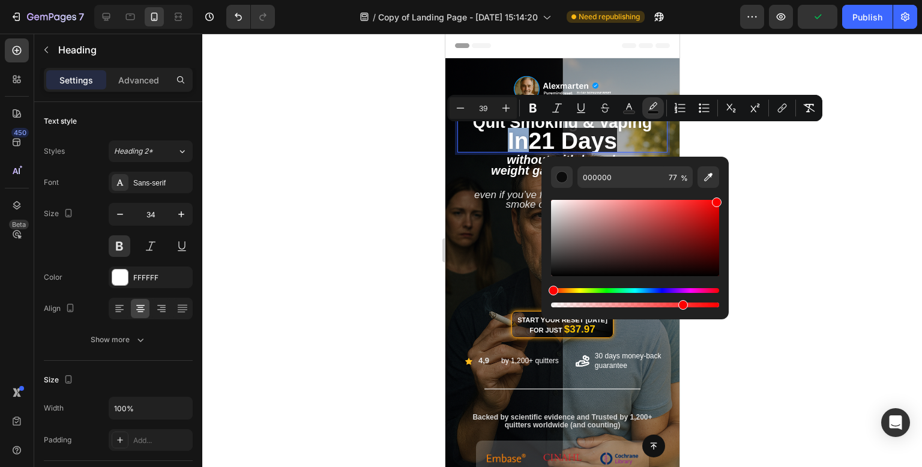
drag, startPoint x: 584, startPoint y: 247, endPoint x: 857, endPoint y: 173, distance: 282.4
click at [857, 0] on body "7 Version history / Copy of Landing Page - [DATE] 15:14:20 Need republishing Pr…" at bounding box center [461, 0] width 922 height 0
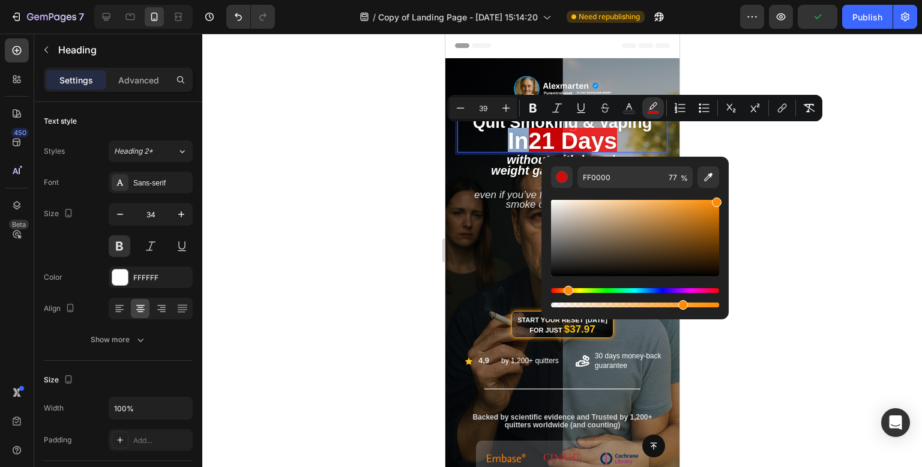
click at [567, 290] on div "Hue" at bounding box center [635, 290] width 168 height 5
type input "FF9400"
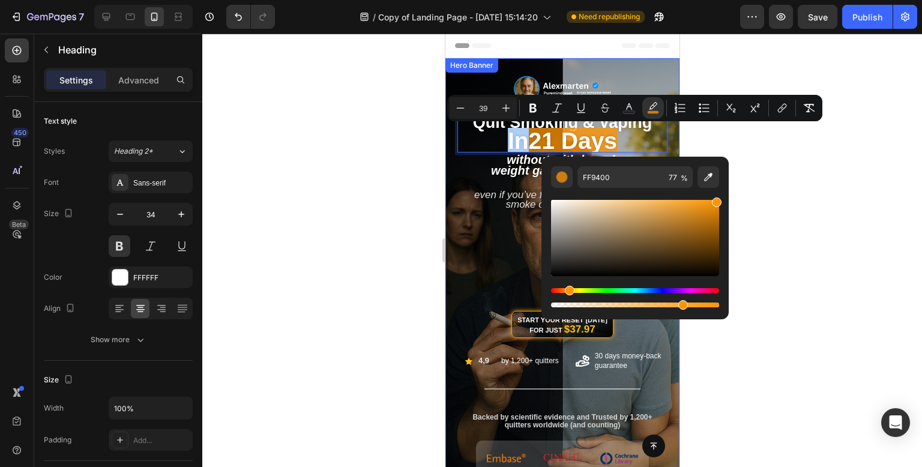
click at [317, 200] on div at bounding box center [561, 250] width 719 height 433
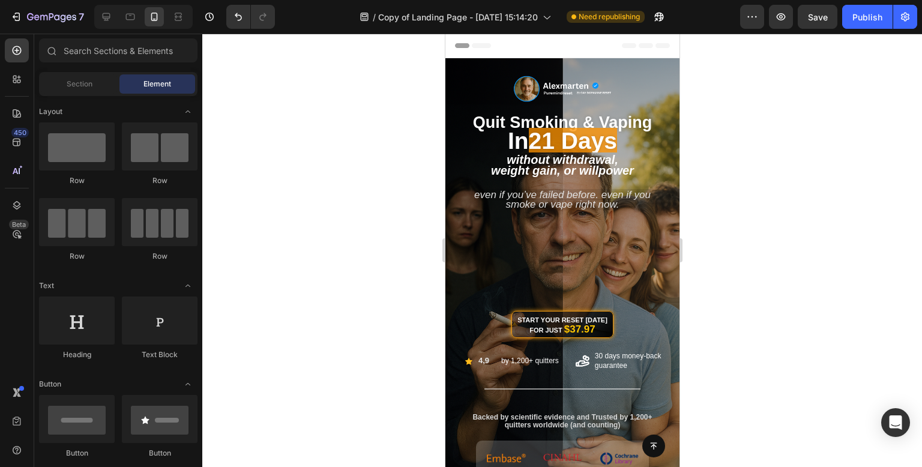
click at [319, 200] on div at bounding box center [561, 250] width 719 height 433
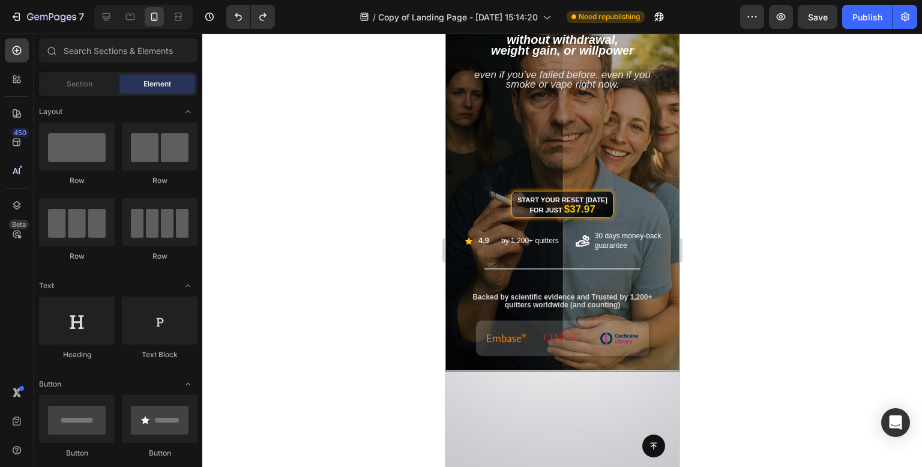
scroll to position [0, 0]
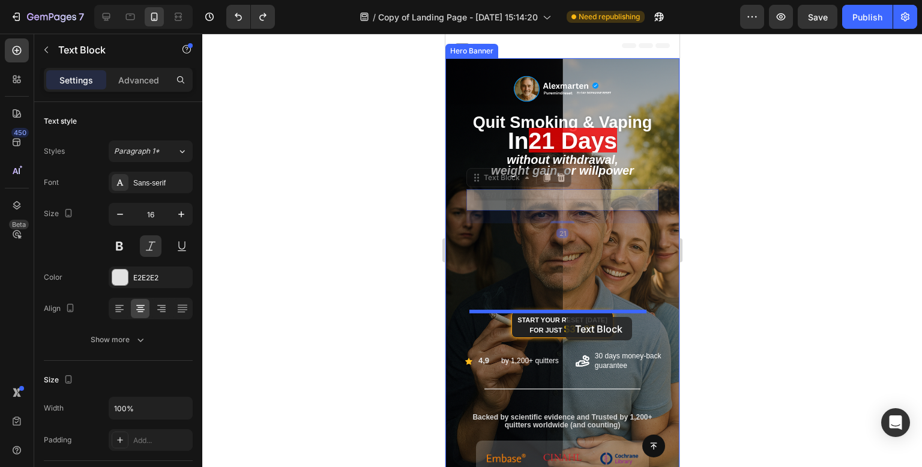
drag, startPoint x: 598, startPoint y: 199, endPoint x: 566, endPoint y: 311, distance: 116.8
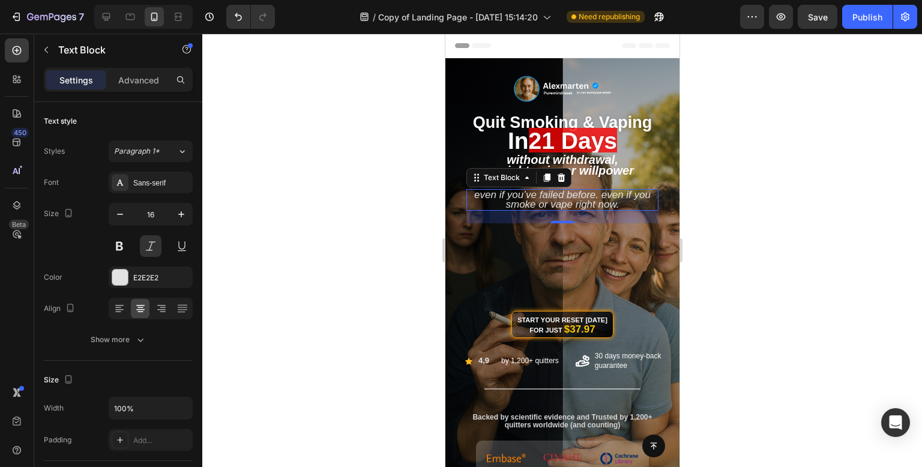
click at [785, 244] on div at bounding box center [561, 250] width 719 height 433
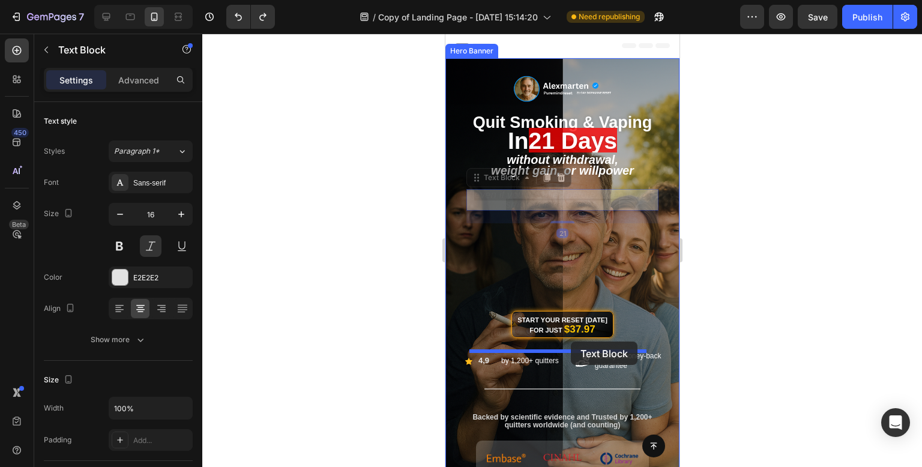
drag, startPoint x: 579, startPoint y: 203, endPoint x: 570, endPoint y: 341, distance: 138.9
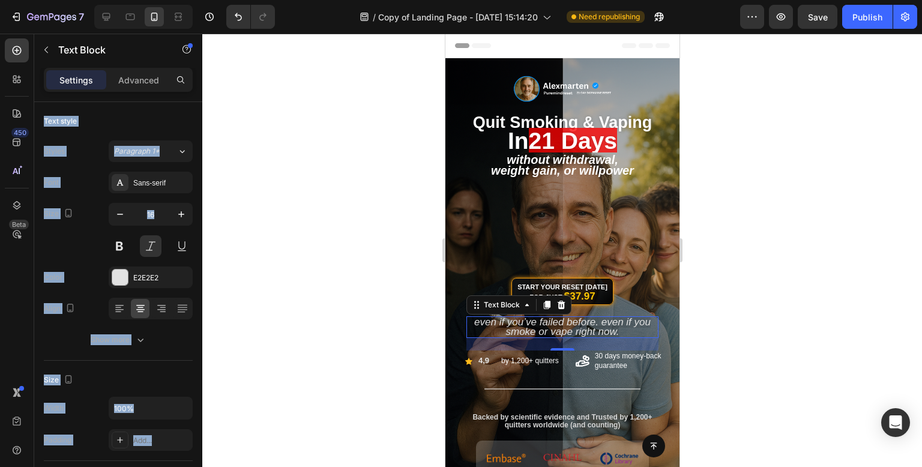
click at [848, 250] on div at bounding box center [561, 250] width 719 height 433
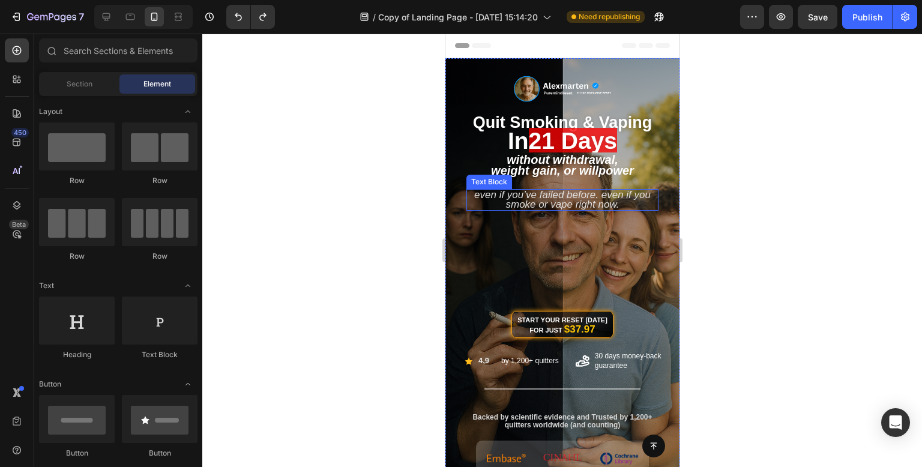
click at [592, 197] on span "Even if you’ve failed before. Even if you smoke or vape right now." at bounding box center [561, 199] width 176 height 21
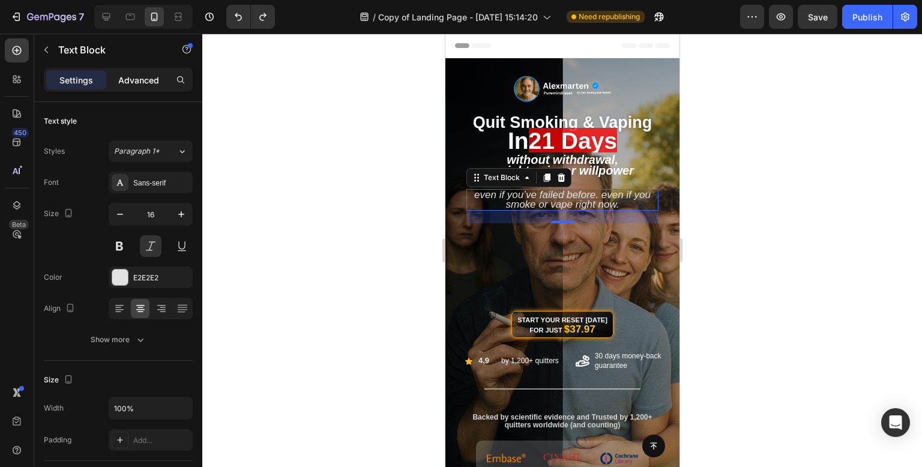
click at [149, 72] on div "Advanced" at bounding box center [139, 79] width 60 height 19
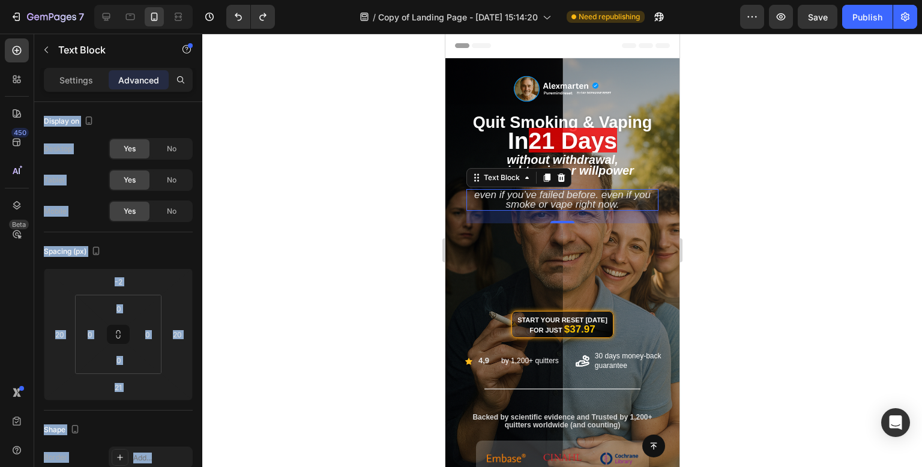
click at [349, 157] on div at bounding box center [561, 250] width 719 height 433
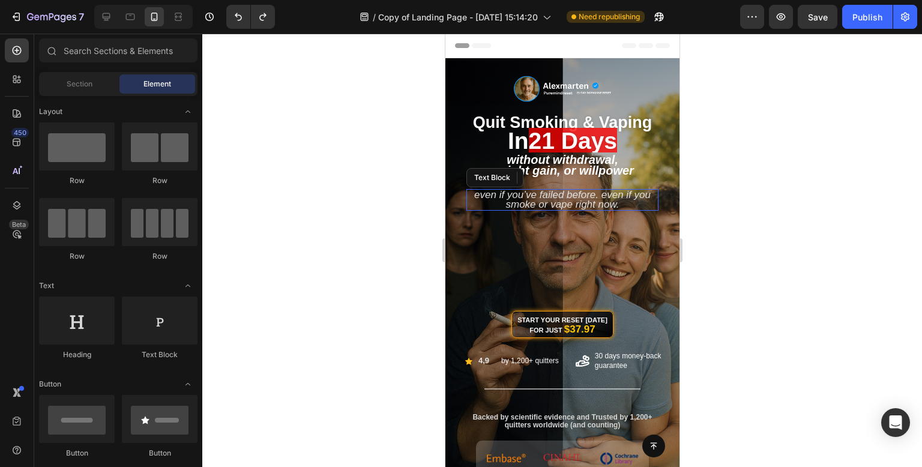
click at [851, 249] on div at bounding box center [561, 250] width 719 height 433
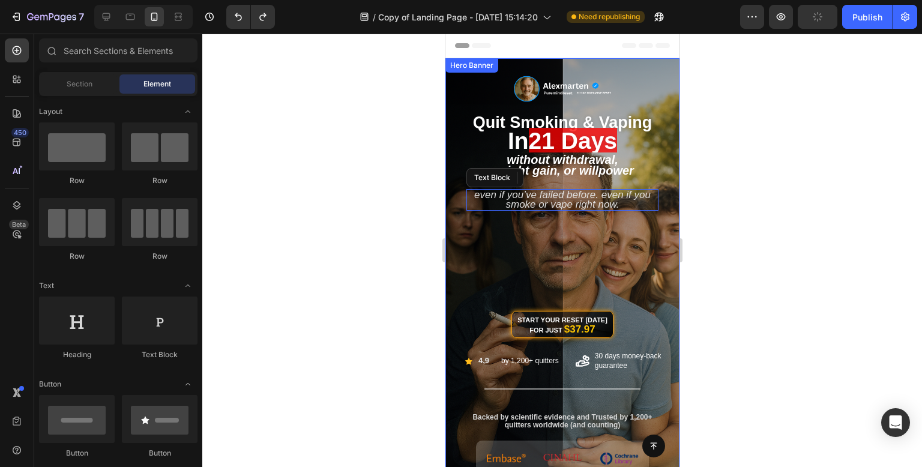
click at [633, 281] on div "Start Your Reset [DATE] for Just $37.97 Button" at bounding box center [562, 286] width 216 height 127
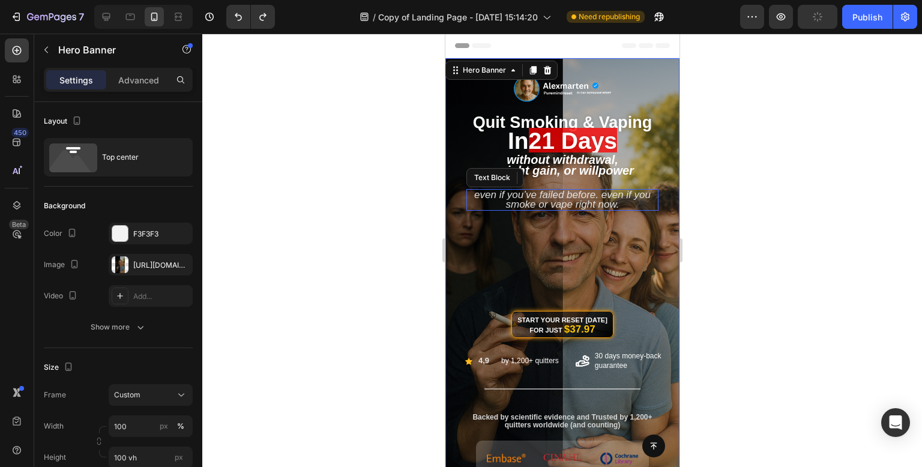
click at [836, 199] on div at bounding box center [561, 250] width 719 height 433
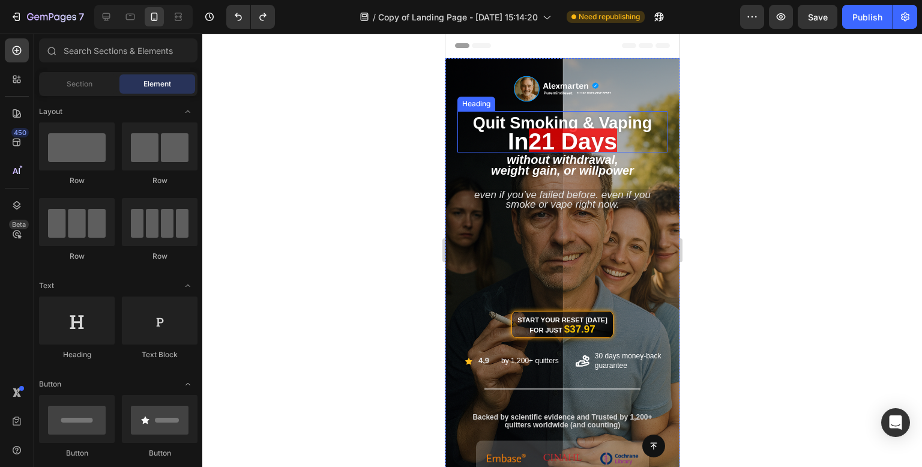
click at [608, 128] on span "21 days" at bounding box center [572, 141] width 88 height 26
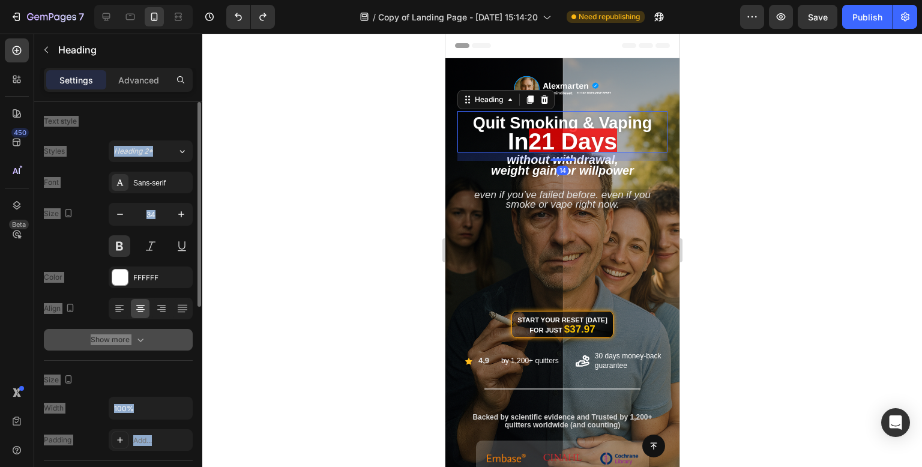
click at [149, 335] on button "Show more" at bounding box center [118, 340] width 149 height 22
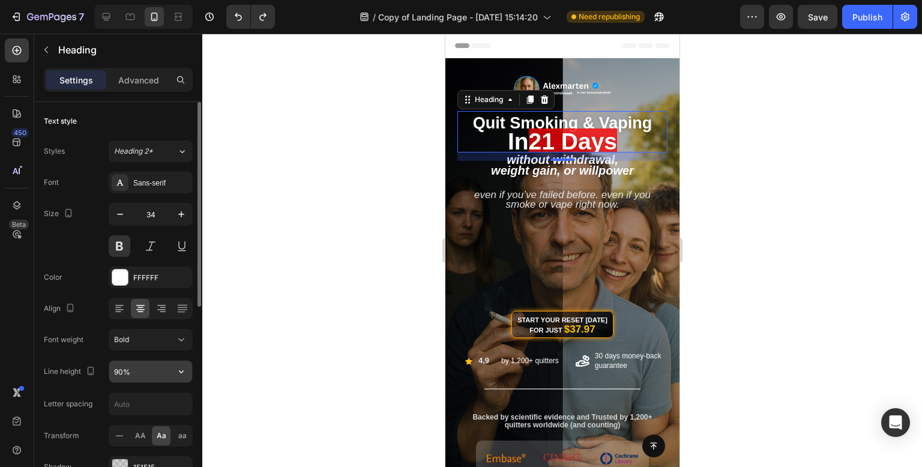
click at [168, 374] on input "90%" at bounding box center [150, 372] width 83 height 22
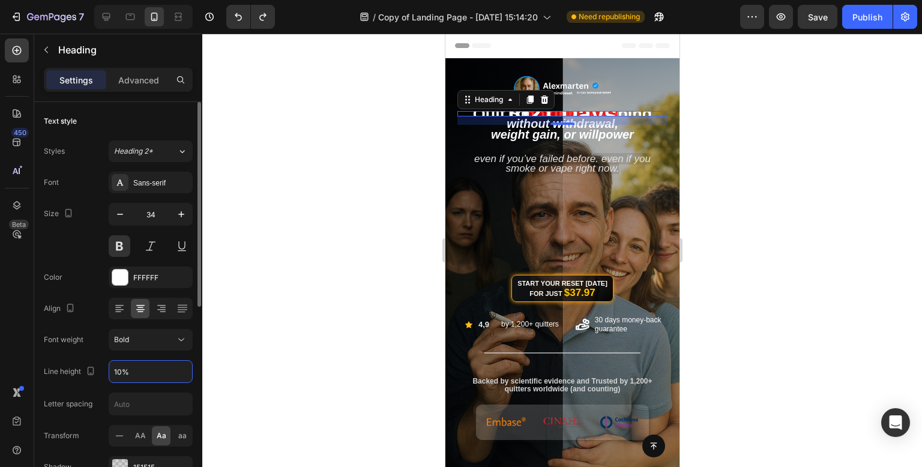
type input "100%"
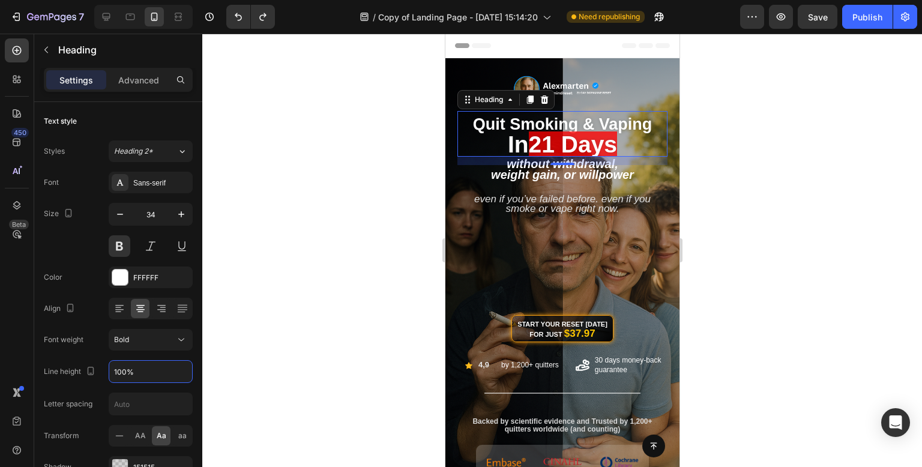
click at [337, 156] on div at bounding box center [561, 250] width 719 height 433
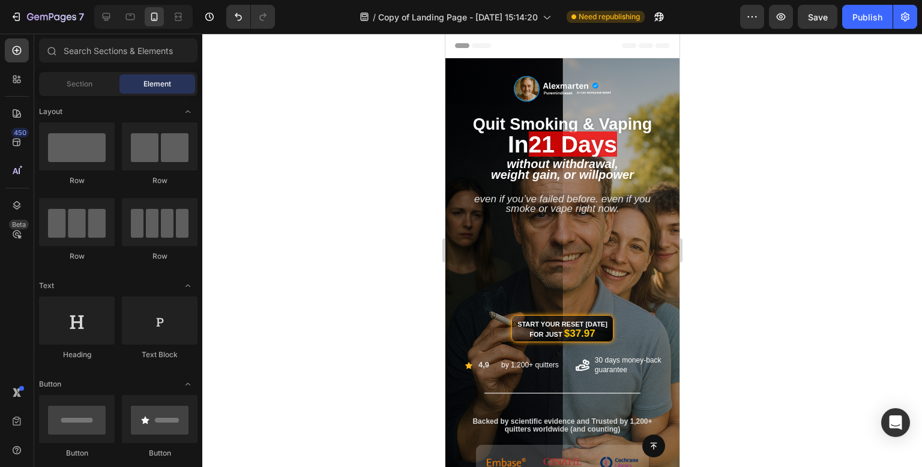
click at [395, 111] on div at bounding box center [561, 250] width 719 height 433
click at [830, 116] on div at bounding box center [561, 250] width 719 height 433
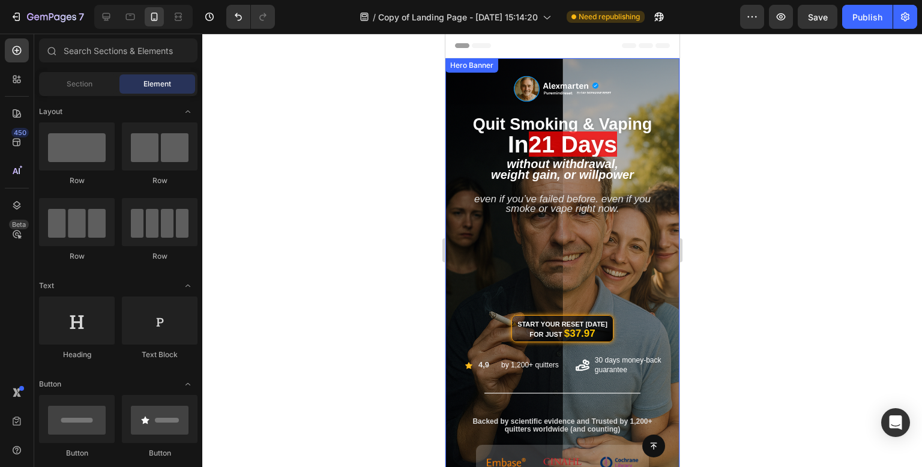
click at [591, 176] on span "Weight Gain, or Willpower" at bounding box center [561, 174] width 143 height 13
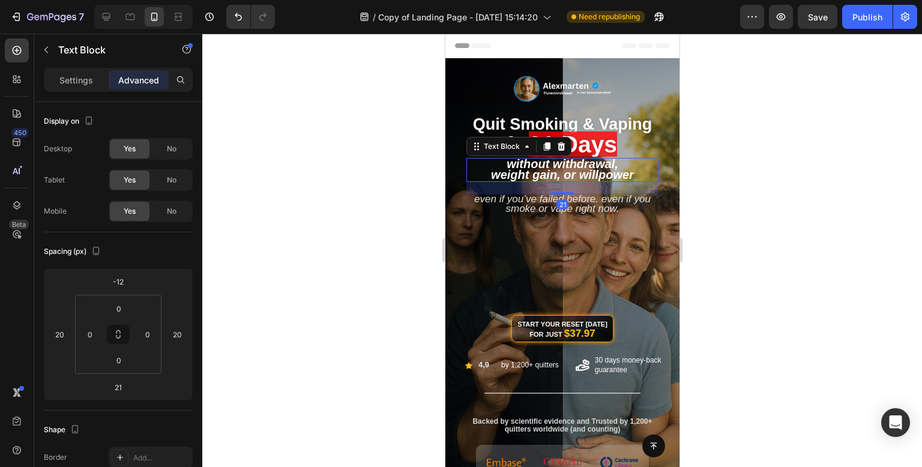
click at [591, 176] on span "Weight Gain, or Willpower" at bounding box center [561, 174] width 143 height 13
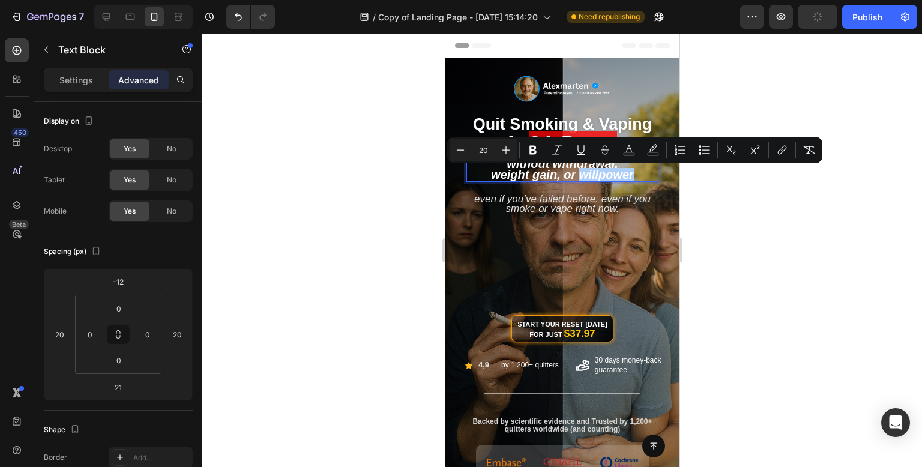
click at [701, 187] on div at bounding box center [561, 250] width 719 height 433
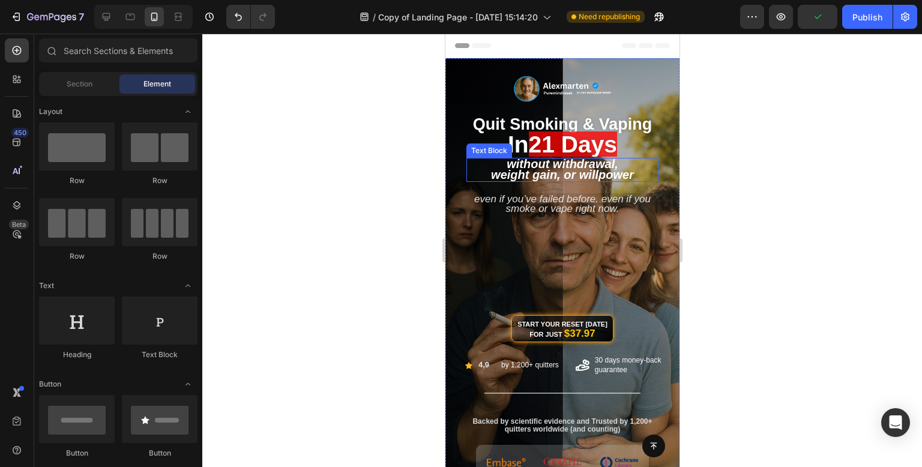
click at [597, 170] on span "Weight Gain, or Willpower" at bounding box center [561, 174] width 143 height 13
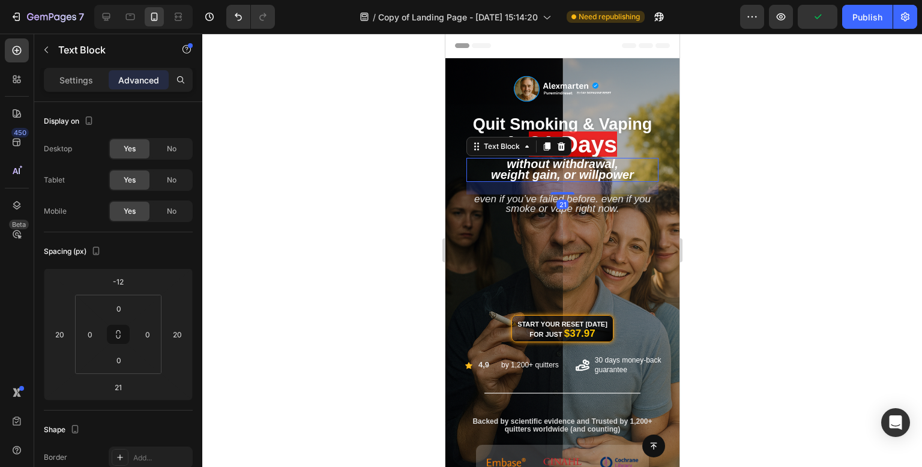
click at [597, 170] on span "Weight Gain, or Willpower" at bounding box center [561, 174] width 143 height 13
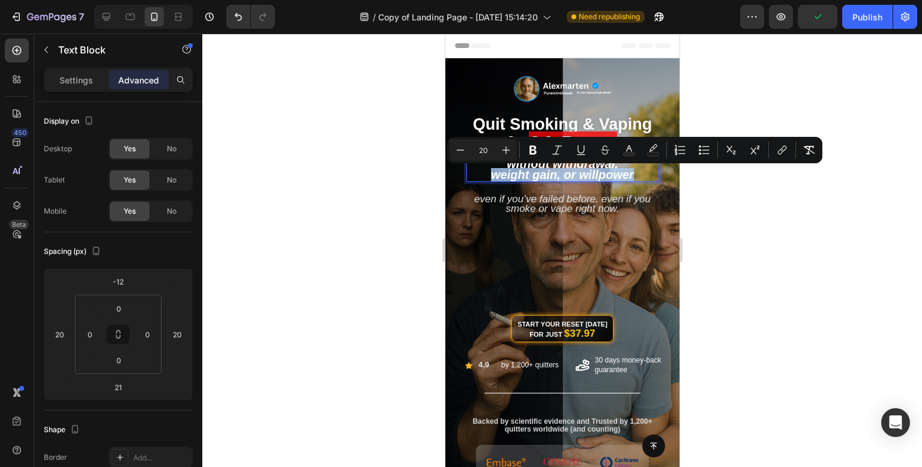
click at [597, 170] on span "Weight Gain, or Willpower" at bounding box center [561, 174] width 143 height 13
click at [627, 172] on span "Weight Gain, or Willpower" at bounding box center [561, 174] width 143 height 13
click at [632, 173] on p "Weight Gain, or Willpower" at bounding box center [562, 175] width 190 height 11
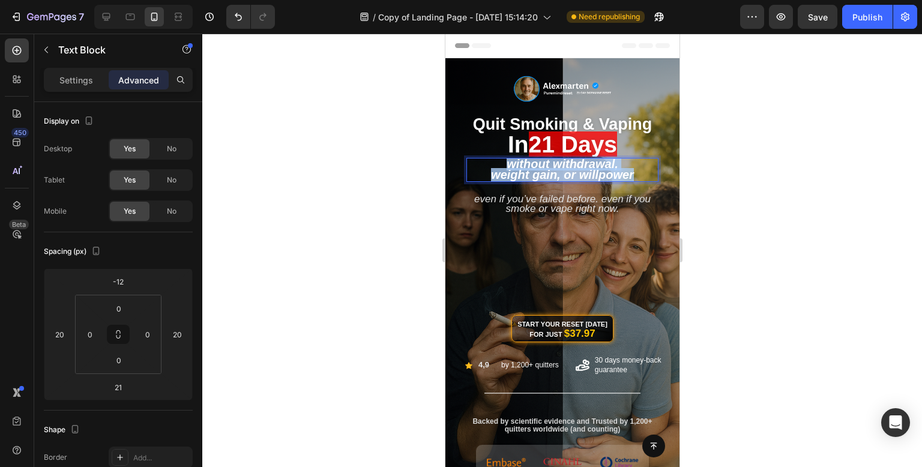
drag, startPoint x: 639, startPoint y: 176, endPoint x: 479, endPoint y: 159, distance: 161.1
click at [479, 159] on div "Without Withdrawal, Weight Gain, or Willpower" at bounding box center [562, 170] width 192 height 24
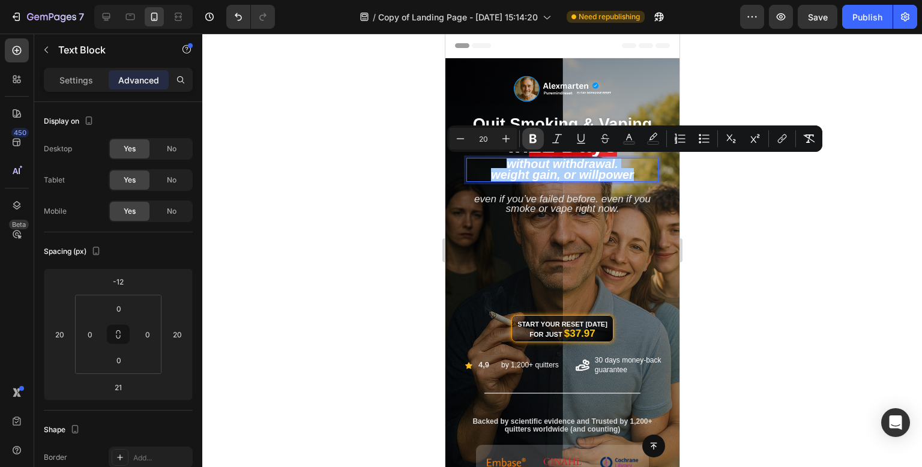
click at [535, 142] on icon "Editor contextual toolbar" at bounding box center [532, 138] width 7 height 9
click at [557, 135] on icon "Editor contextual toolbar" at bounding box center [557, 139] width 12 height 12
click at [73, 70] on div "Settings" at bounding box center [76, 79] width 60 height 19
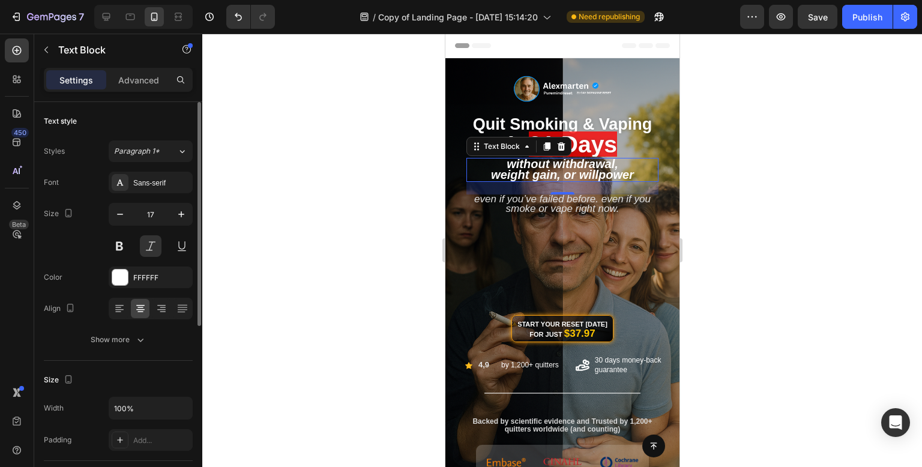
scroll to position [60, 0]
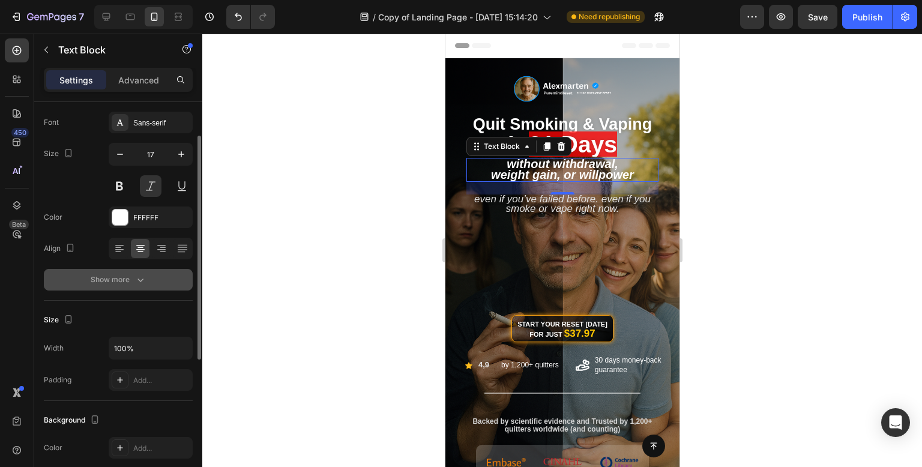
click at [151, 272] on button "Show more" at bounding box center [118, 280] width 149 height 22
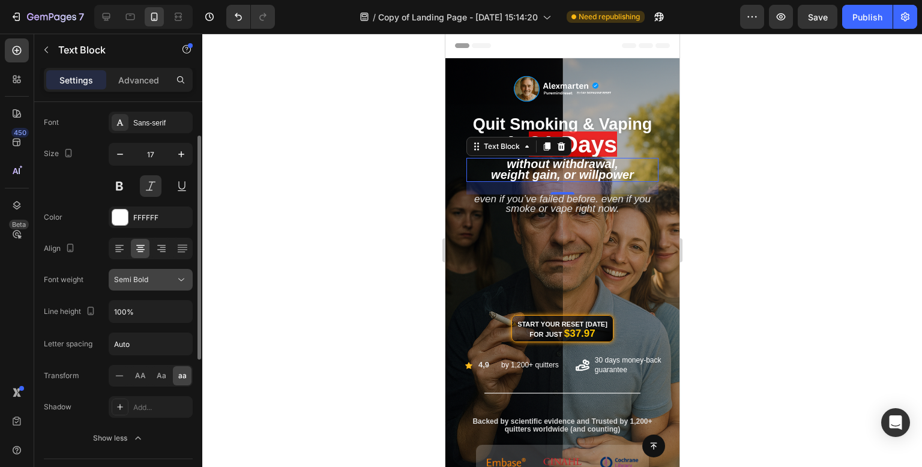
click at [161, 281] on div "Semi Bold" at bounding box center [144, 279] width 61 height 11
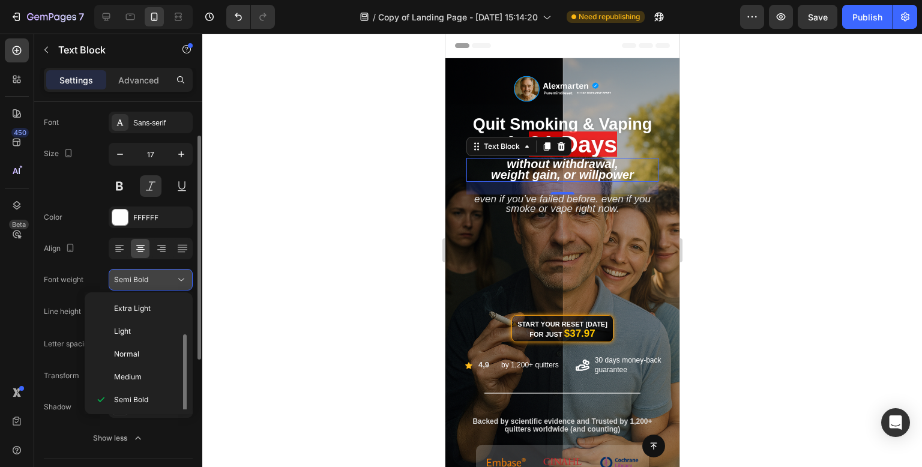
scroll to position [22, 0]
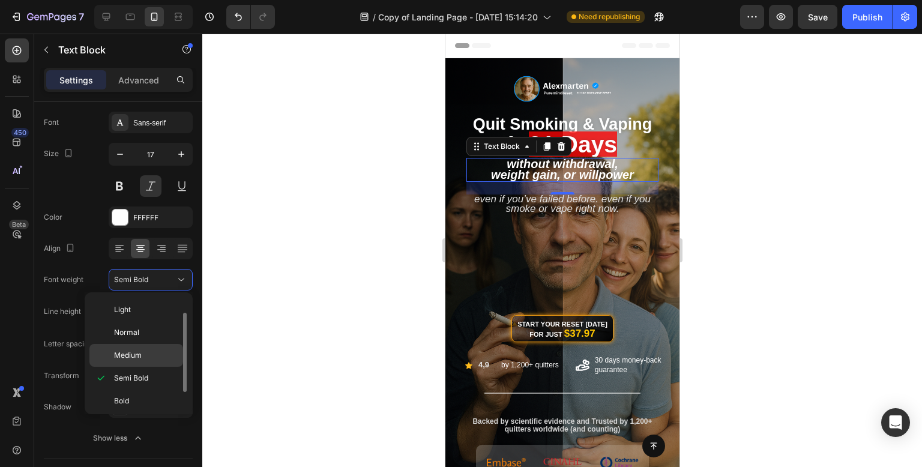
click at [152, 353] on p "Medium" at bounding box center [146, 355] width 64 height 11
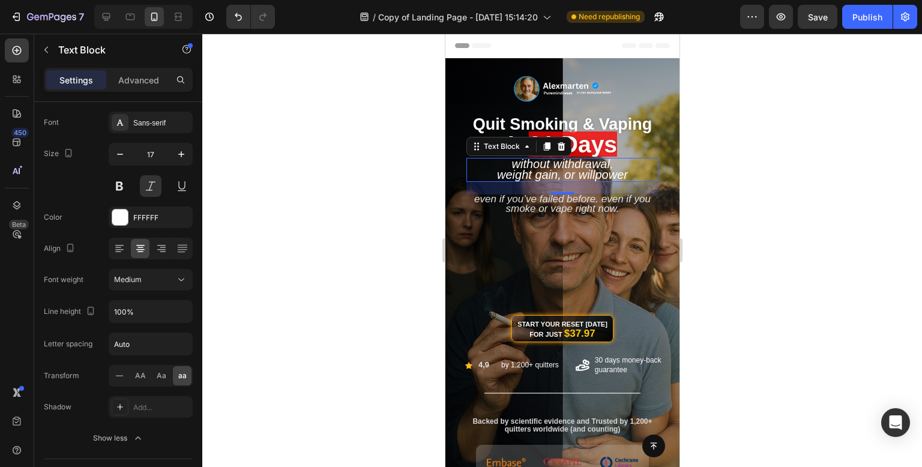
click at [395, 137] on div at bounding box center [561, 250] width 719 height 433
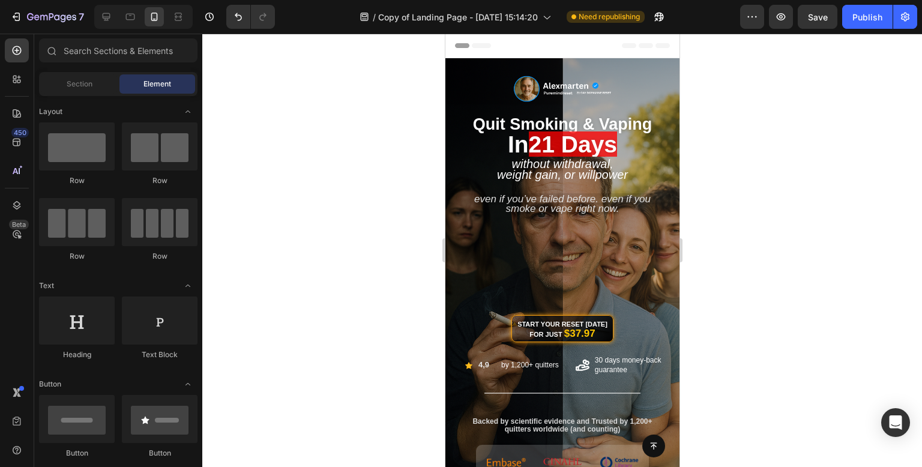
click at [764, 157] on div at bounding box center [561, 250] width 719 height 433
click at [608, 203] on span "Even if you’ve failed before. Even if you smoke or vape right now." at bounding box center [561, 203] width 176 height 21
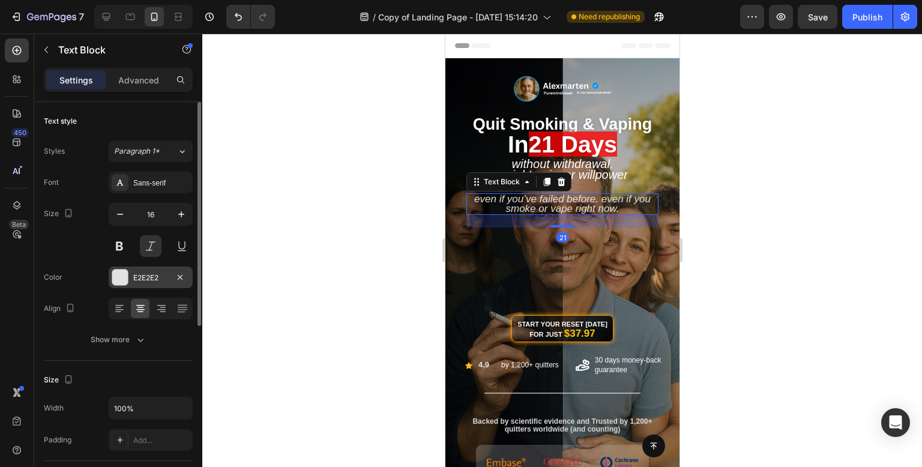
click at [134, 278] on div "E2E2E2" at bounding box center [150, 277] width 35 height 11
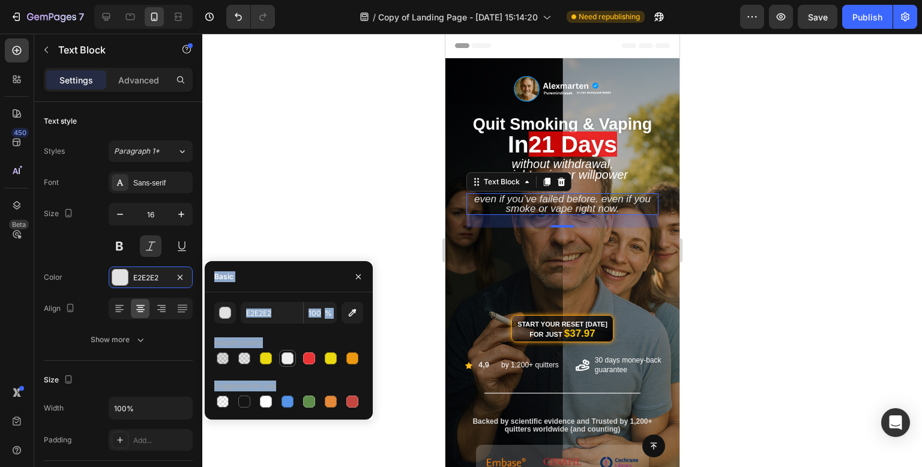
click at [286, 362] on div at bounding box center [287, 358] width 12 height 12
type input "EFEFEF"
click at [356, 139] on div at bounding box center [561, 250] width 719 height 433
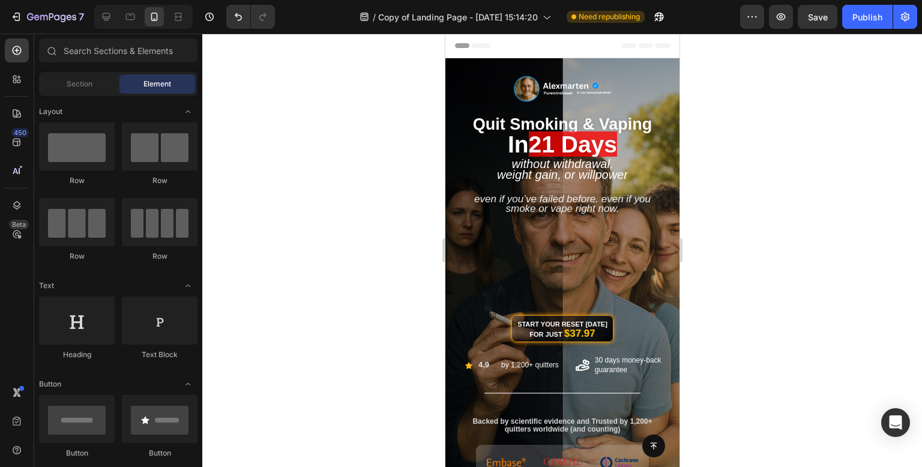
click at [856, 105] on div at bounding box center [561, 250] width 719 height 433
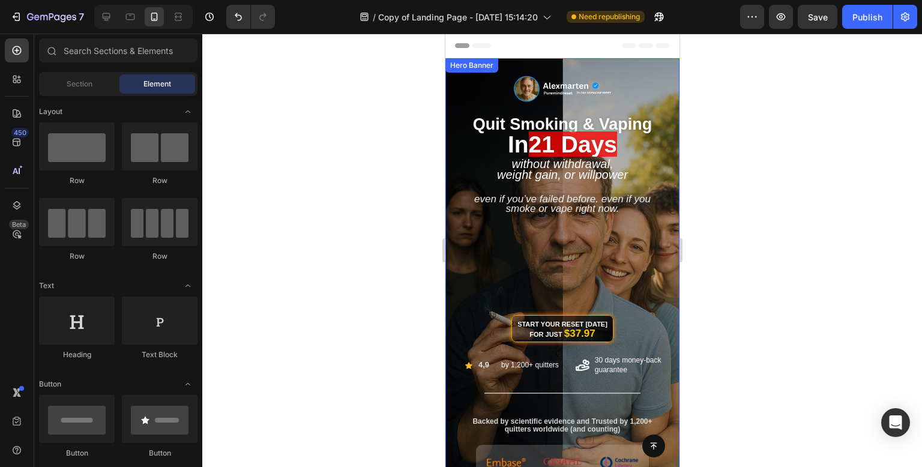
scroll to position [60, 0]
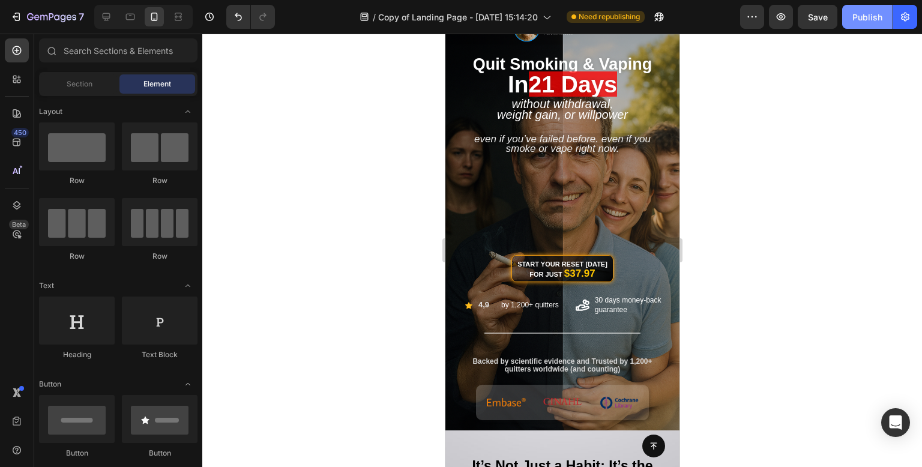
click at [866, 14] on div "Publish" at bounding box center [867, 17] width 30 height 13
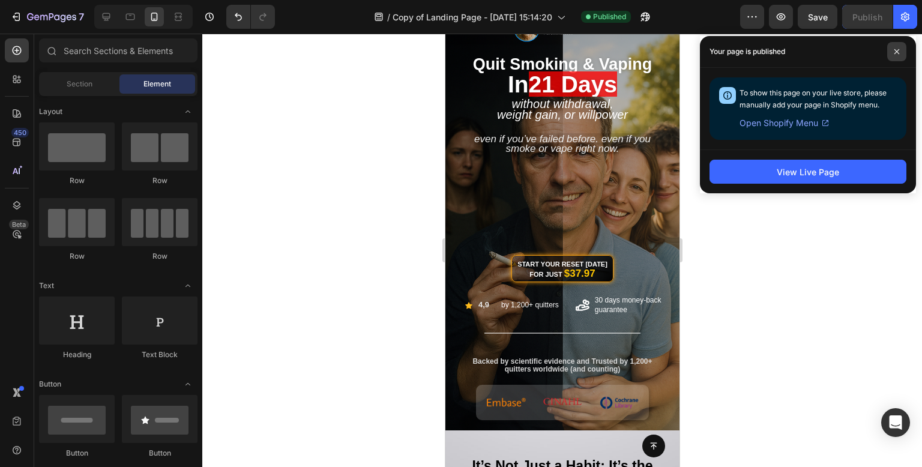
click at [898, 52] on icon at bounding box center [896, 52] width 6 height 6
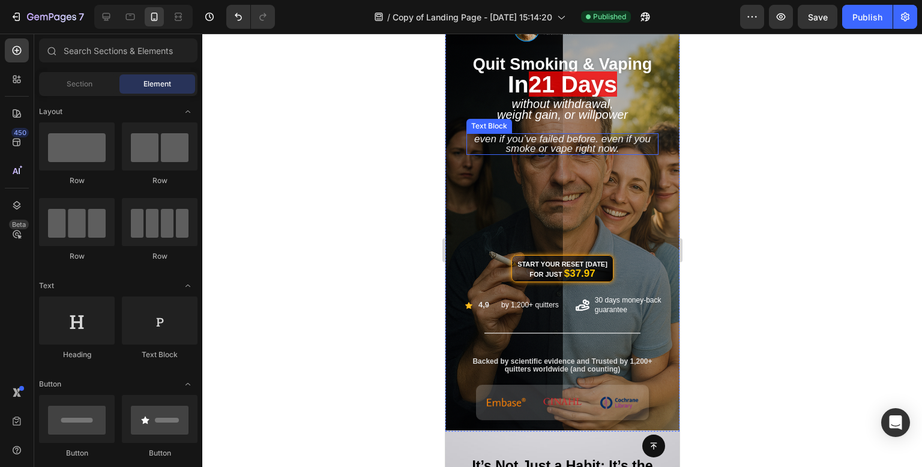
click at [585, 145] on span "Even if you’ve failed before. Even if you smoke or vape right now." at bounding box center [561, 143] width 176 height 21
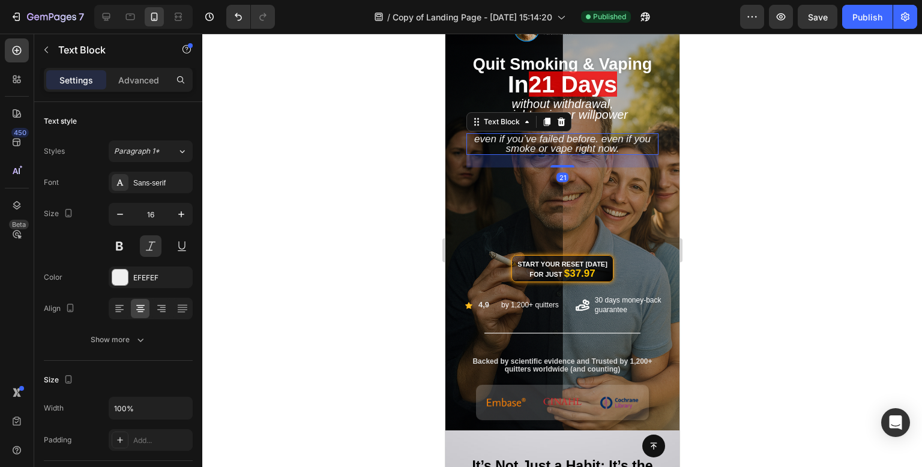
click at [585, 145] on span "Even if you’ve failed before. Even if you smoke or vape right now." at bounding box center [561, 143] width 176 height 21
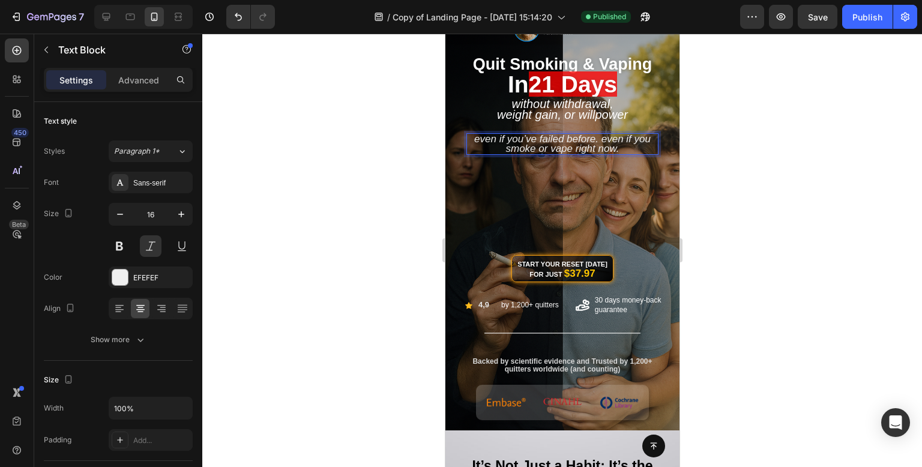
click at [596, 141] on span "Even if you’ve failed before. Even if you smoke or vape right now." at bounding box center [561, 143] width 176 height 21
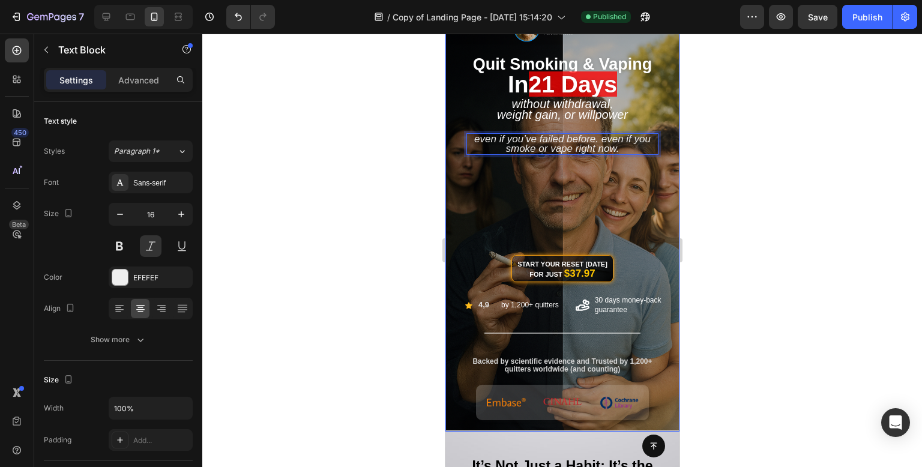
click at [897, 175] on div at bounding box center [561, 250] width 719 height 433
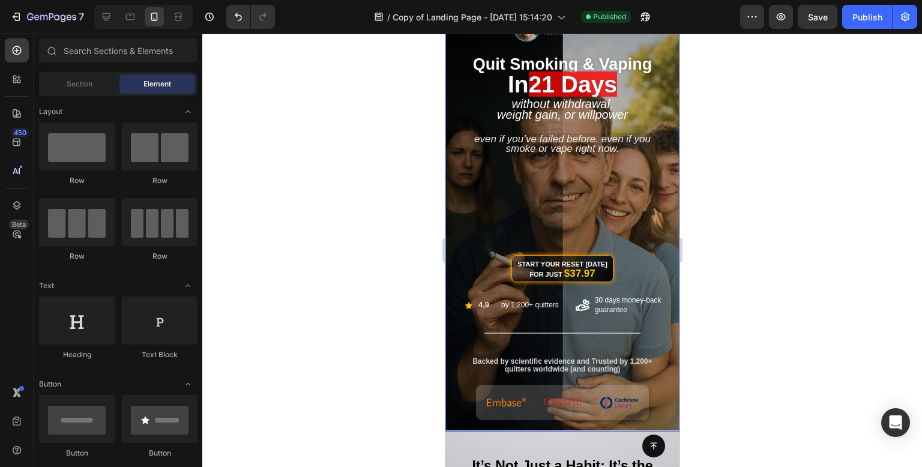
scroll to position [0, 0]
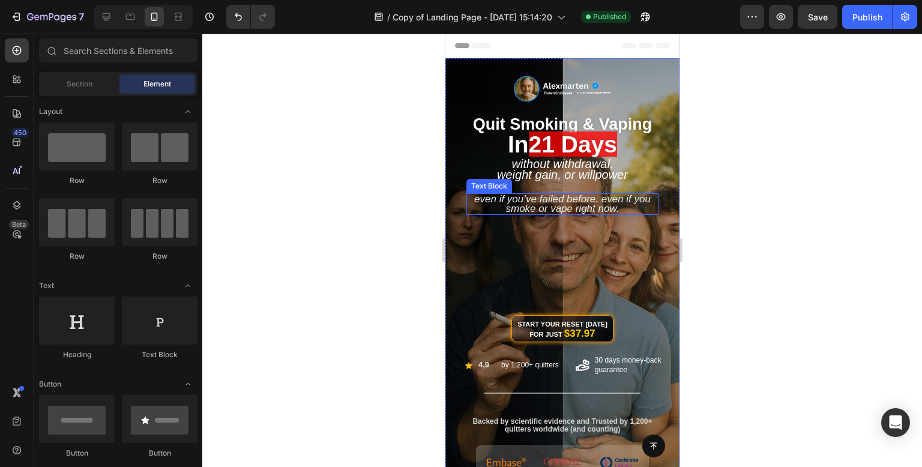
click at [578, 199] on span "Even if you’ve failed before. Even if you smoke or vape right now." at bounding box center [561, 203] width 176 height 21
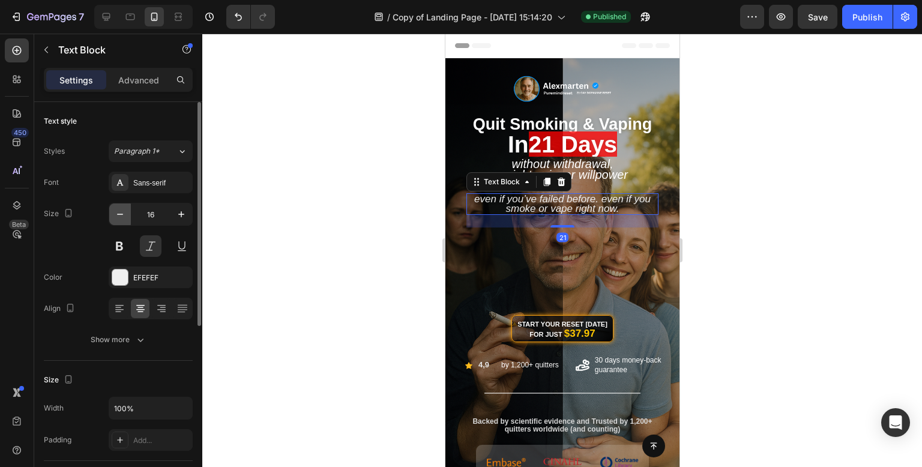
click at [122, 211] on icon "button" at bounding box center [120, 214] width 12 height 12
type input "14"
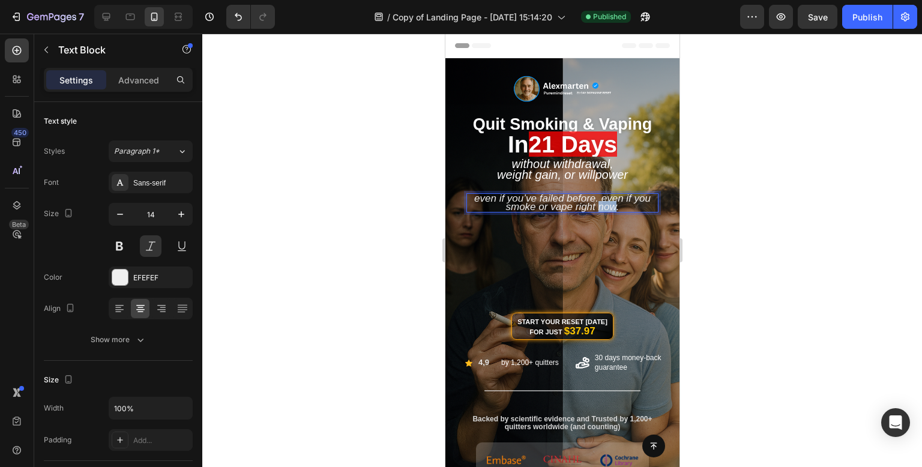
click at [599, 205] on span "Even if you’ve failed before. Even if you smoke or vape right now." at bounding box center [561, 203] width 176 height 20
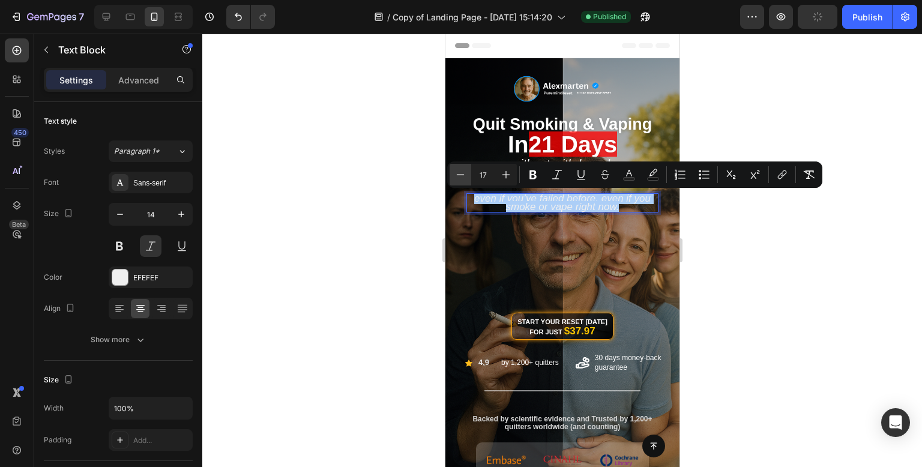
click at [465, 169] on icon "Editor contextual toolbar" at bounding box center [460, 175] width 12 height 12
type input "15"
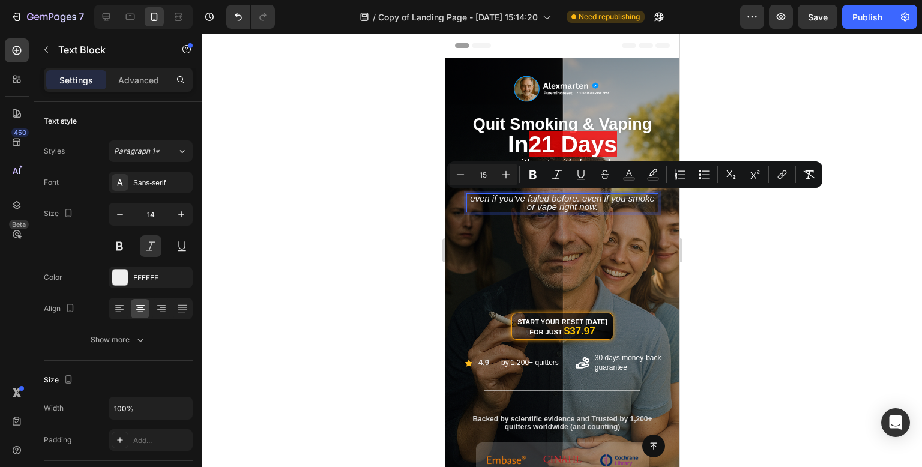
click at [369, 200] on div at bounding box center [561, 250] width 719 height 433
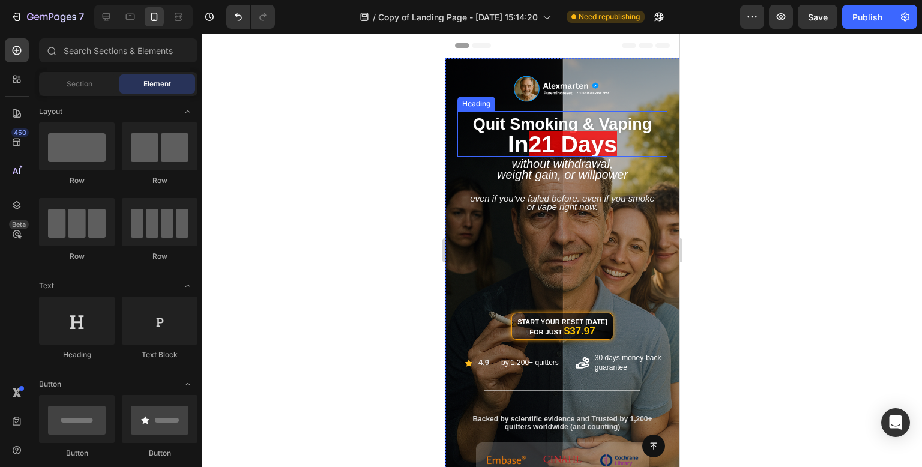
click at [589, 145] on span "21 days" at bounding box center [572, 144] width 88 height 26
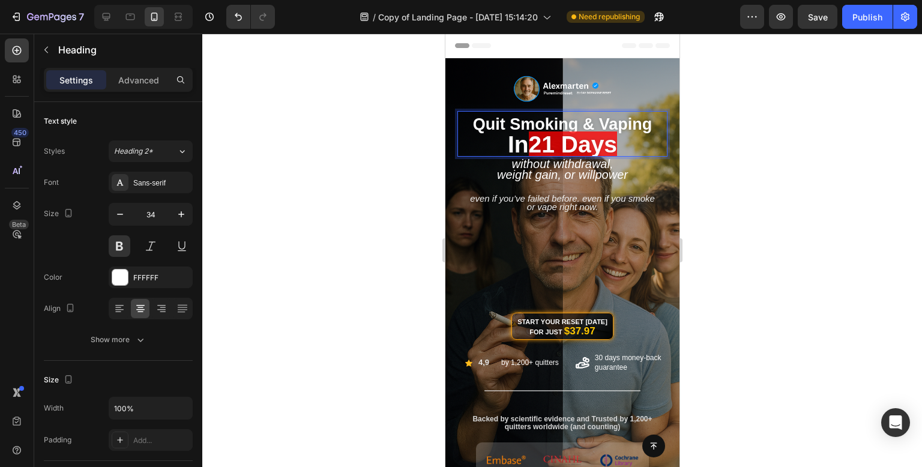
click at [607, 145] on span "21 days" at bounding box center [572, 144] width 88 height 26
drag, startPoint x: 620, startPoint y: 148, endPoint x: 528, endPoint y: 140, distance: 92.1
click at [528, 140] on p "quit smoking & vaping [DATE]" at bounding box center [562, 133] width 208 height 43
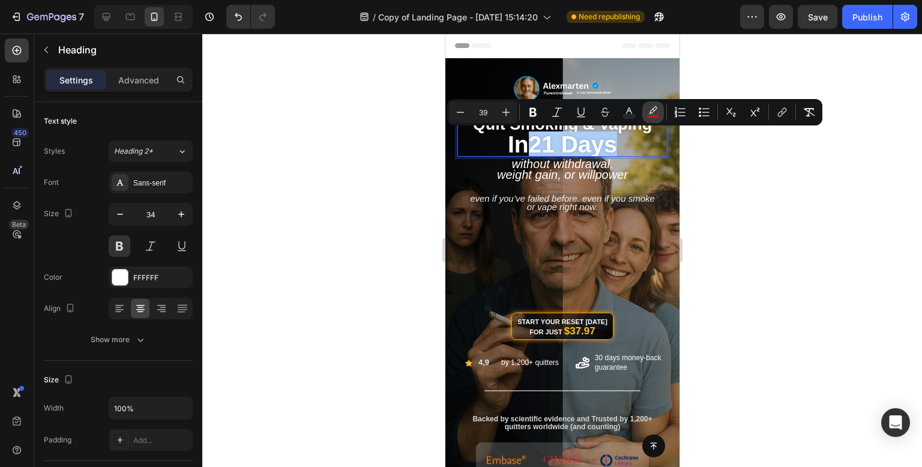
click at [650, 113] on icon "Editor contextual toolbar" at bounding box center [653, 109] width 8 height 7
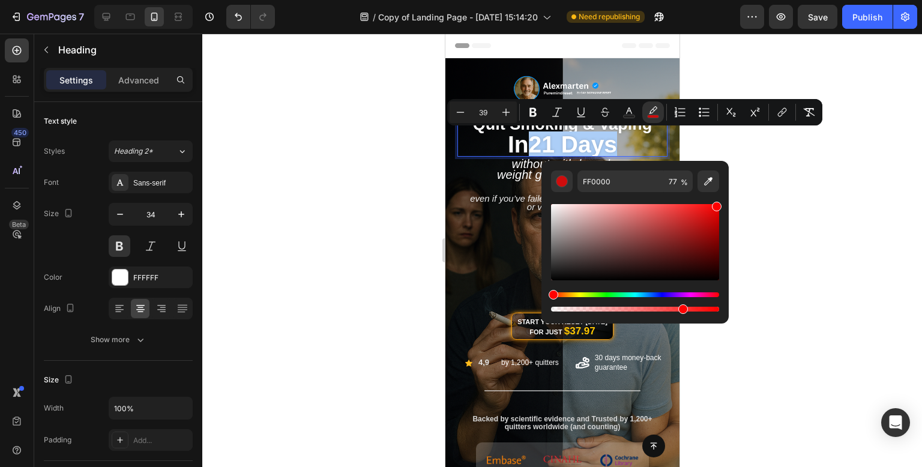
click at [896, 205] on div at bounding box center [561, 250] width 719 height 433
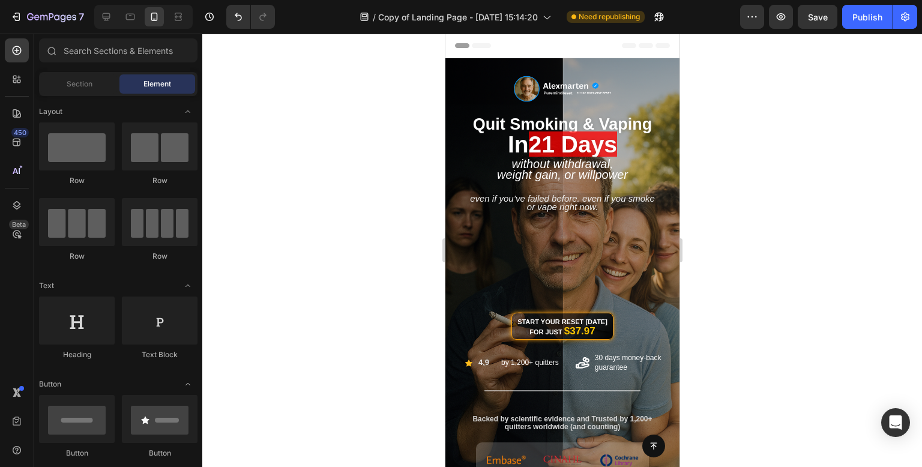
click at [896, 205] on div at bounding box center [561, 250] width 719 height 433
click at [563, 167] on span "Without Withdrawal," at bounding box center [561, 163] width 101 height 13
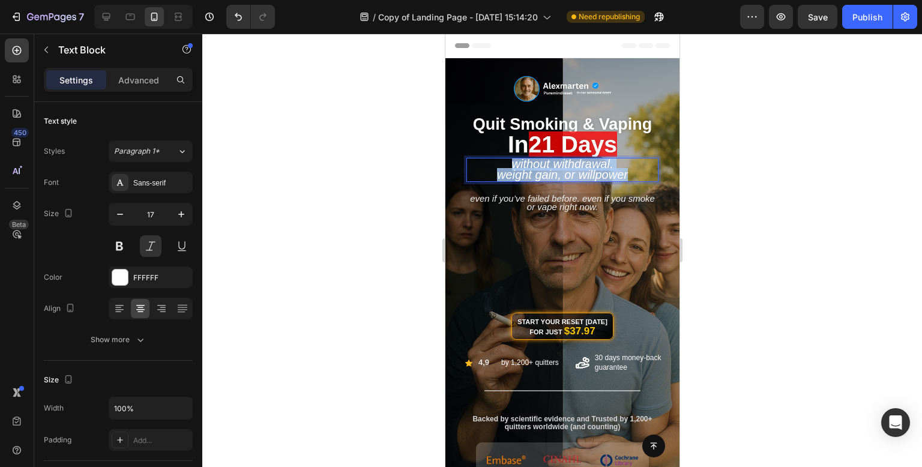
drag, startPoint x: 623, startPoint y: 175, endPoint x: 498, endPoint y: 161, distance: 126.2
click at [498, 161] on div "Without Withdrawal, Weight Gain, or Willpower" at bounding box center [562, 170] width 192 height 24
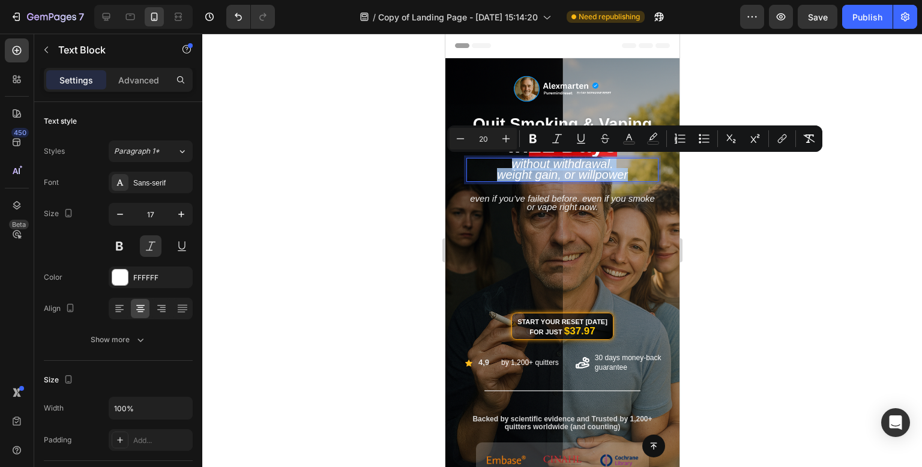
copy div "Without Withdrawal, Weight Gain, or Willpower"
drag, startPoint x: 365, startPoint y: 274, endPoint x: 79, endPoint y: 199, distance: 295.3
click at [365, 274] on div at bounding box center [561, 250] width 719 height 433
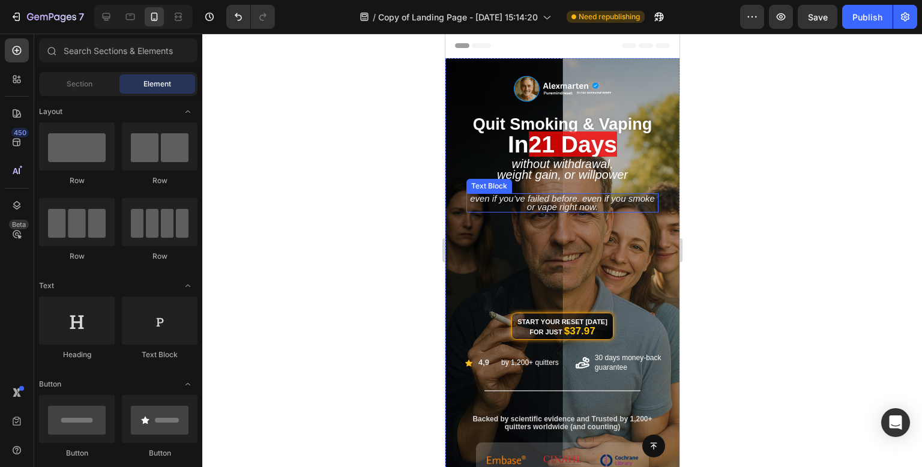
click at [575, 200] on span "Even if you’ve failed before. Even if you smoke or vape right now." at bounding box center [561, 202] width 185 height 19
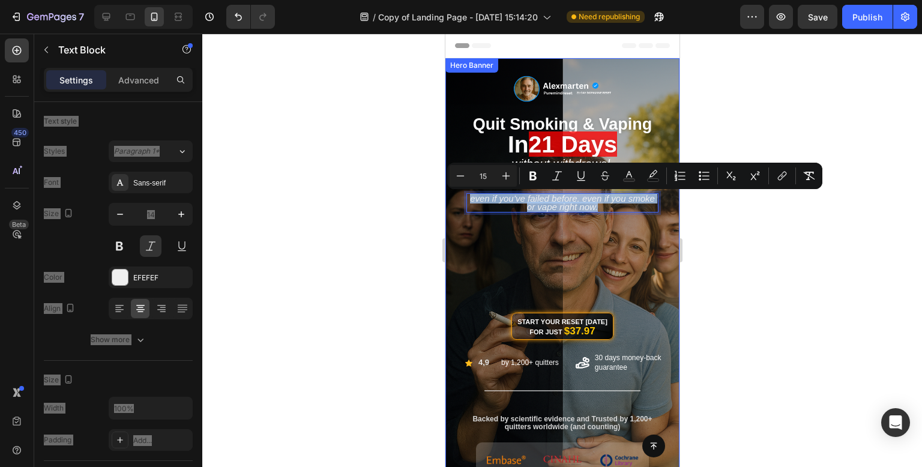
drag, startPoint x: 617, startPoint y: 207, endPoint x: 462, endPoint y: 199, distance: 155.6
click at [462, 199] on div "Image ⁠⁠⁠⁠⁠⁠⁠ quit smoking & vaping [DATE] Heading Without Withdrawal, Weight G…" at bounding box center [562, 277] width 216 height 355
copy span "Even if you’ve failed before. Even if you smoke or vape right now."
click at [651, 94] on div "Image ⁠⁠⁠⁠⁠⁠⁠ quit smoking & vaping [DATE] Heading Without Withdrawal, Weight G…" at bounding box center [562, 261] width 234 height 406
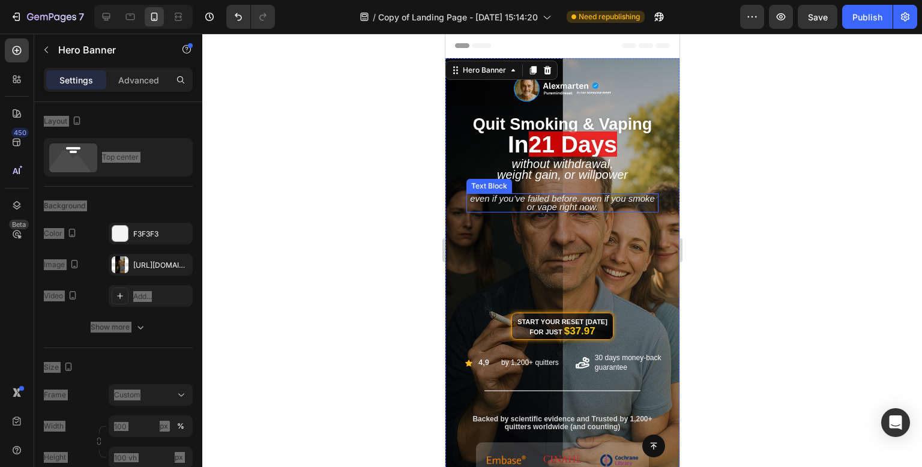
scroll to position [120, 0]
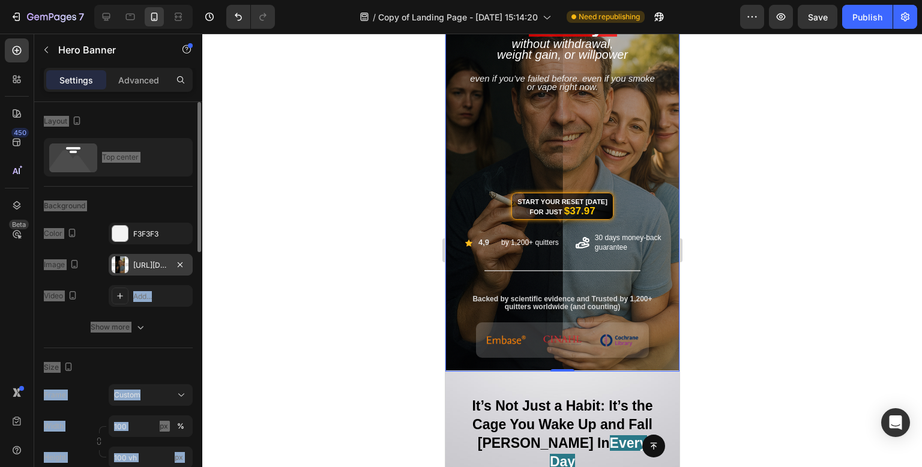
click at [144, 258] on div "[URL][DOMAIN_NAME]" at bounding box center [151, 265] width 84 height 22
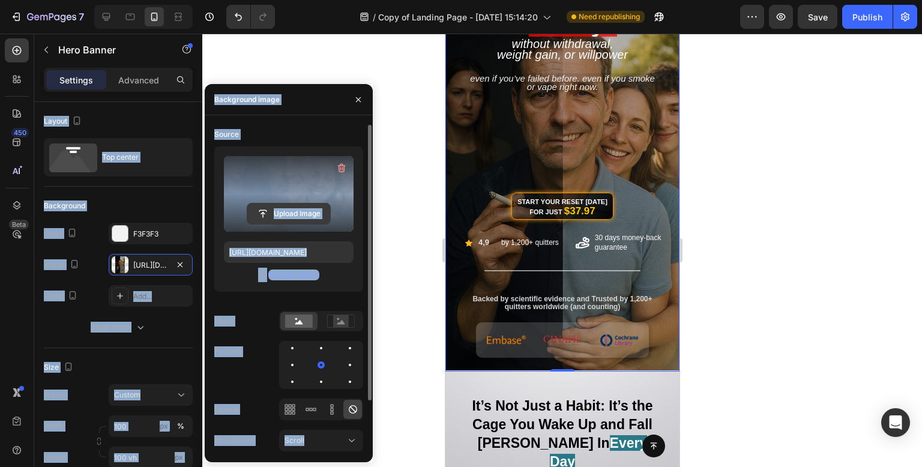
click at [317, 212] on input "file" at bounding box center [288, 213] width 83 height 20
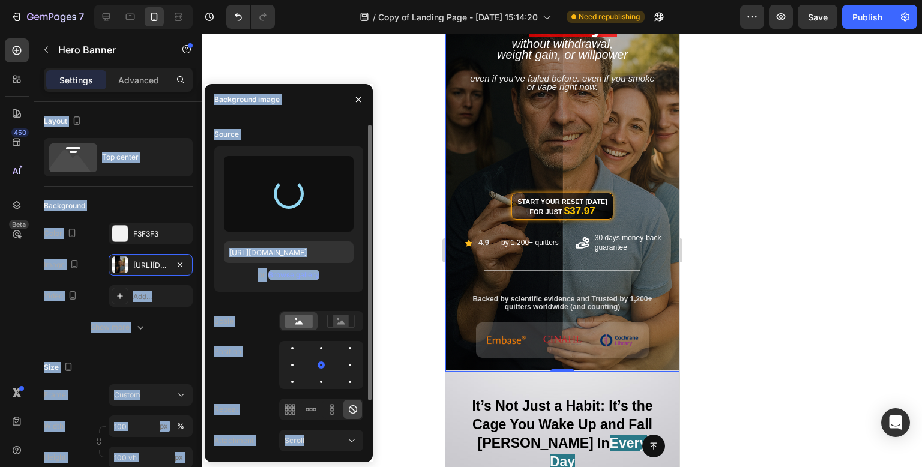
type input "[URL][DOMAIN_NAME]"
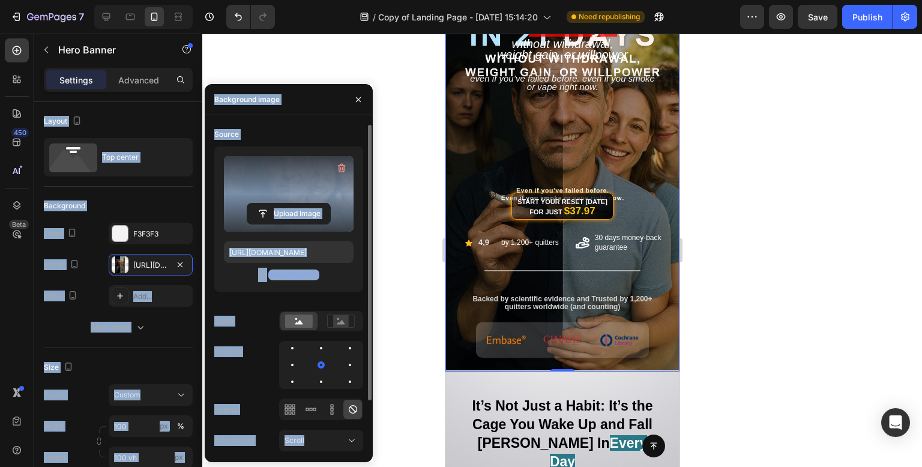
click at [861, 181] on div at bounding box center [561, 250] width 719 height 433
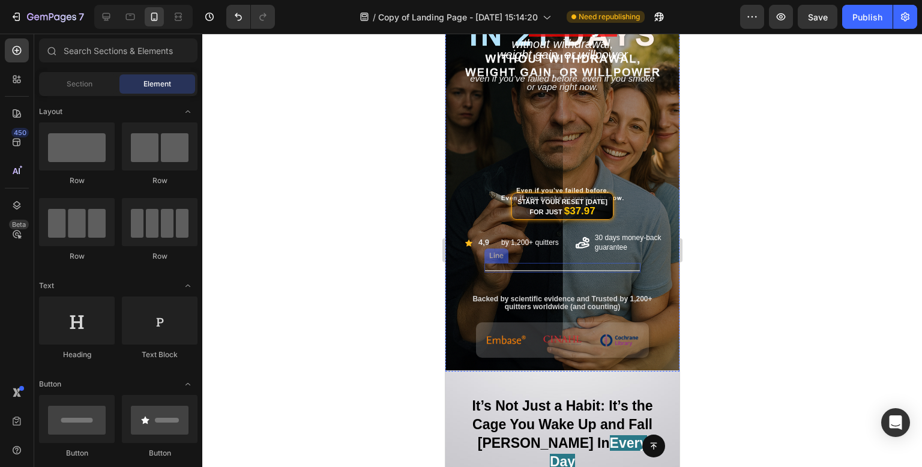
scroll to position [0, 0]
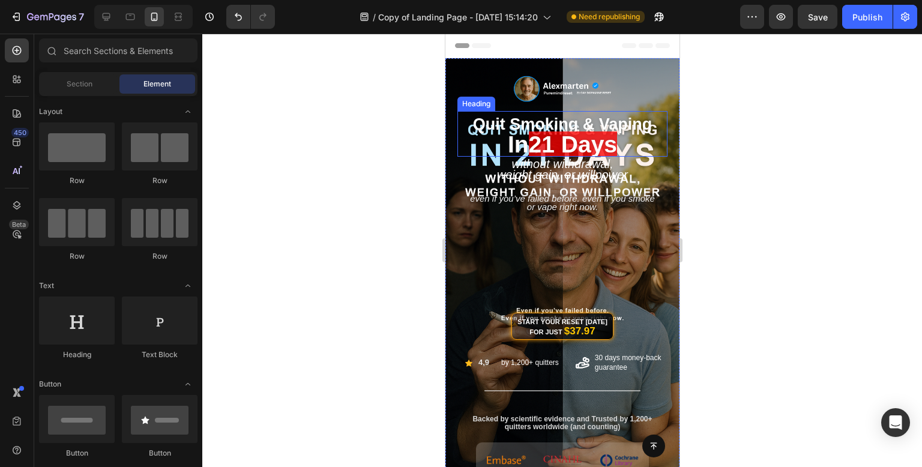
click at [568, 136] on span "21 days" at bounding box center [572, 144] width 88 height 26
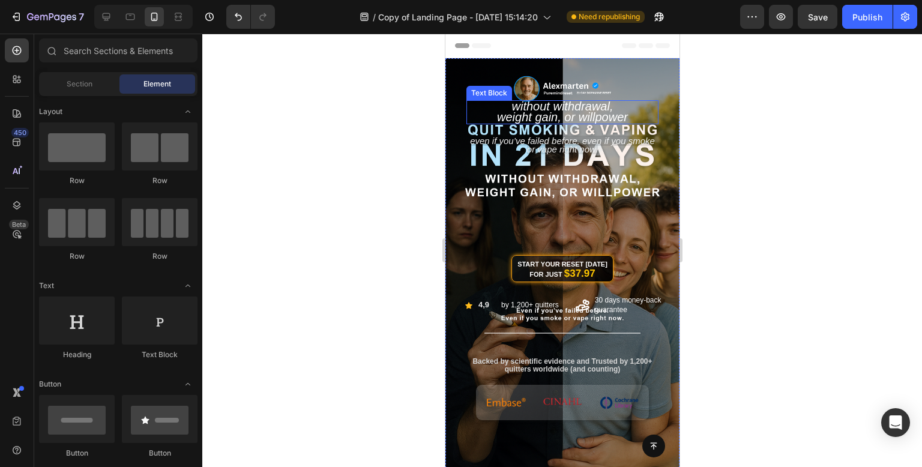
click at [566, 113] on span "Weight Gain, or Willpower" at bounding box center [561, 116] width 131 height 13
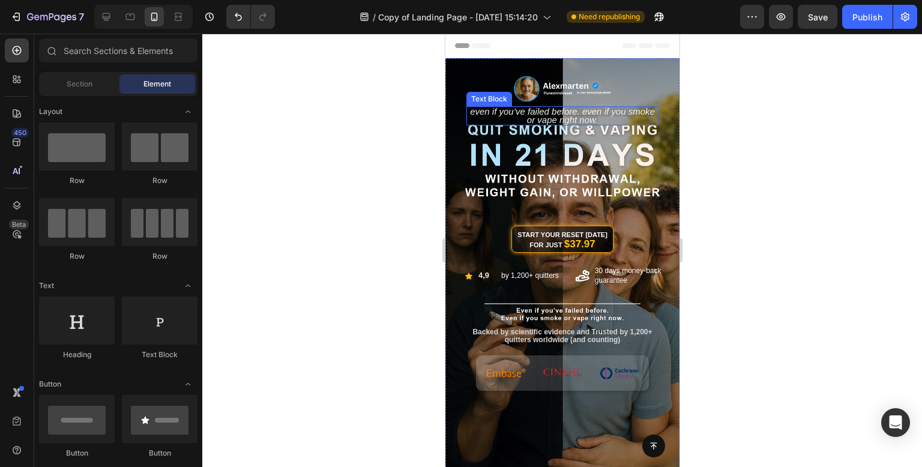
click at [571, 116] on span "Even if you’ve failed before. Even if you smoke or vape right now." at bounding box center [561, 115] width 185 height 19
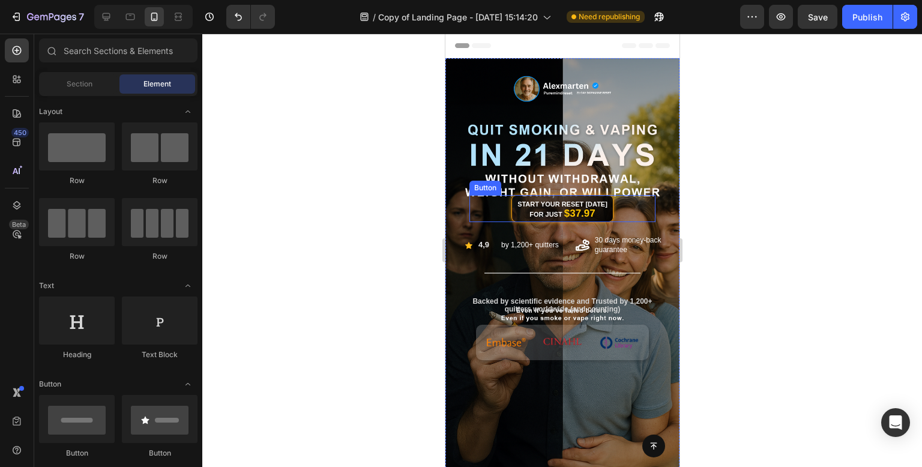
click at [629, 206] on div "Start Your Reset [DATE] for Just $37.97 Button" at bounding box center [562, 208] width 186 height 27
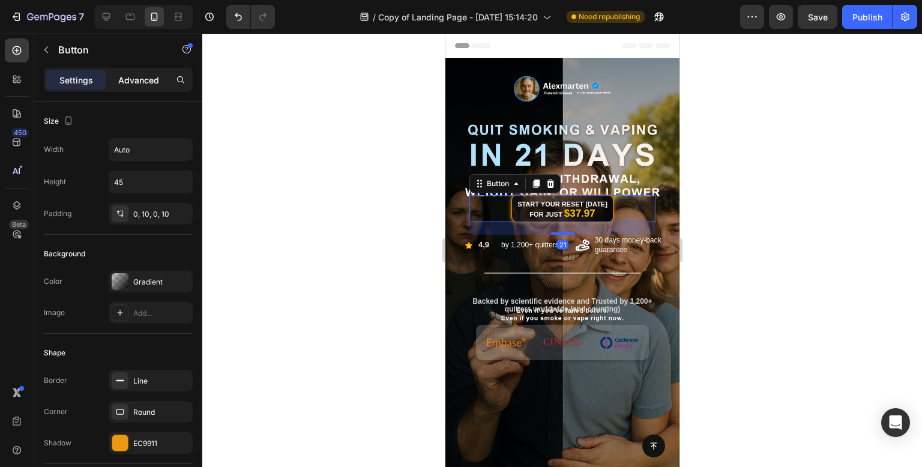
click at [124, 83] on p "Advanced" at bounding box center [138, 80] width 41 height 13
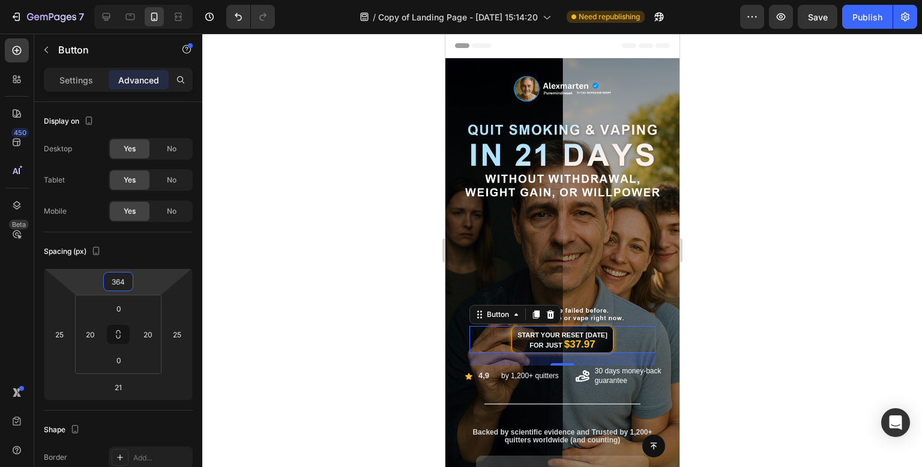
drag, startPoint x: 162, startPoint y: 277, endPoint x: 400, endPoint y: 144, distance: 272.6
click at [163, 0] on html "7 Version history / Copy of Landing Page - [DATE] 15:14:20 Need republishing Pr…" at bounding box center [461, 0] width 922 height 0
type input "362"
click at [381, 142] on div at bounding box center [561, 250] width 719 height 433
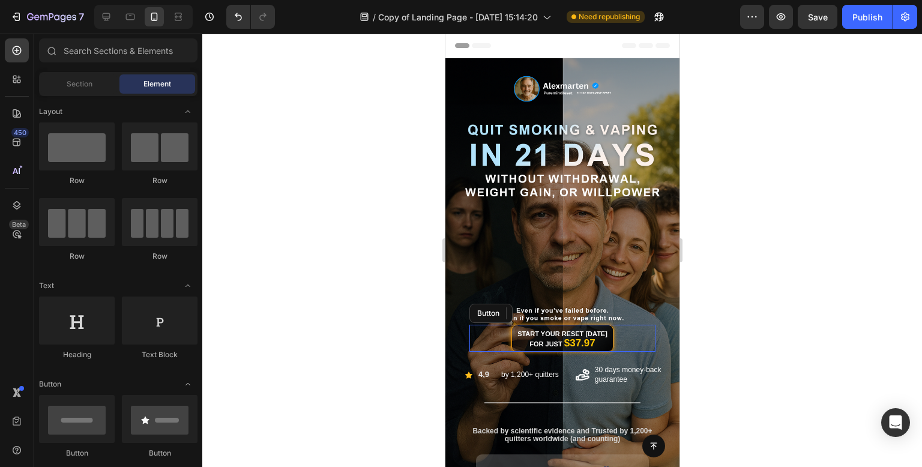
click at [381, 142] on div at bounding box center [561, 250] width 719 height 433
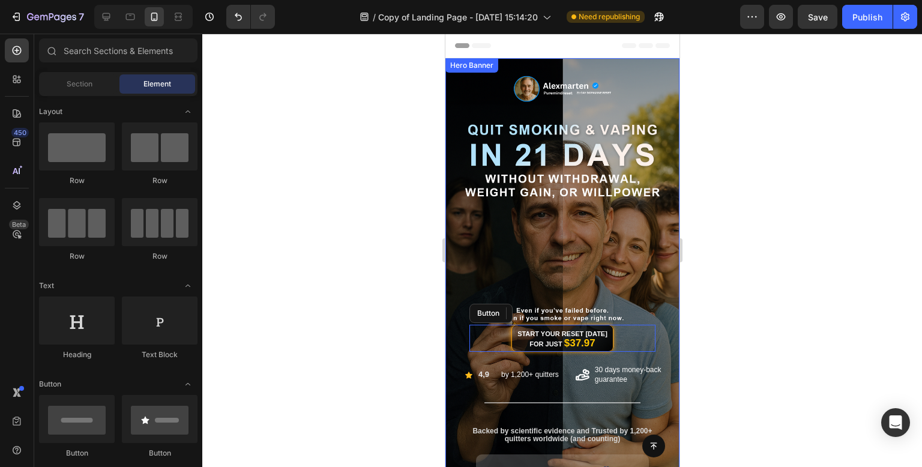
scroll to position [120, 0]
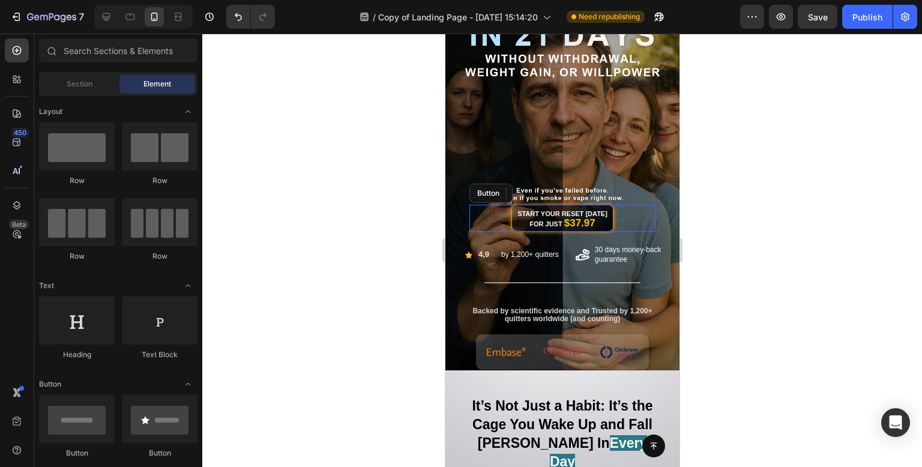
click at [794, 252] on div at bounding box center [561, 250] width 719 height 433
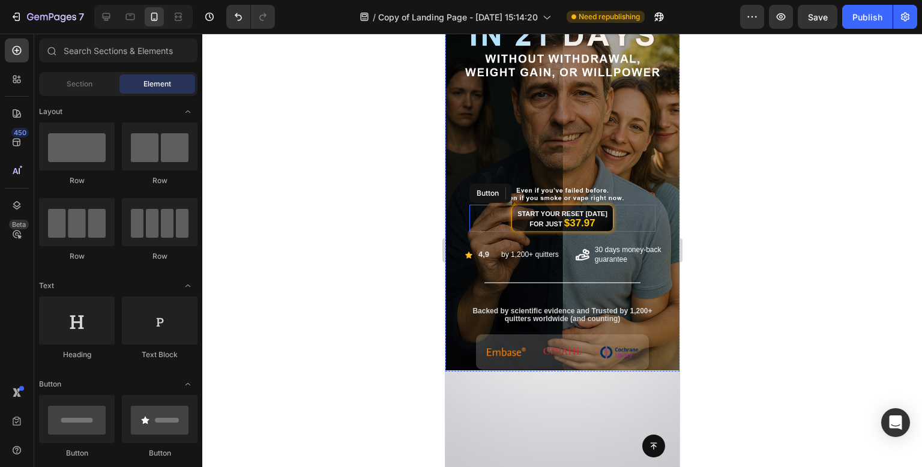
scroll to position [0, 0]
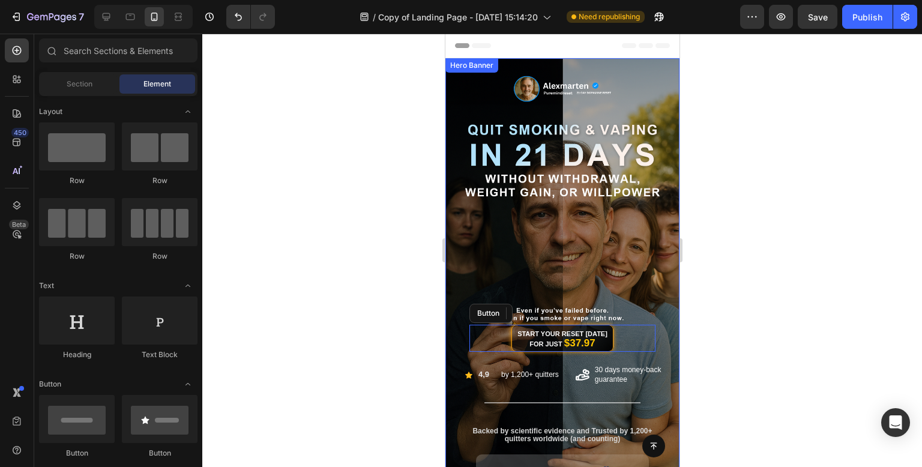
click at [577, 257] on div "Start Your Reset [DATE] for Just $37.97 Button" at bounding box center [562, 235] width 216 height 257
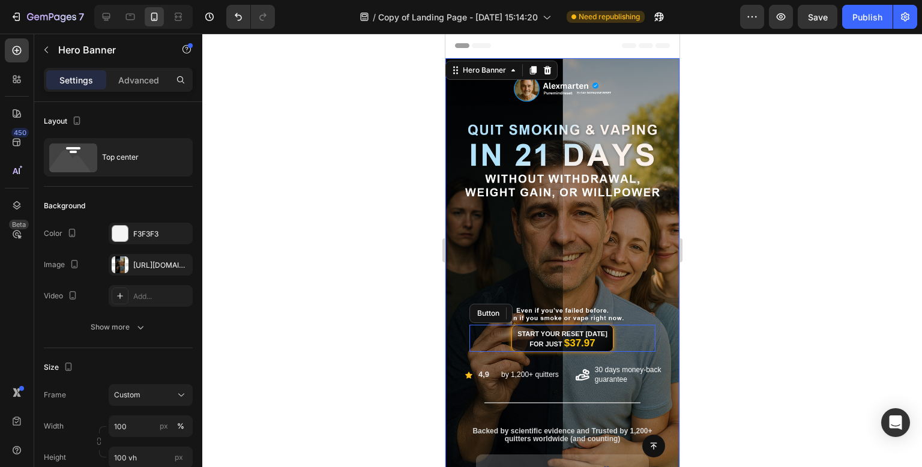
click at [372, 251] on div at bounding box center [561, 250] width 719 height 433
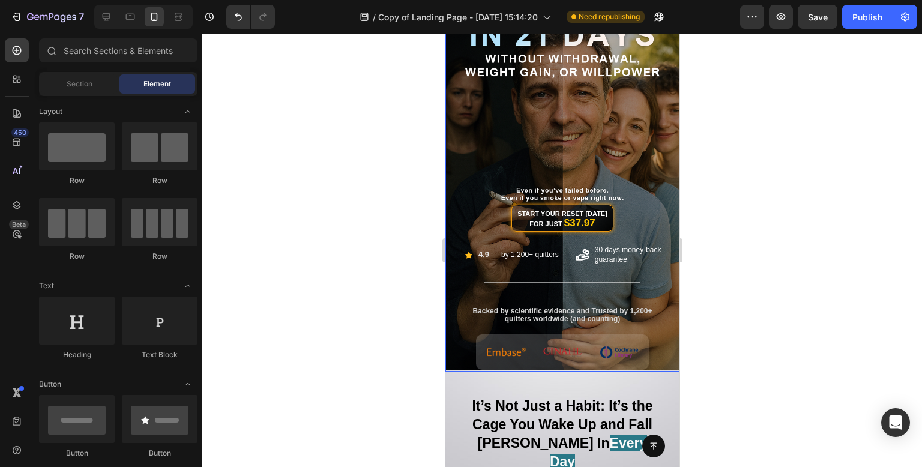
scroll to position [60, 0]
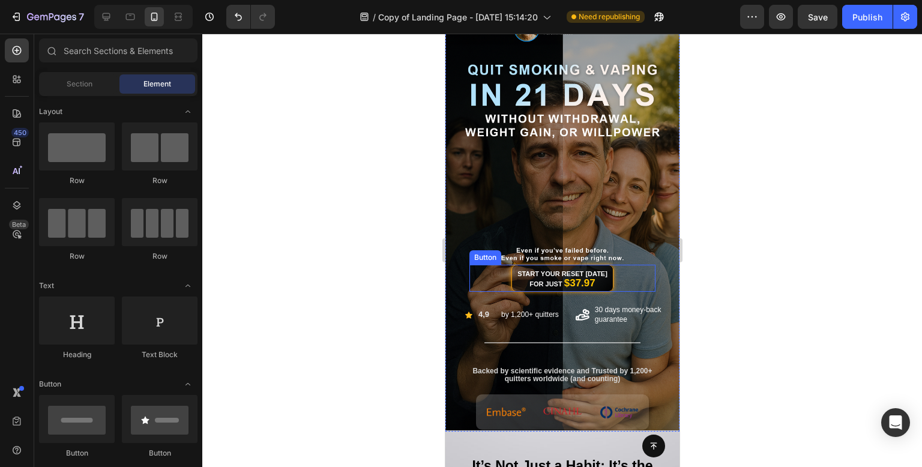
click at [622, 278] on div "Start Your Reset [DATE] for Just $37.97 Button" at bounding box center [562, 278] width 186 height 27
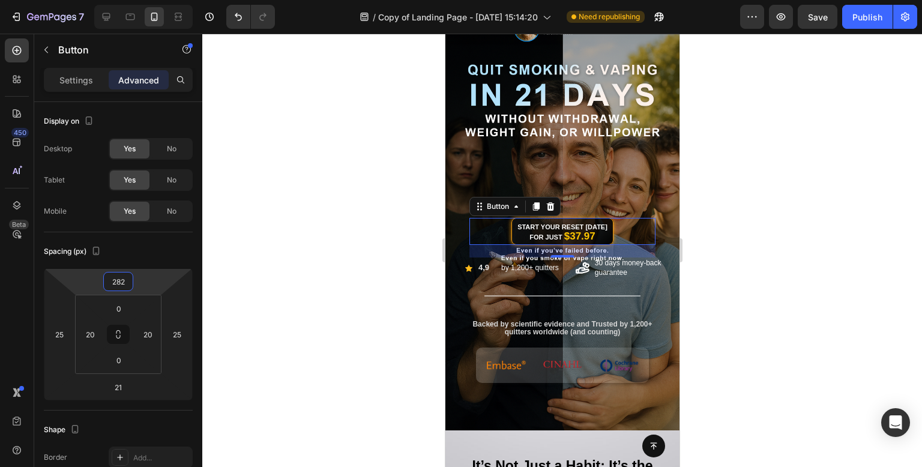
type input "280"
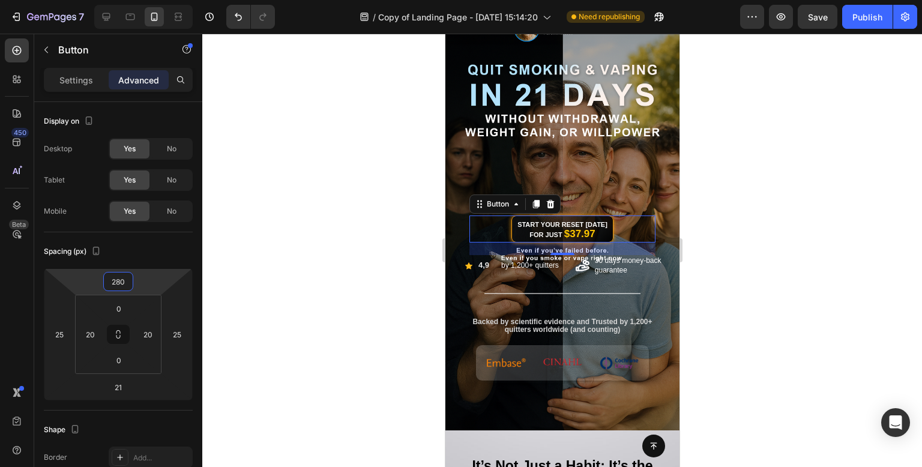
drag, startPoint x: 164, startPoint y: 271, endPoint x: 164, endPoint y: 296, distance: 24.6
click at [164, 0] on html "7 Version history / Copy of Landing Page - [DATE] 15:14:20 Need republishing Pr…" at bounding box center [461, 0] width 922 height 0
click at [565, 271] on div "Icon 30 days money-back guarantee Text Block Icon 4,9 Text Block by 1,200+ quit…" at bounding box center [572, 265] width 216 height 21
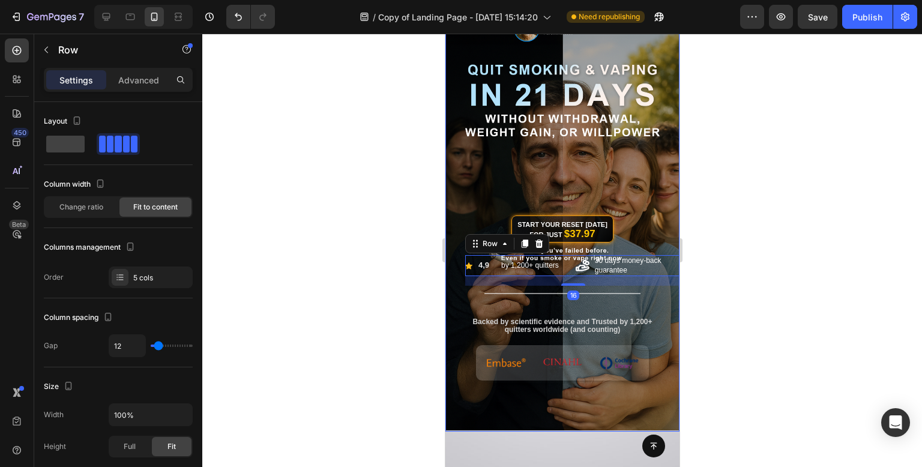
scroll to position [0, 0]
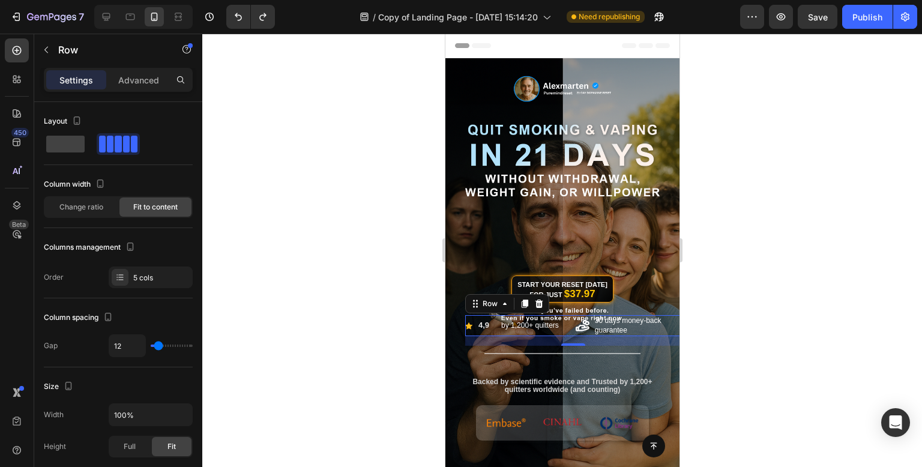
click at [385, 176] on div at bounding box center [561, 250] width 719 height 433
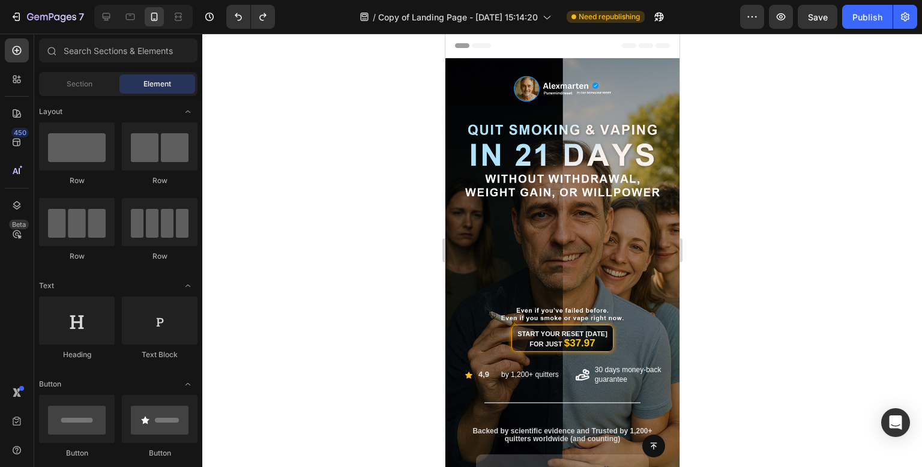
click at [346, 166] on div at bounding box center [561, 250] width 719 height 433
click at [864, 20] on div "Publish" at bounding box center [867, 17] width 30 height 13
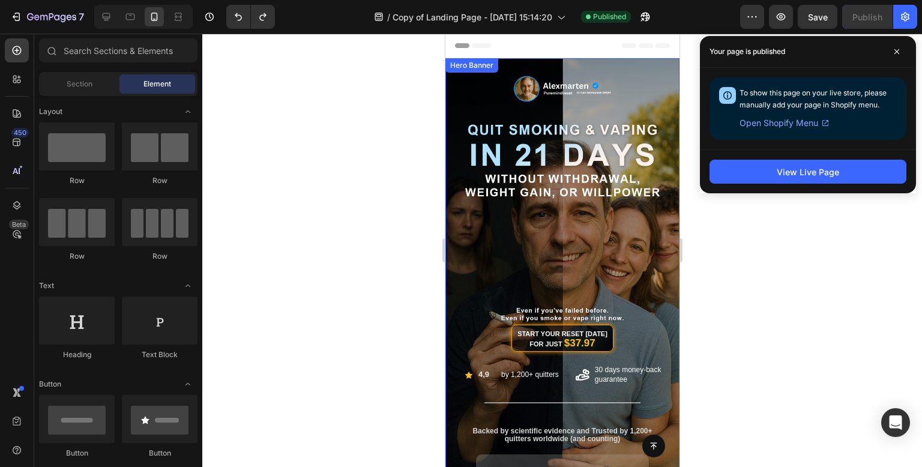
click at [562, 245] on div "Start Your Reset [DATE] for Just $37.97 Button" at bounding box center [562, 235] width 216 height 257
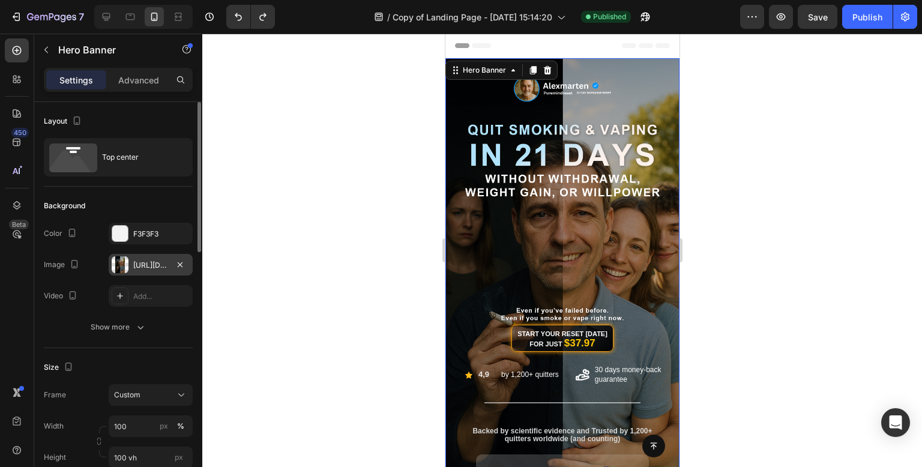
click at [149, 263] on div "[URL][DOMAIN_NAME]" at bounding box center [150, 265] width 35 height 11
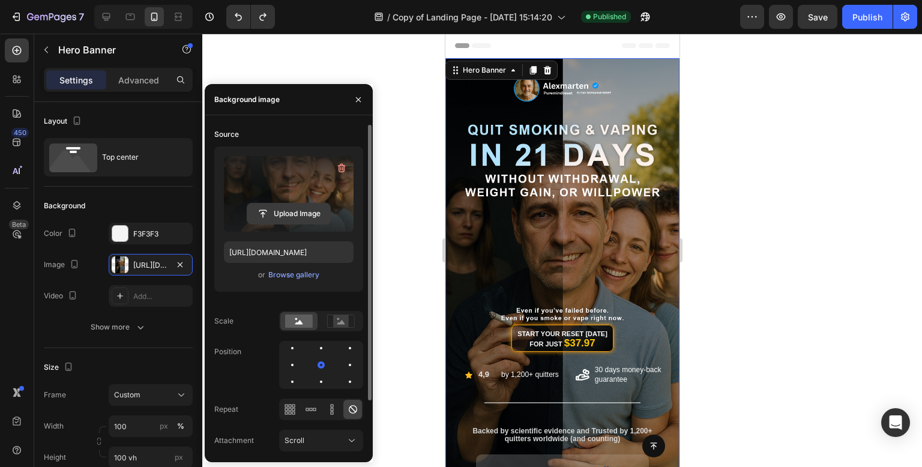
click at [302, 213] on input "file" at bounding box center [288, 213] width 83 height 20
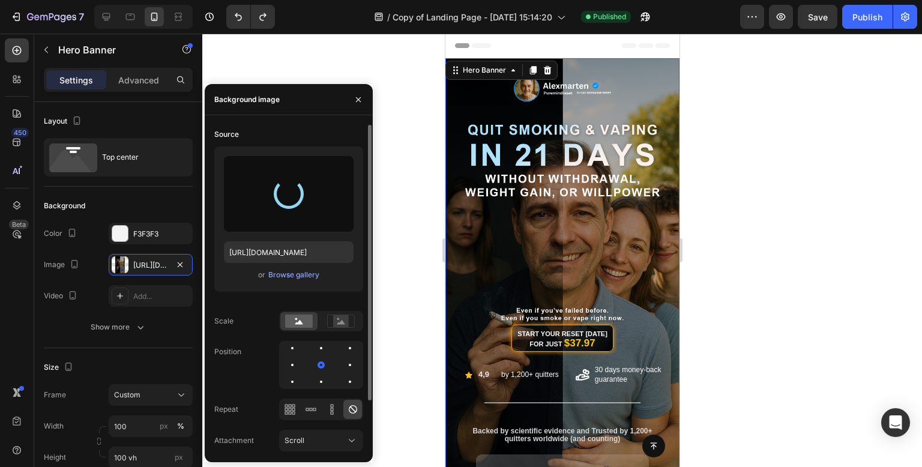
type input "[URL][DOMAIN_NAME]"
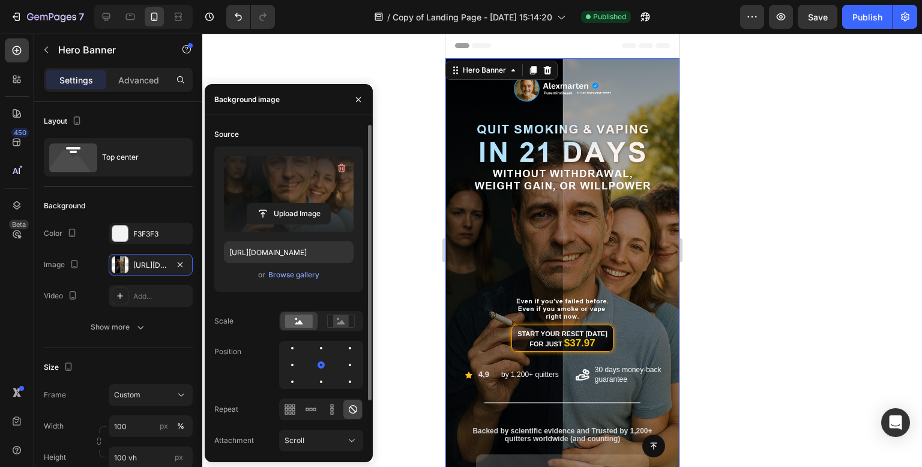
click at [808, 179] on div at bounding box center [561, 250] width 719 height 433
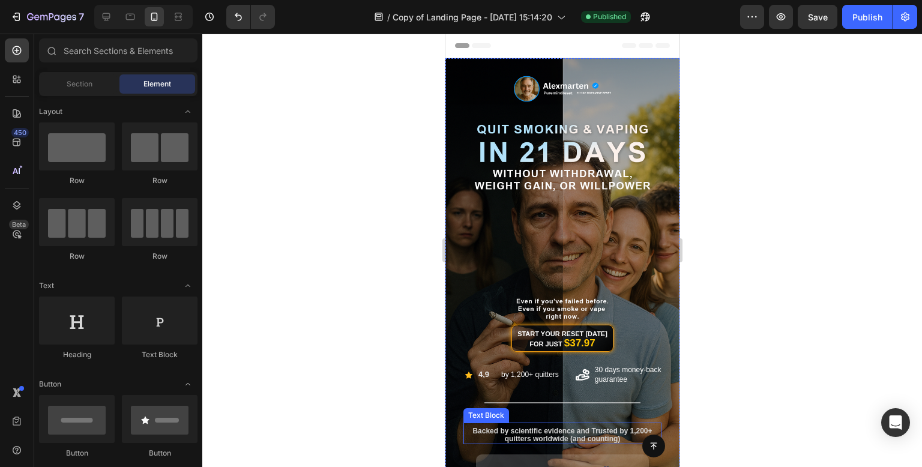
scroll to position [120, 0]
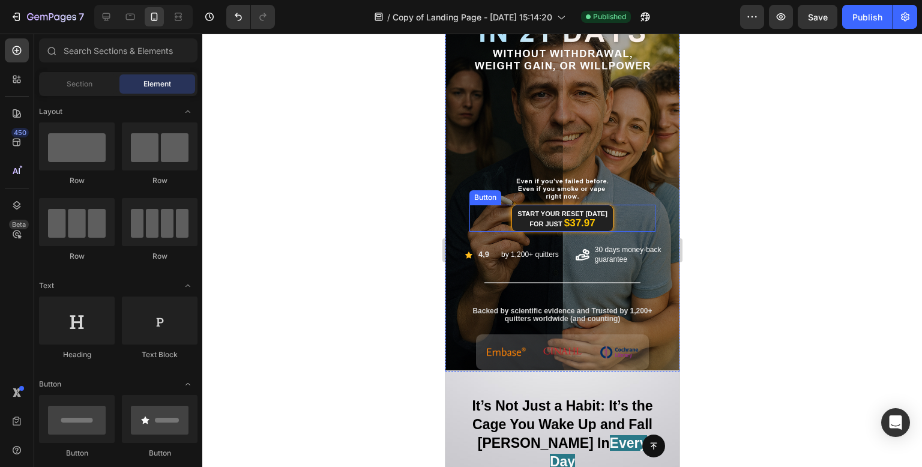
click at [605, 226] on link "Start Your Reset [DATE] for Just $37.97" at bounding box center [562, 218] width 102 height 27
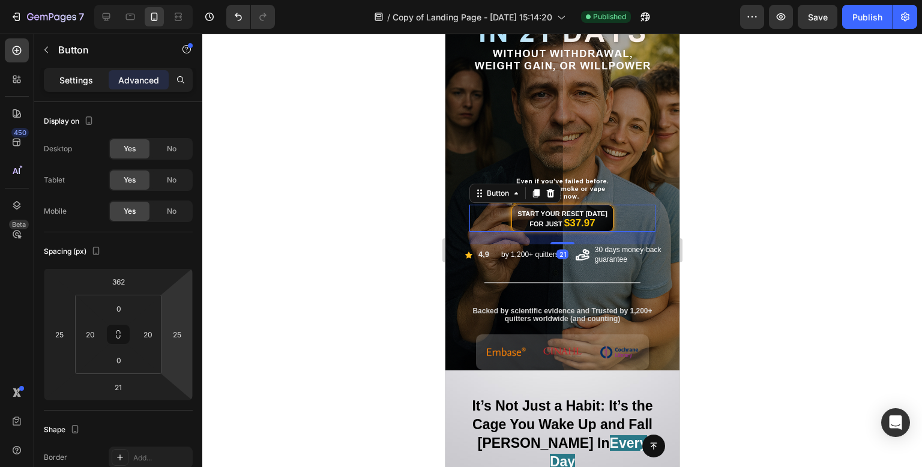
click at [91, 73] on div "Settings" at bounding box center [76, 79] width 60 height 19
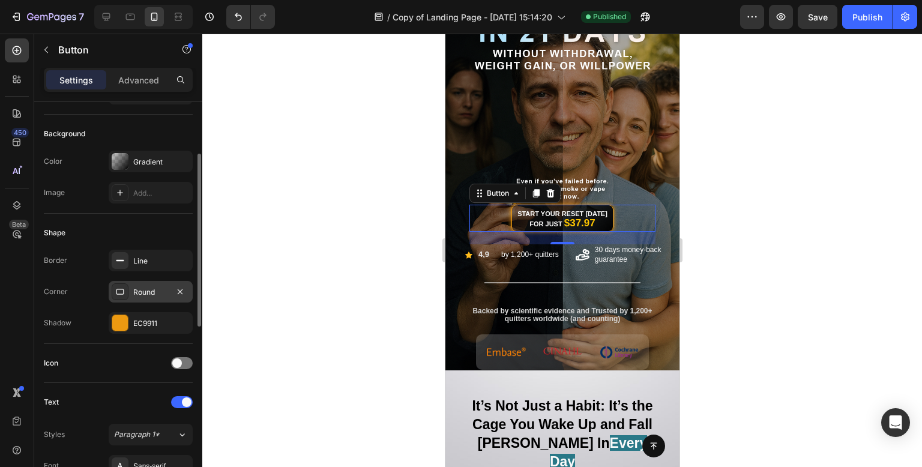
click at [154, 287] on div "Round" at bounding box center [150, 292] width 35 height 11
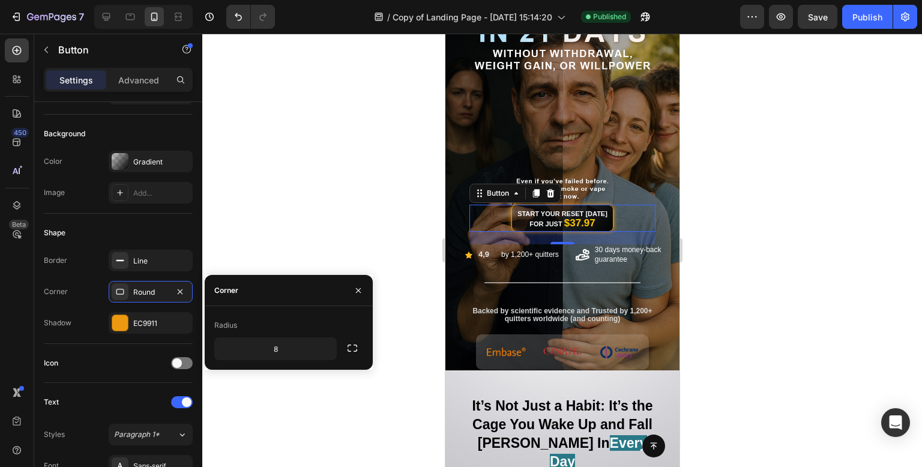
click at [293, 364] on div "Radius 8" at bounding box center [289, 338] width 168 height 64
click at [291, 355] on input "8" at bounding box center [275, 349] width 121 height 22
type input "20"
click at [374, 121] on div at bounding box center [561, 250] width 719 height 433
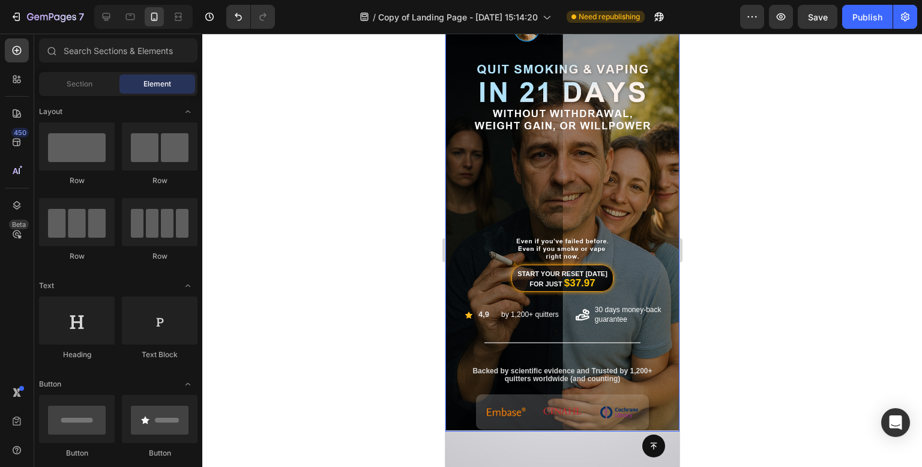
scroll to position [0, 0]
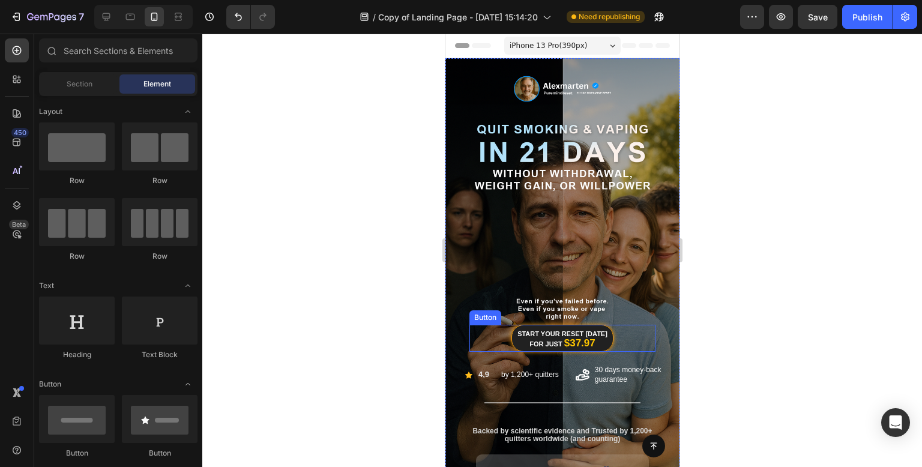
click at [605, 343] on link "Start Your Reset [DATE] for Just $37.97" at bounding box center [562, 338] width 102 height 27
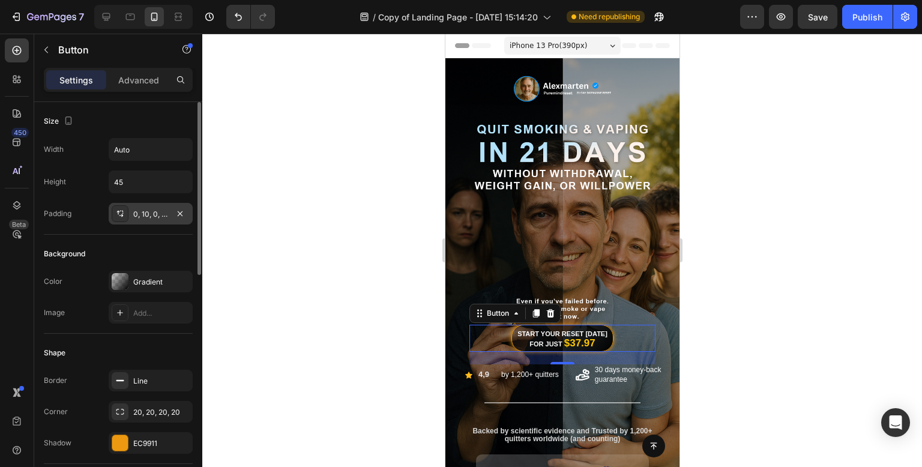
click at [158, 212] on div "0, 10, 0, 10" at bounding box center [150, 214] width 35 height 11
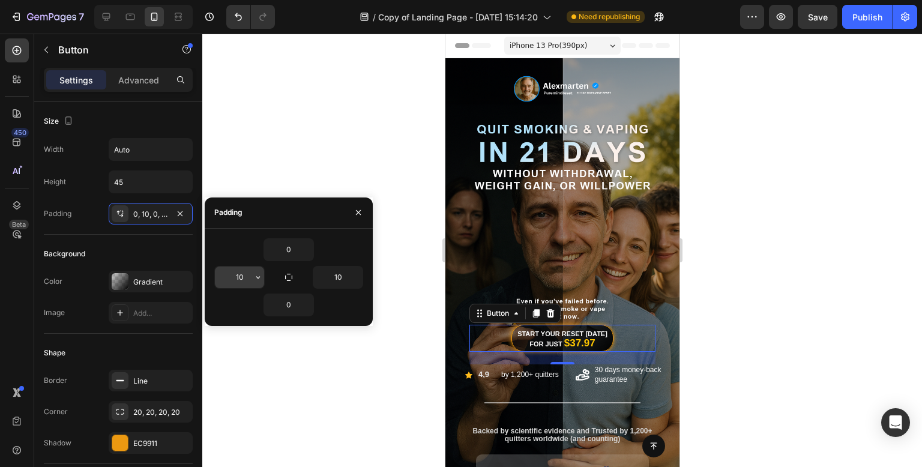
click at [249, 282] on input "10" at bounding box center [239, 277] width 49 height 22
type input "20"
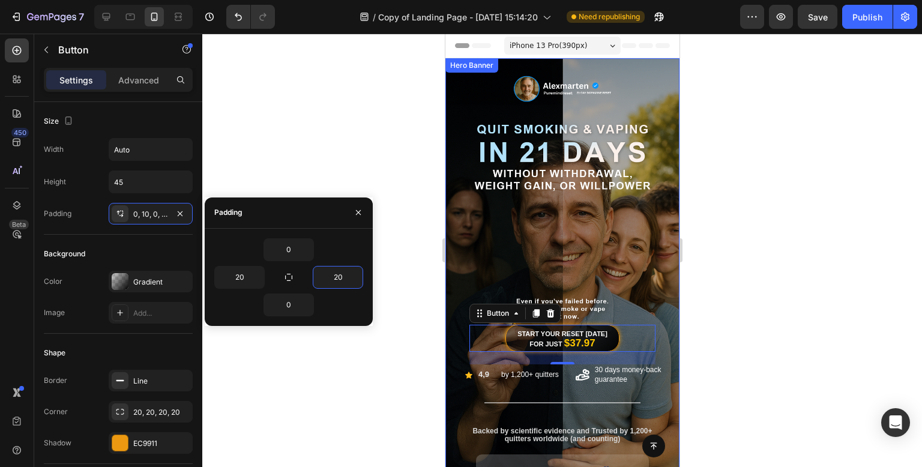
click at [740, 178] on div at bounding box center [561, 250] width 719 height 433
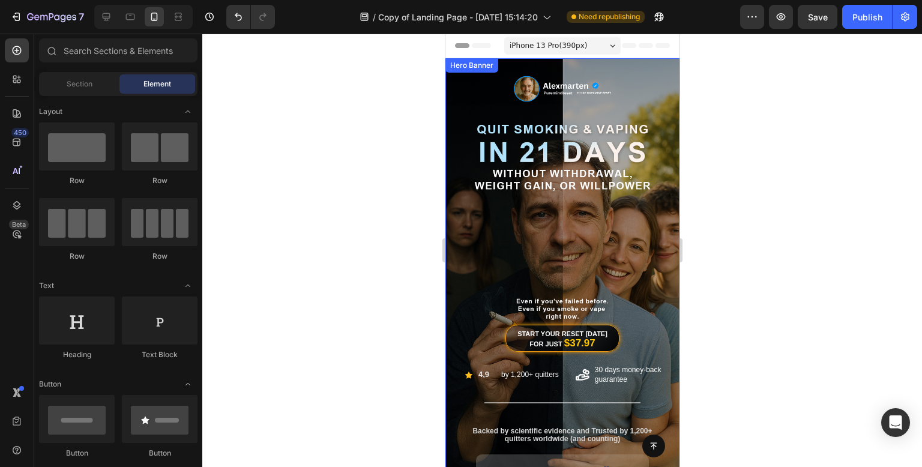
click at [740, 178] on div at bounding box center [561, 250] width 719 height 433
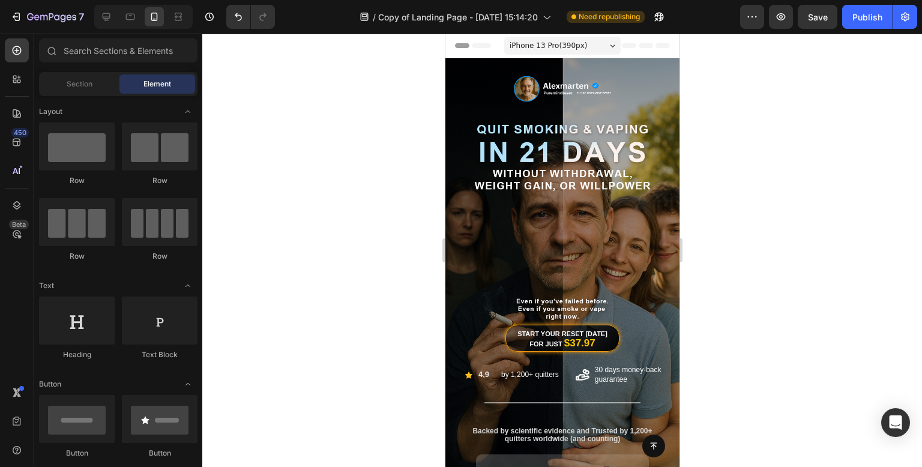
click at [325, 272] on div at bounding box center [561, 250] width 719 height 433
click at [862, 20] on div "Publish" at bounding box center [867, 17] width 30 height 13
